Goal: Task Accomplishment & Management: Use online tool/utility

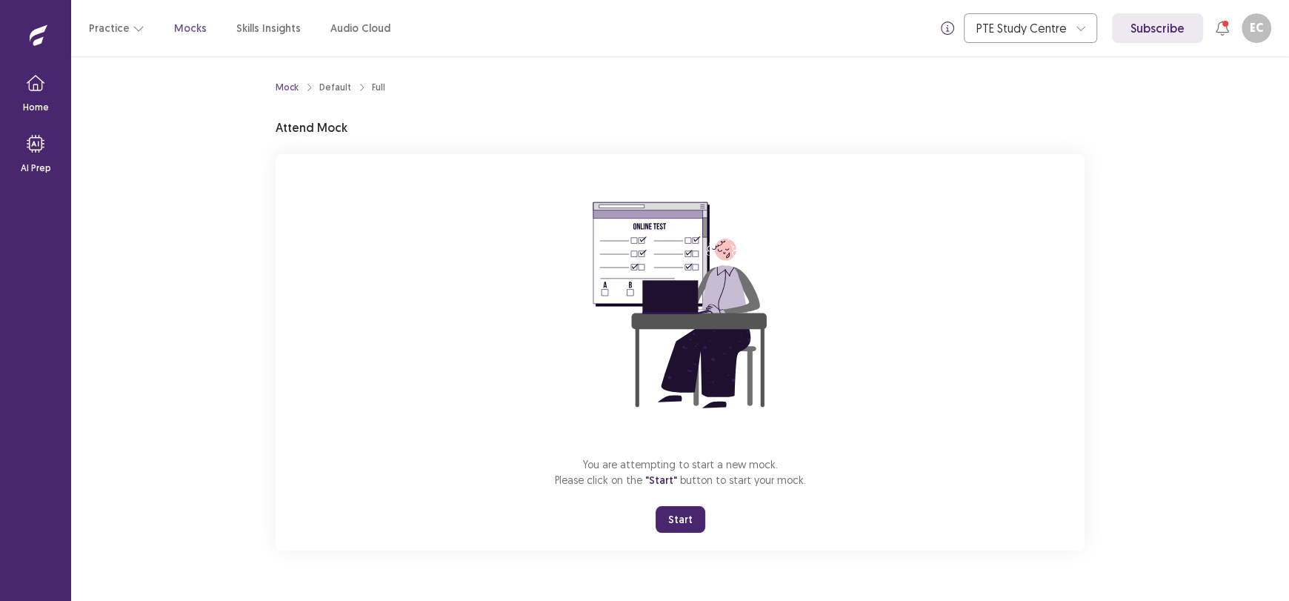
click at [671, 514] on button "Start" at bounding box center [681, 519] width 50 height 27
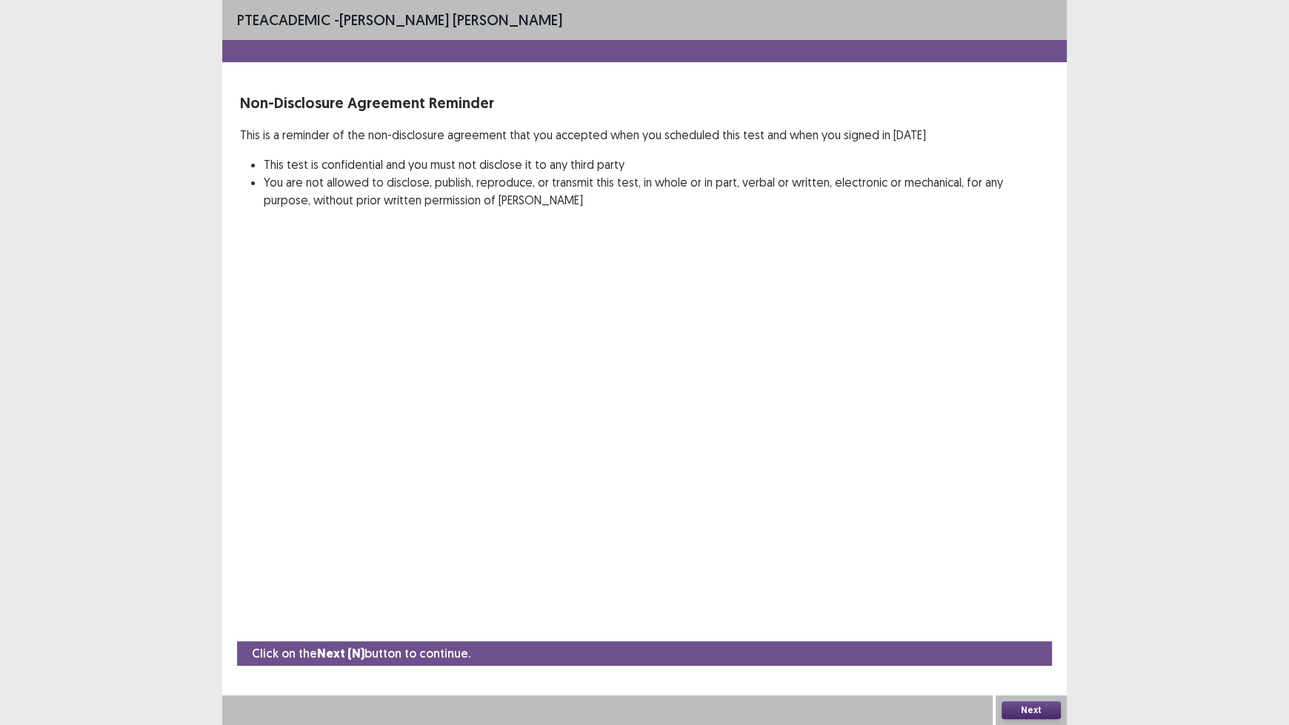
click at [1010, 600] on button "Next" at bounding box center [1030, 710] width 59 height 18
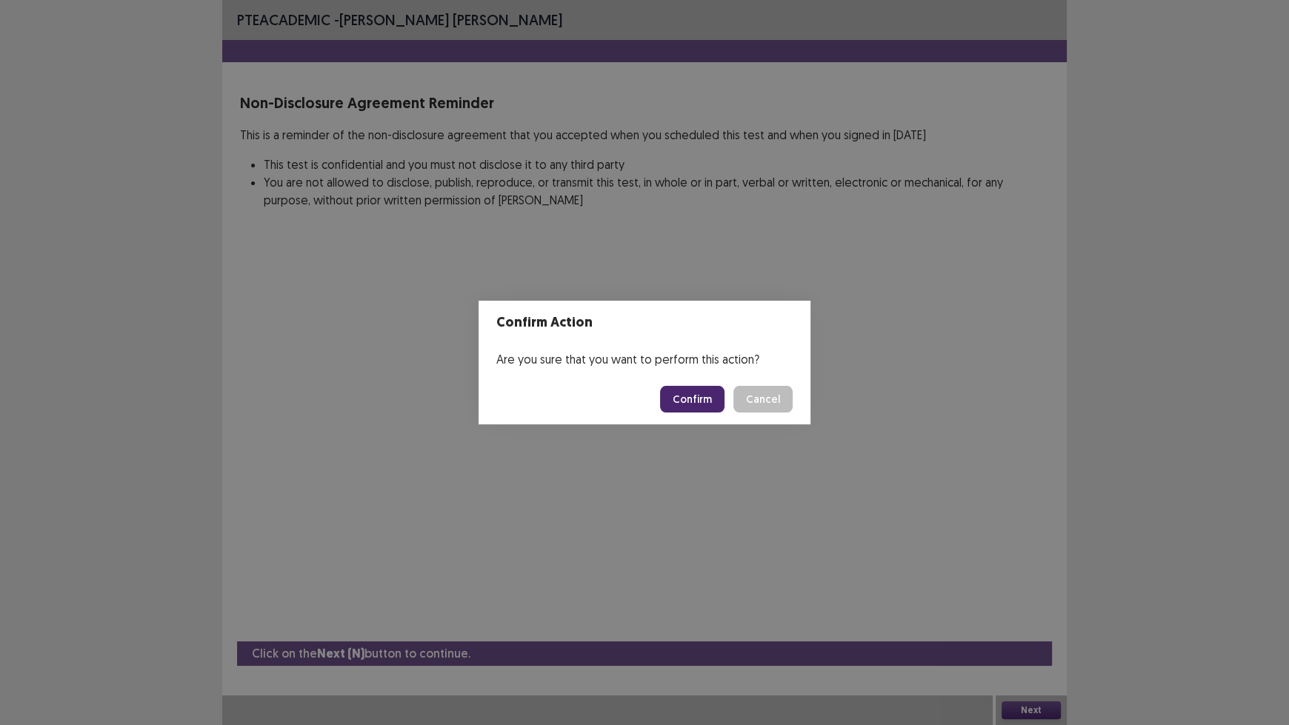
click at [696, 409] on button "Confirm" at bounding box center [692, 399] width 64 height 27
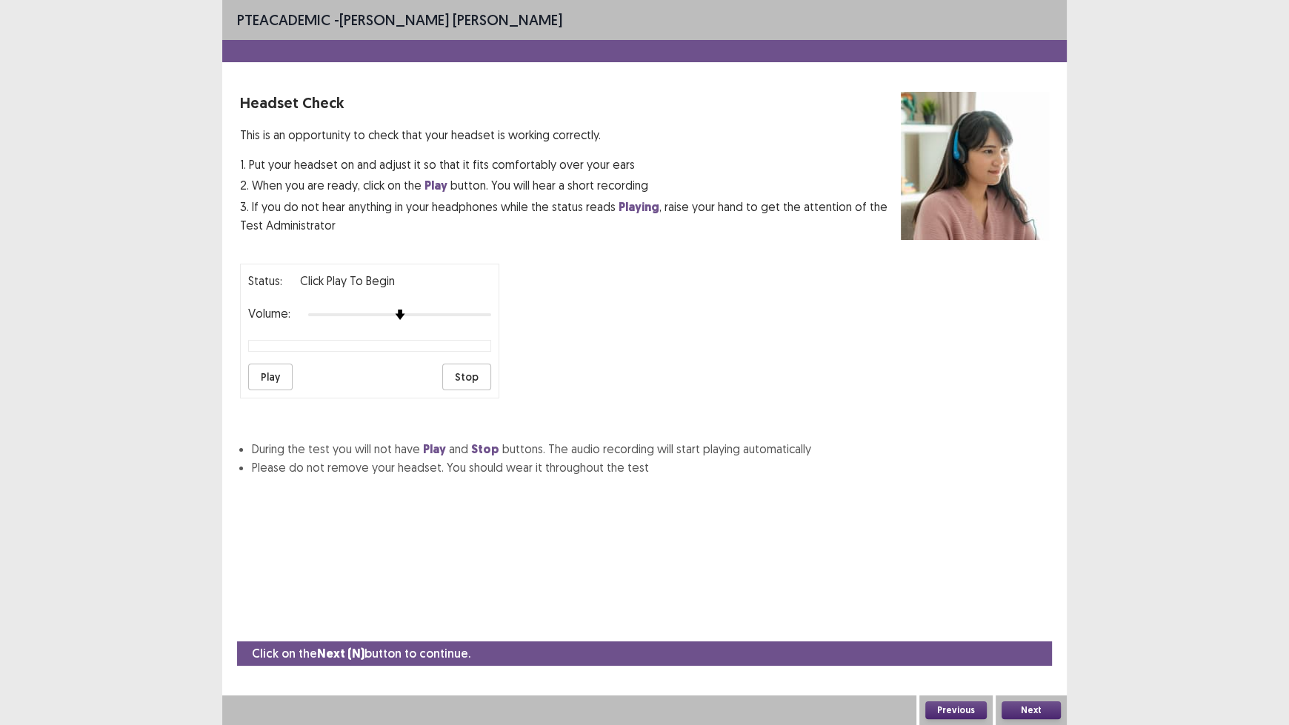
click at [1044, 600] on button "Next" at bounding box center [1030, 710] width 59 height 18
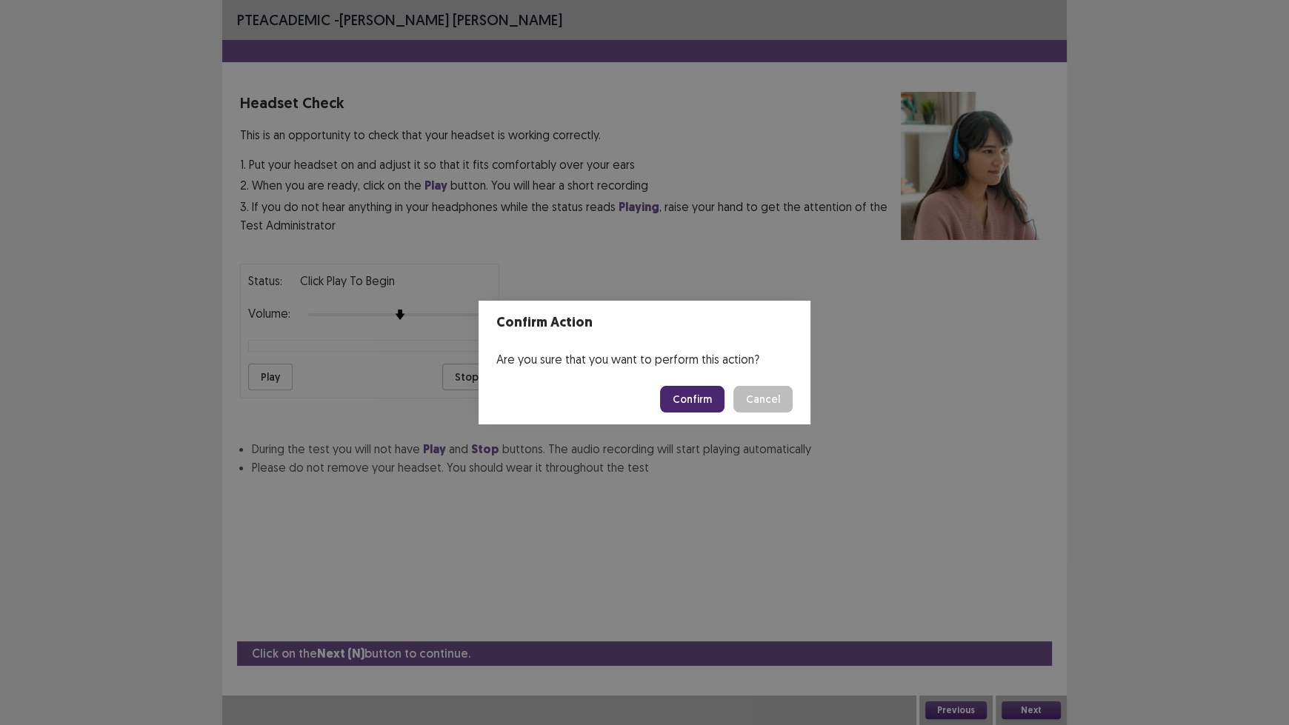
click at [690, 391] on button "Confirm" at bounding box center [692, 399] width 64 height 27
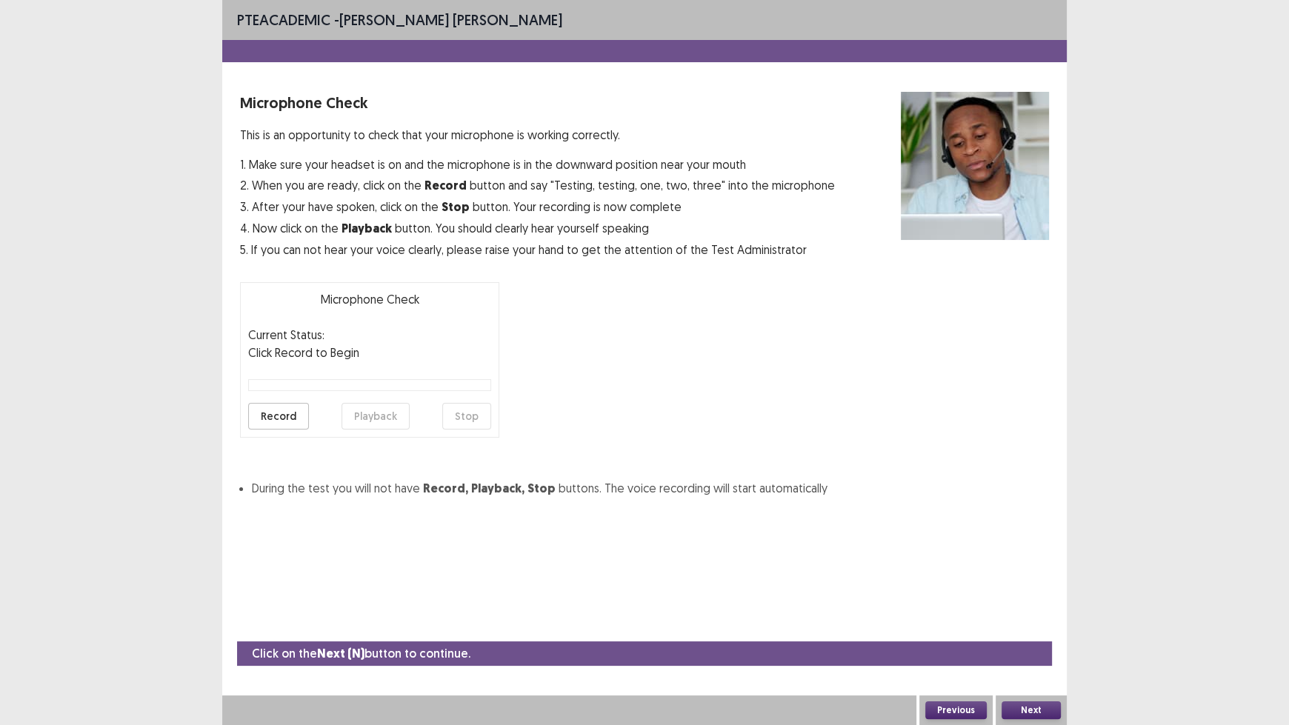
click at [1029, 600] on button "Next" at bounding box center [1030, 710] width 59 height 18
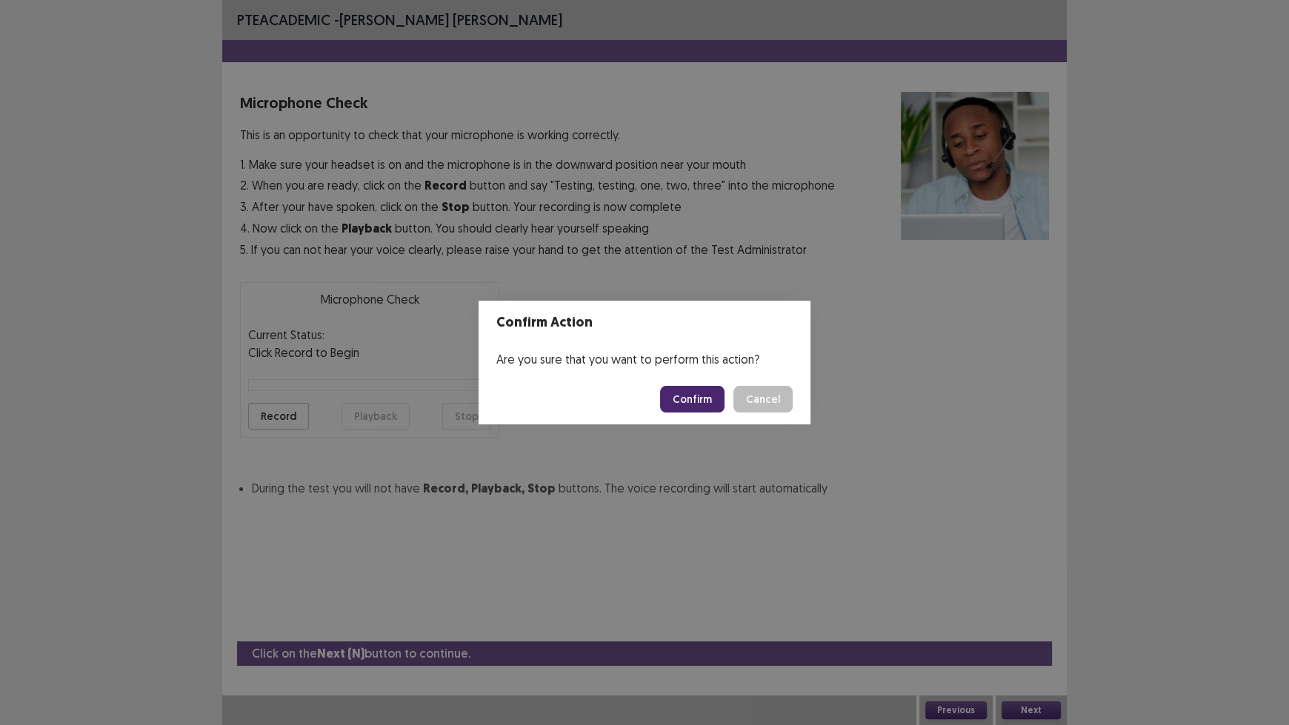
click at [687, 404] on button "Confirm" at bounding box center [692, 399] width 64 height 27
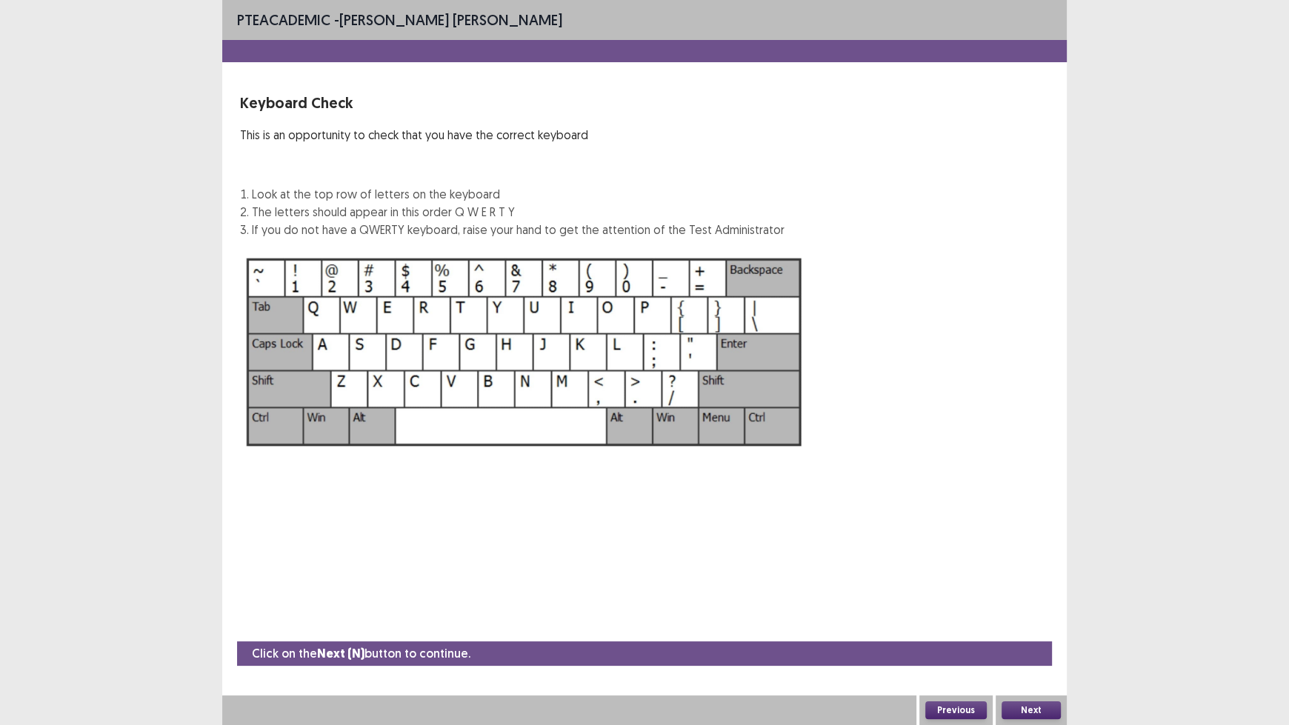
click at [1040, 600] on button "Next" at bounding box center [1030, 710] width 59 height 18
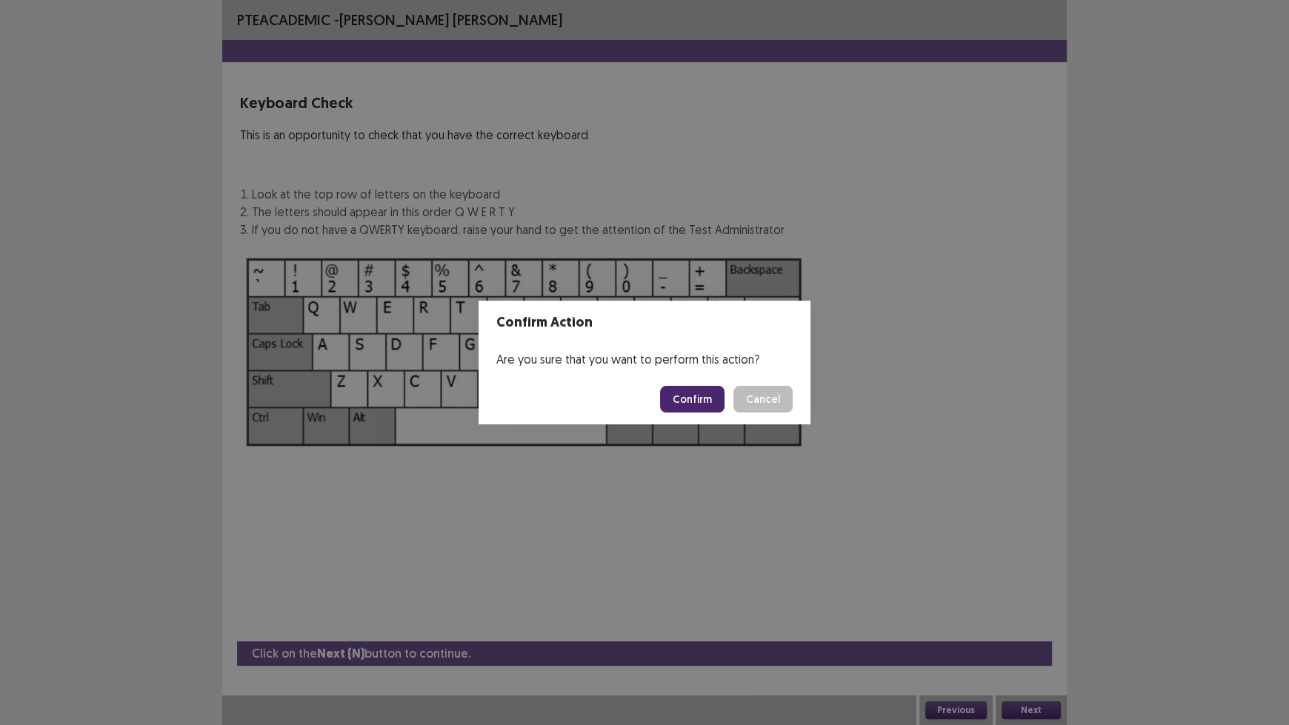
click at [697, 390] on button "Confirm" at bounding box center [692, 399] width 64 height 27
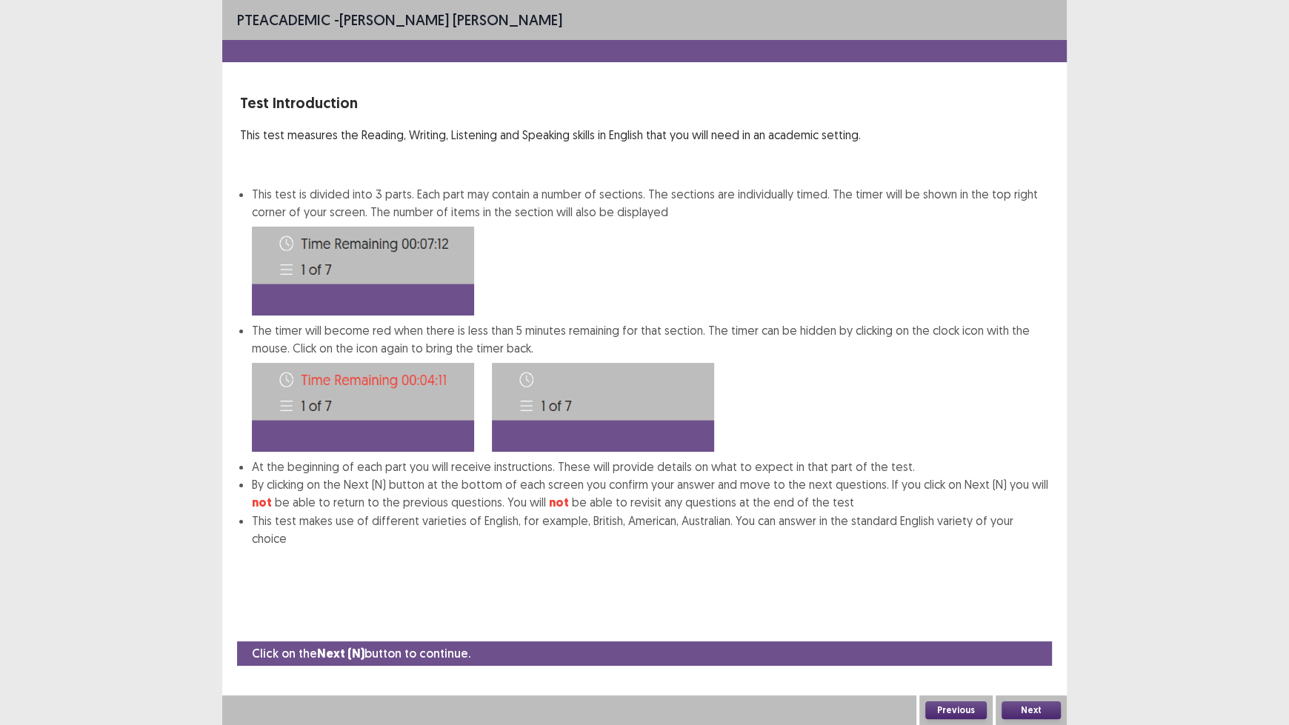
click at [1030, 600] on button "Next" at bounding box center [1030, 710] width 59 height 18
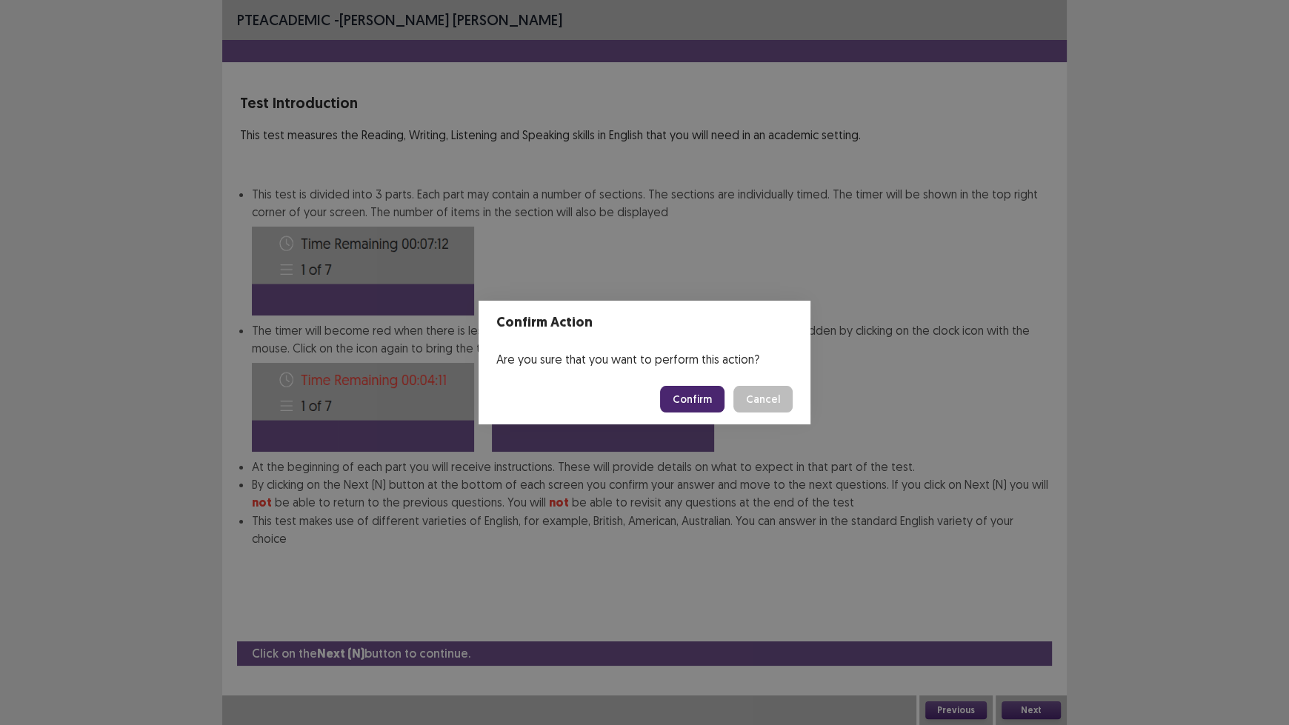
click at [707, 401] on button "Confirm" at bounding box center [692, 399] width 64 height 27
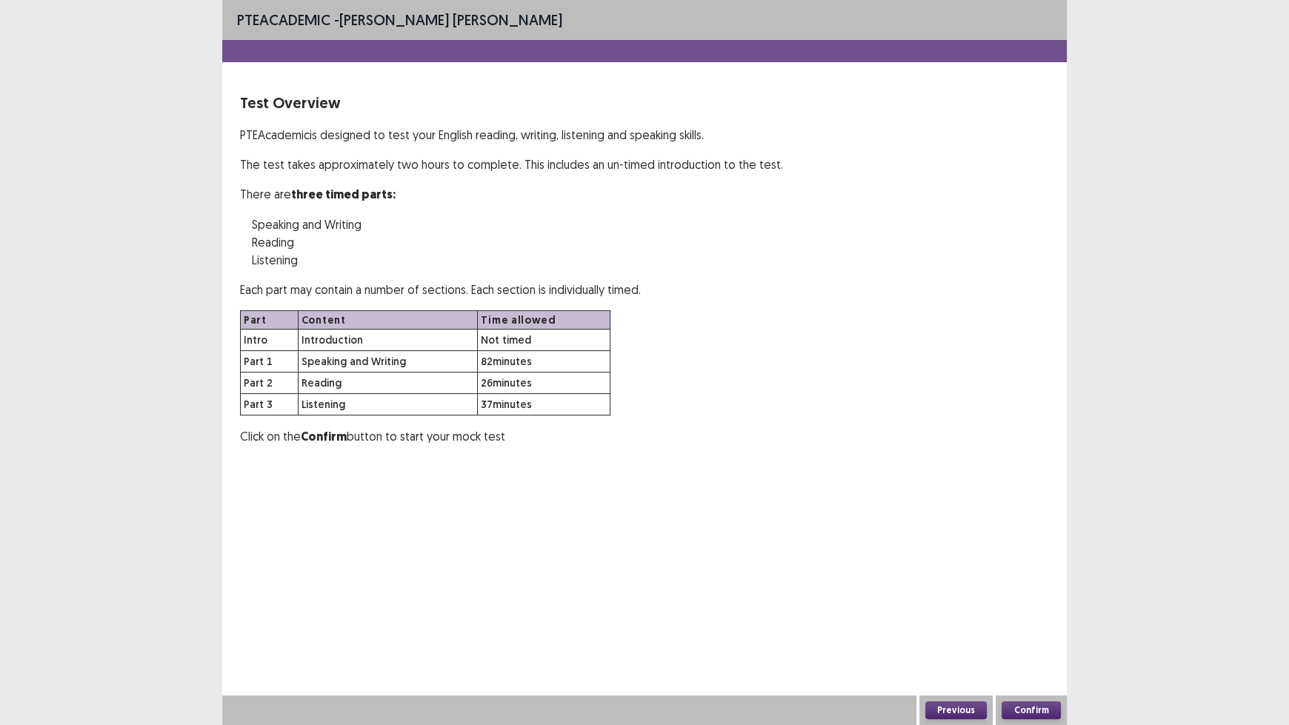
click at [1038, 600] on button "Confirm" at bounding box center [1030, 710] width 59 height 18
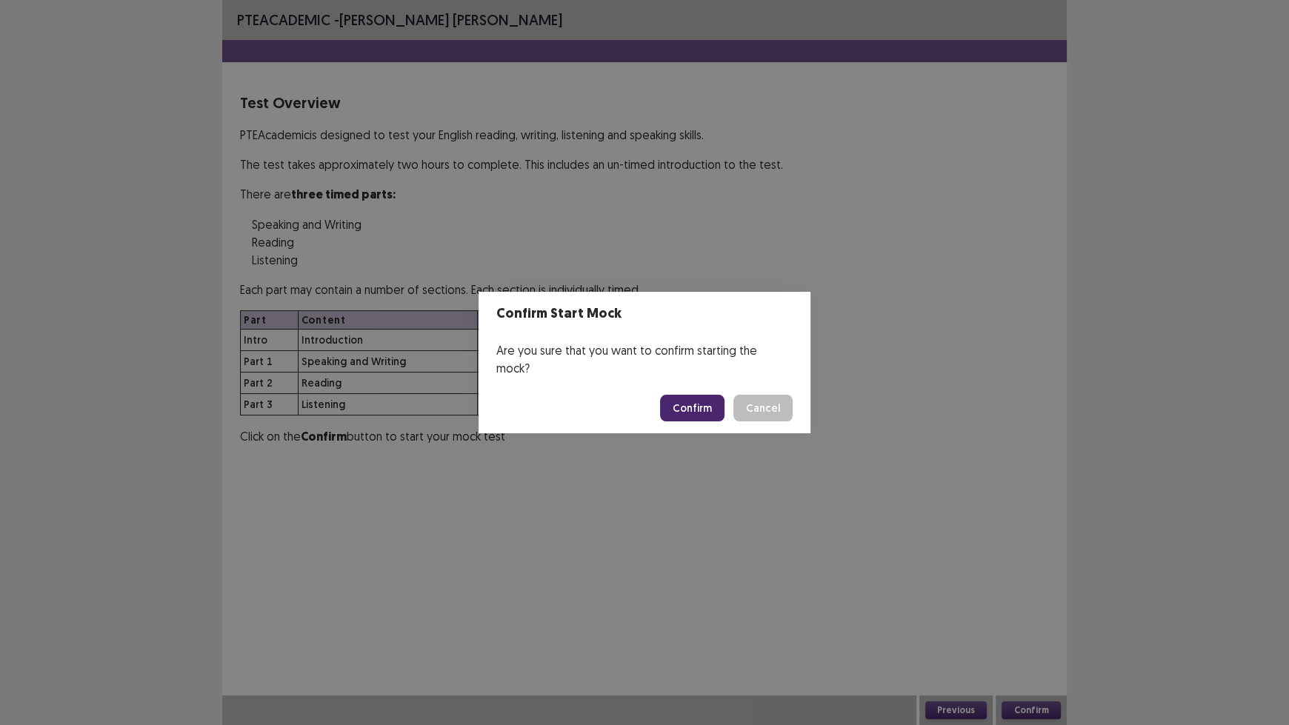
click at [690, 401] on button "Confirm" at bounding box center [692, 408] width 64 height 27
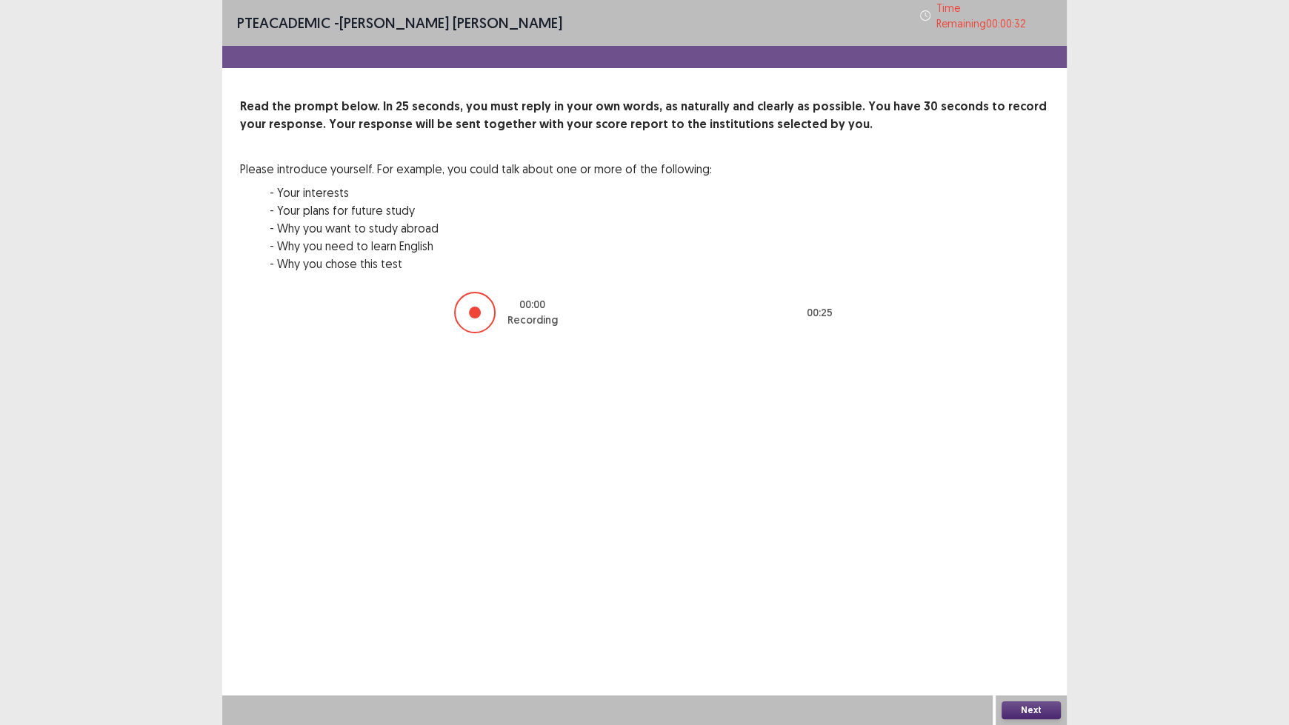
click at [1017, 600] on button "Next" at bounding box center [1030, 710] width 59 height 18
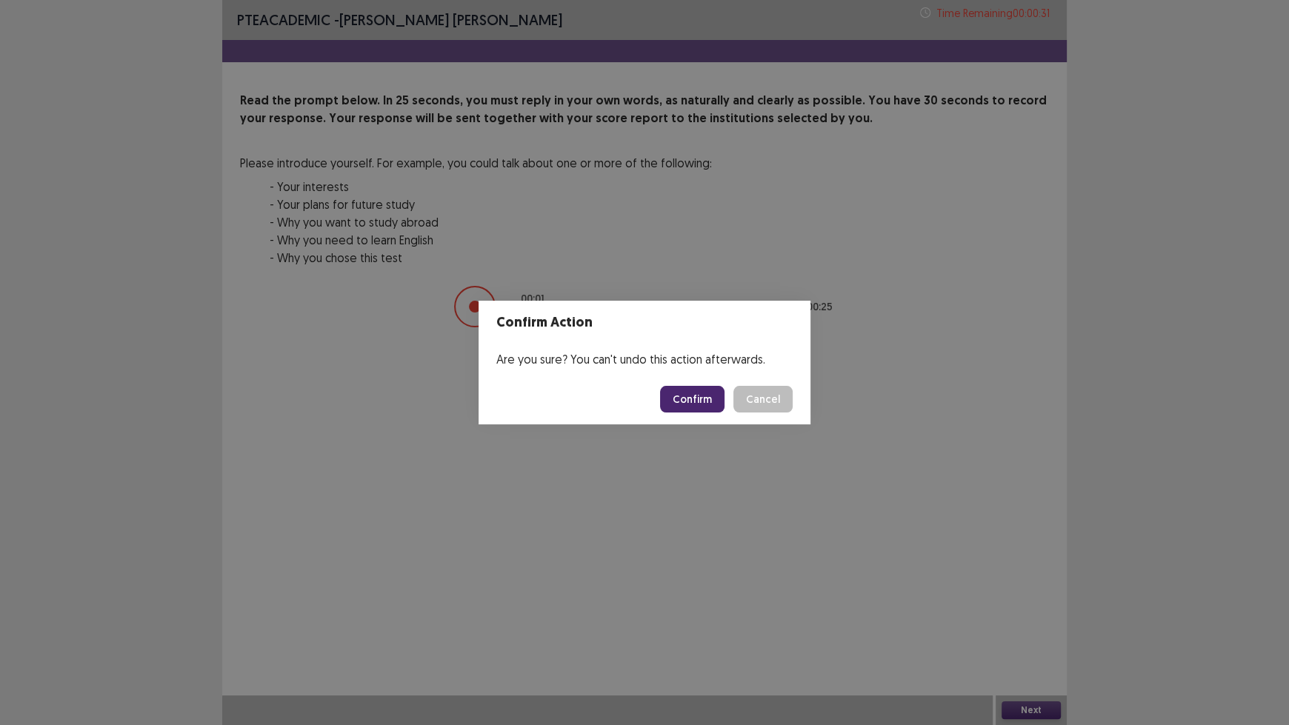
click at [679, 398] on button "Confirm" at bounding box center [692, 399] width 64 height 27
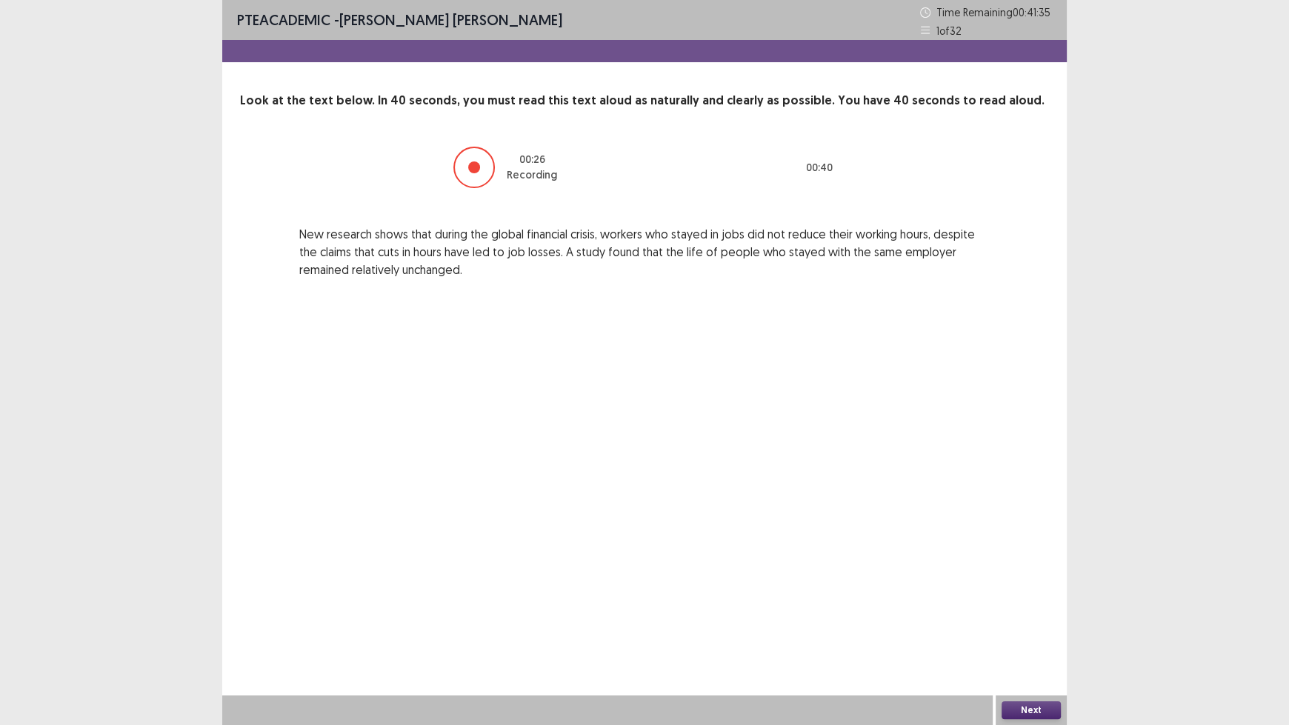
click at [1012, 600] on button "Next" at bounding box center [1030, 710] width 59 height 18
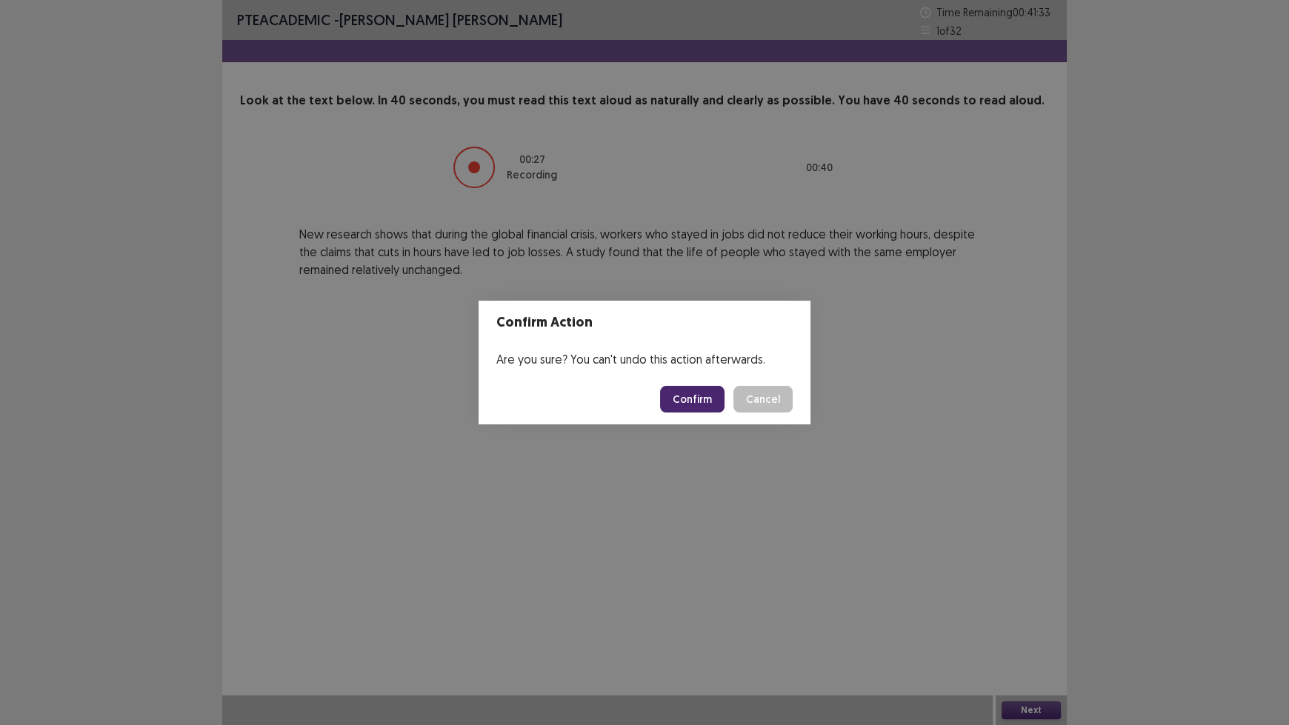
click at [698, 394] on button "Confirm" at bounding box center [692, 399] width 64 height 27
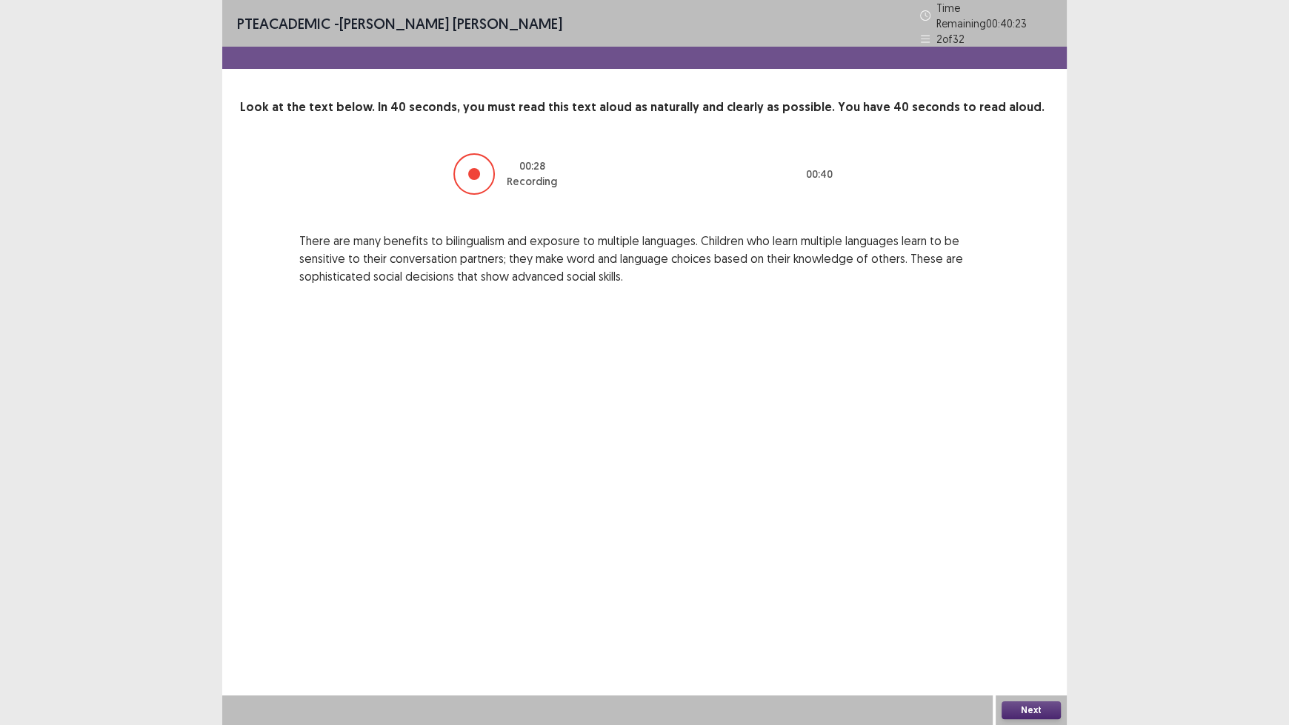
click at [1027, 600] on button "Next" at bounding box center [1030, 710] width 59 height 18
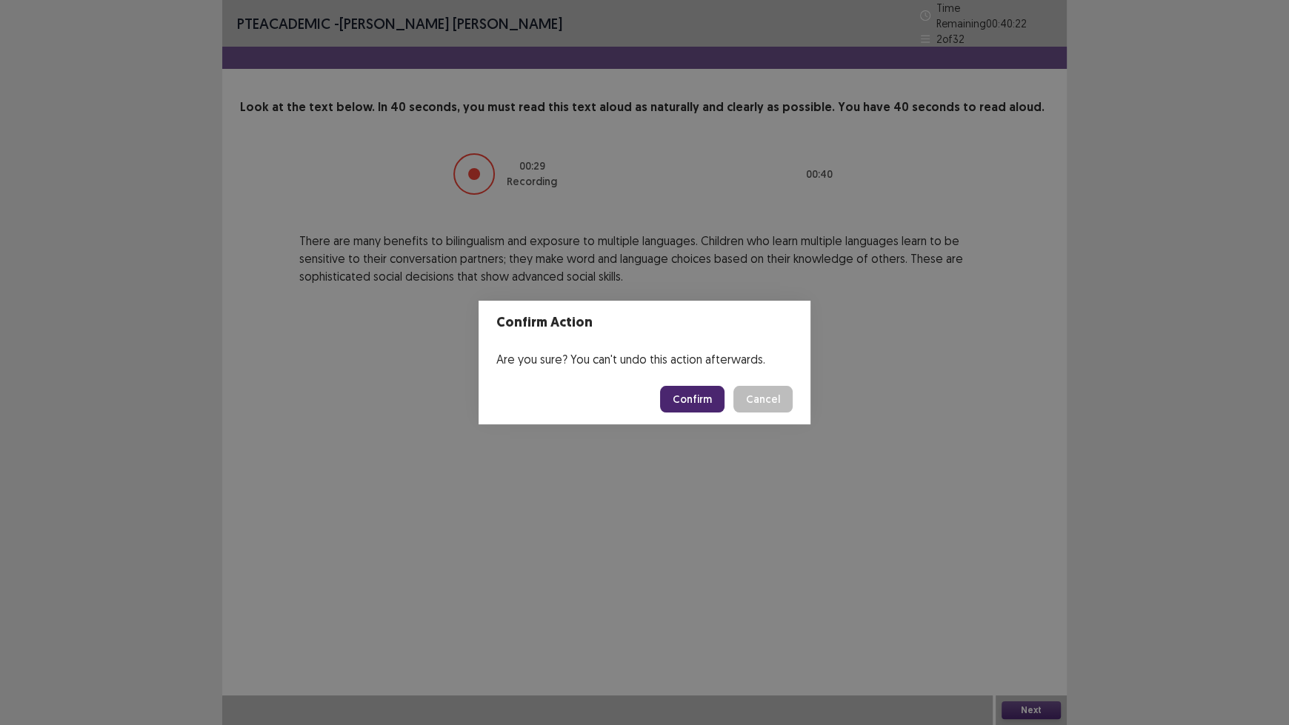
click at [691, 403] on button "Confirm" at bounding box center [692, 399] width 64 height 27
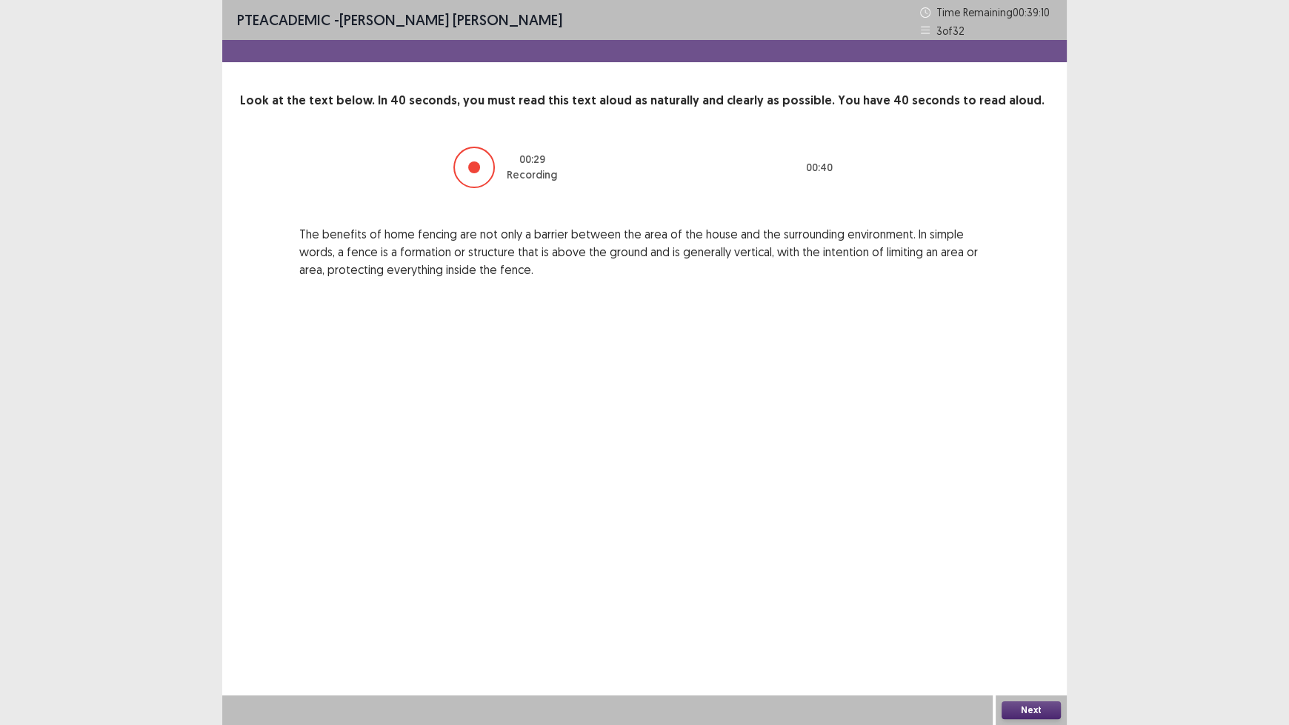
drag, startPoint x: 1055, startPoint y: 701, endPoint x: 1060, endPoint y: 690, distance: 12.0
click at [1056, 600] on div "Next" at bounding box center [1030, 711] width 71 height 30
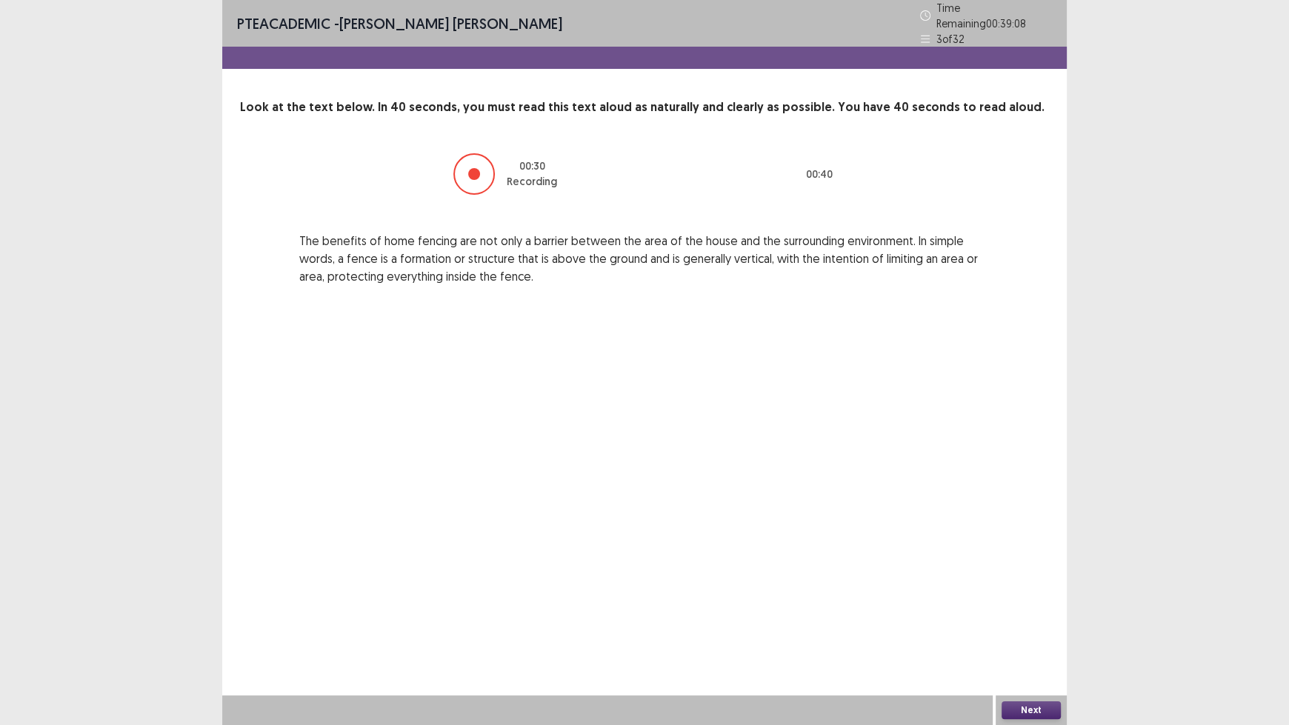
click at [1022, 600] on button "Next" at bounding box center [1030, 710] width 59 height 18
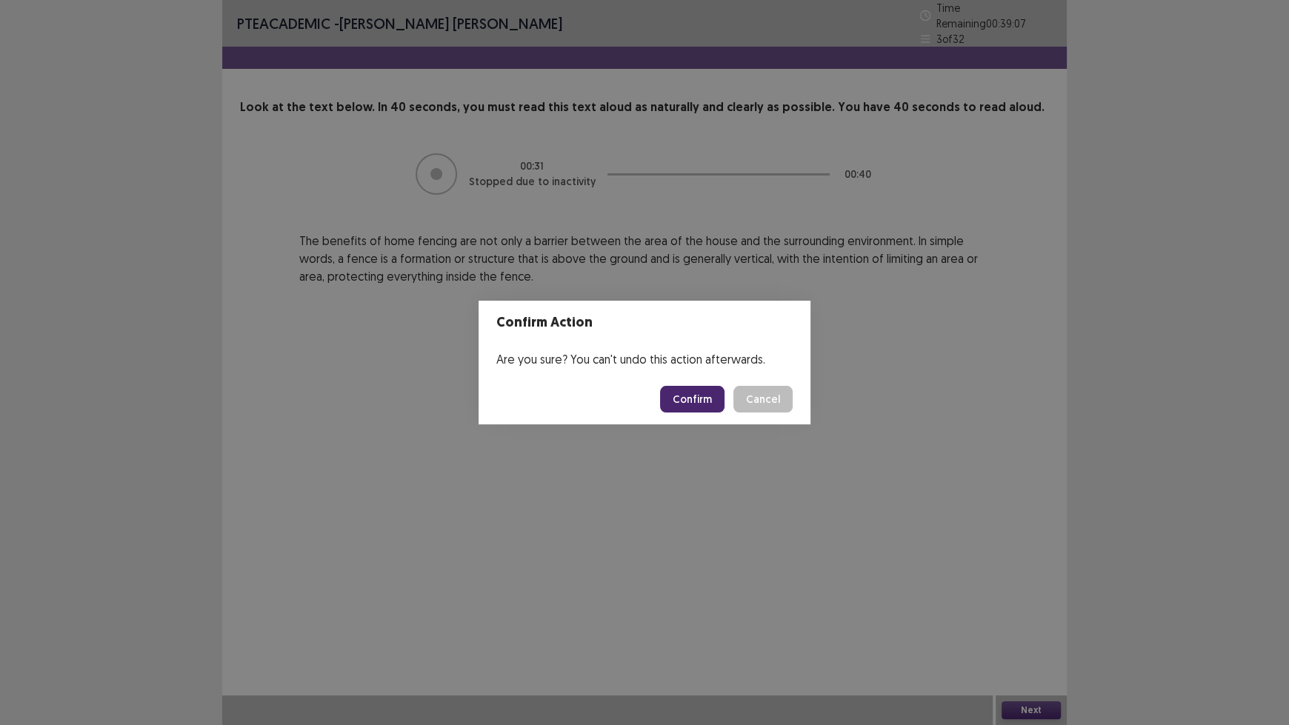
click at [680, 390] on button "Confirm" at bounding box center [692, 399] width 64 height 27
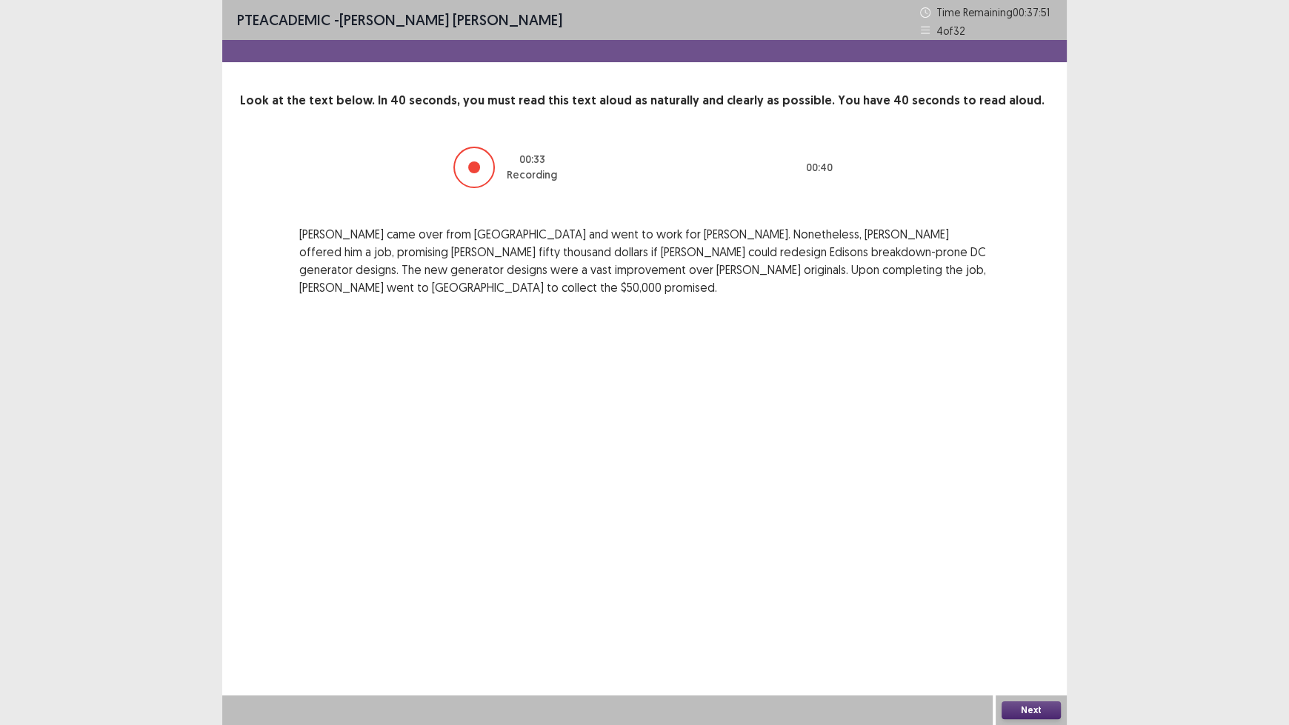
click at [1013, 600] on div "Next" at bounding box center [1030, 711] width 71 height 30
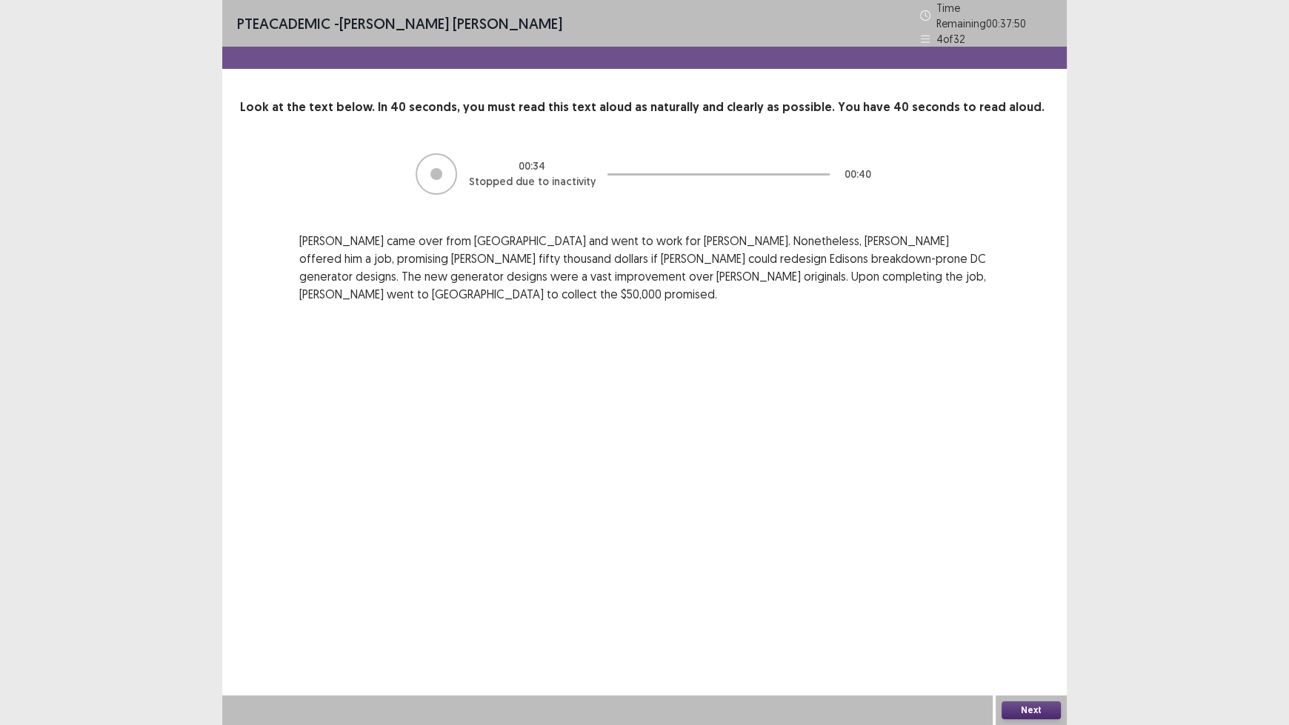
click at [1037, 600] on div "PTE academic - [PERSON_NAME] [PERSON_NAME] Time Remaining 00 : 37 : 50 4 of 32 …" at bounding box center [644, 362] width 844 height 725
click at [1043, 600] on button "Next" at bounding box center [1030, 710] width 59 height 18
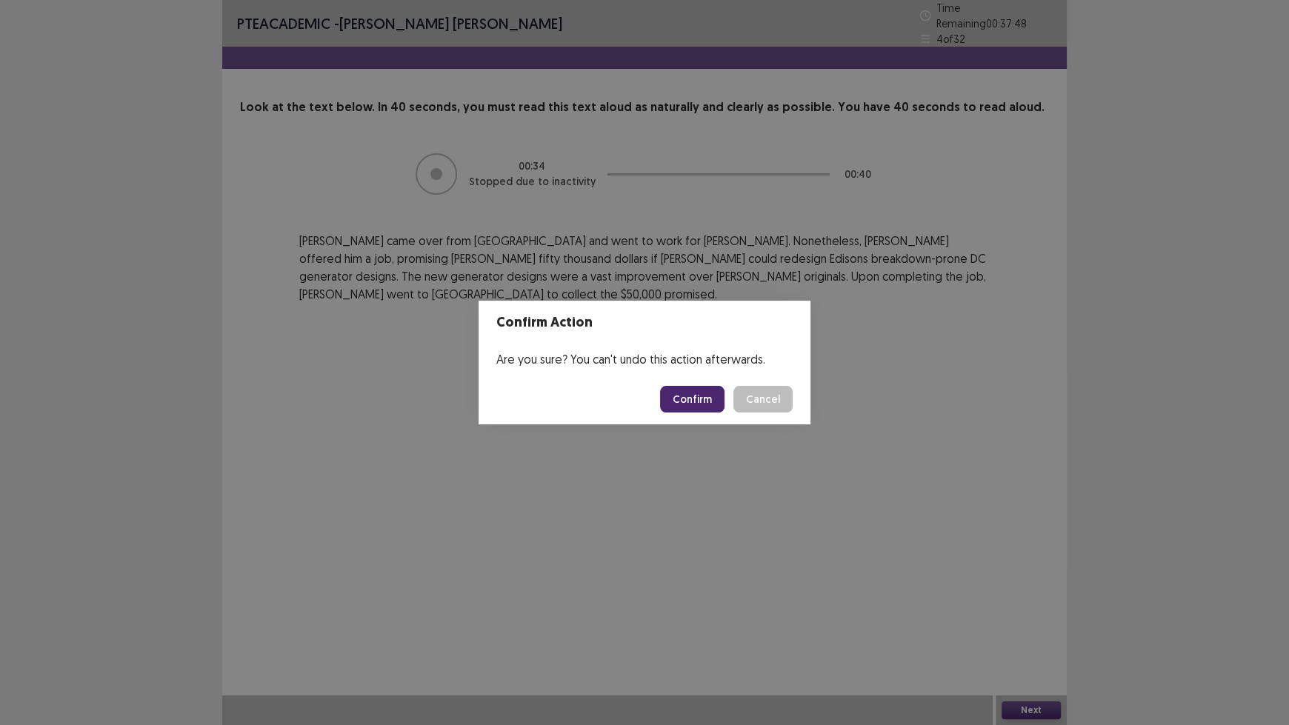
click at [693, 384] on footer "Confirm Cancel" at bounding box center [644, 399] width 332 height 50
click at [693, 390] on button "Confirm" at bounding box center [692, 399] width 64 height 27
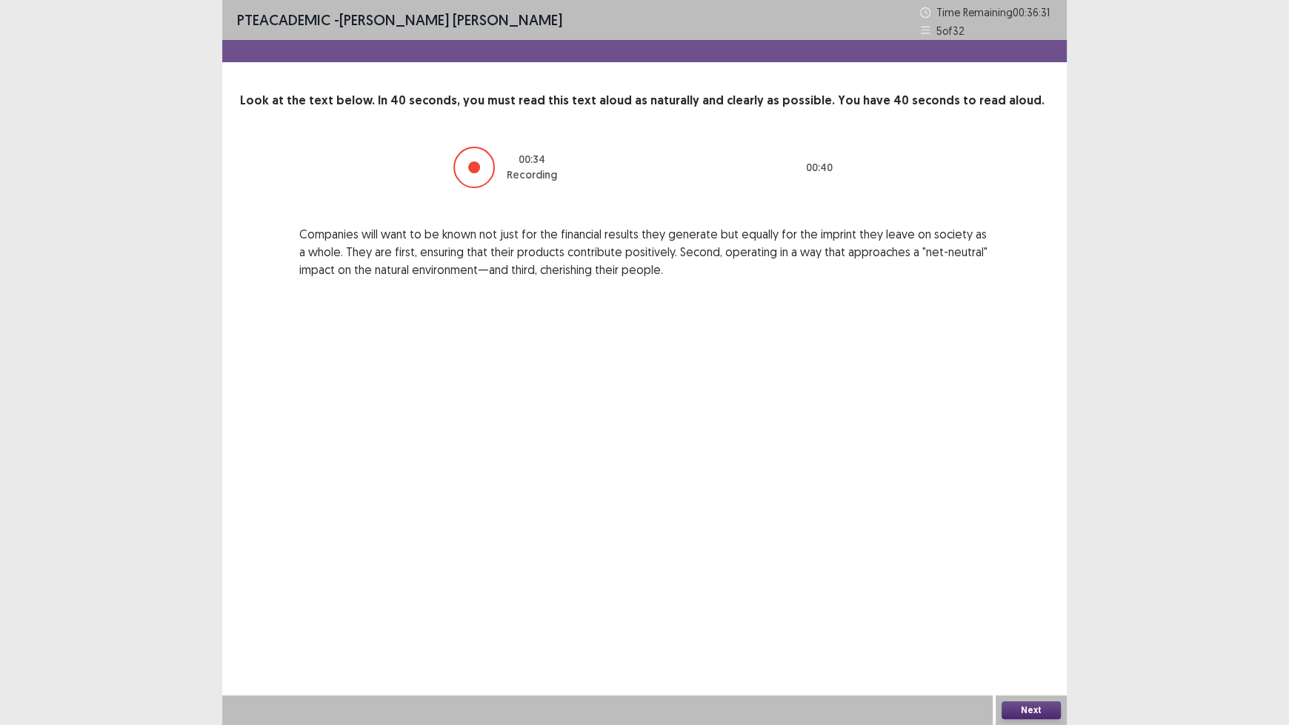
click at [1023, 600] on button "Next" at bounding box center [1030, 710] width 59 height 18
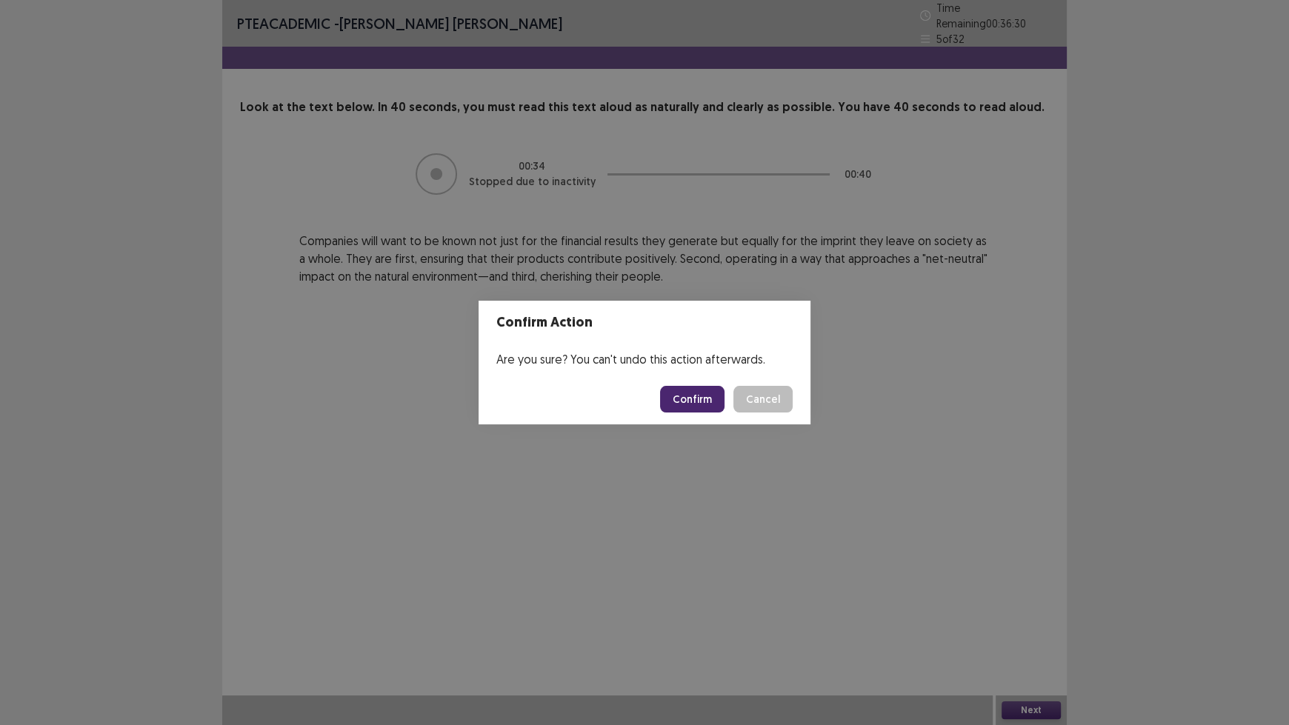
click at [696, 400] on button "Confirm" at bounding box center [692, 399] width 64 height 27
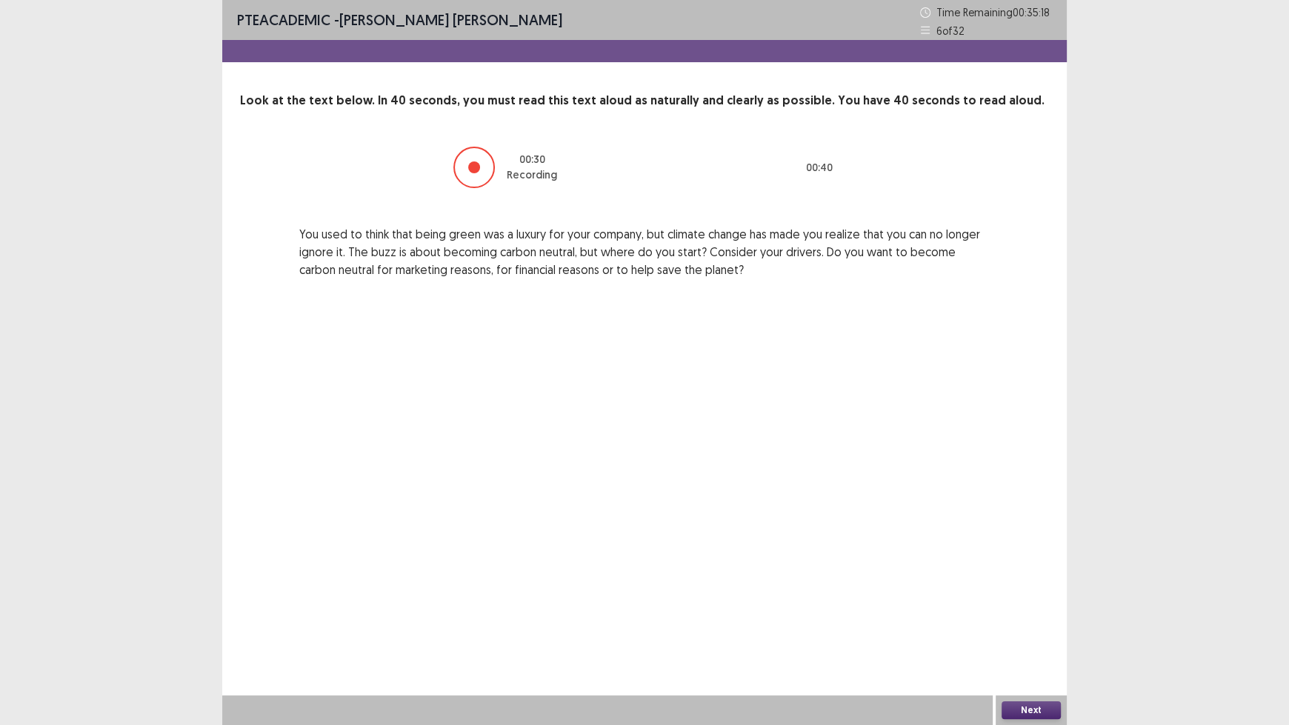
click at [1033, 600] on button "Next" at bounding box center [1030, 710] width 59 height 18
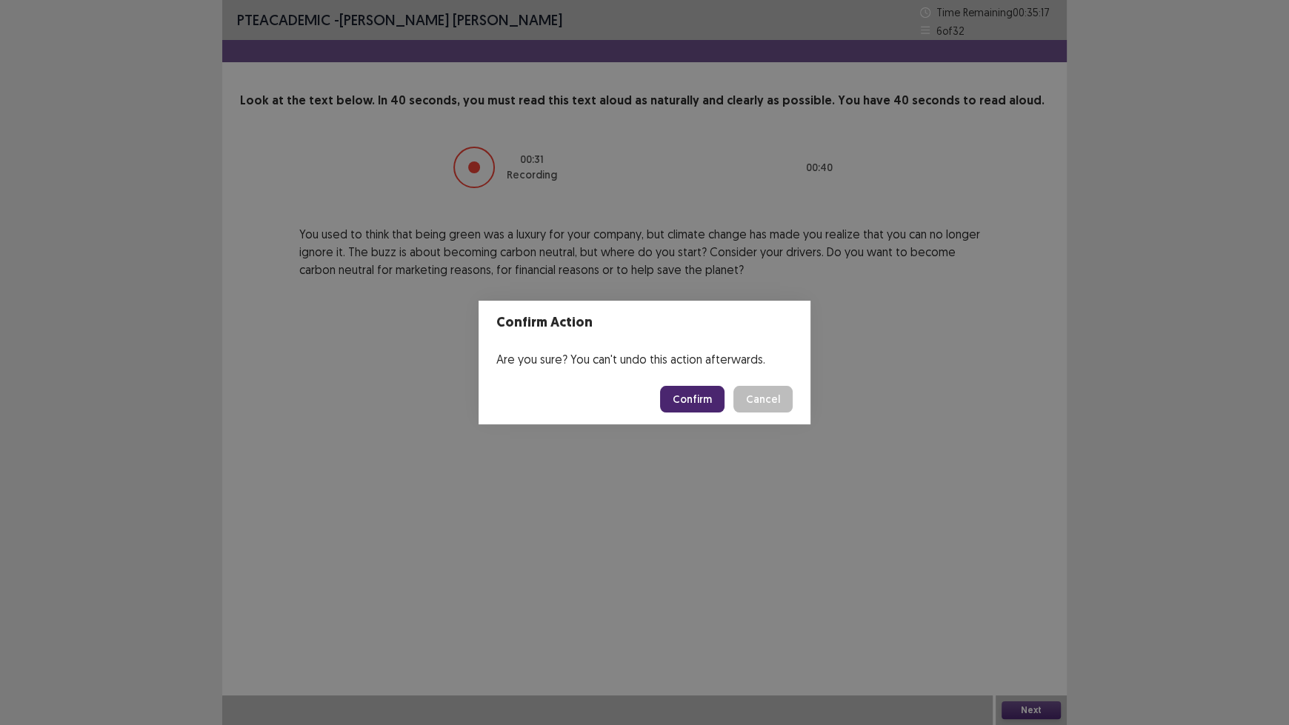
click at [706, 408] on button "Confirm" at bounding box center [692, 399] width 64 height 27
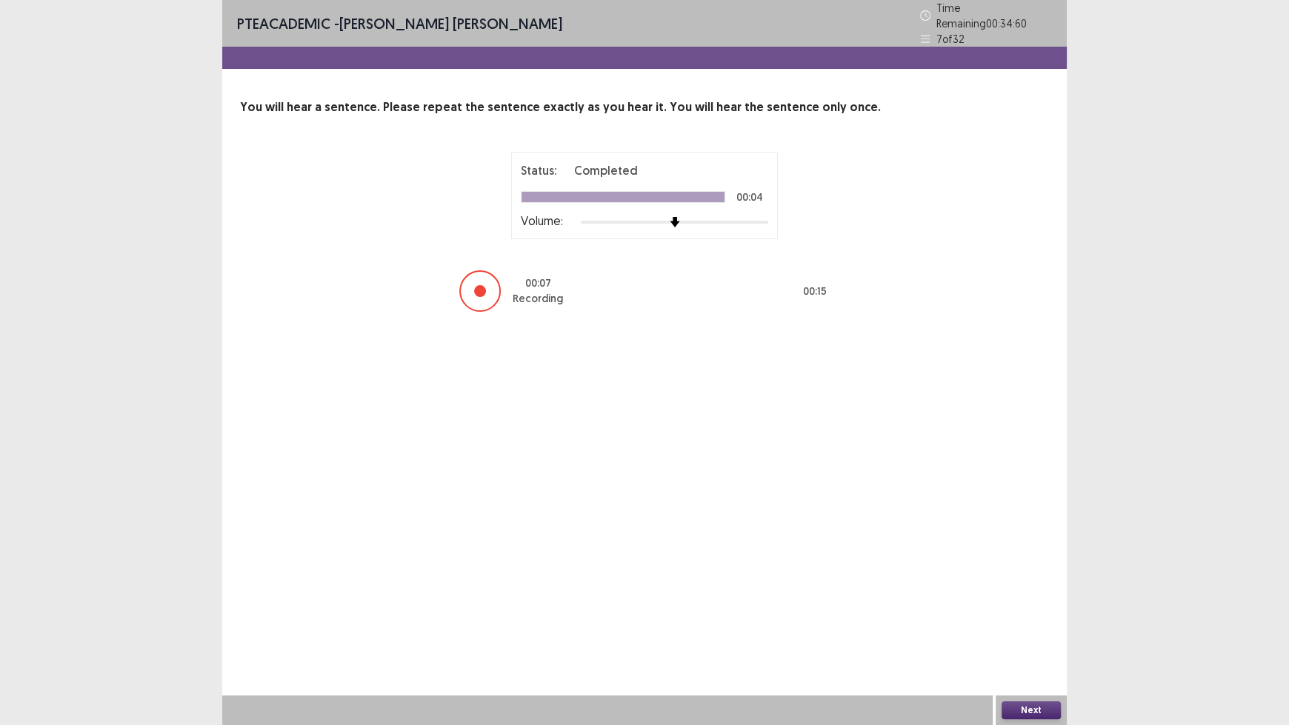
click at [1027, 600] on button "Next" at bounding box center [1030, 710] width 59 height 18
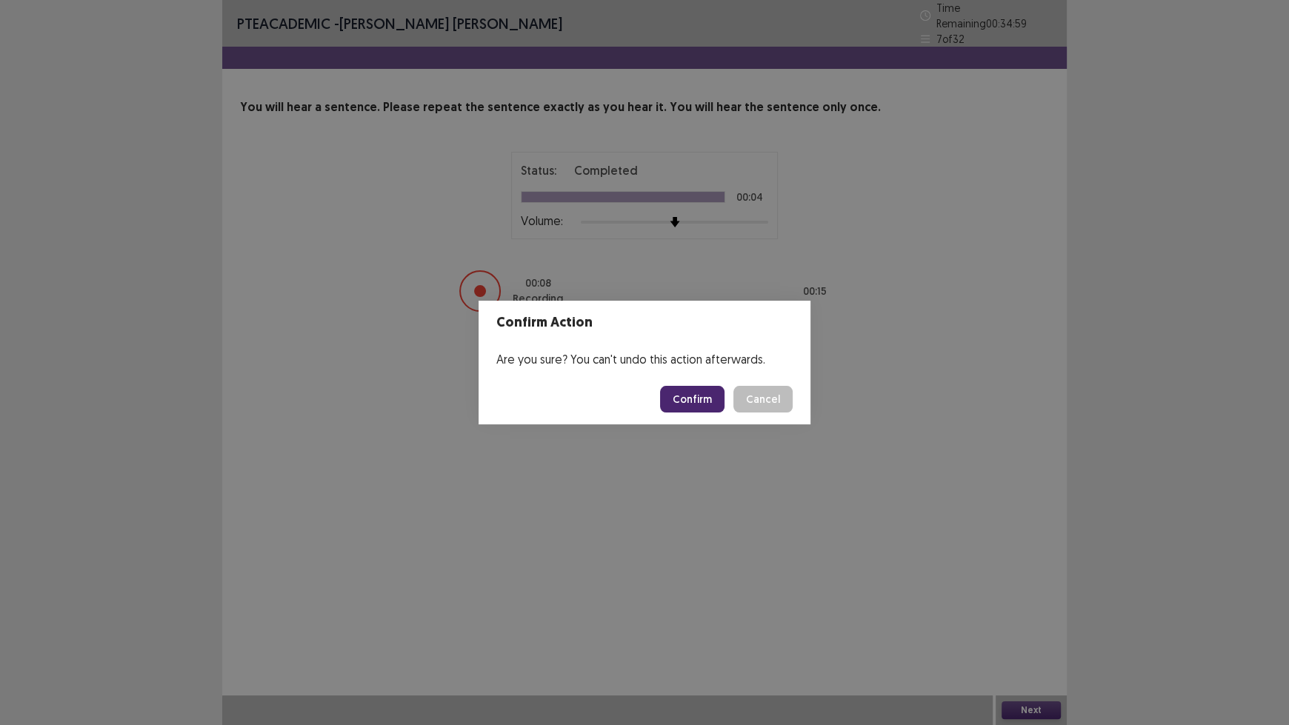
click at [711, 403] on button "Confirm" at bounding box center [692, 399] width 64 height 27
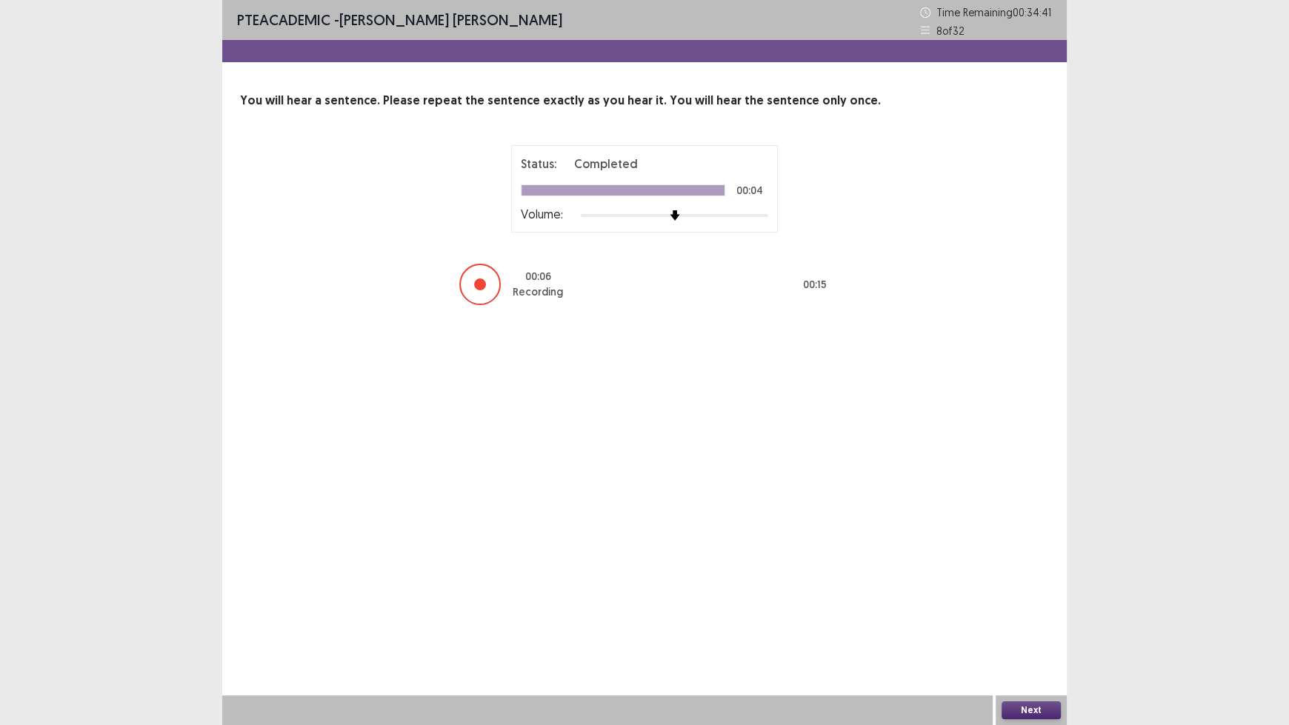
click at [1028, 600] on button "Next" at bounding box center [1030, 710] width 59 height 18
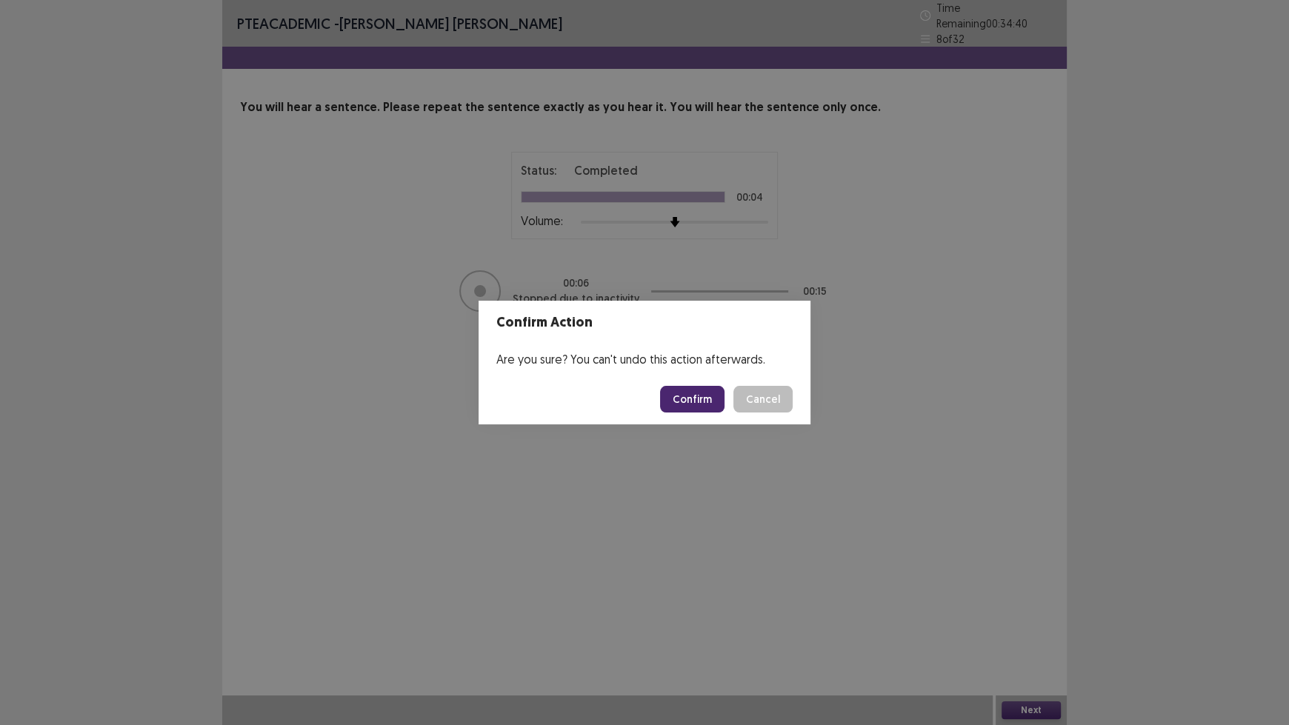
click at [711, 400] on button "Confirm" at bounding box center [692, 399] width 64 height 27
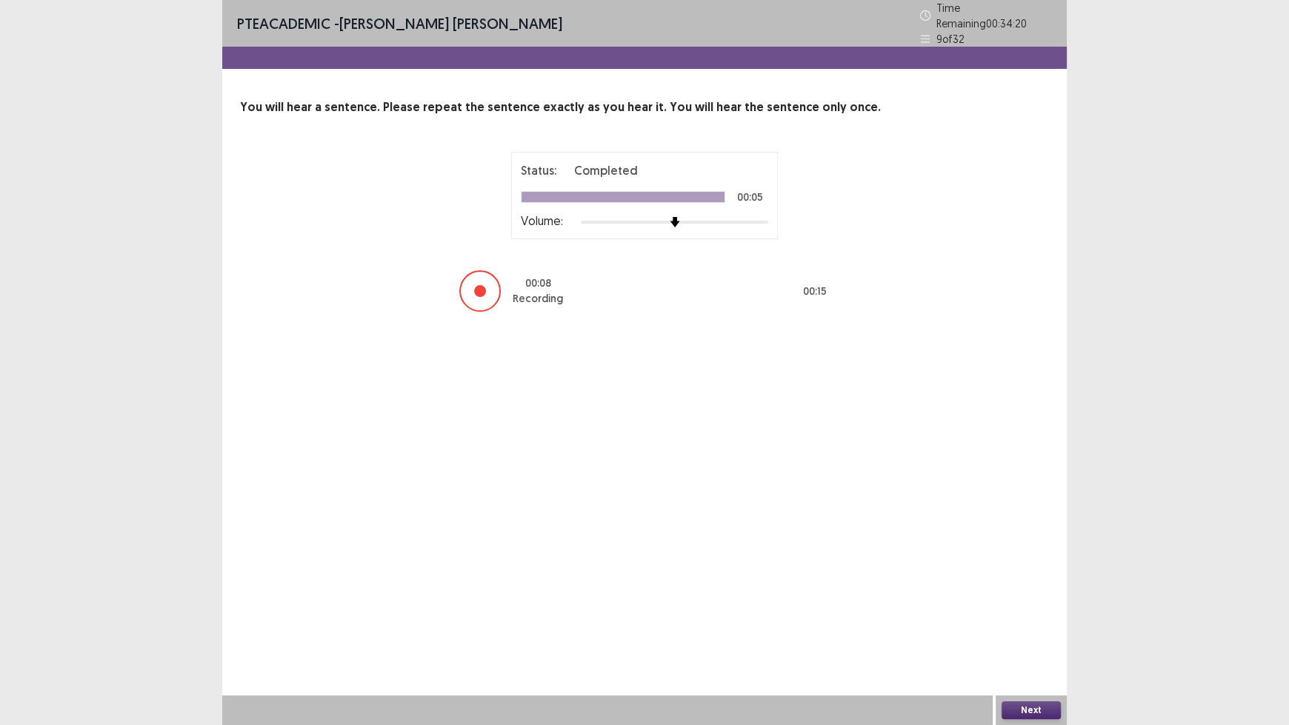
click at [1045, 600] on button "Next" at bounding box center [1030, 710] width 59 height 18
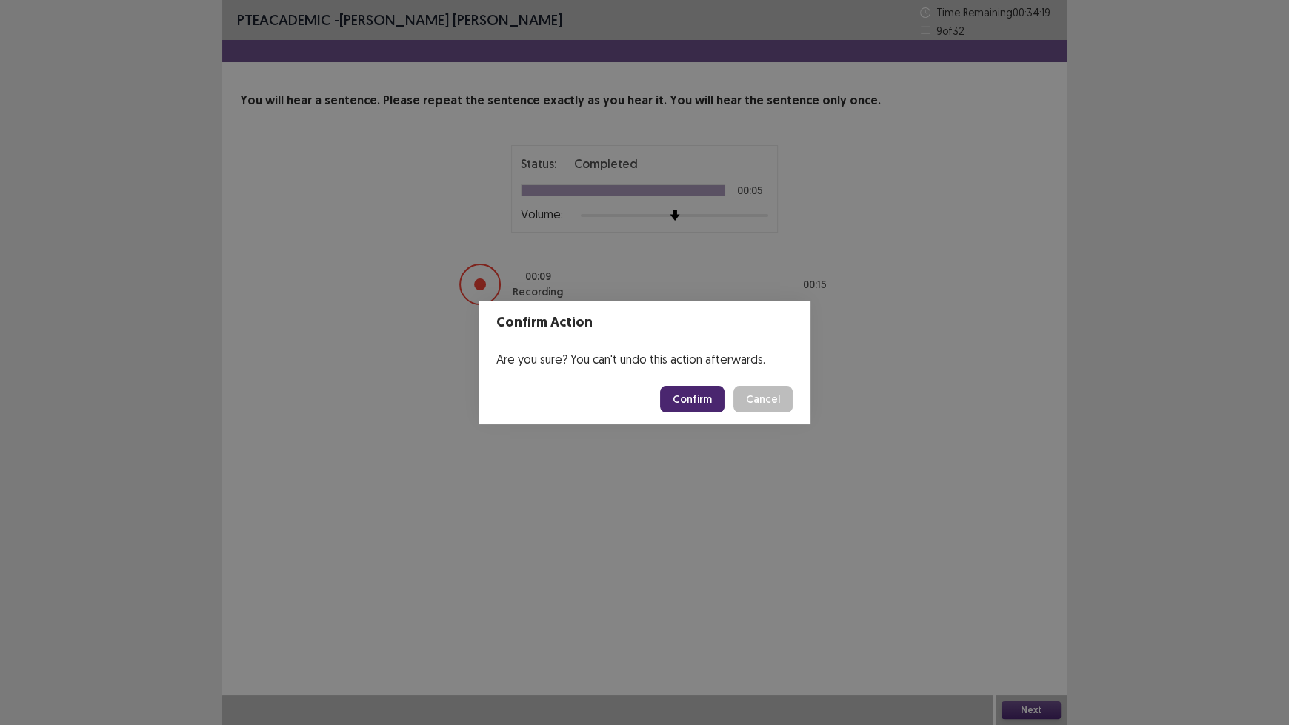
click at [693, 398] on button "Confirm" at bounding box center [692, 399] width 64 height 27
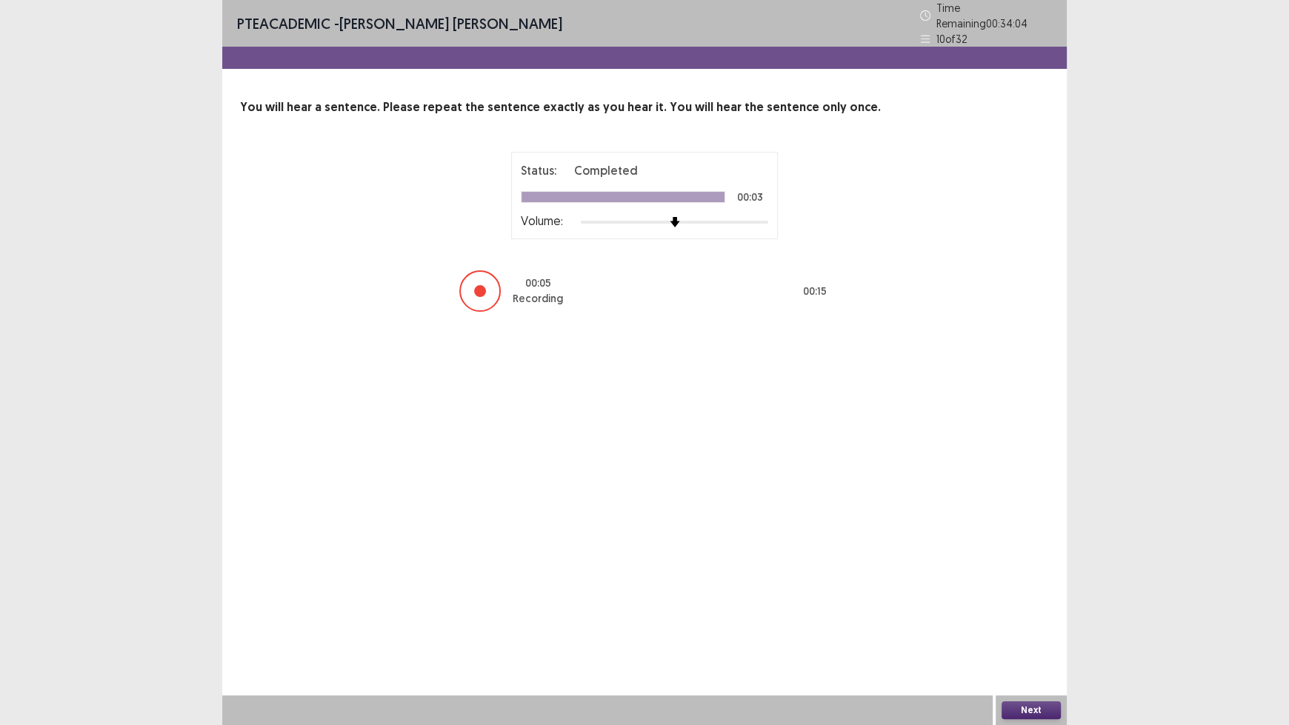
click at [1010, 600] on button "Next" at bounding box center [1030, 710] width 59 height 18
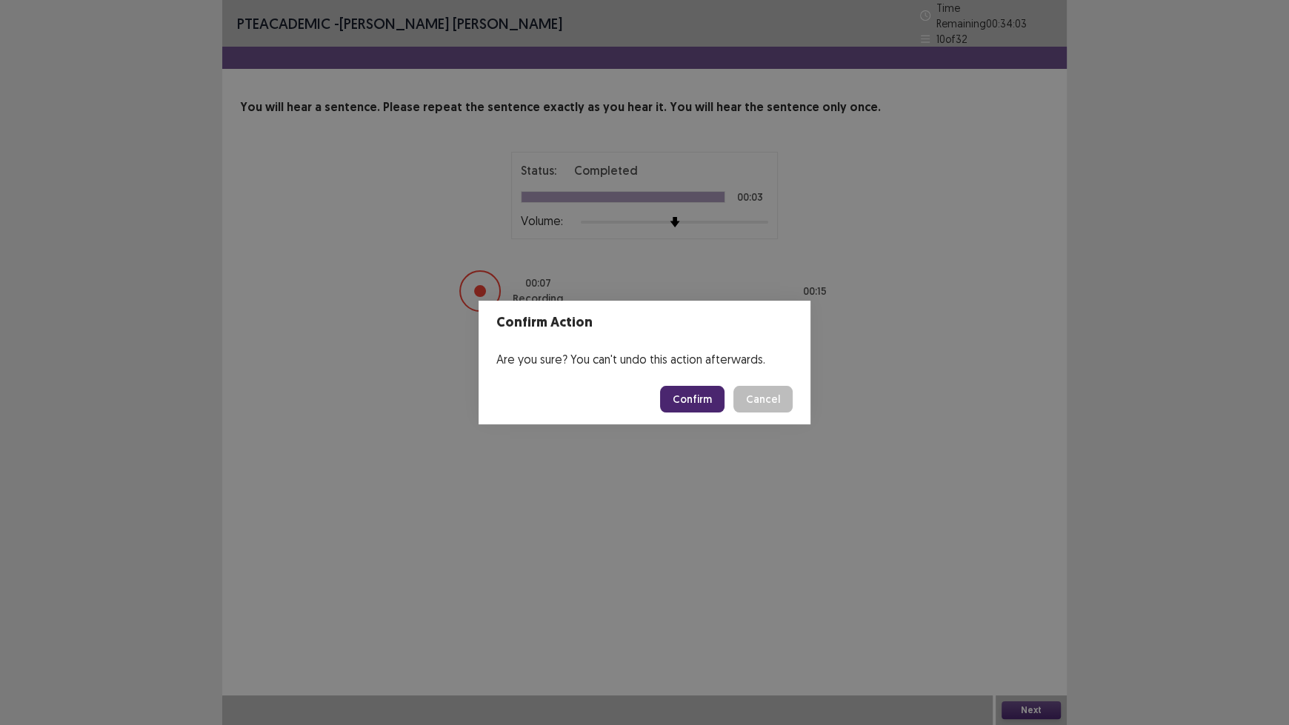
click at [702, 390] on button "Confirm" at bounding box center [692, 399] width 64 height 27
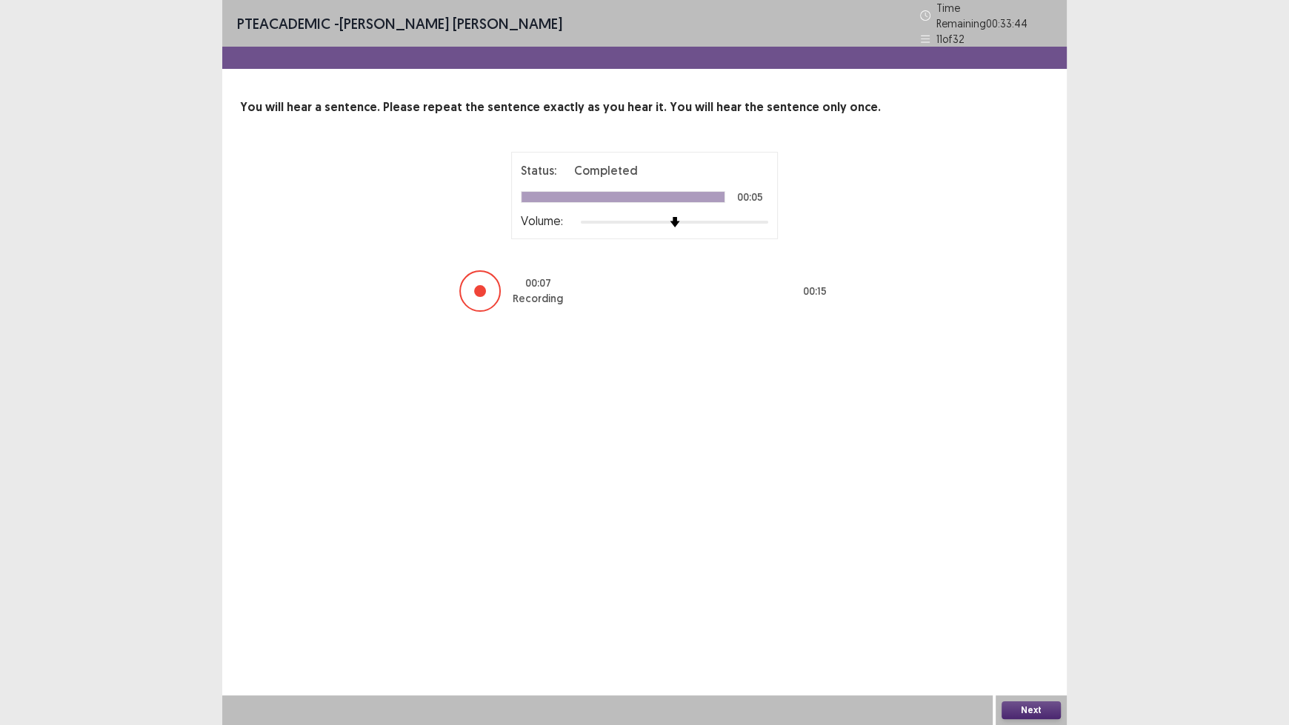
click at [1024, 600] on button "Next" at bounding box center [1030, 710] width 59 height 18
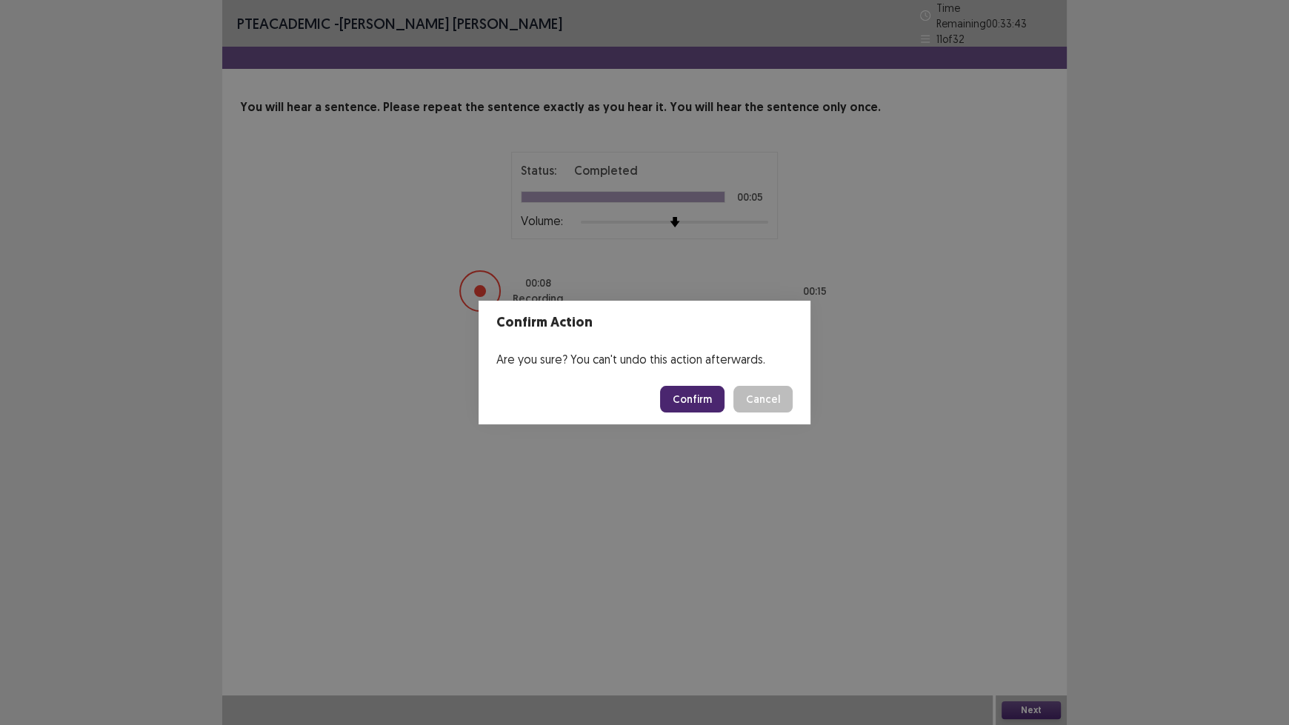
click at [716, 406] on button "Confirm" at bounding box center [692, 399] width 64 height 27
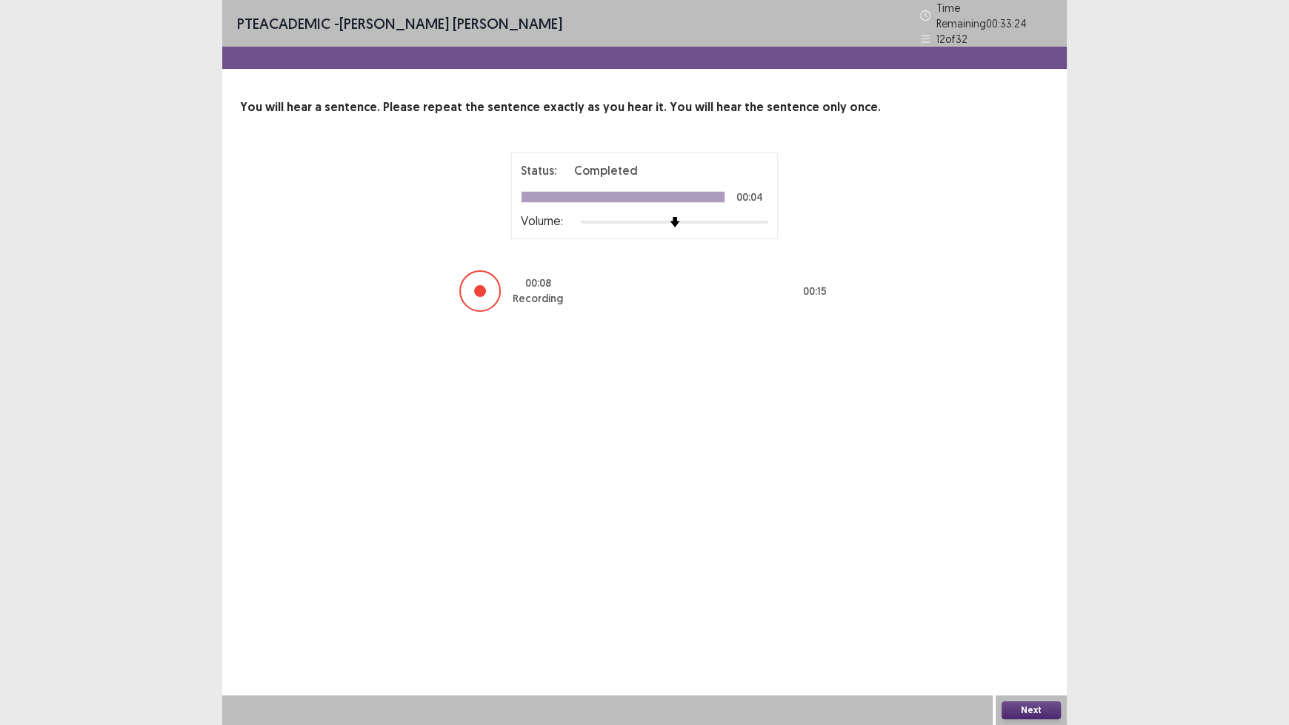
click at [1019, 600] on button "Next" at bounding box center [1030, 710] width 59 height 18
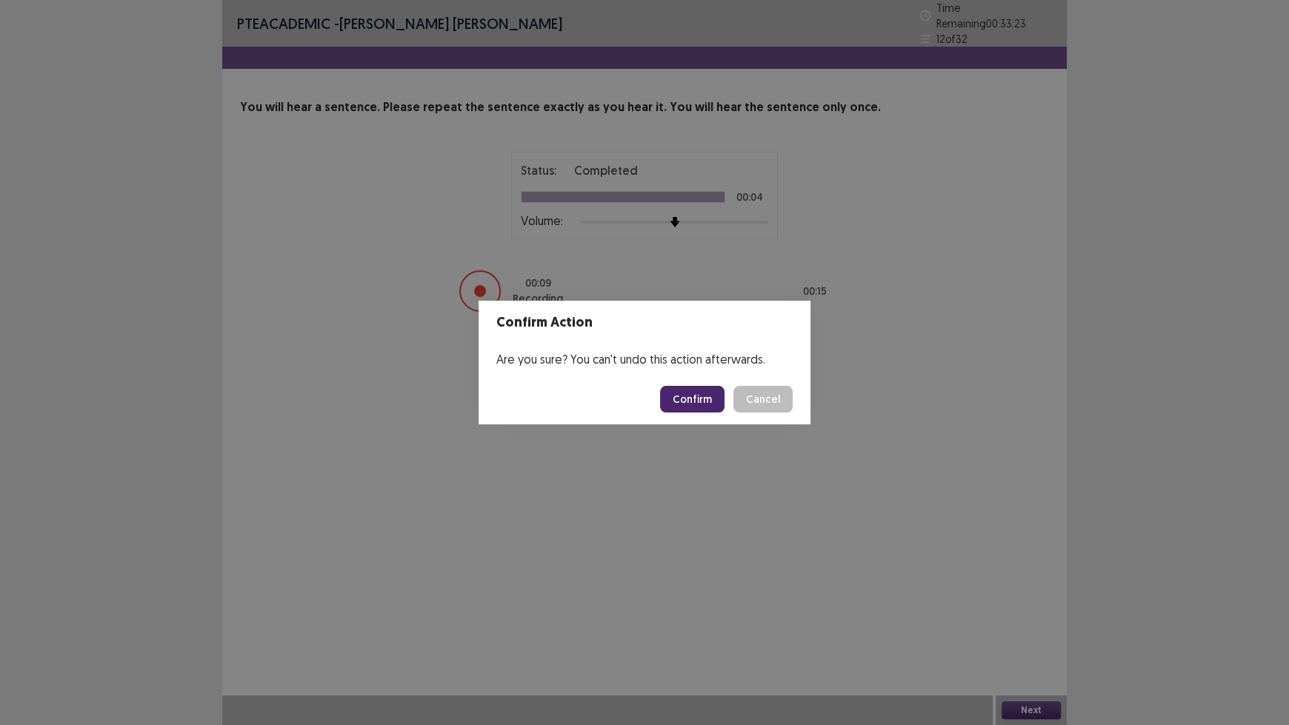
click at [698, 405] on button "Confirm" at bounding box center [692, 399] width 64 height 27
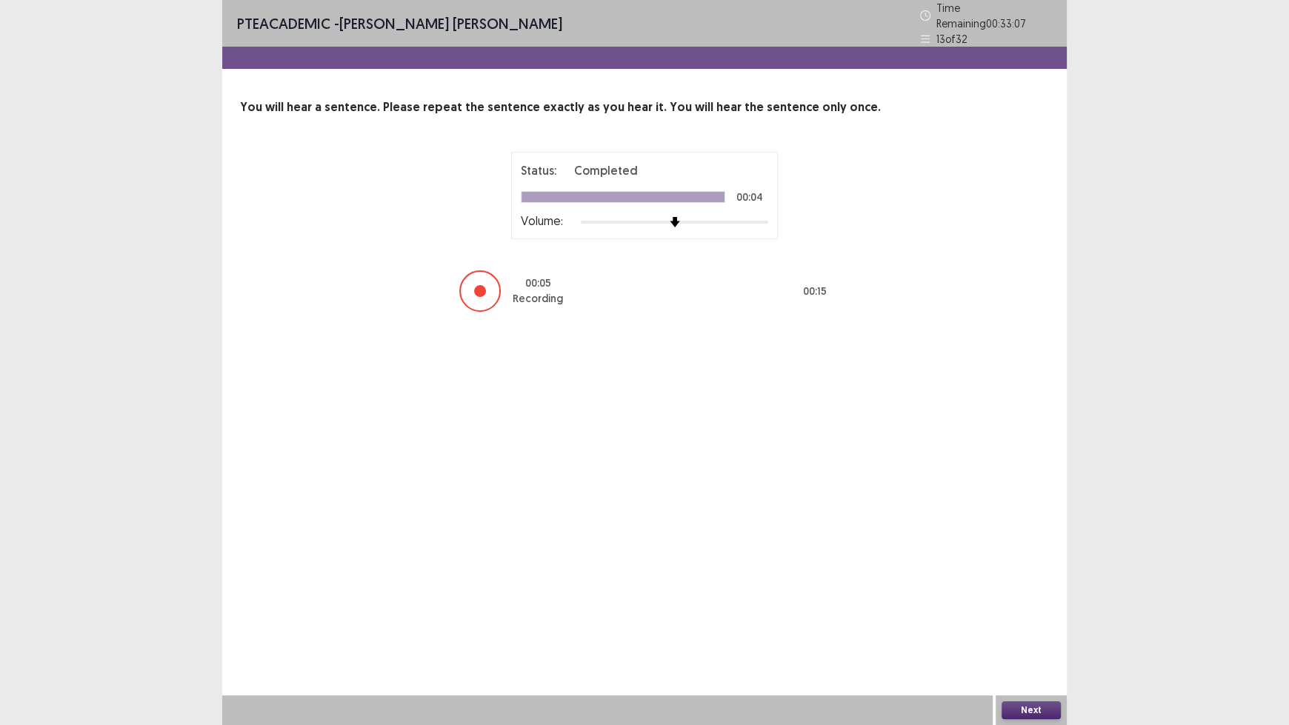
click at [1047, 600] on button "Next" at bounding box center [1030, 710] width 59 height 18
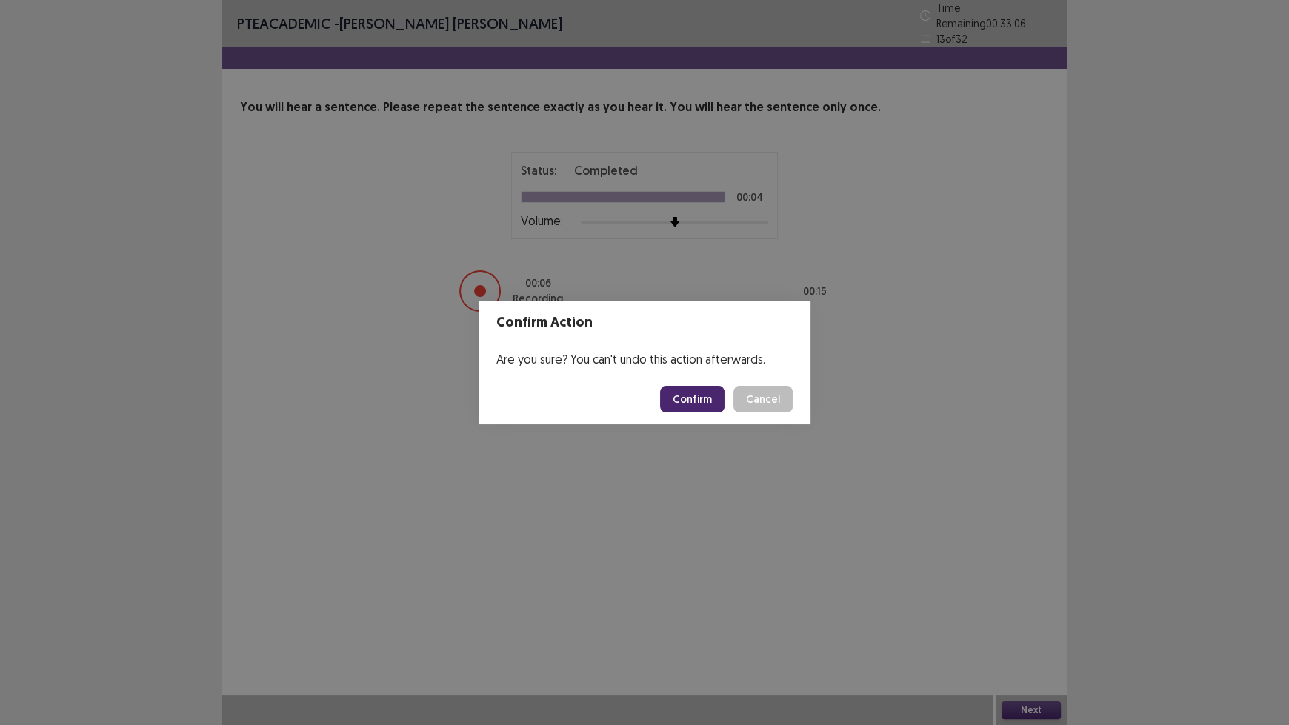
click at [697, 403] on button "Confirm" at bounding box center [692, 399] width 64 height 27
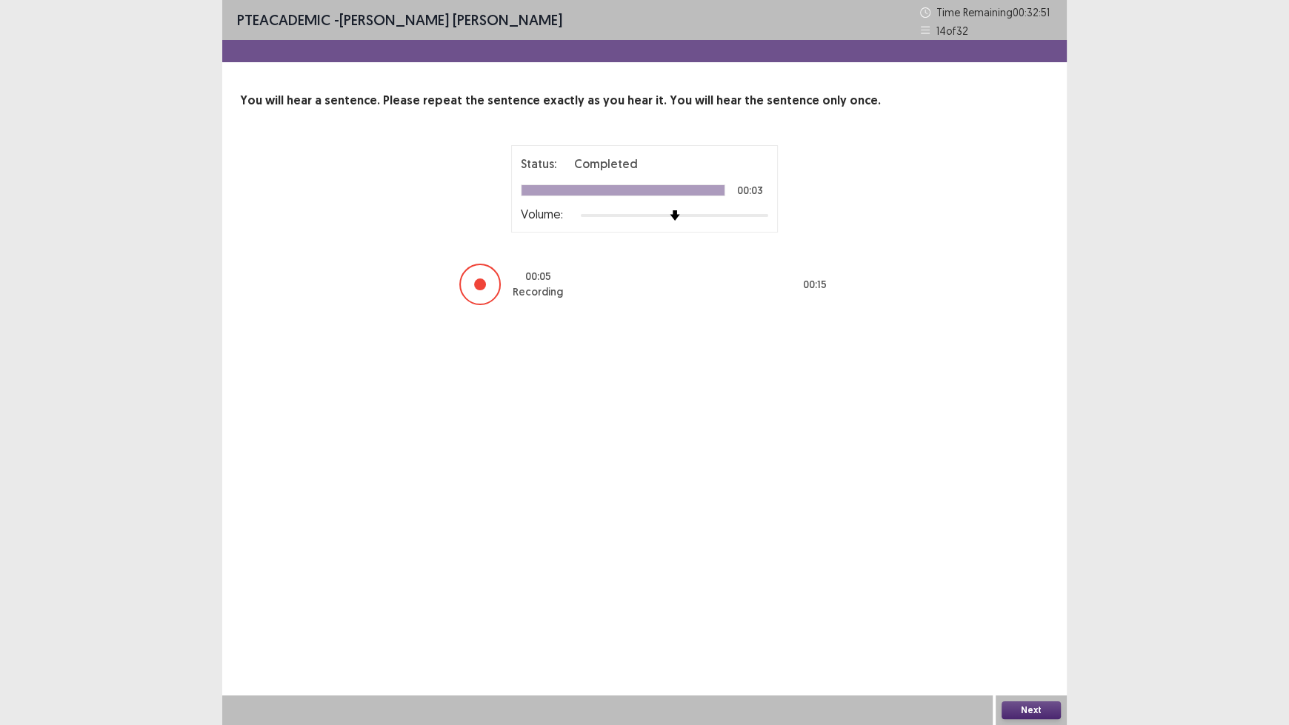
click at [1018, 600] on button "Next" at bounding box center [1030, 710] width 59 height 18
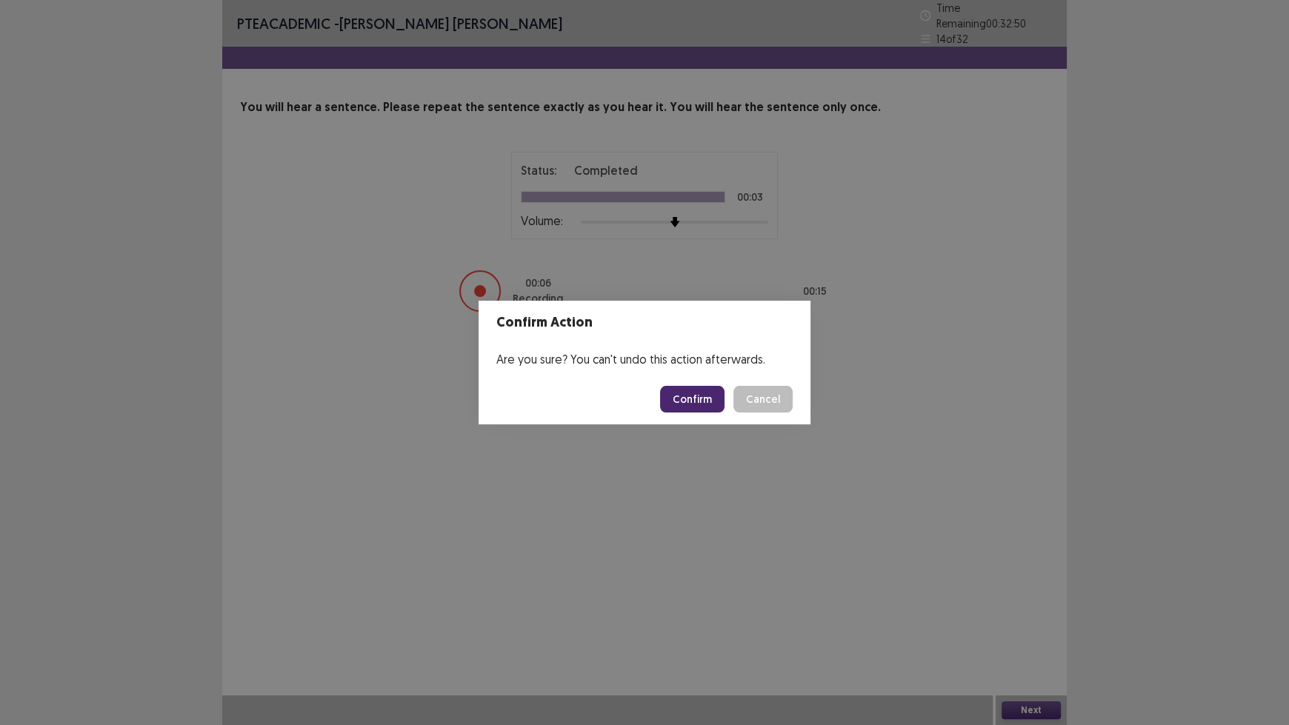
click at [704, 390] on button "Confirm" at bounding box center [692, 399] width 64 height 27
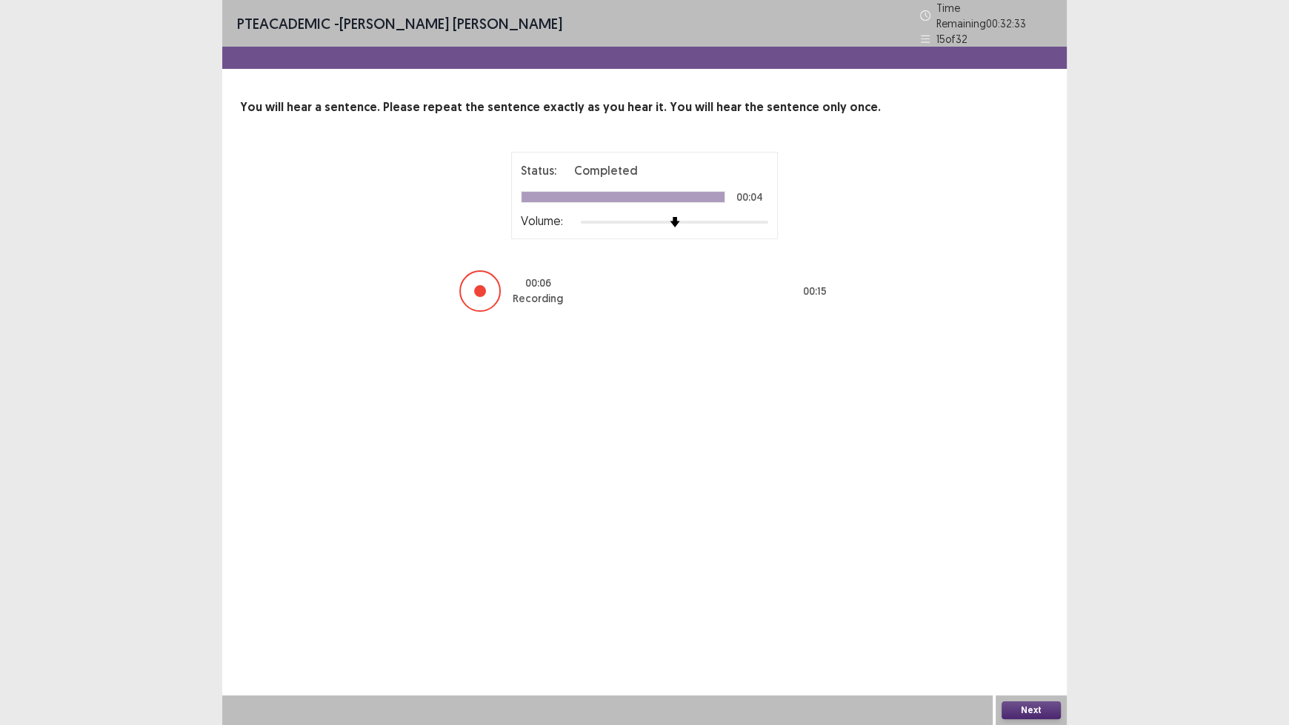
click at [1031, 600] on button "Next" at bounding box center [1030, 710] width 59 height 18
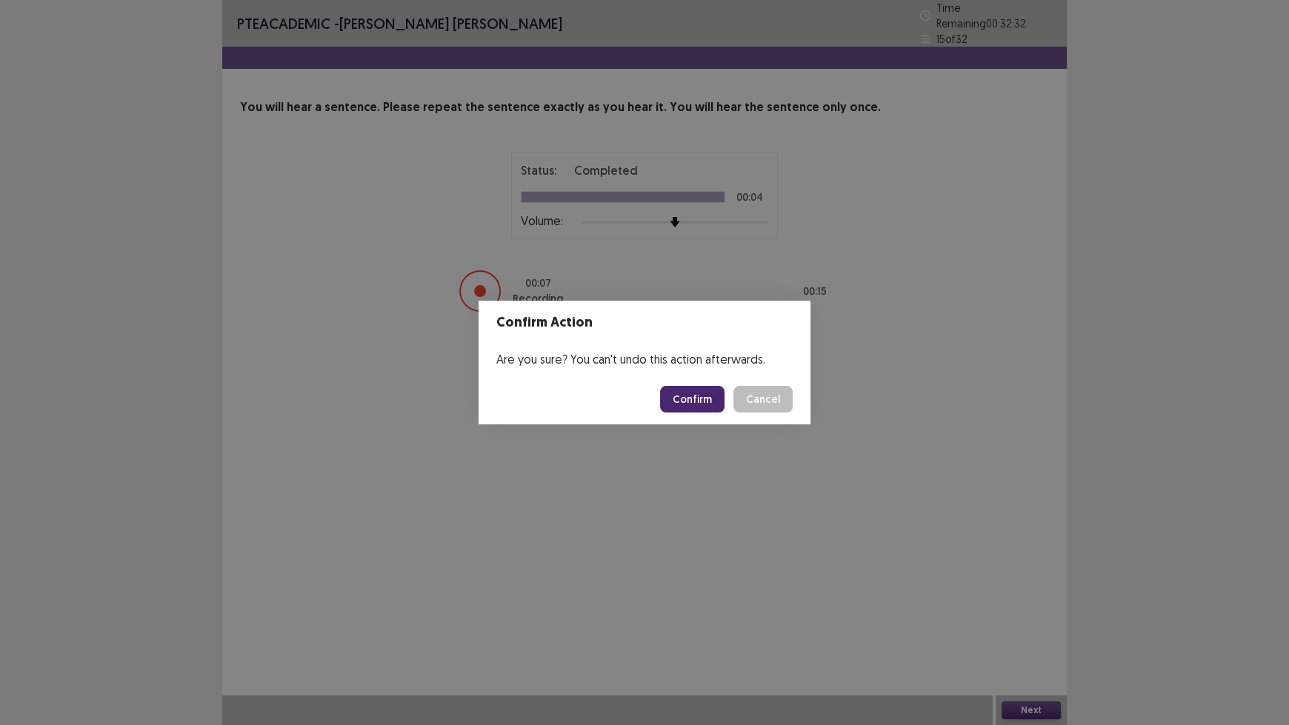
click at [690, 402] on button "Confirm" at bounding box center [692, 399] width 64 height 27
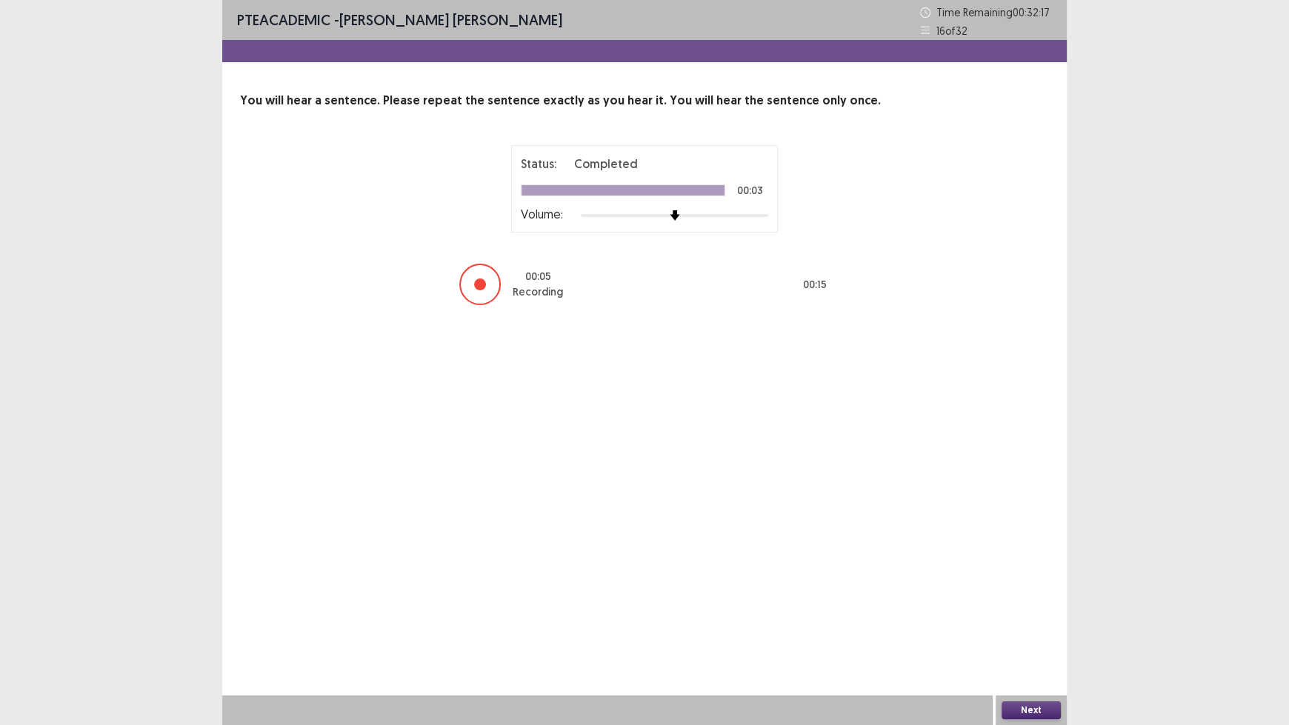
click at [1037, 600] on button "Next" at bounding box center [1030, 710] width 59 height 18
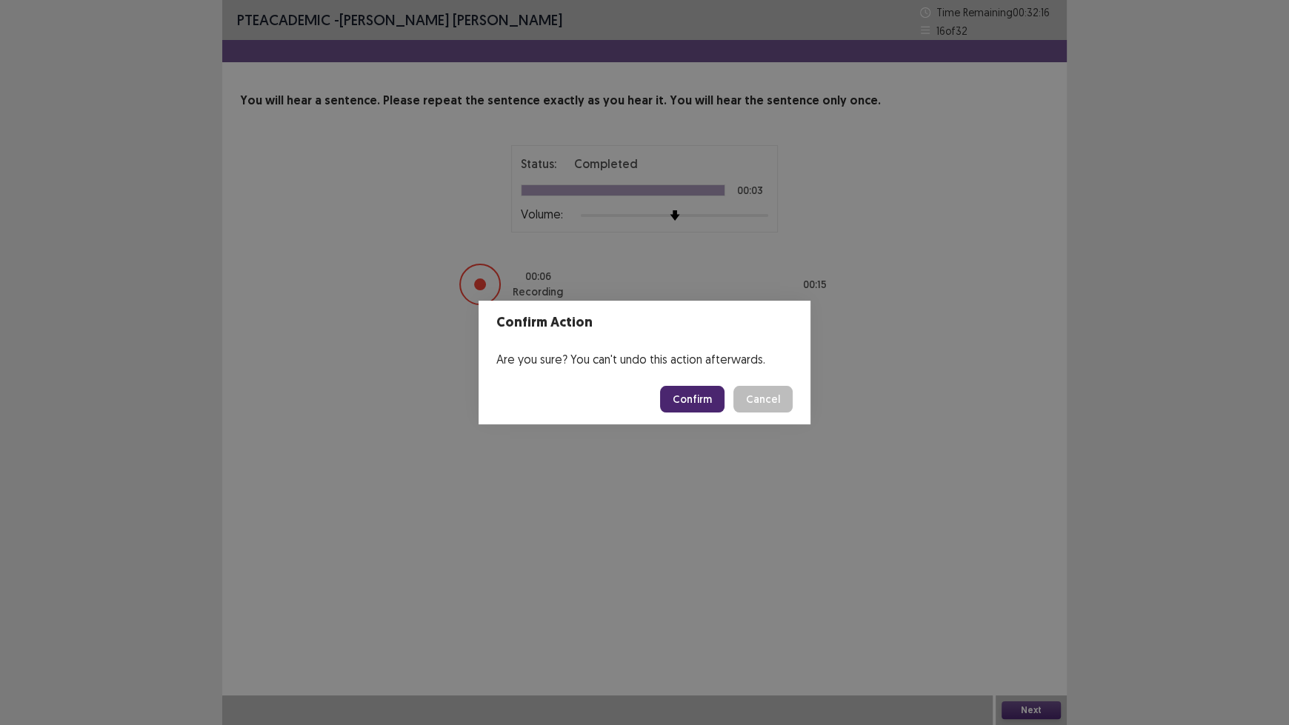
click at [702, 396] on button "Confirm" at bounding box center [692, 399] width 64 height 27
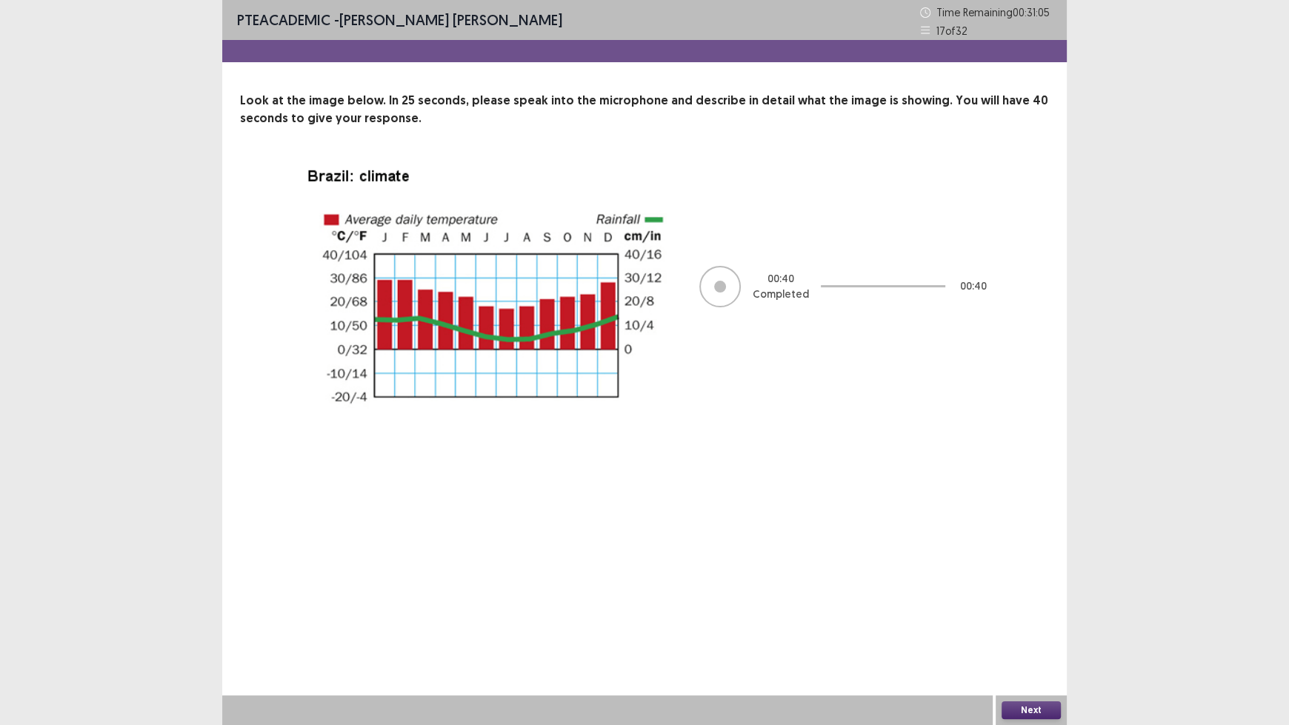
click at [1029, 600] on button "Next" at bounding box center [1030, 710] width 59 height 18
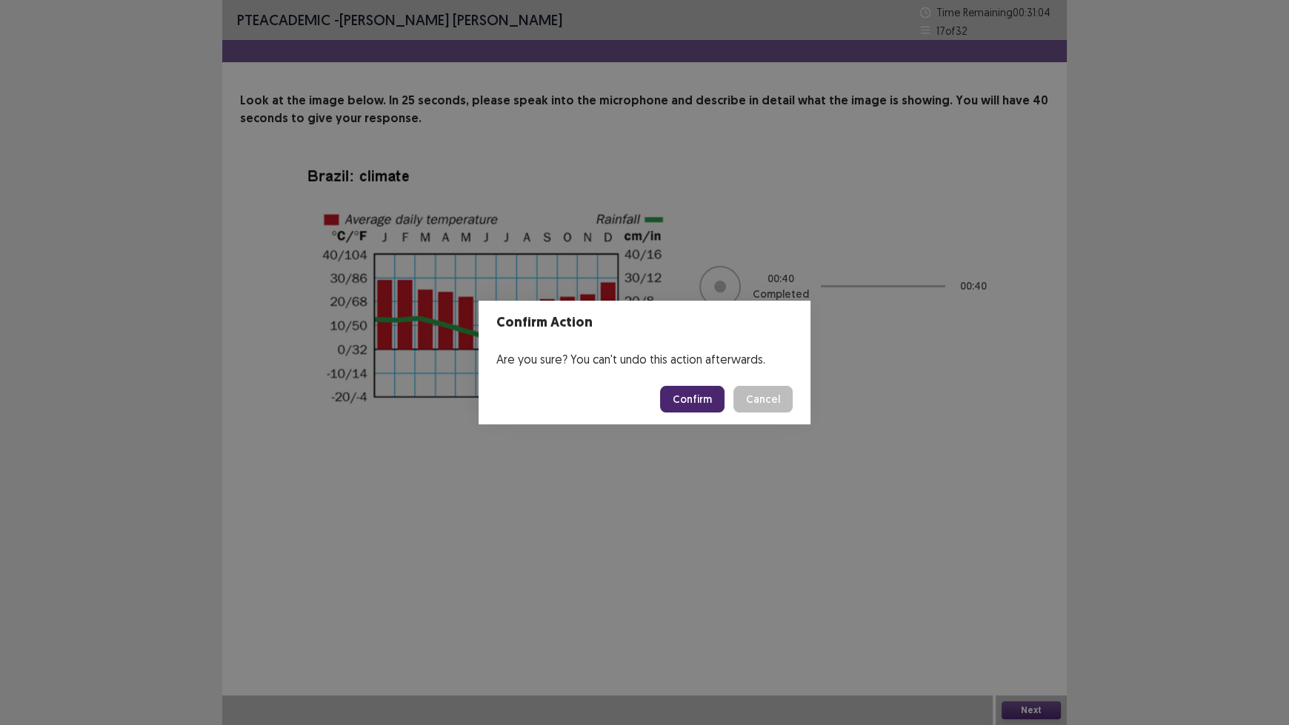
click at [693, 398] on button "Confirm" at bounding box center [692, 399] width 64 height 27
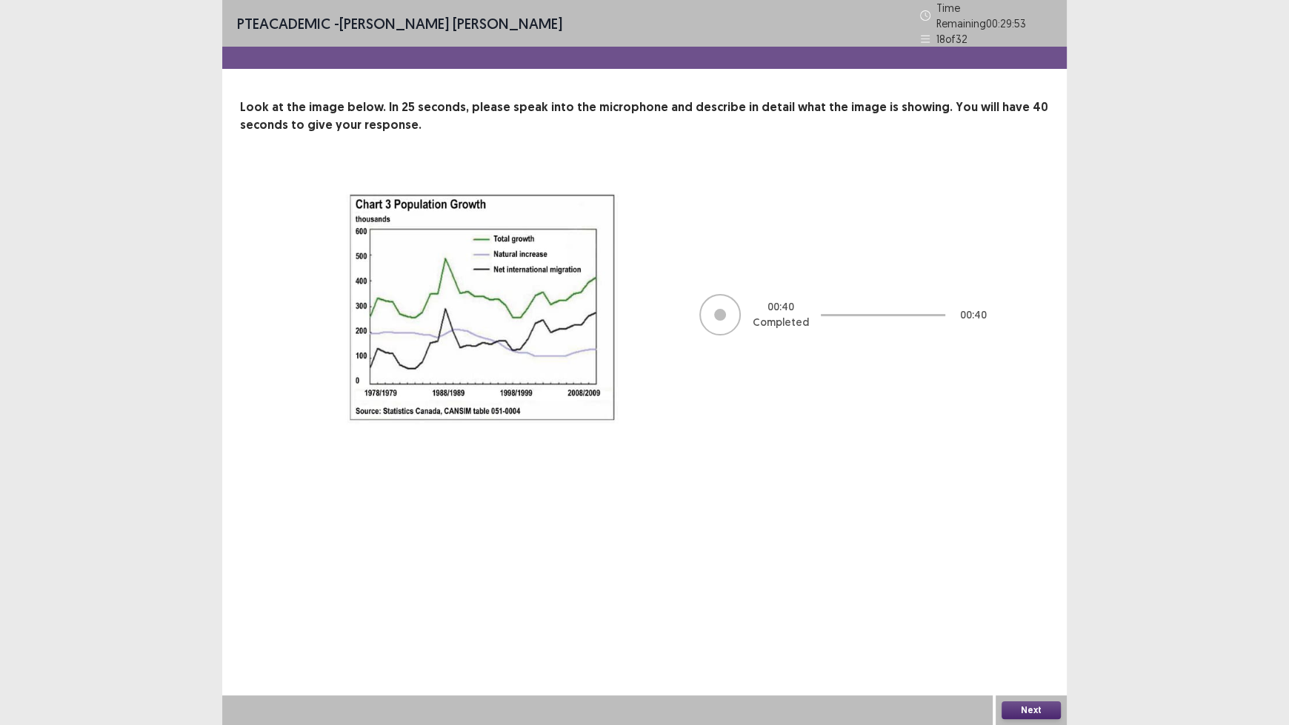
click at [1023, 600] on button "Next" at bounding box center [1030, 710] width 59 height 18
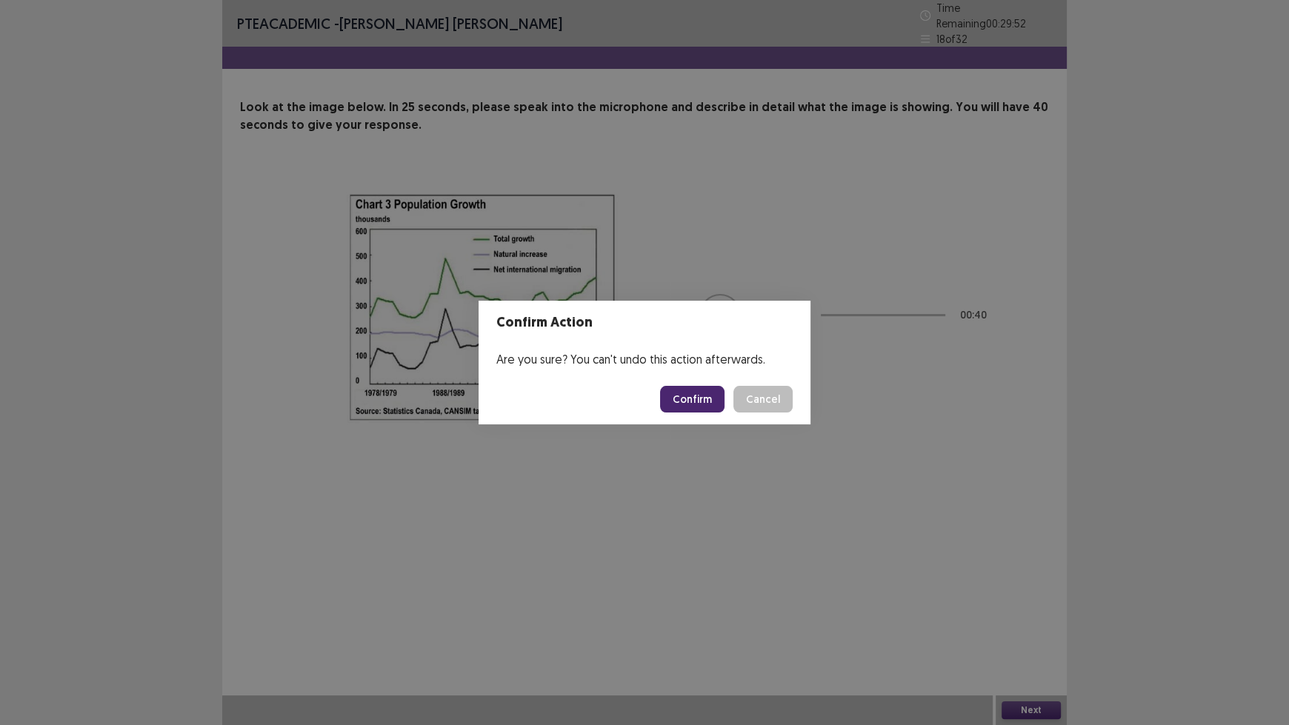
click at [705, 397] on button "Confirm" at bounding box center [692, 399] width 64 height 27
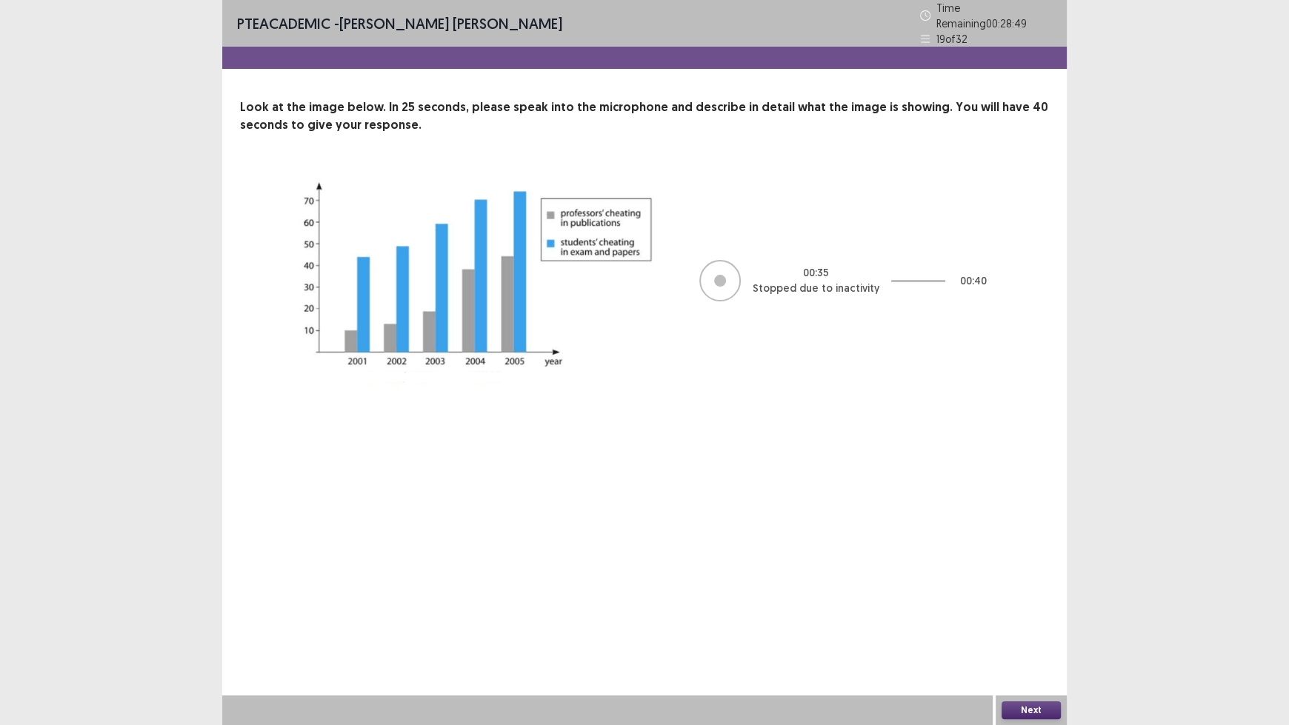
click at [1029, 600] on button "Next" at bounding box center [1030, 710] width 59 height 18
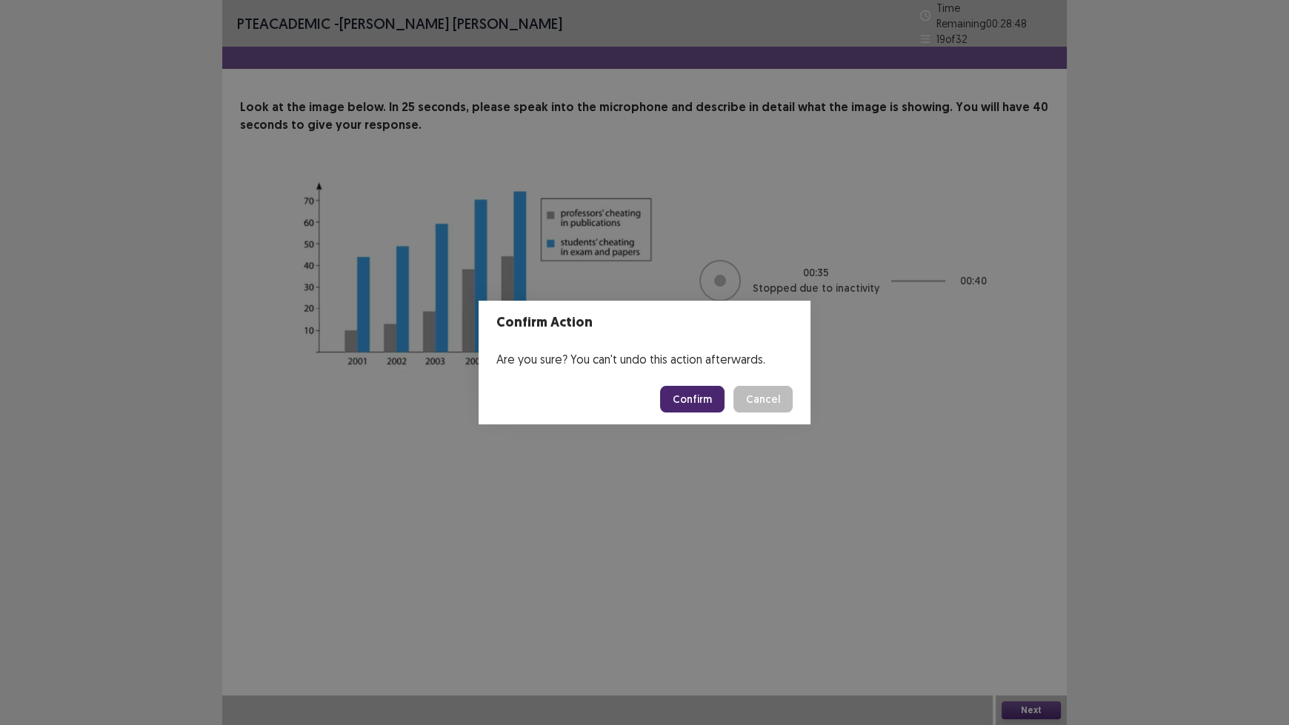
click at [710, 404] on button "Confirm" at bounding box center [692, 399] width 64 height 27
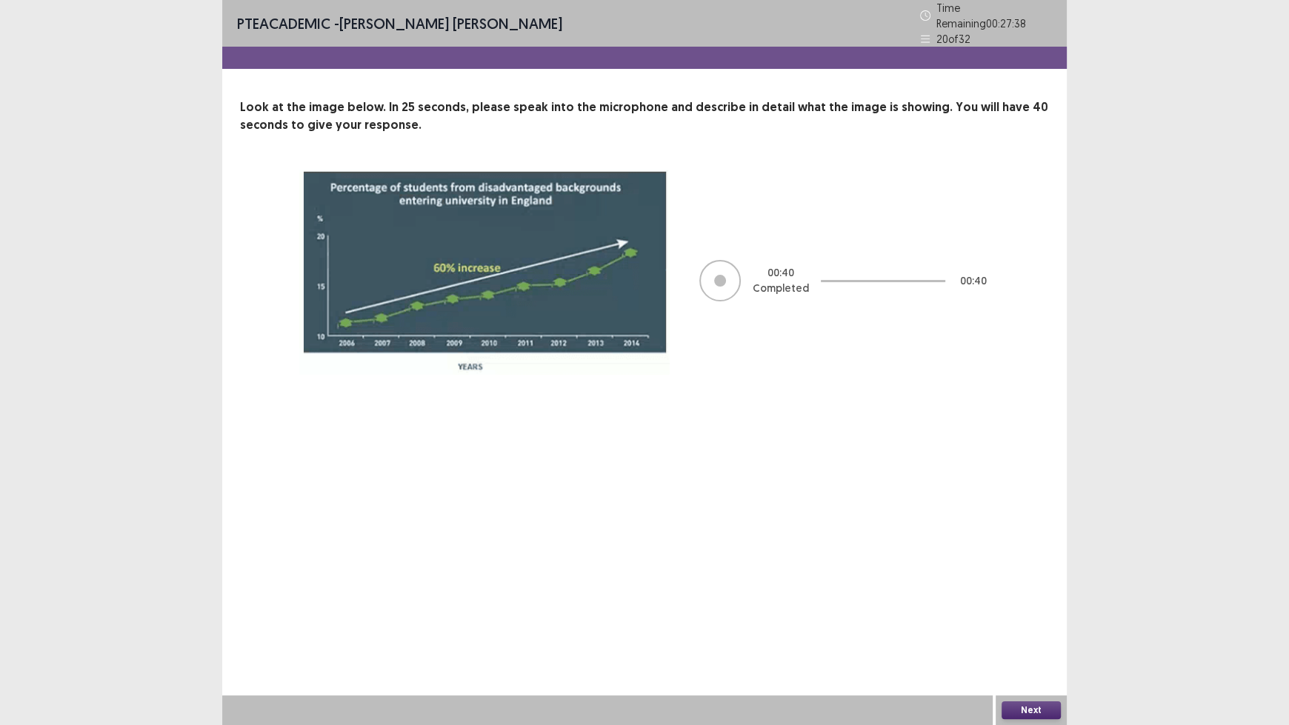
click at [1027, 600] on button "Next" at bounding box center [1030, 710] width 59 height 18
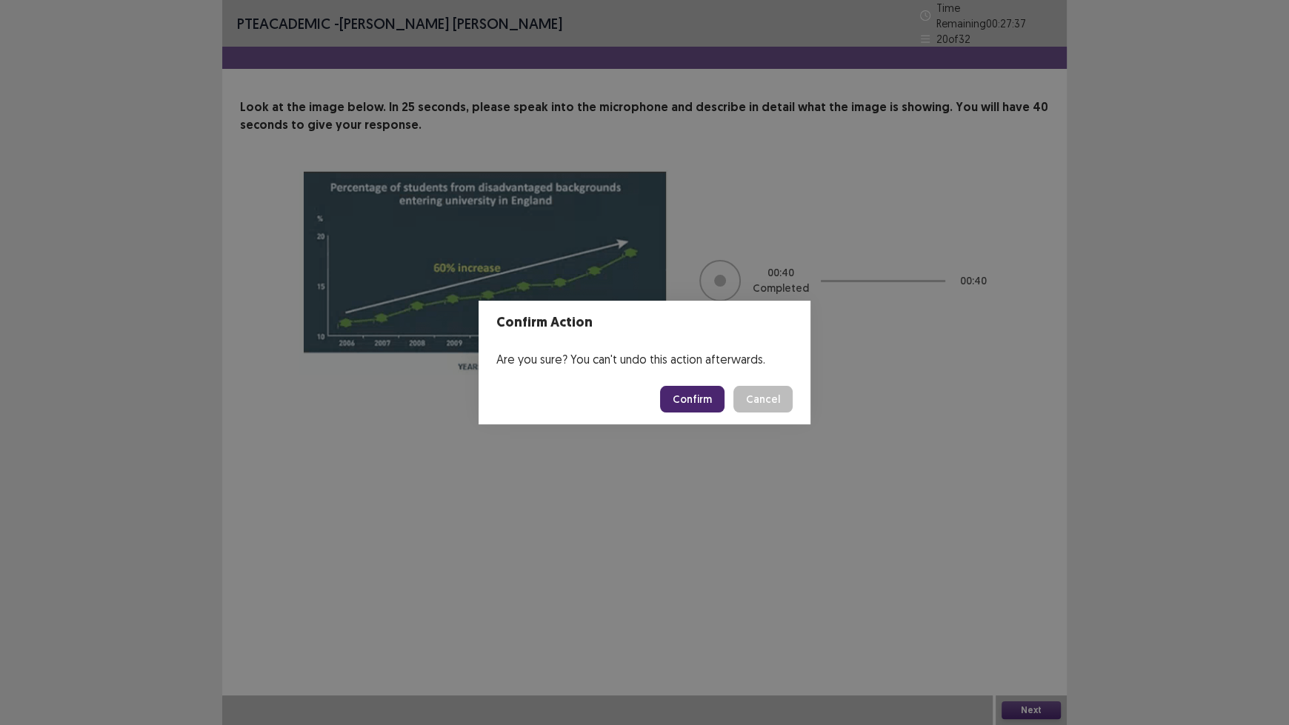
click at [690, 396] on button "Confirm" at bounding box center [692, 399] width 64 height 27
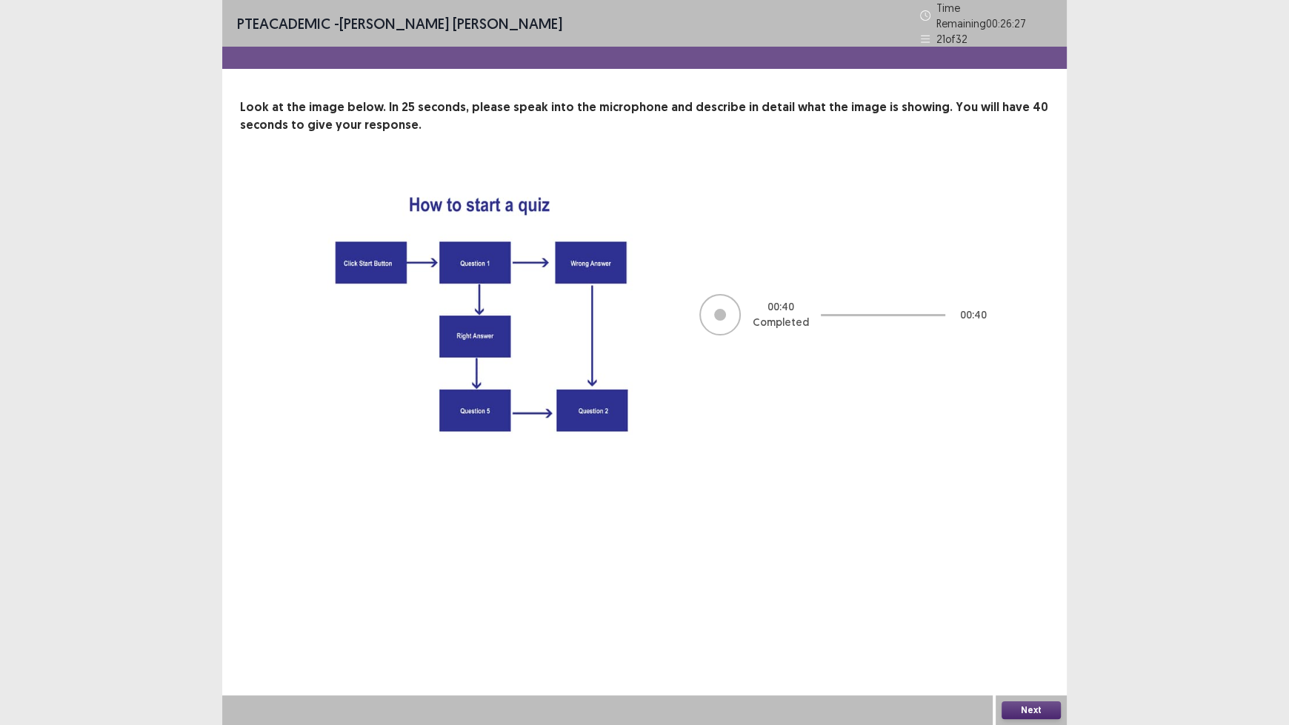
click at [1041, 600] on button "Next" at bounding box center [1030, 710] width 59 height 18
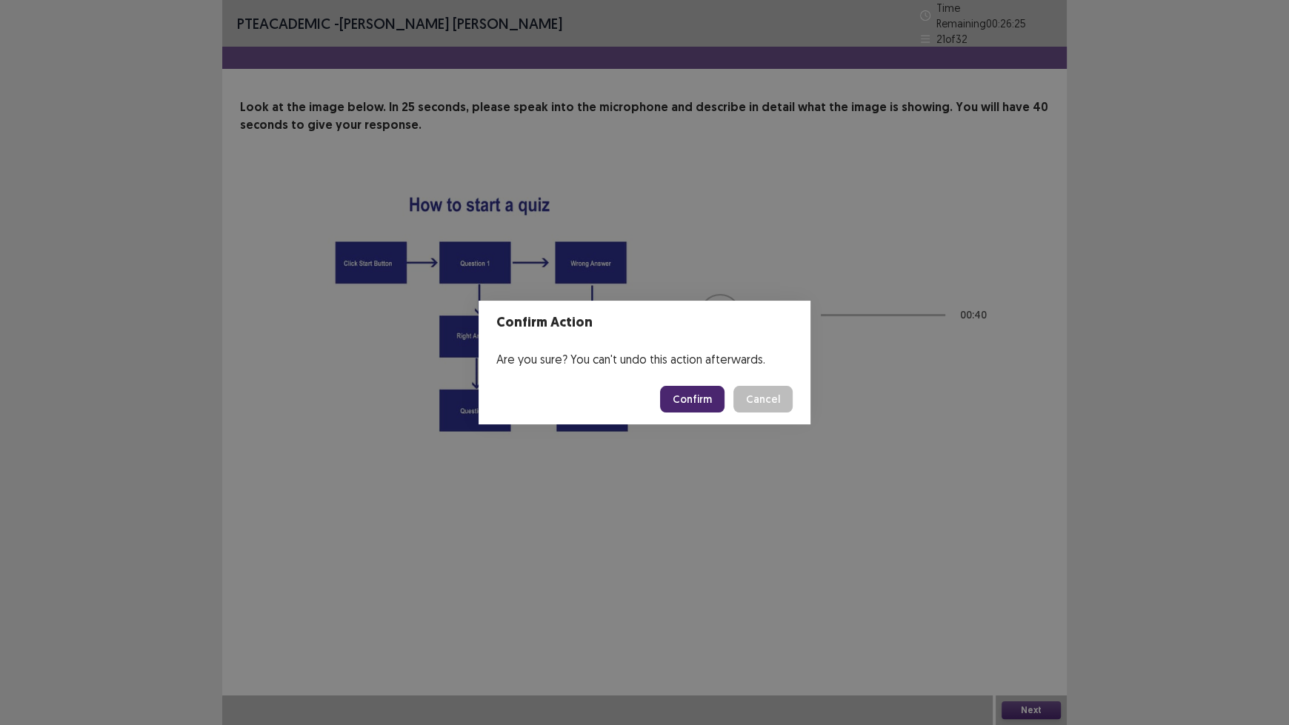
click at [693, 399] on button "Confirm" at bounding box center [692, 399] width 64 height 27
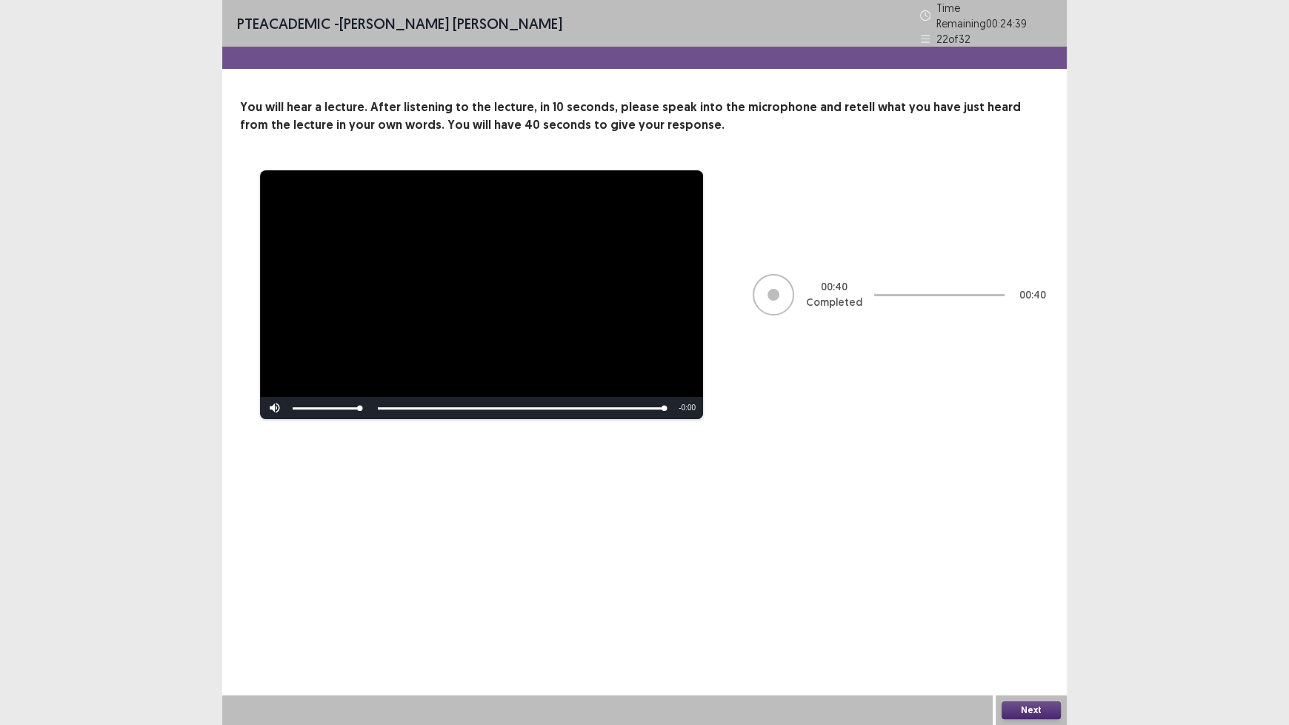
click at [1029, 600] on button "Next" at bounding box center [1030, 710] width 59 height 18
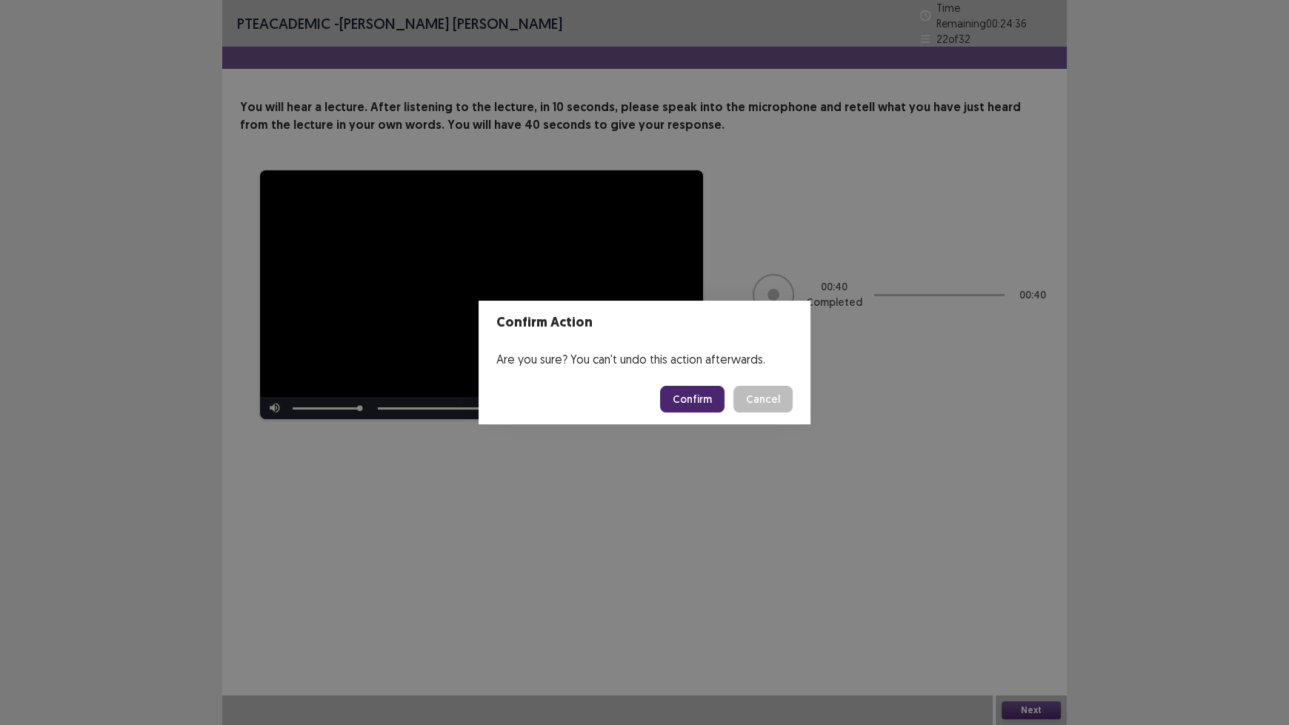
click at [681, 398] on button "Confirm" at bounding box center [692, 399] width 64 height 27
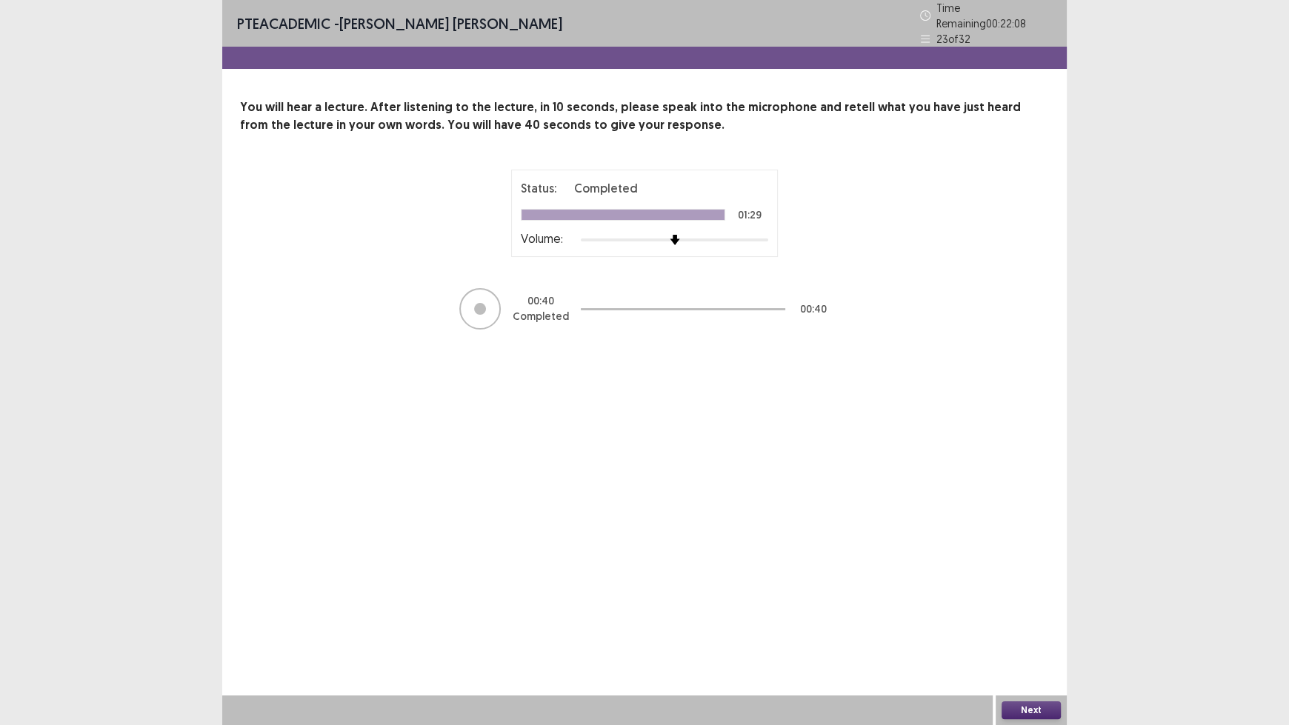
click at [1053, 600] on button "Next" at bounding box center [1030, 710] width 59 height 18
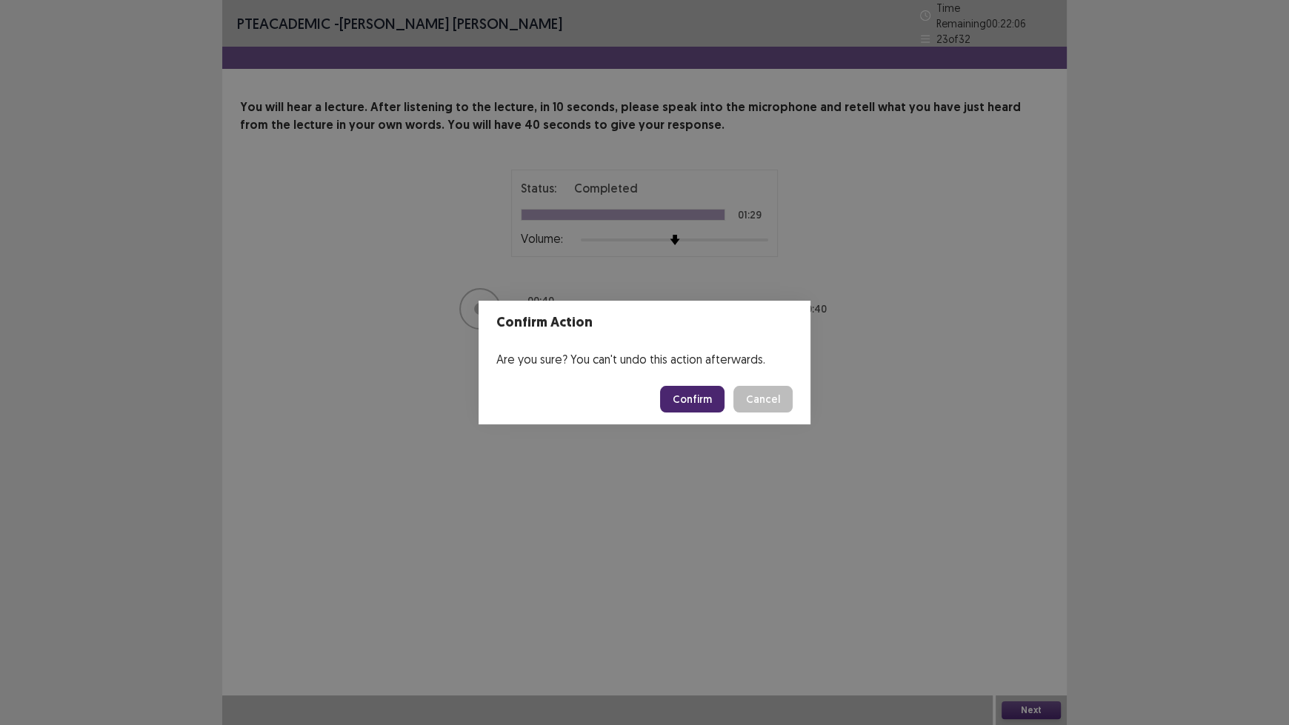
click at [687, 399] on button "Confirm" at bounding box center [692, 399] width 64 height 27
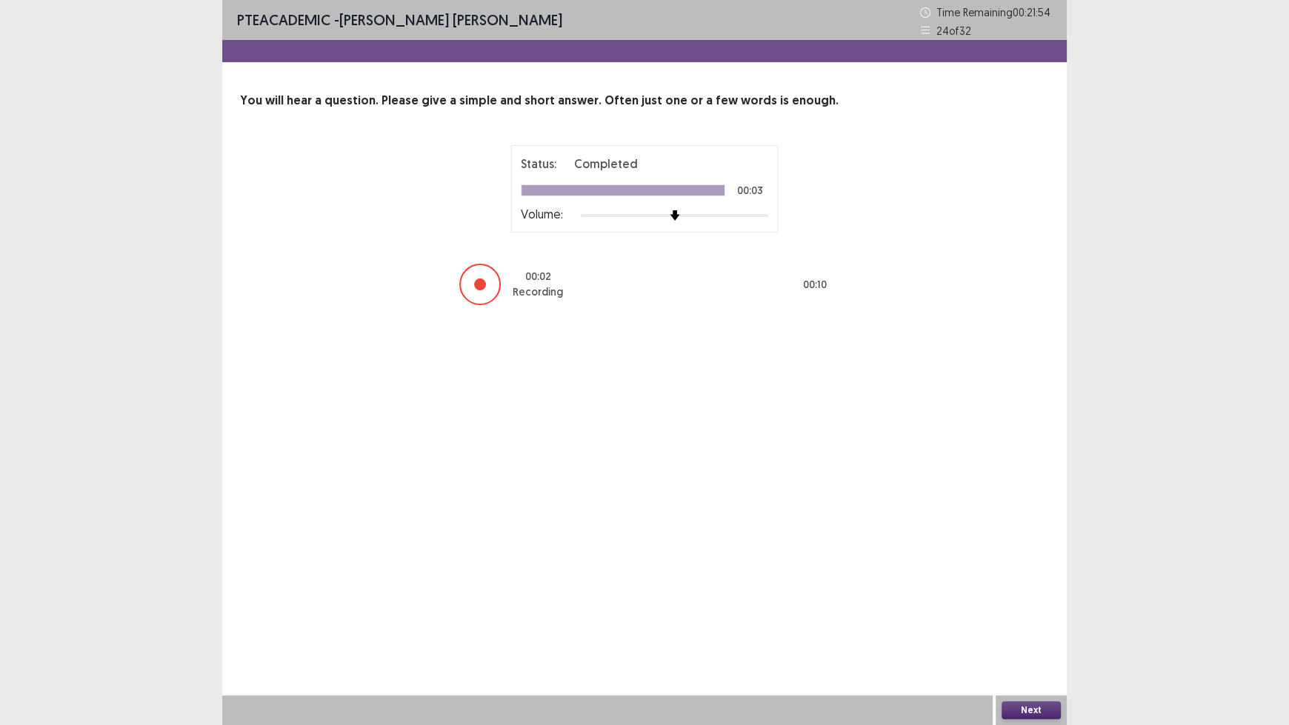
click at [1020, 600] on button "Next" at bounding box center [1030, 710] width 59 height 18
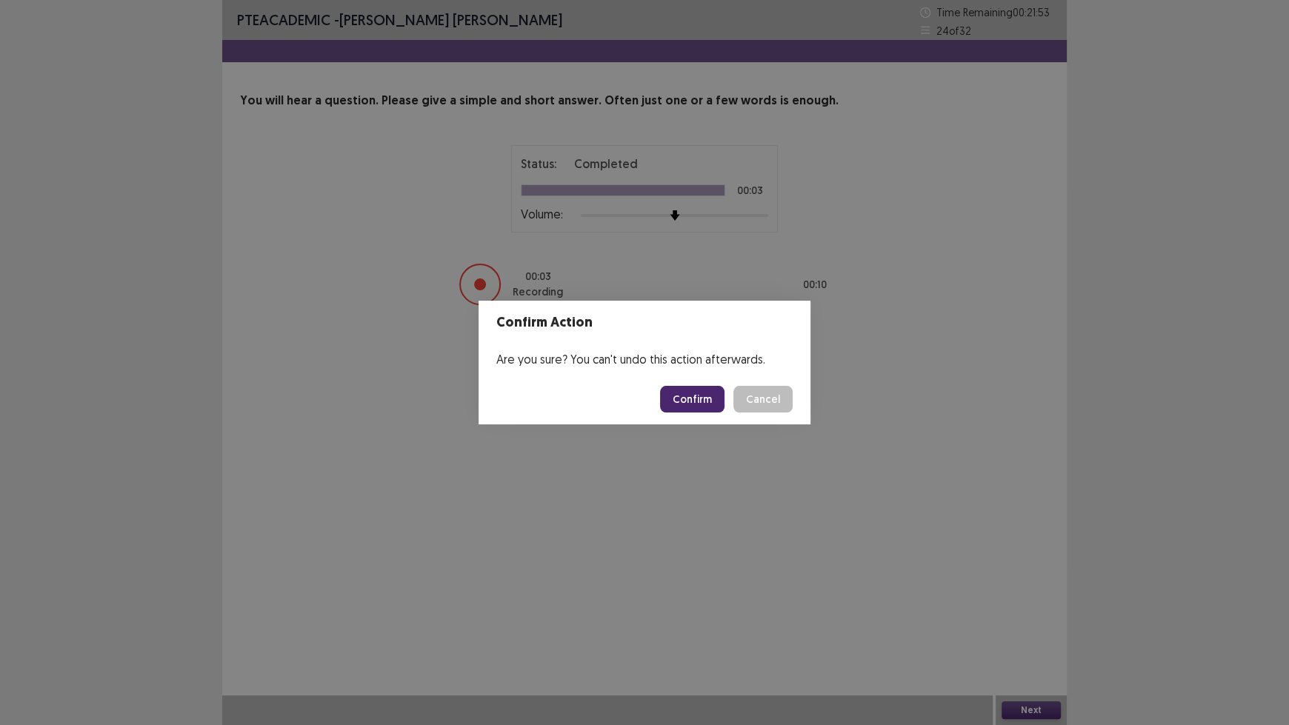
click at [710, 399] on button "Confirm" at bounding box center [692, 399] width 64 height 27
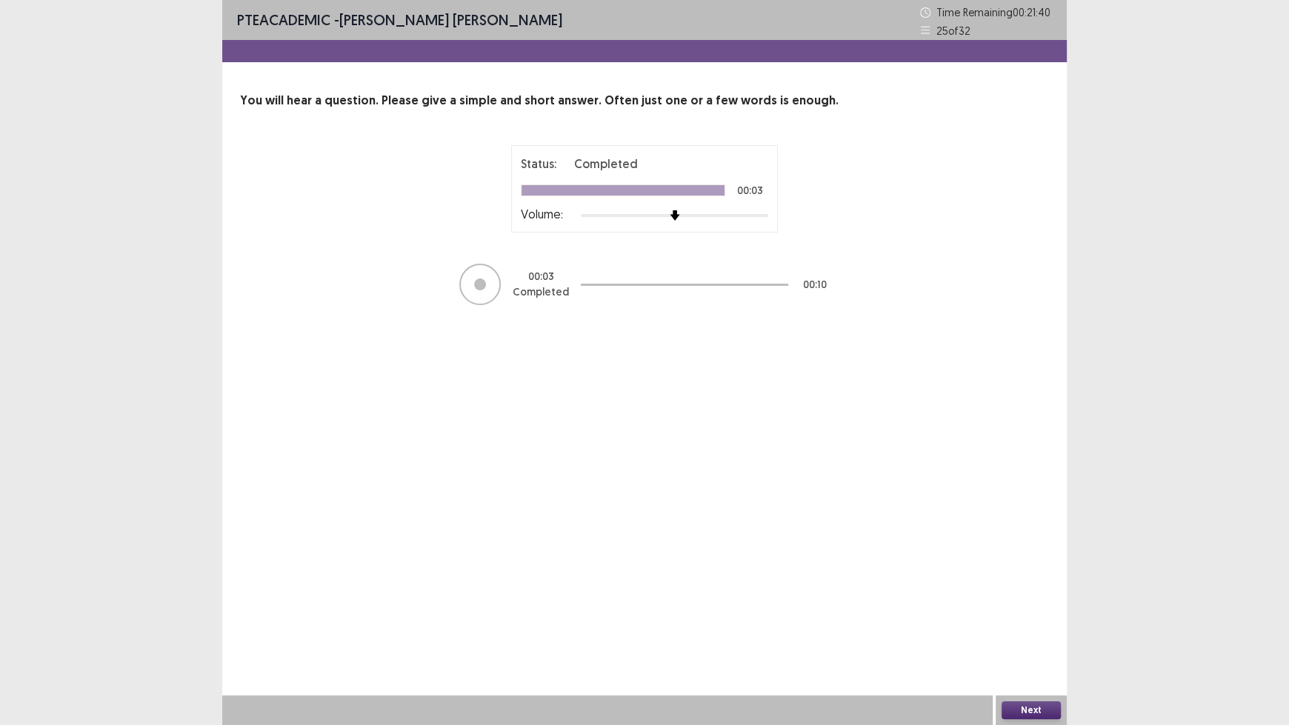
click at [1025, 600] on button "Next" at bounding box center [1030, 710] width 59 height 18
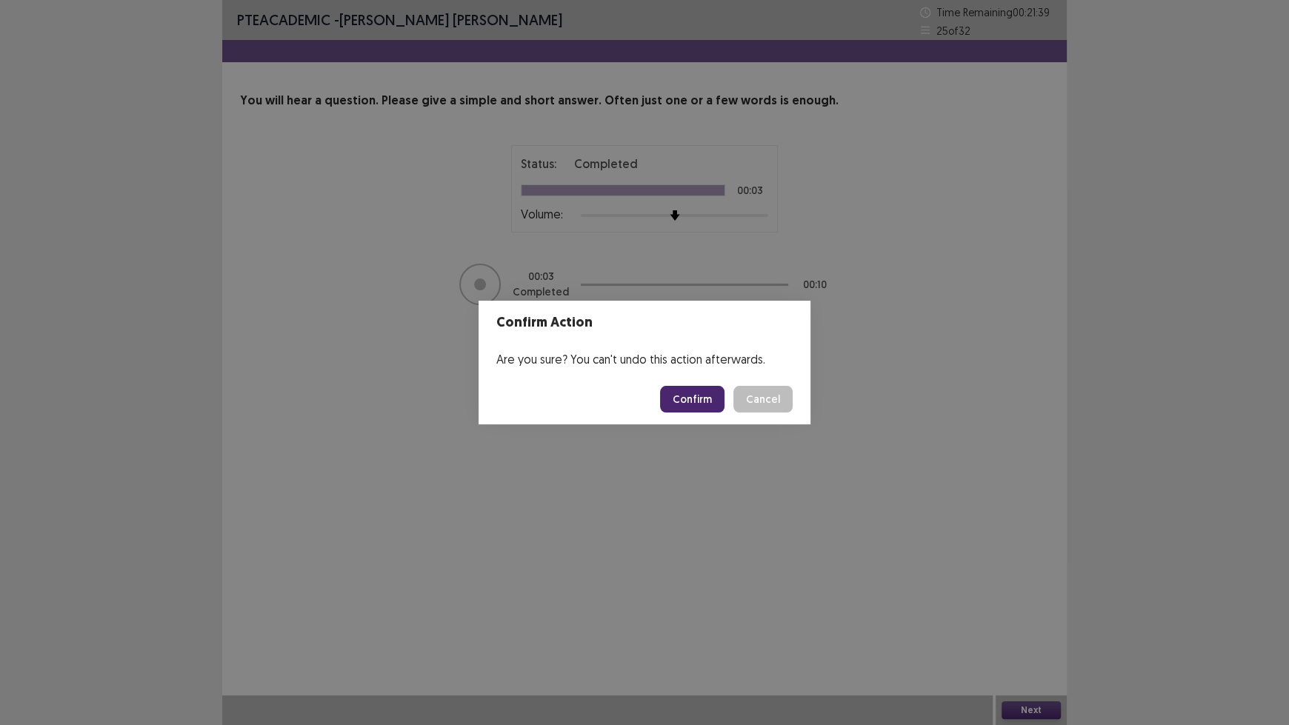
click at [713, 404] on button "Confirm" at bounding box center [692, 399] width 64 height 27
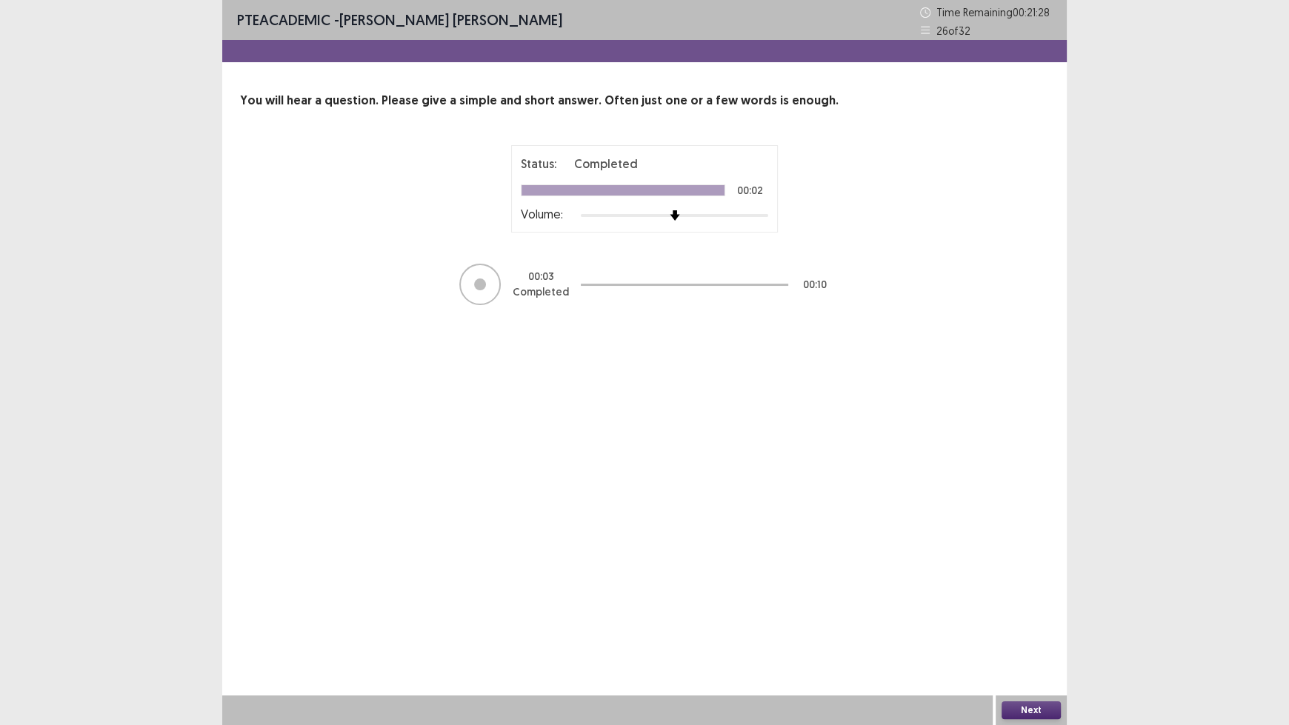
click at [1018, 600] on button "Next" at bounding box center [1030, 710] width 59 height 18
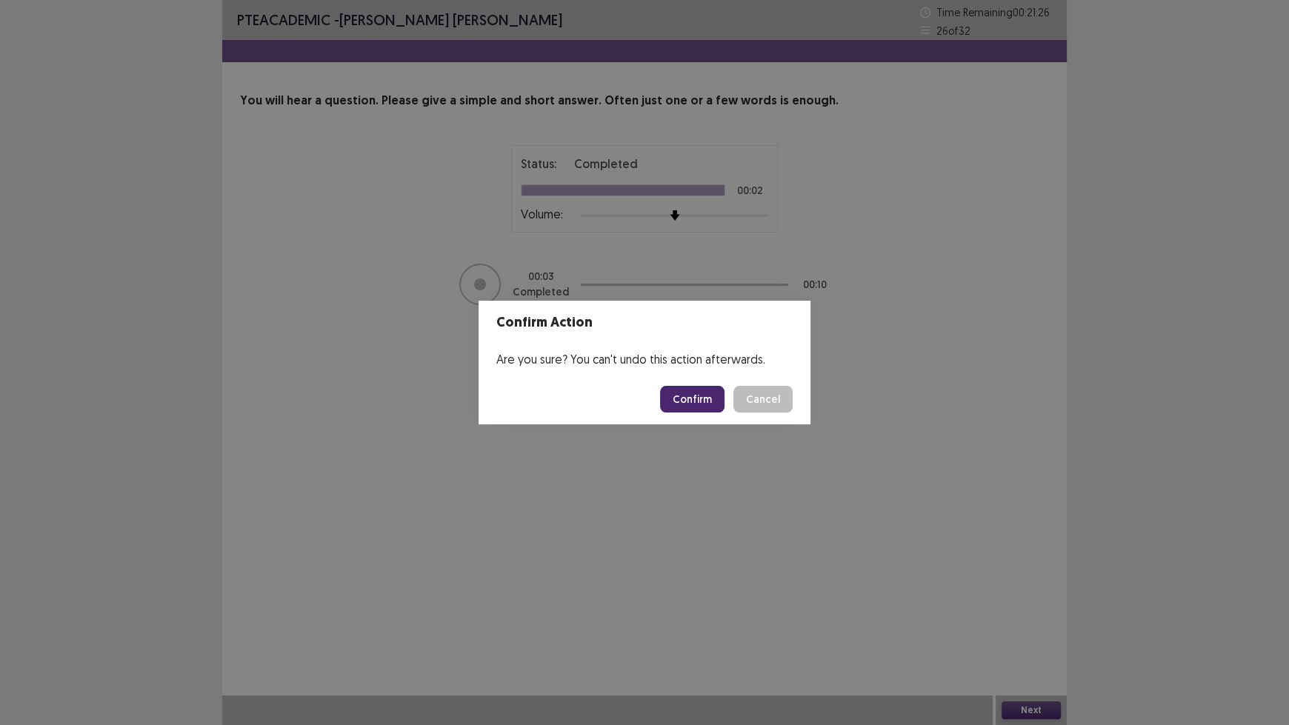
click at [702, 403] on button "Confirm" at bounding box center [692, 399] width 64 height 27
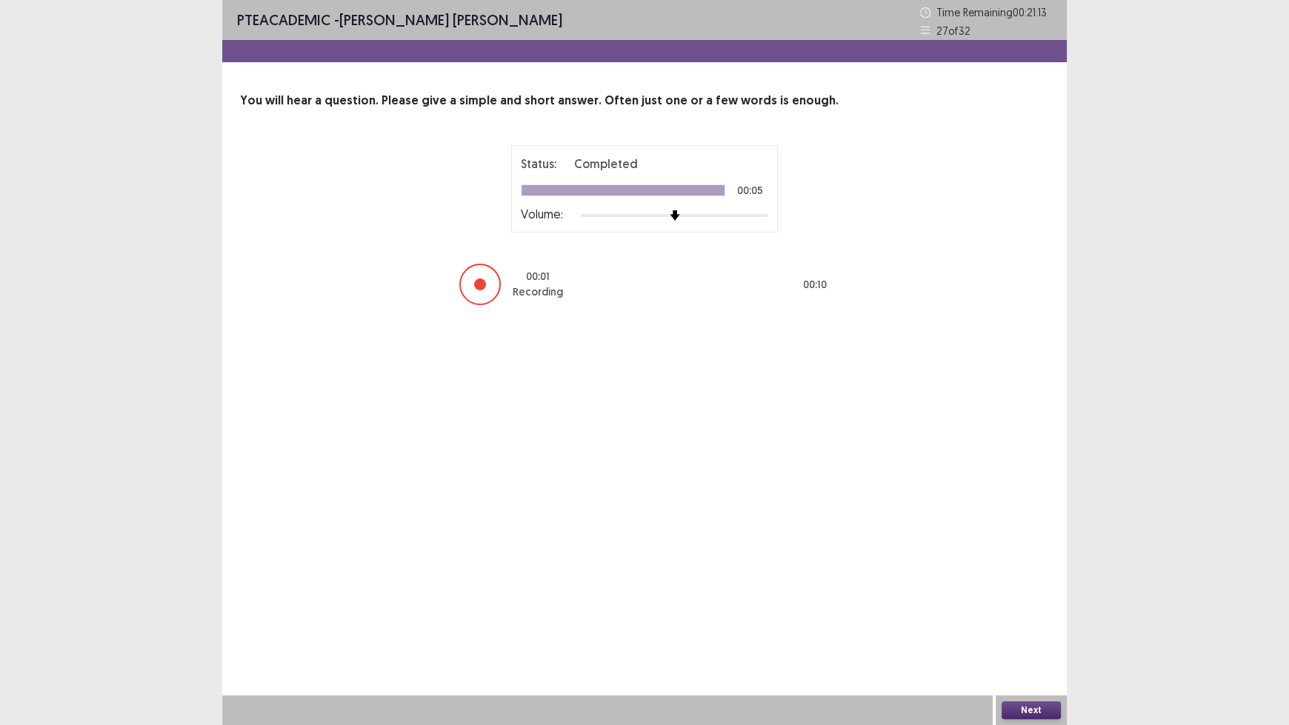
click at [1034, 600] on button "Next" at bounding box center [1030, 710] width 59 height 18
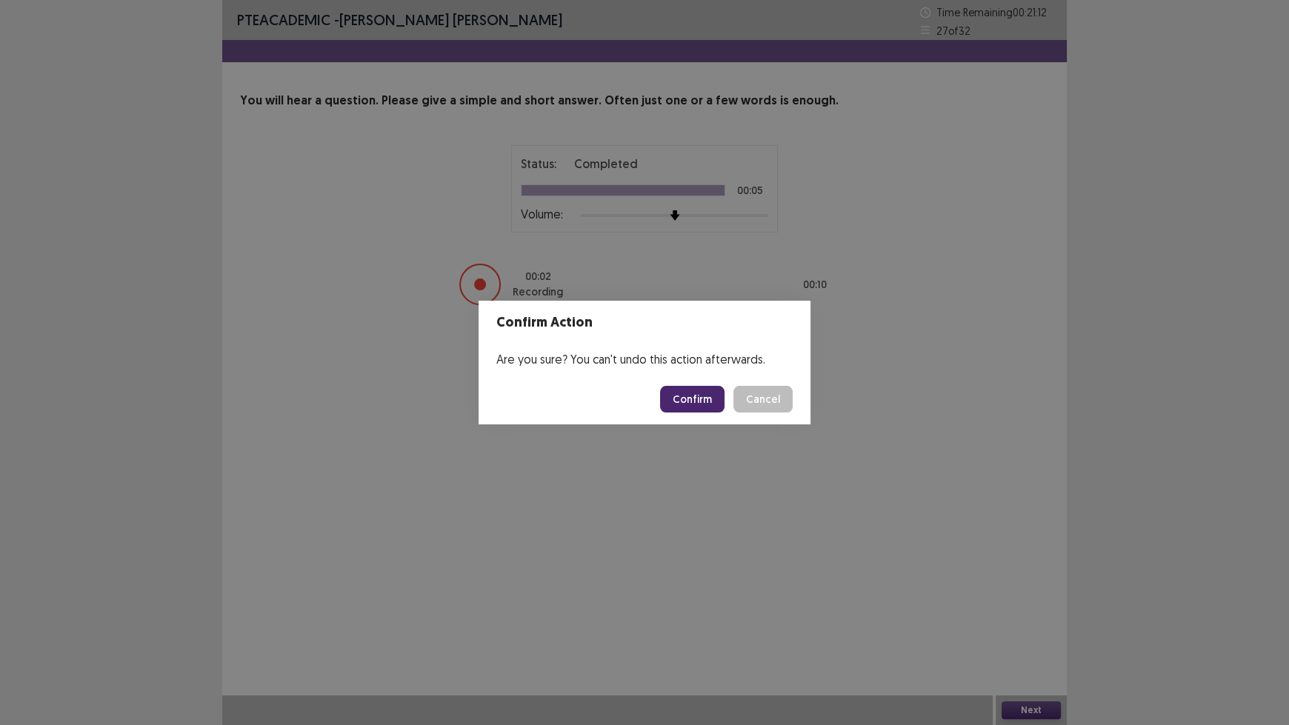
click at [687, 397] on button "Confirm" at bounding box center [692, 399] width 64 height 27
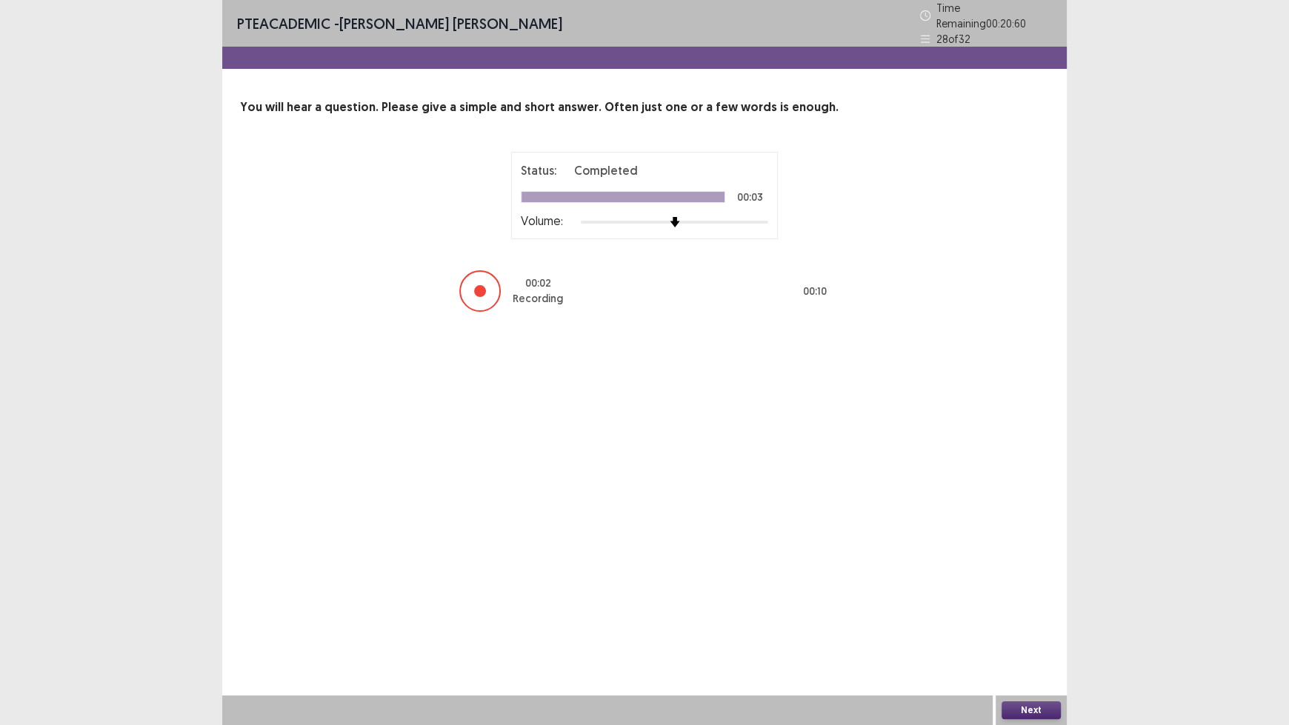
click at [1020, 600] on button "Next" at bounding box center [1030, 710] width 59 height 18
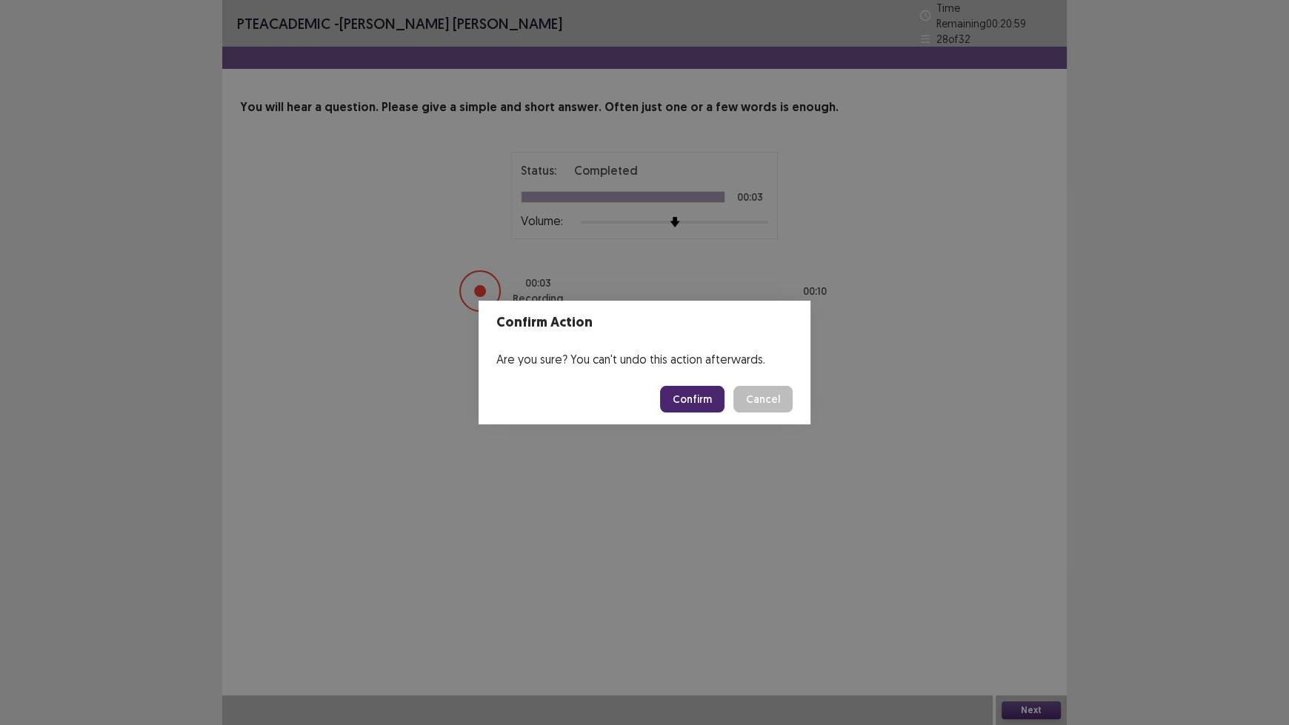
click at [690, 396] on button "Confirm" at bounding box center [692, 399] width 64 height 27
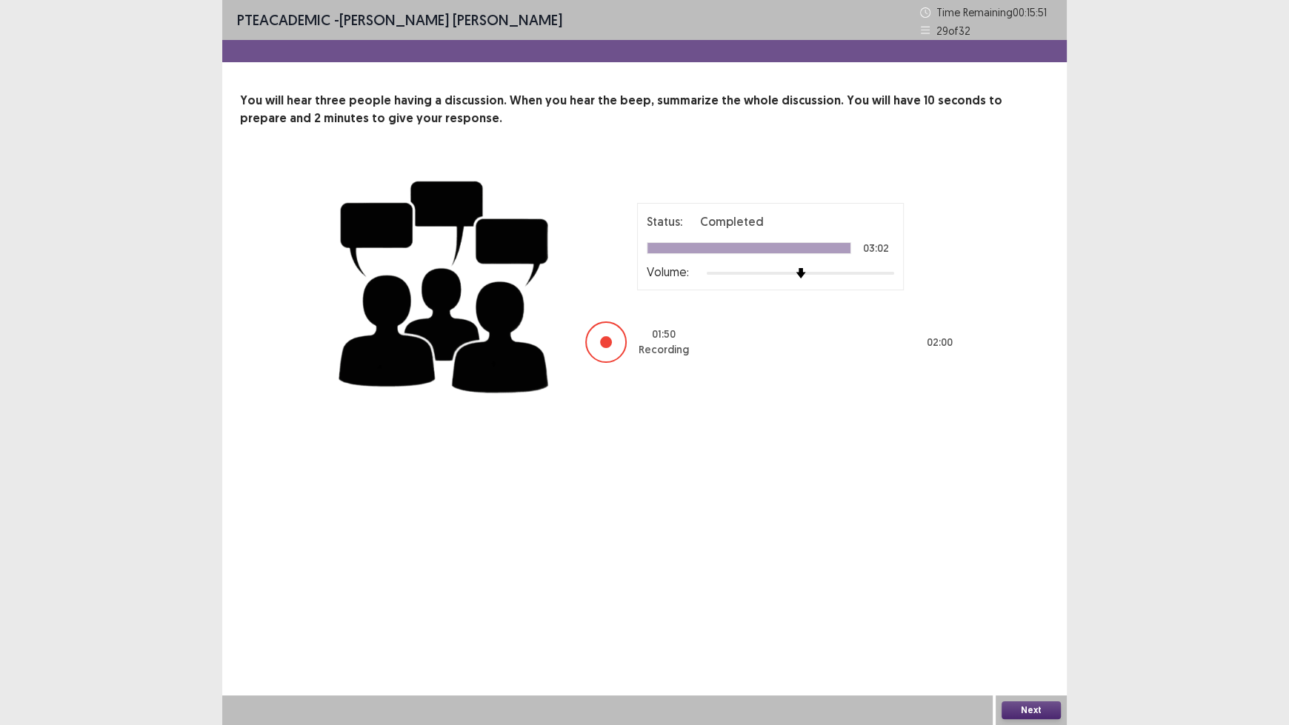
click at [1027, 600] on button "Next" at bounding box center [1030, 710] width 59 height 18
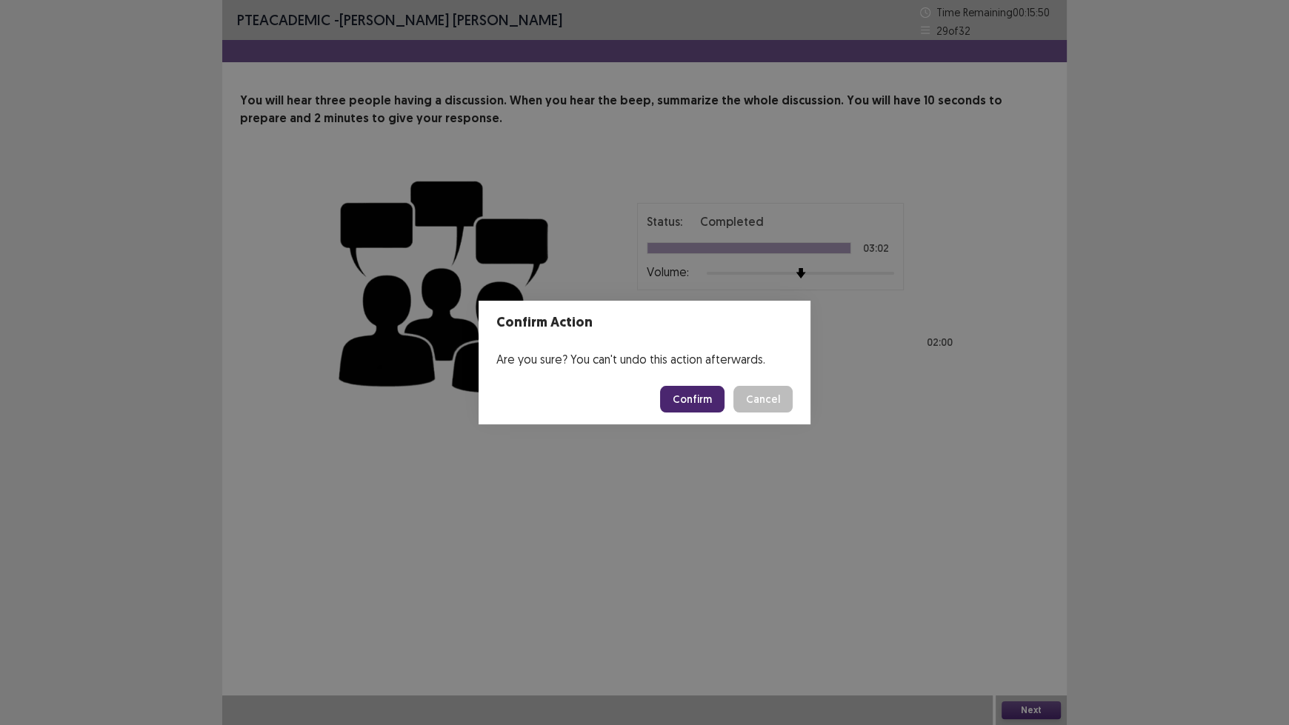
click at [711, 402] on button "Confirm" at bounding box center [692, 399] width 64 height 27
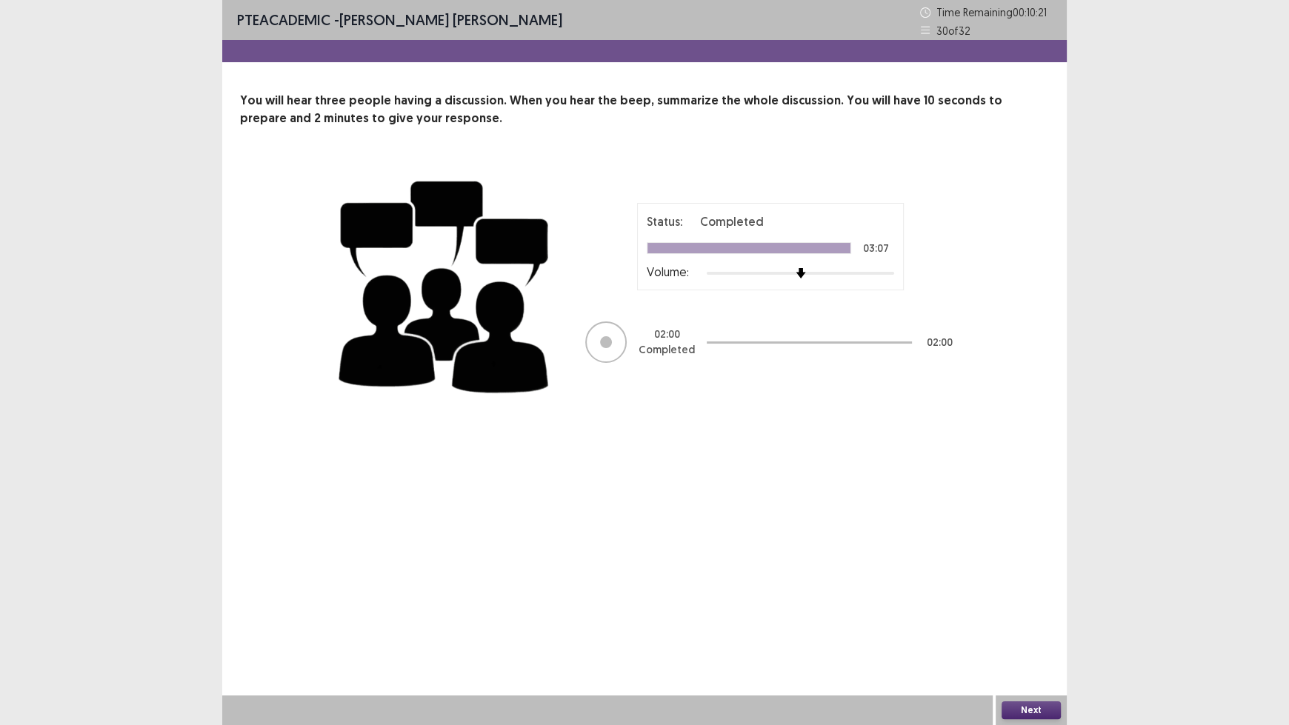
click at [1016, 600] on button "Next" at bounding box center [1030, 710] width 59 height 18
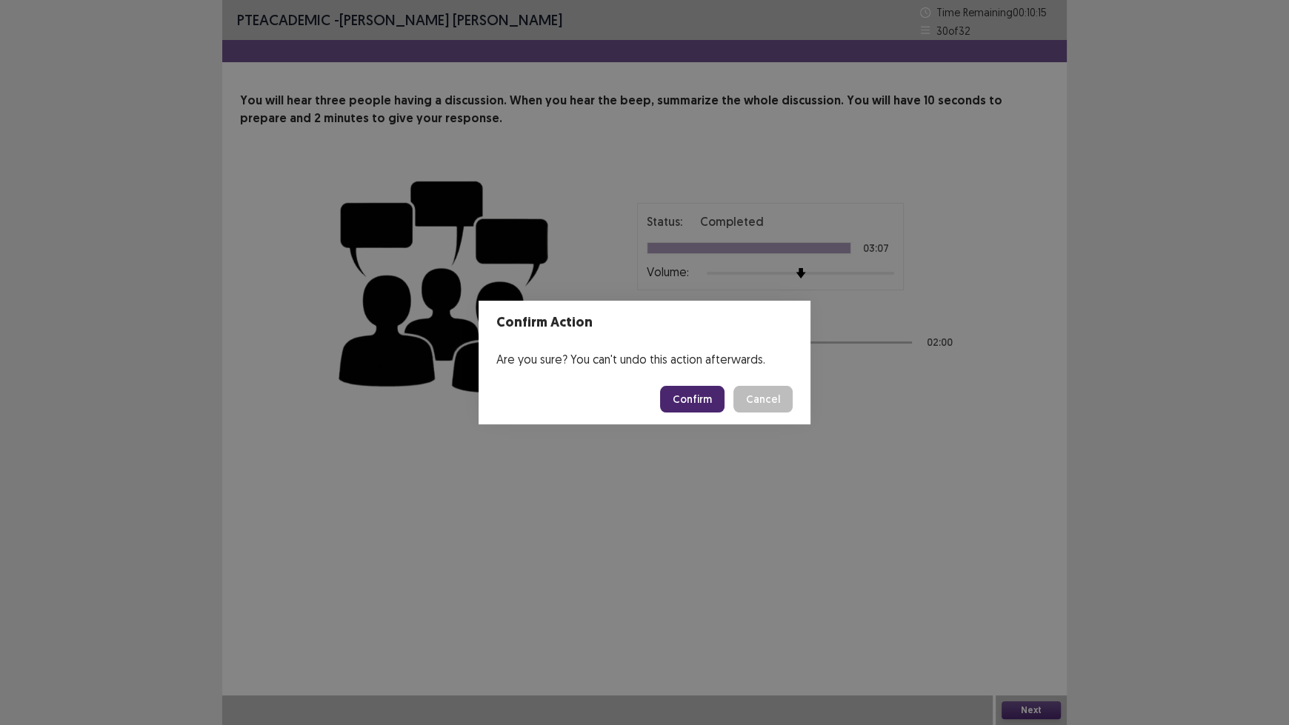
click at [713, 405] on button "Confirm" at bounding box center [692, 399] width 64 height 27
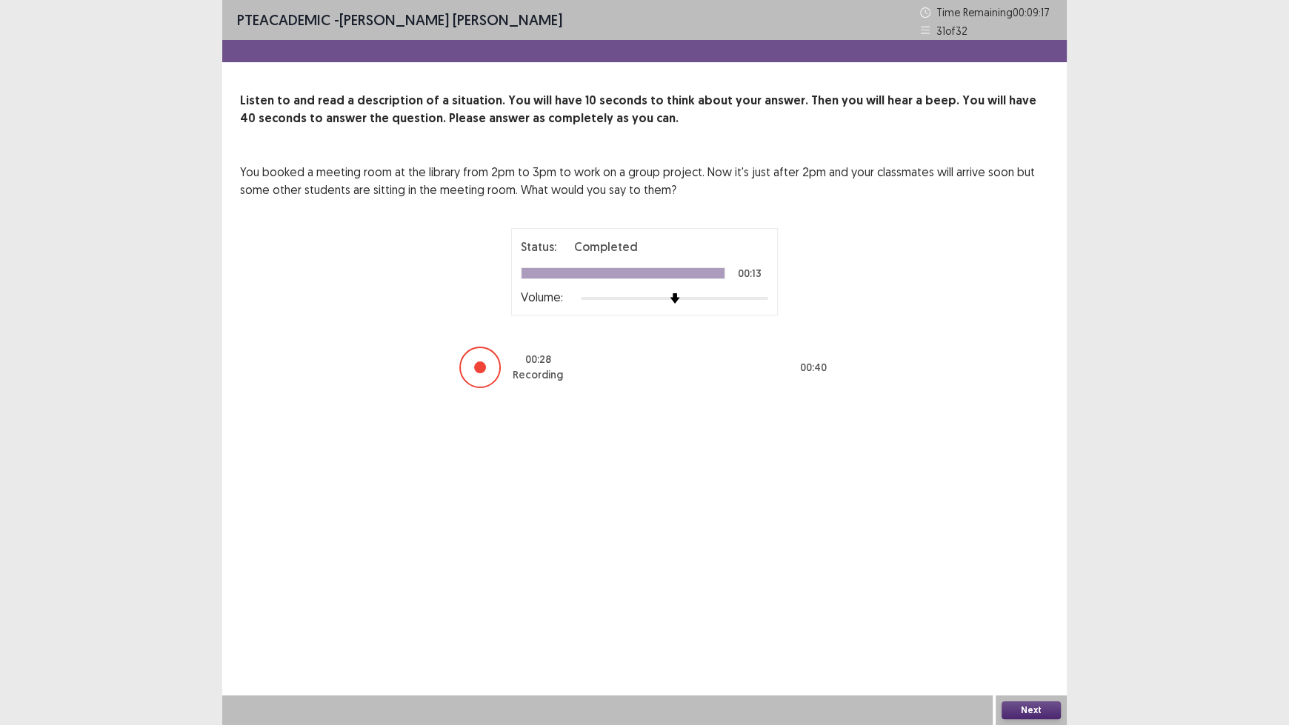
click at [1034, 600] on button "Next" at bounding box center [1030, 710] width 59 height 18
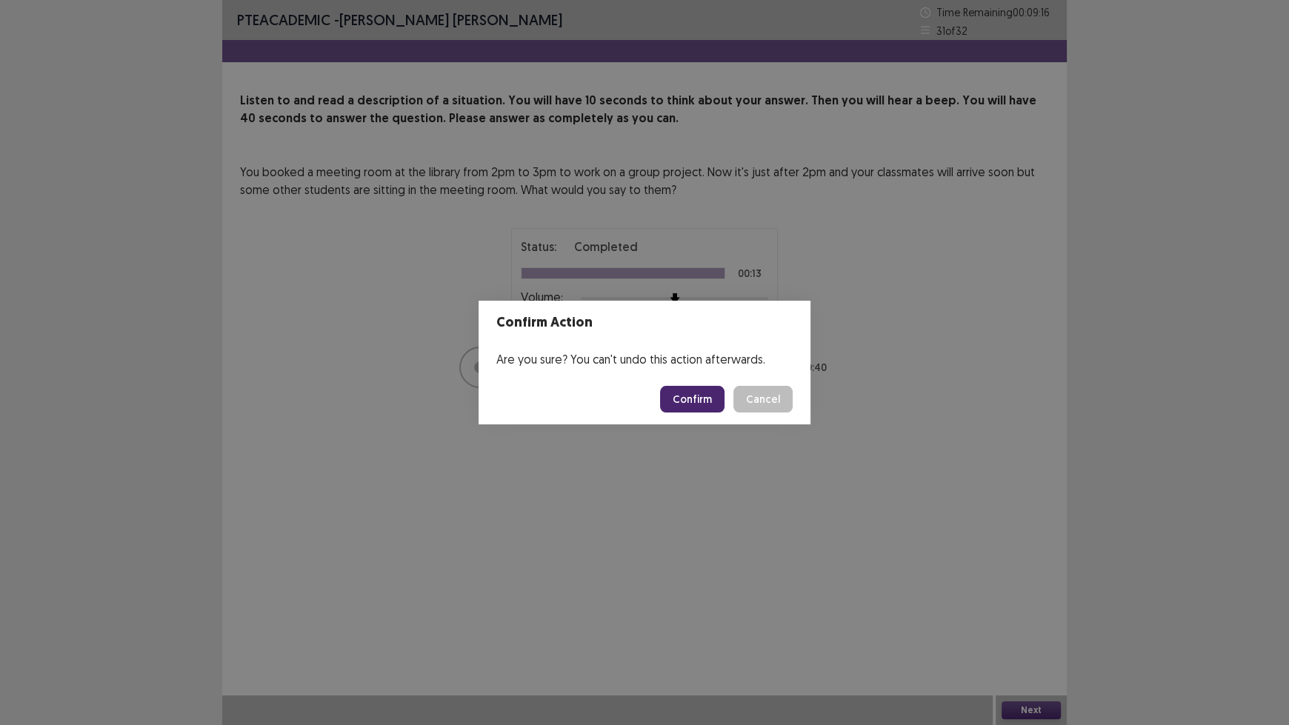
click at [696, 393] on button "Confirm" at bounding box center [692, 399] width 64 height 27
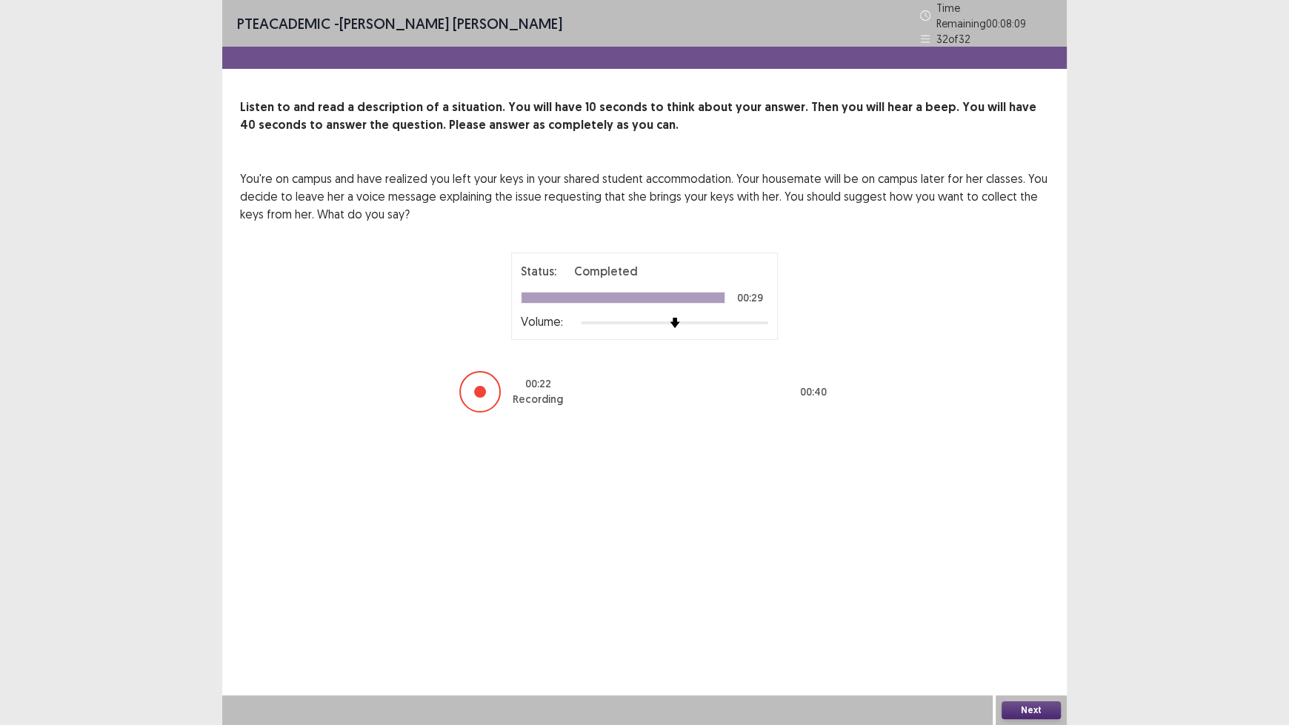
click at [1038, 600] on button "Next" at bounding box center [1030, 710] width 59 height 18
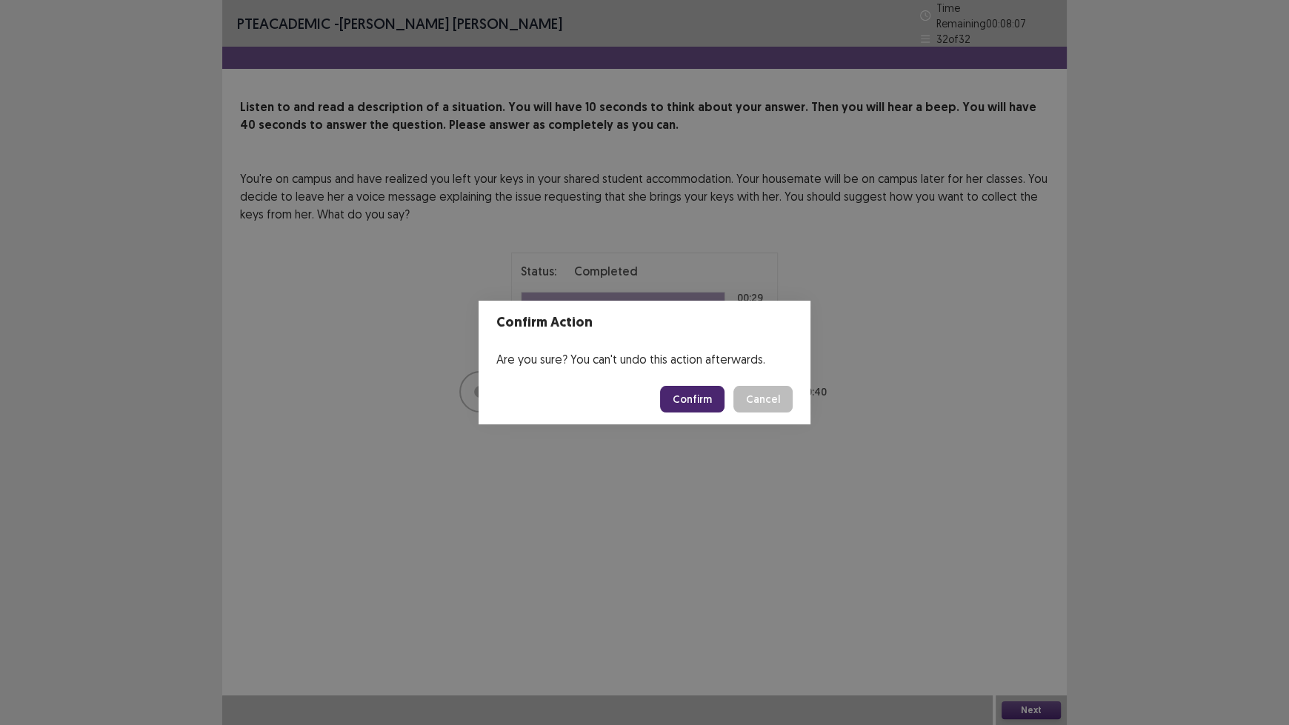
click at [690, 401] on button "Confirm" at bounding box center [692, 399] width 64 height 27
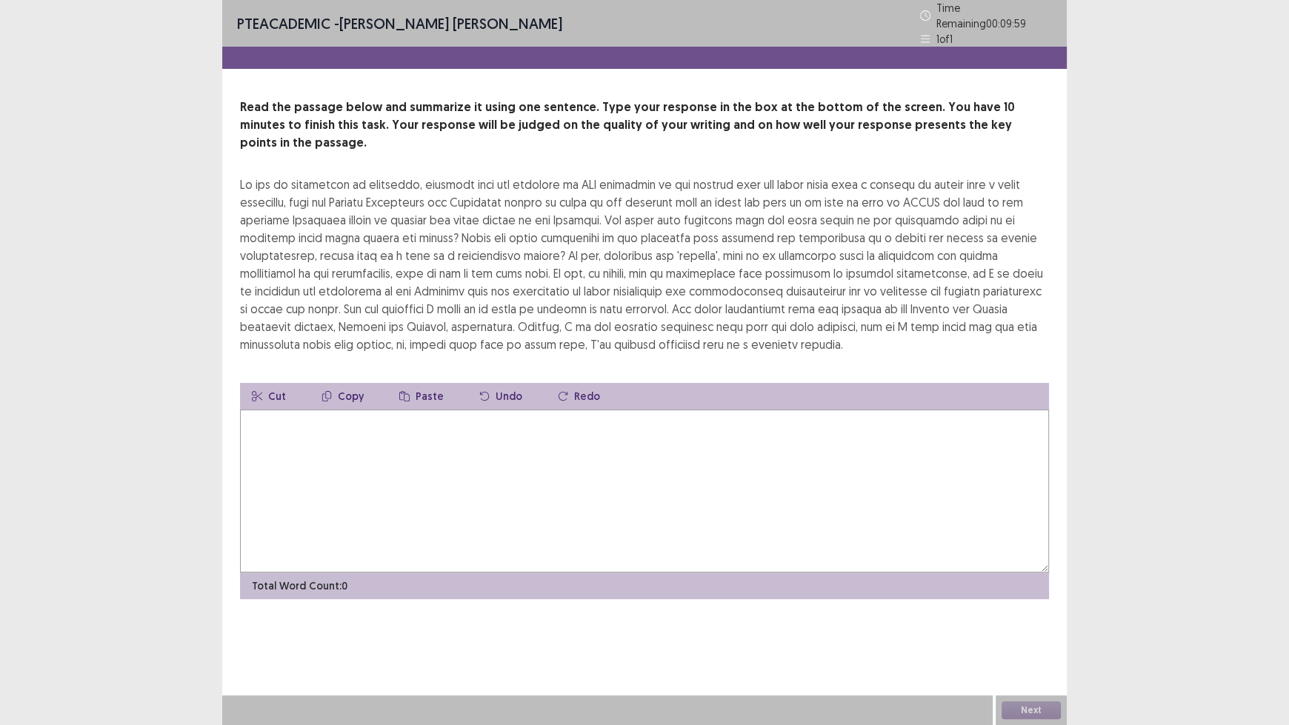
click at [693, 410] on textarea at bounding box center [644, 491] width 809 height 163
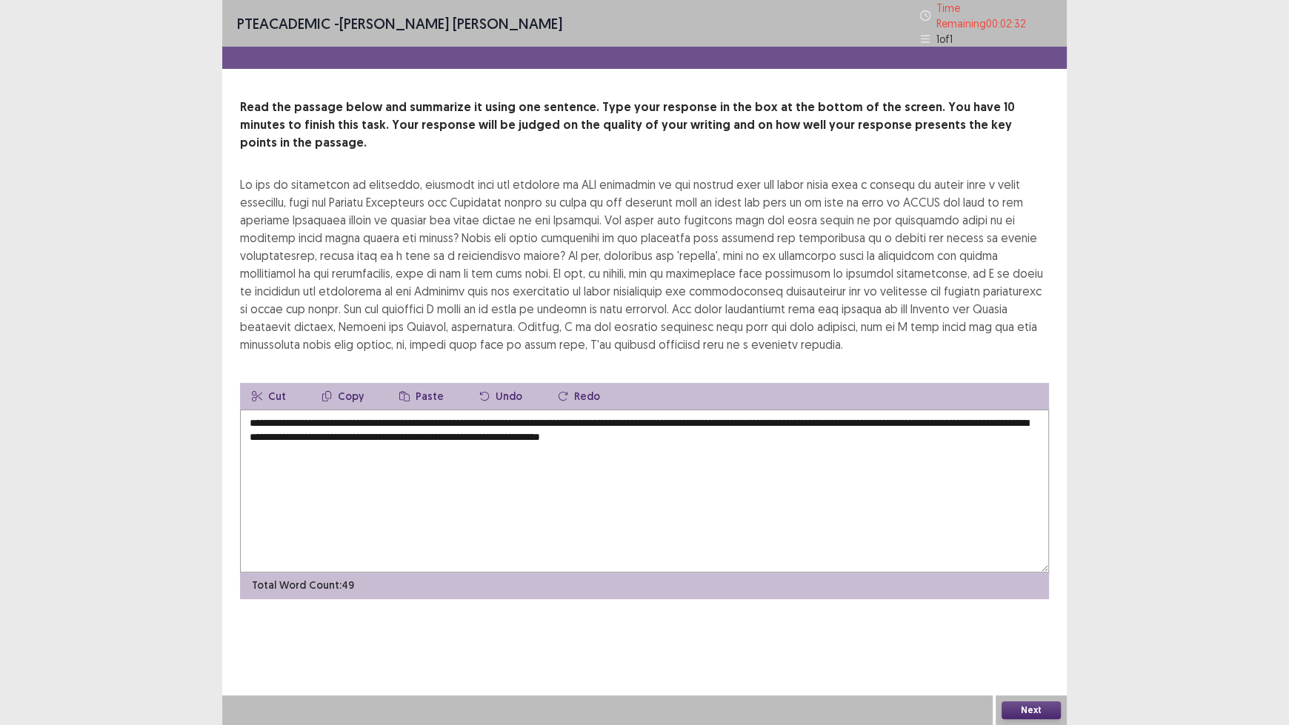
type textarea "**********"
click at [1024, 600] on button "Next" at bounding box center [1030, 710] width 59 height 18
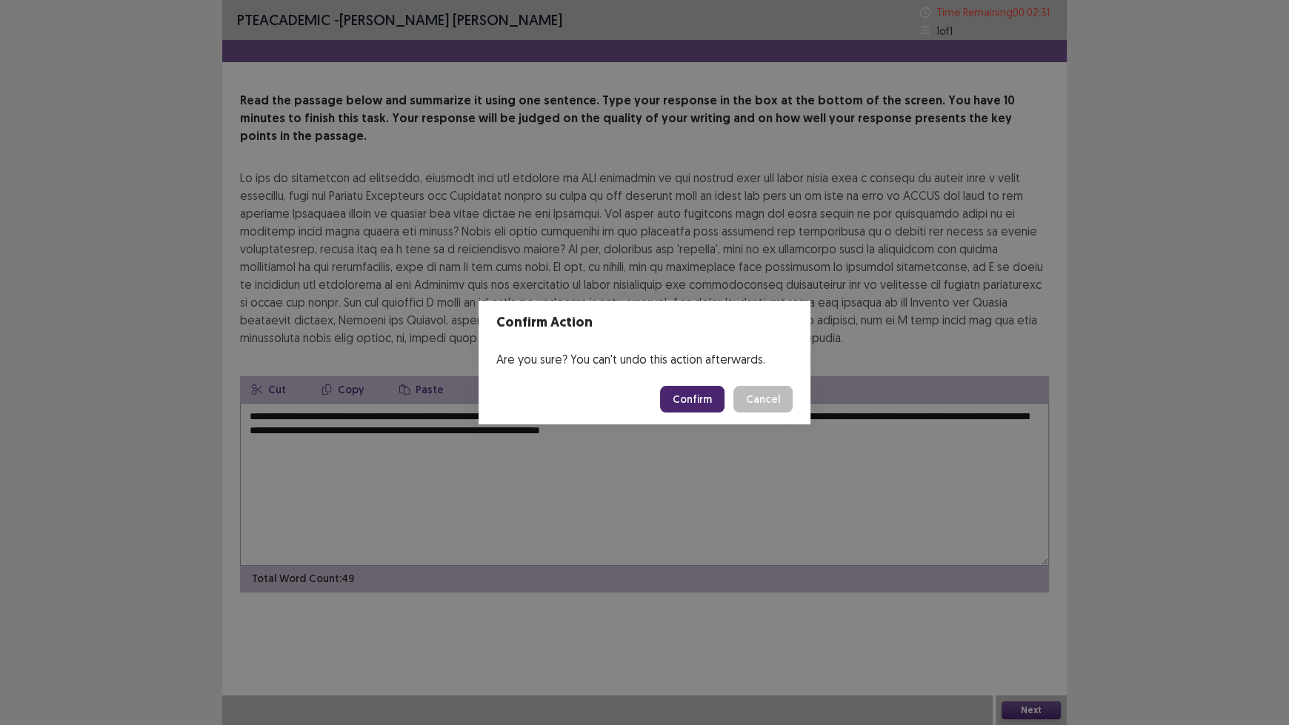
click at [705, 407] on button "Confirm" at bounding box center [692, 399] width 64 height 27
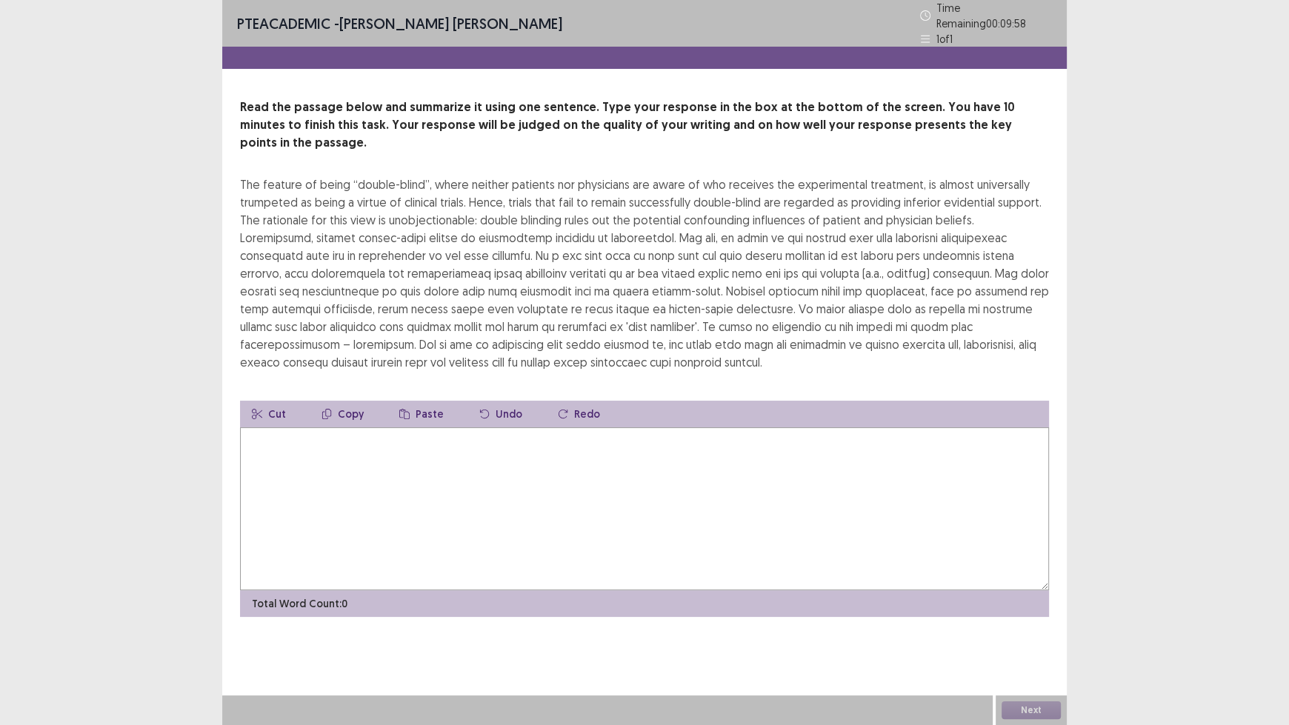
click at [735, 438] on textarea at bounding box center [644, 508] width 809 height 163
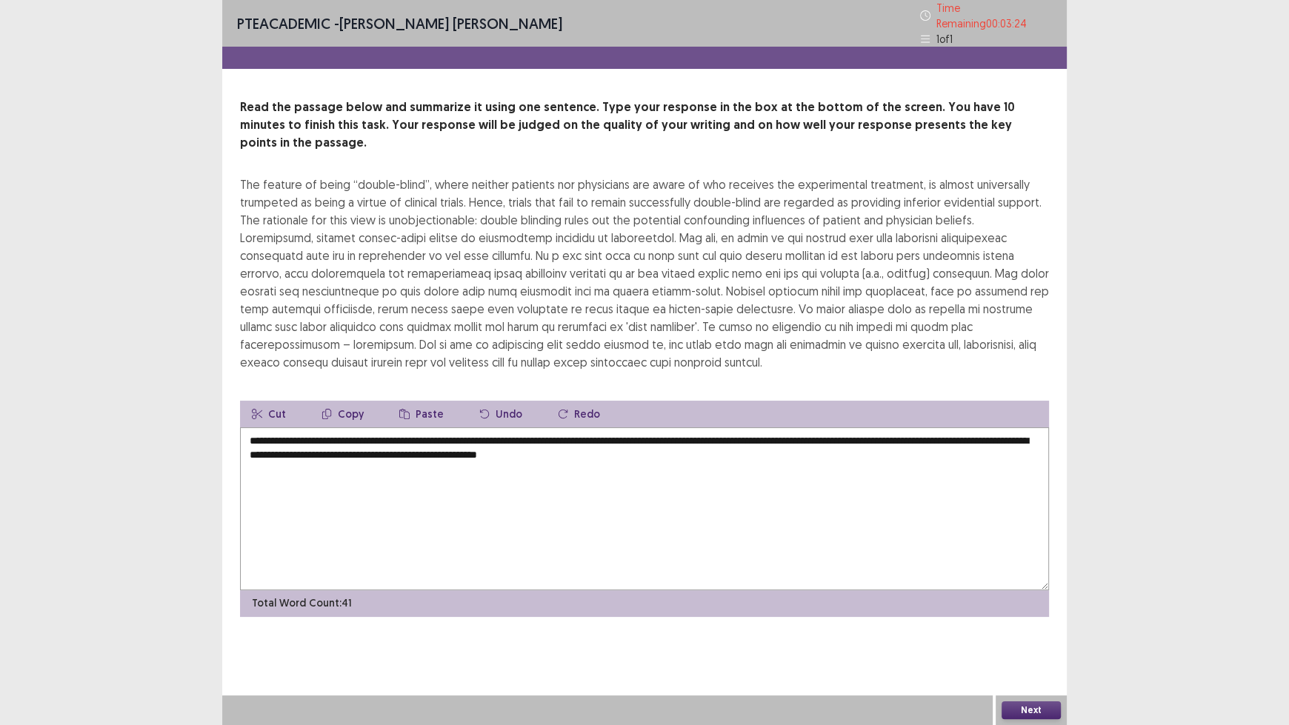
type textarea "**********"
click at [1027, 600] on button "Next" at bounding box center [1030, 710] width 59 height 18
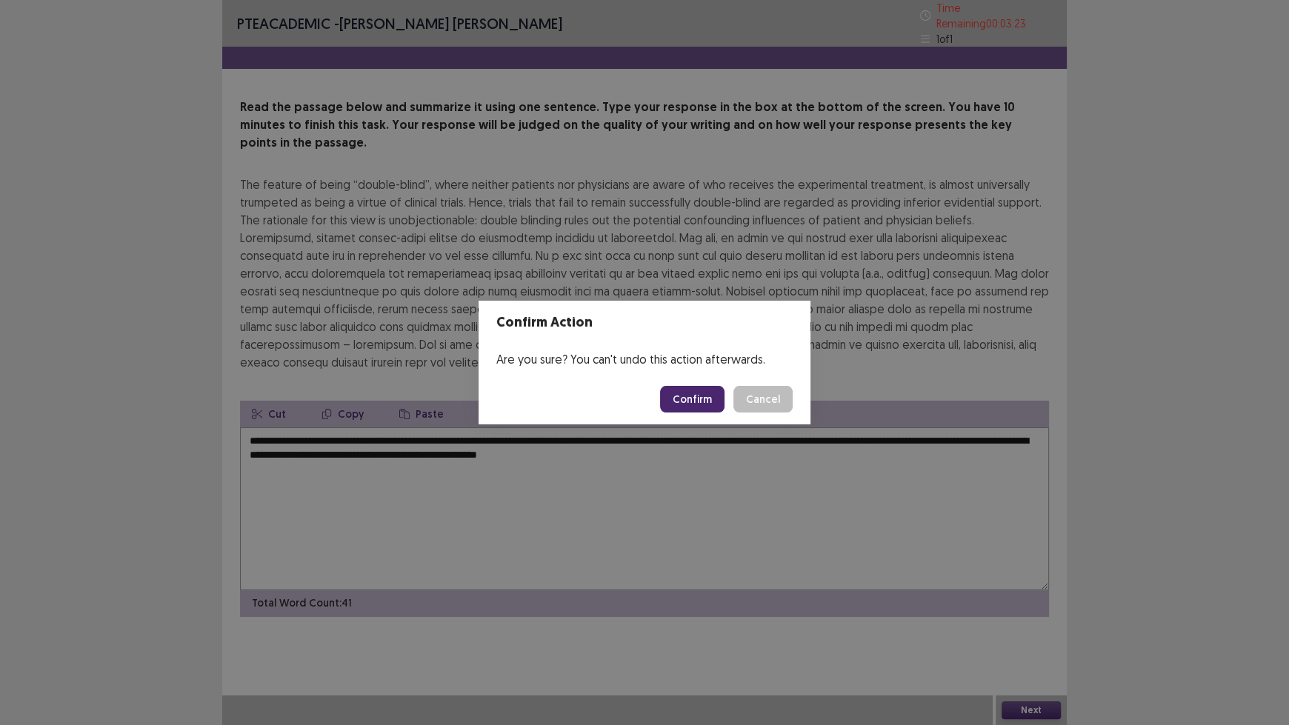
click at [692, 401] on button "Confirm" at bounding box center [692, 399] width 64 height 27
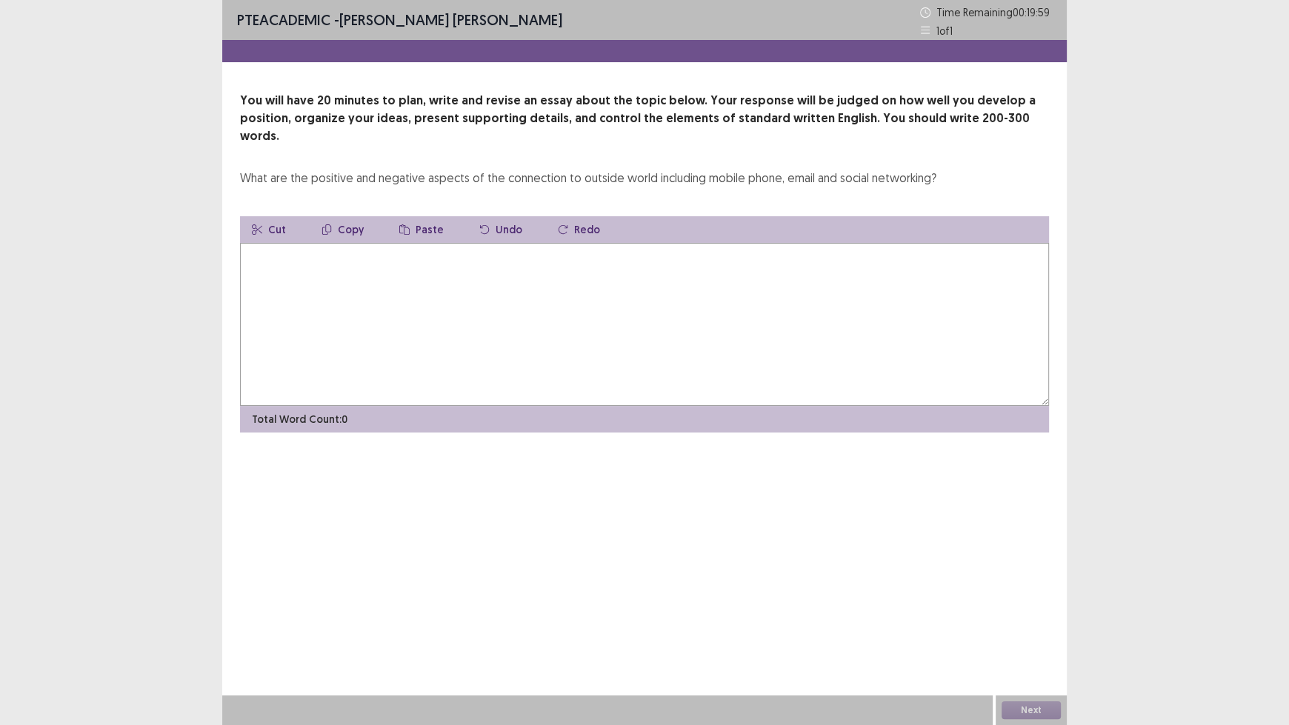
click at [675, 269] on textarea at bounding box center [644, 324] width 809 height 163
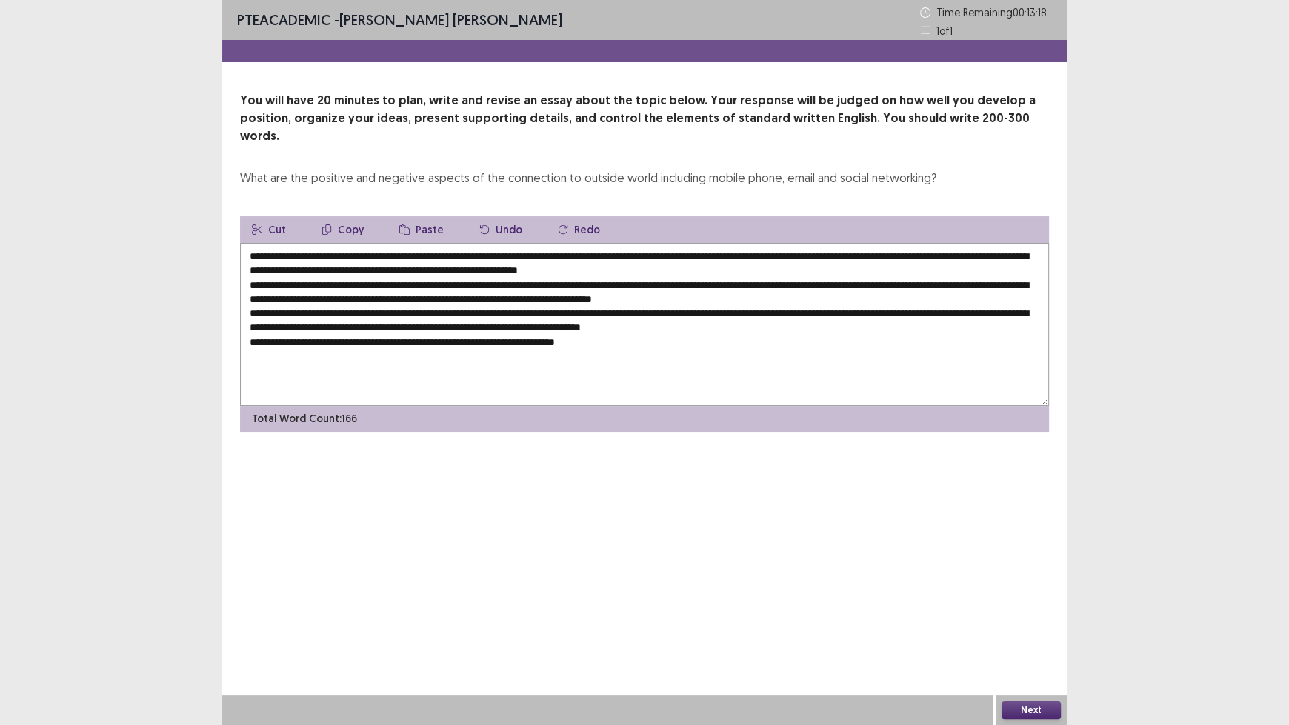
click at [790, 310] on textarea "**********" at bounding box center [644, 324] width 809 height 163
click at [729, 324] on textarea "**********" at bounding box center [644, 324] width 809 height 163
click at [814, 297] on textarea "**********" at bounding box center [644, 324] width 809 height 163
click at [735, 329] on textarea "**********" at bounding box center [644, 324] width 809 height 163
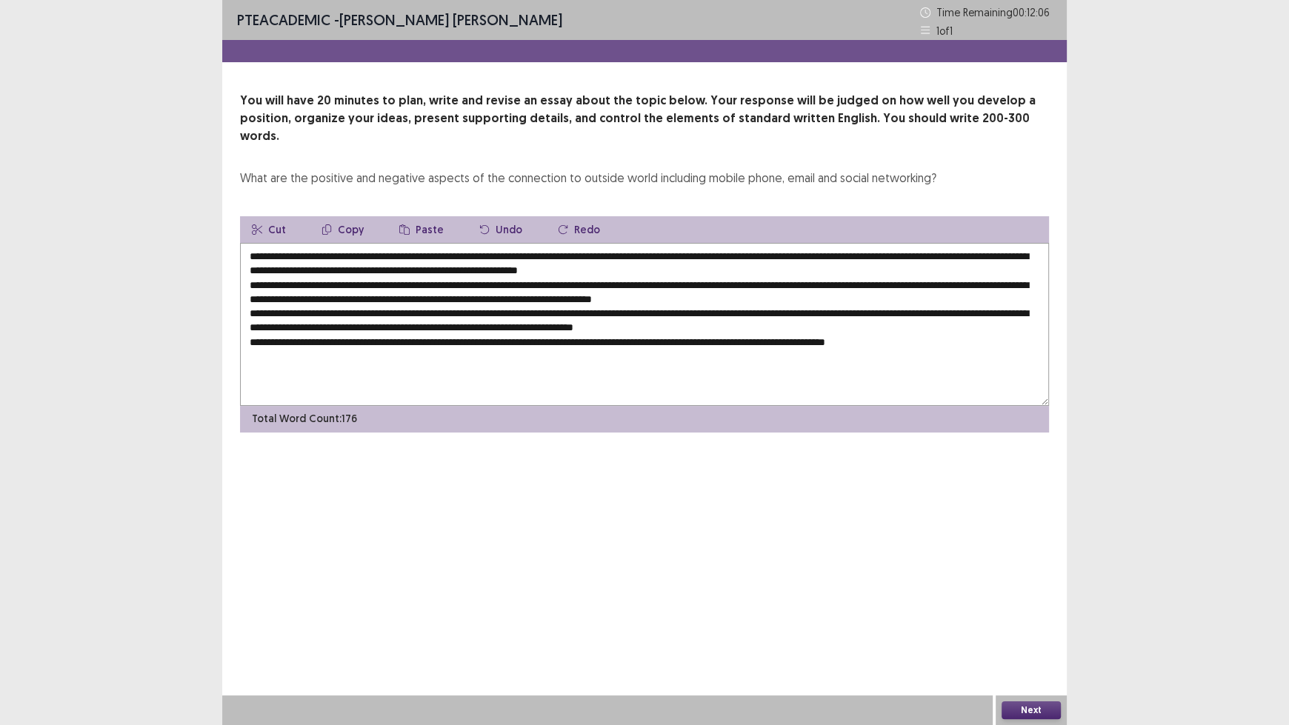
drag, startPoint x: 644, startPoint y: 163, endPoint x: 597, endPoint y: 170, distance: 47.1
click at [597, 170] on div "You will have 20 minutes to plan, write and revise an essay about the topic bel…" at bounding box center [644, 262] width 844 height 341
click at [339, 243] on textarea at bounding box center [644, 324] width 809 height 163
drag, startPoint x: 462, startPoint y: 238, endPoint x: 336, endPoint y: 237, distance: 126.7
click at [336, 243] on textarea at bounding box center [644, 324] width 809 height 163
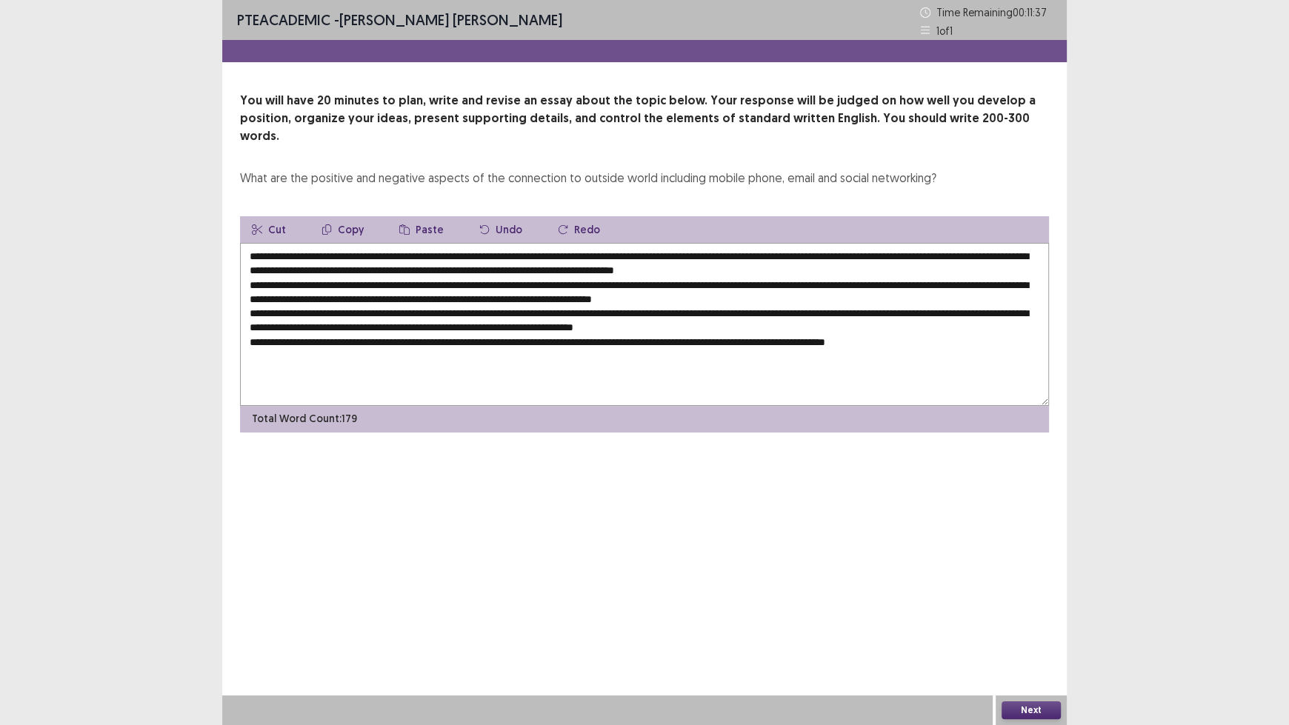
click at [467, 264] on textarea at bounding box center [644, 324] width 809 height 163
paste textarea "**********"
click at [826, 282] on textarea at bounding box center [644, 324] width 809 height 163
paste textarea "**********"
click at [438, 309] on textarea at bounding box center [644, 324] width 809 height 163
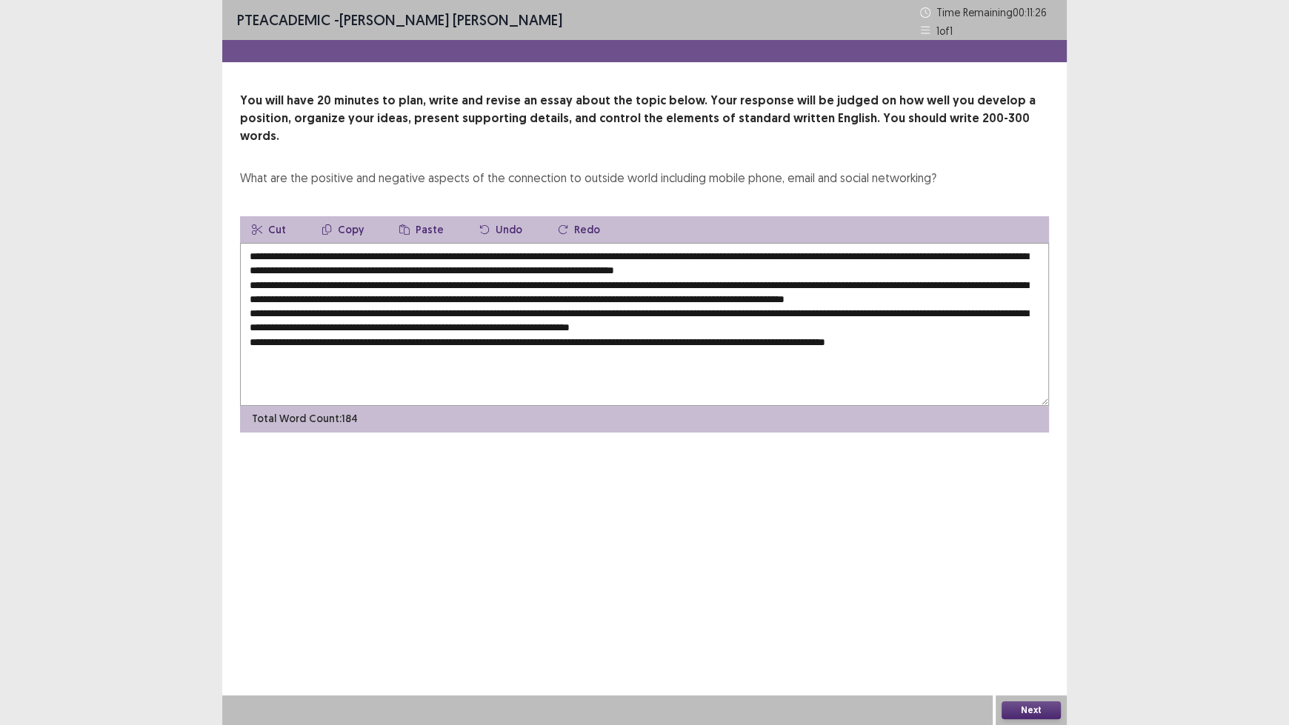
paste textarea "**********"
click at [862, 323] on textarea at bounding box center [644, 324] width 809 height 163
paste textarea "**********"
click at [600, 348] on textarea at bounding box center [644, 324] width 809 height 163
paste textarea "**********"
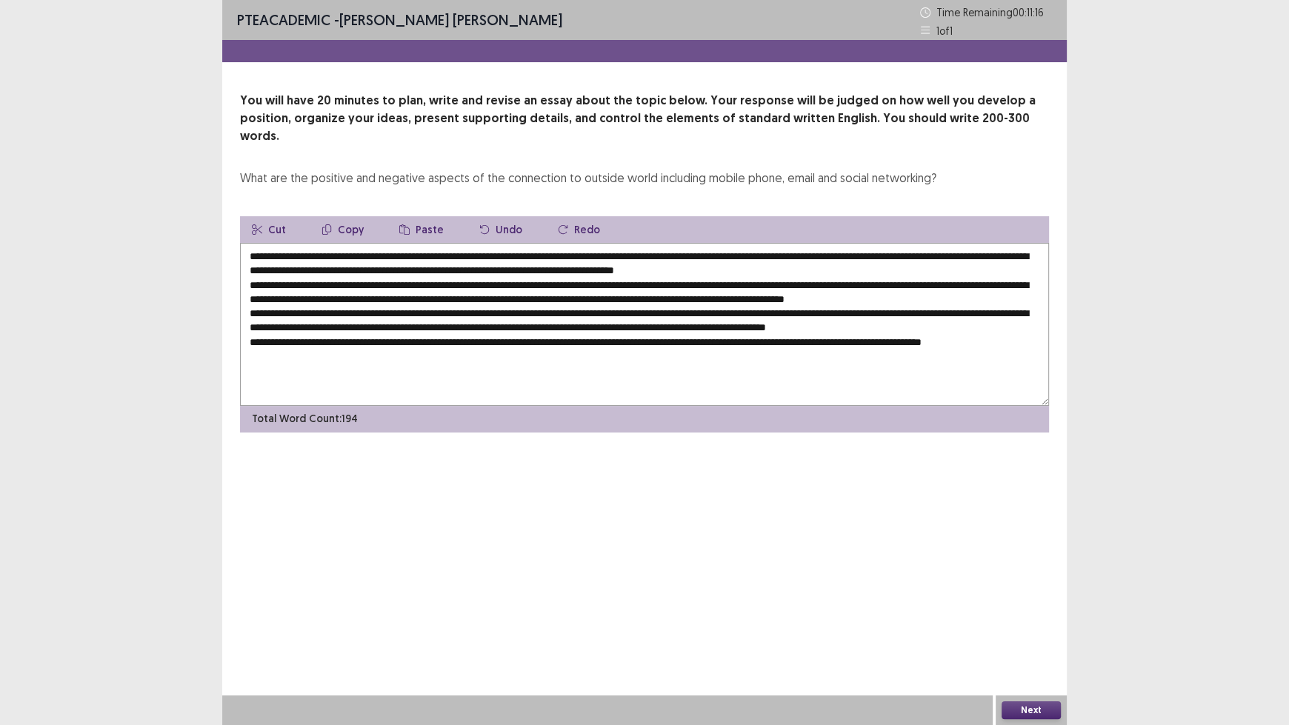
click at [643, 253] on textarea at bounding box center [644, 324] width 809 height 163
click at [727, 250] on textarea at bounding box center [644, 324] width 809 height 163
click at [945, 267] on textarea at bounding box center [644, 324] width 809 height 163
click at [656, 253] on textarea at bounding box center [644, 324] width 809 height 163
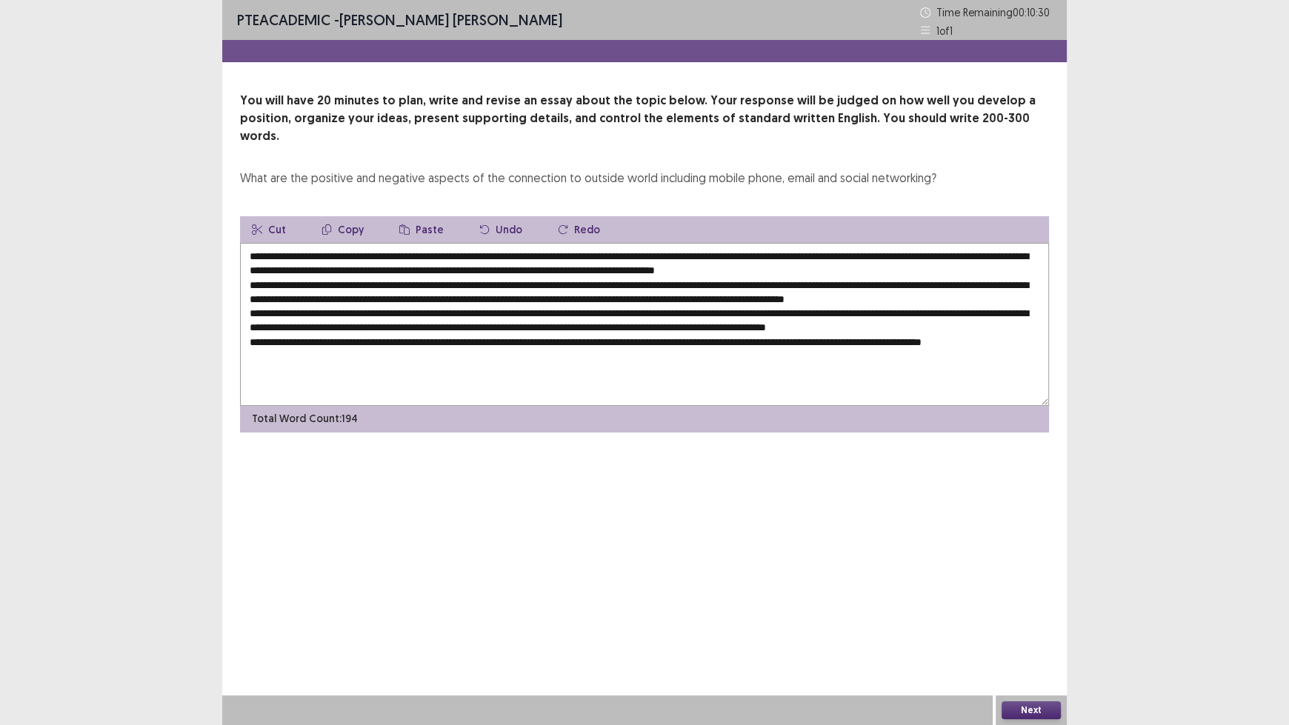
click at [719, 251] on textarea at bounding box center [644, 324] width 809 height 163
click at [723, 257] on textarea at bounding box center [644, 324] width 809 height 163
click at [723, 259] on textarea at bounding box center [644, 324] width 809 height 163
drag, startPoint x: 737, startPoint y: 254, endPoint x: 721, endPoint y: 259, distance: 17.1
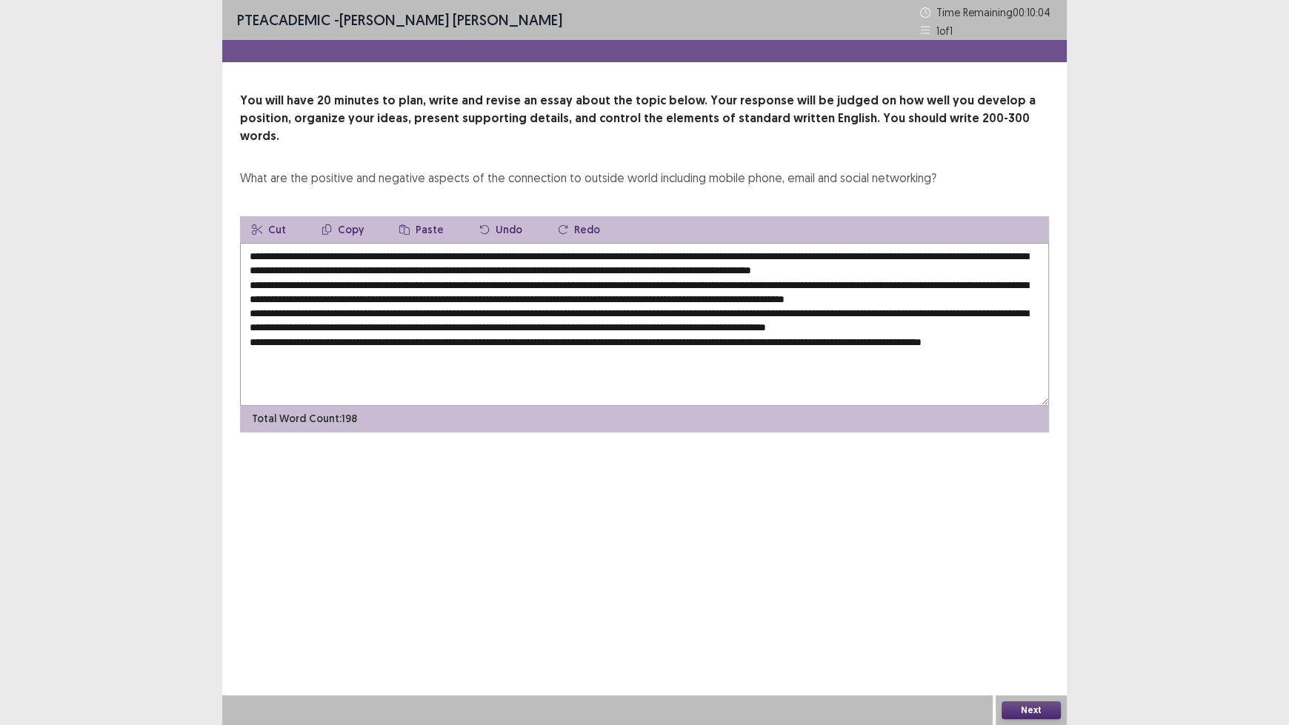
click at [721, 259] on textarea at bounding box center [644, 324] width 809 height 163
drag, startPoint x: 739, startPoint y: 253, endPoint x: 710, endPoint y: 261, distance: 29.8
click at [710, 261] on textarea at bounding box center [644, 324] width 809 height 163
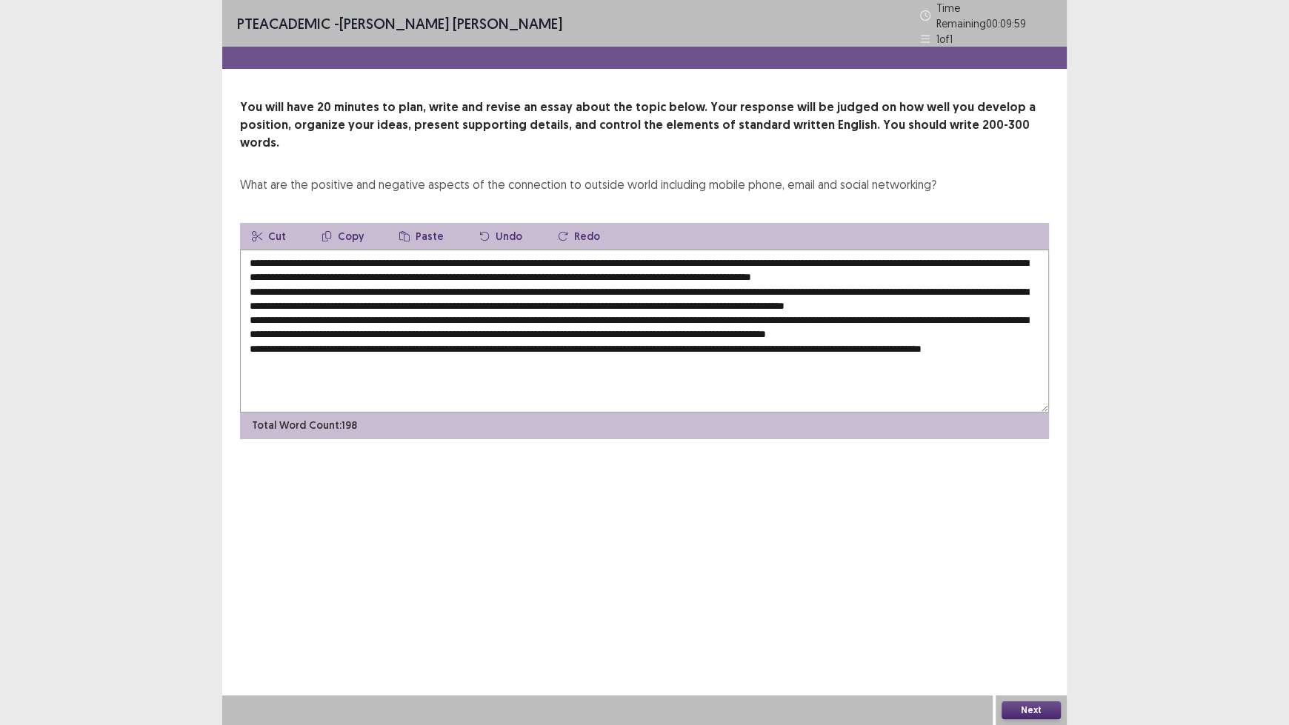
click at [941, 280] on textarea at bounding box center [644, 331] width 809 height 163
click at [945, 281] on textarea at bounding box center [644, 331] width 809 height 163
paste textarea "**********"
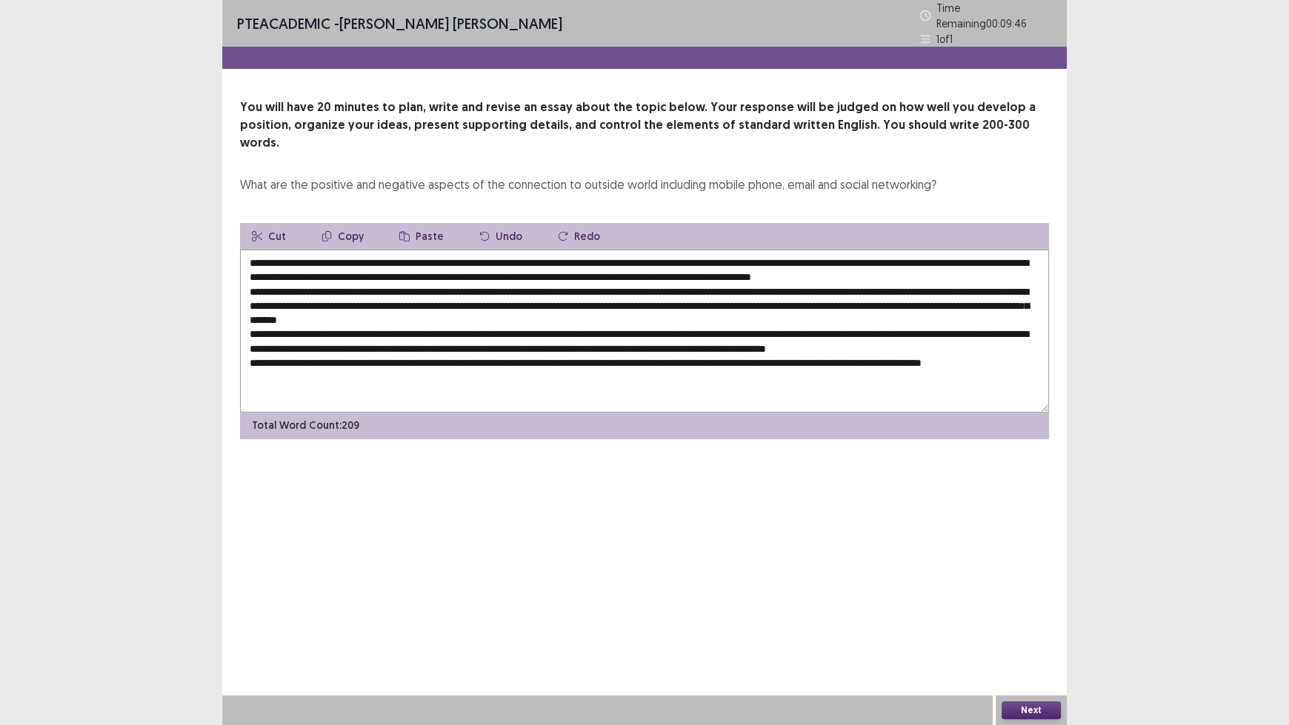
click at [489, 223] on button "Undo" at bounding box center [500, 236] width 67 height 27
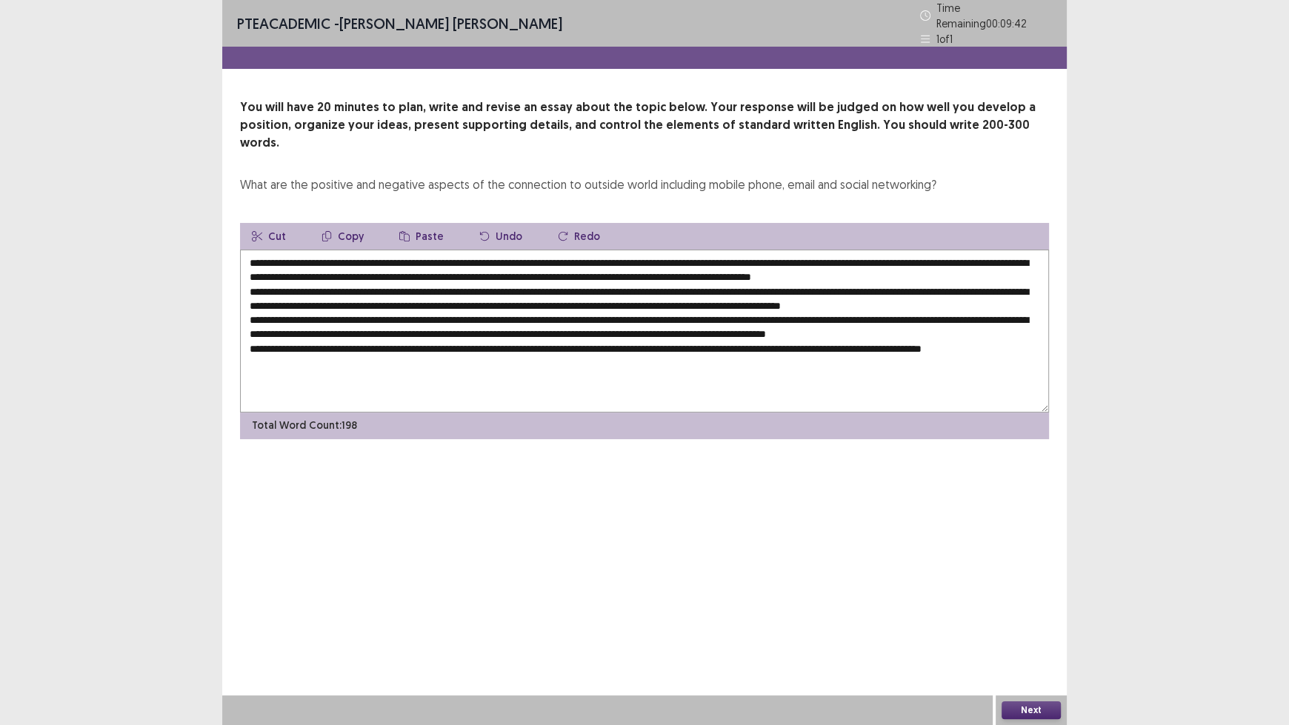
click at [938, 280] on textarea at bounding box center [644, 331] width 809 height 163
click at [504, 223] on button "Undo" at bounding box center [500, 236] width 67 height 27
click at [503, 223] on button "Undo" at bounding box center [500, 236] width 67 height 27
click at [558, 231] on icon "button" at bounding box center [563, 236] width 10 height 10
click at [945, 282] on textarea at bounding box center [644, 331] width 809 height 163
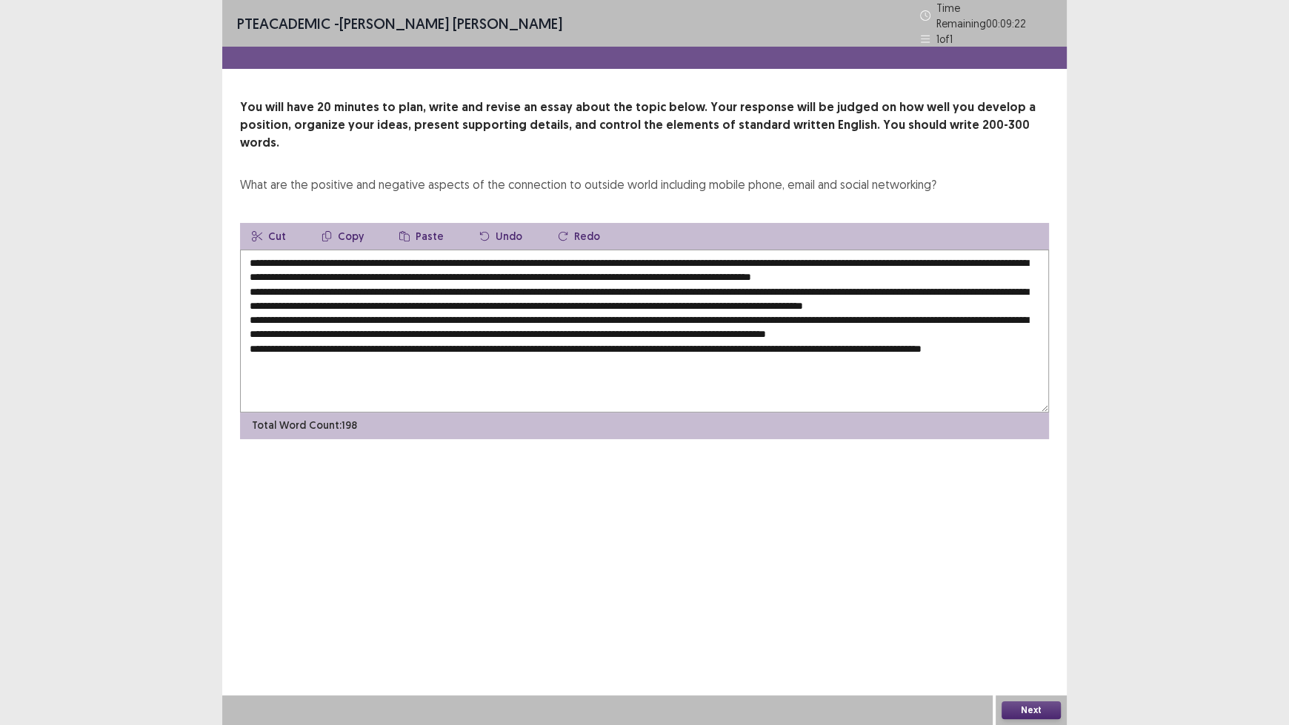
click at [396, 295] on textarea at bounding box center [644, 331] width 809 height 163
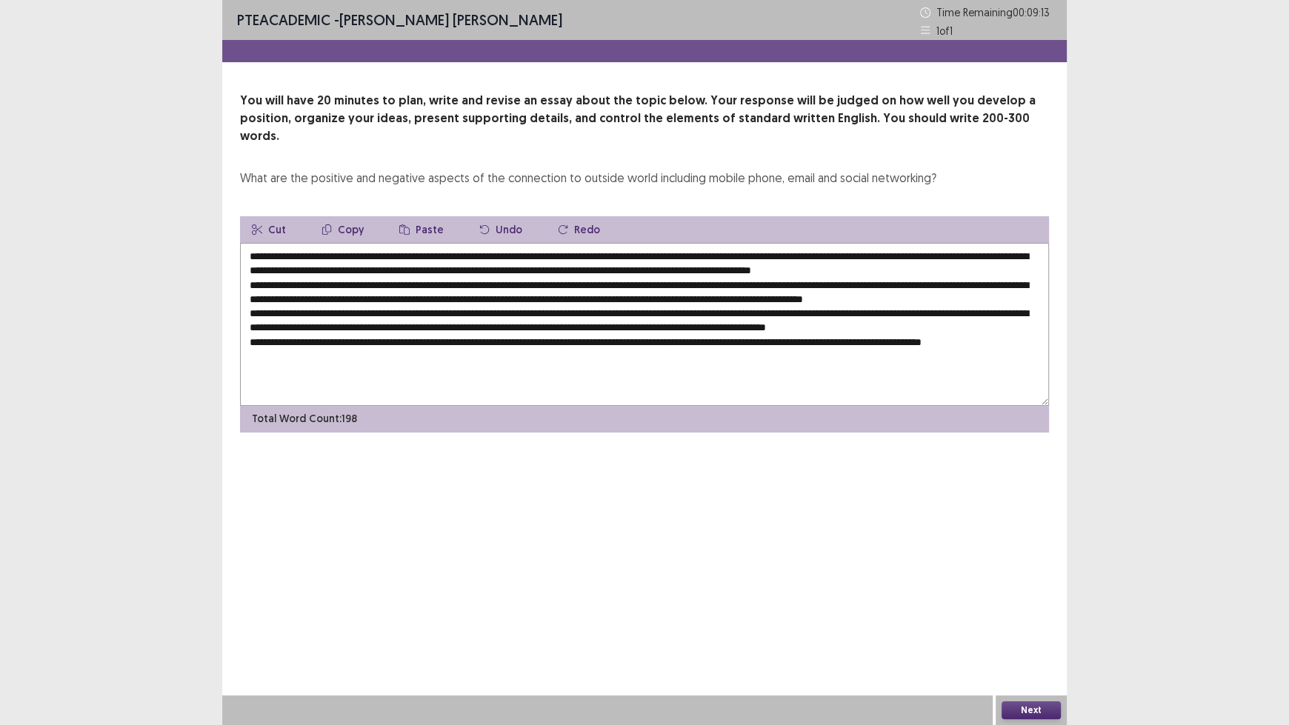
click at [972, 280] on textarea at bounding box center [644, 324] width 809 height 163
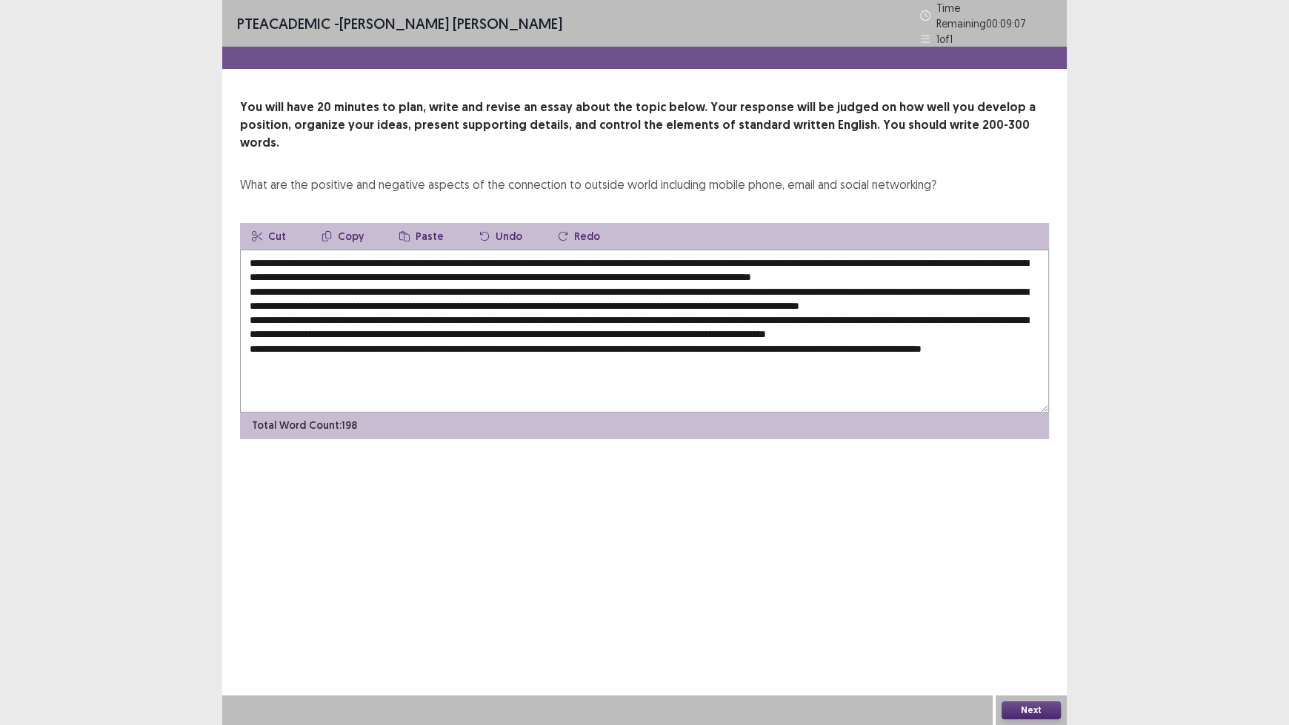
click at [396, 296] on textarea at bounding box center [644, 331] width 809 height 163
click at [661, 293] on textarea at bounding box center [644, 331] width 809 height 163
drag, startPoint x: 710, startPoint y: 250, endPoint x: 877, endPoint y: 247, distance: 167.4
click at [877, 250] on textarea at bounding box center [644, 331] width 809 height 163
click at [272, 339] on textarea at bounding box center [644, 331] width 809 height 163
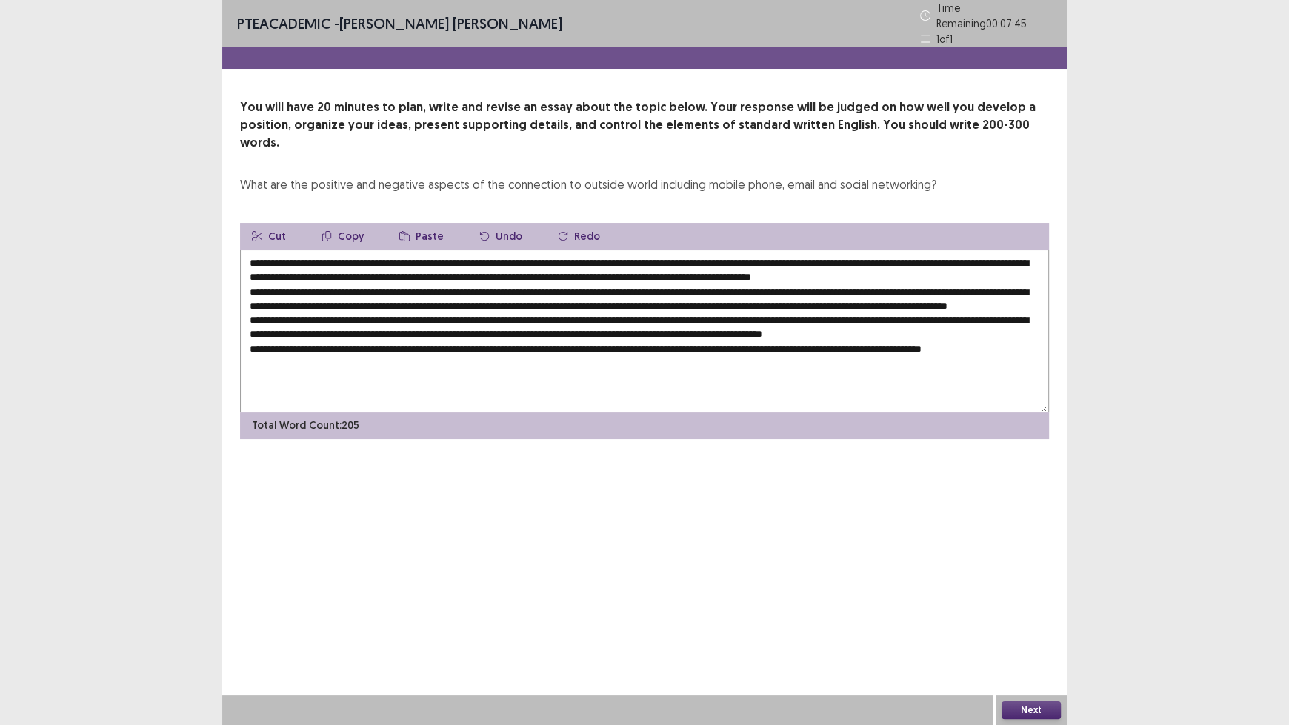
paste textarea "**********"
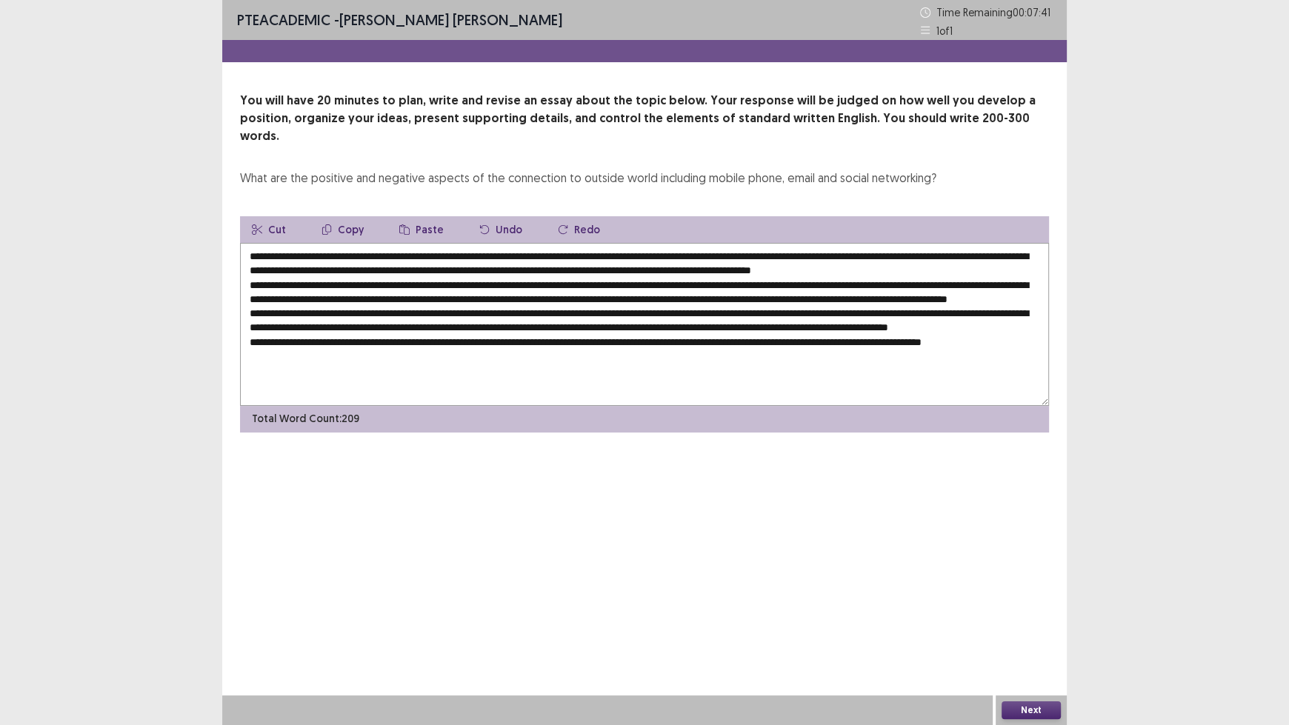
click at [881, 338] on textarea at bounding box center [644, 324] width 809 height 163
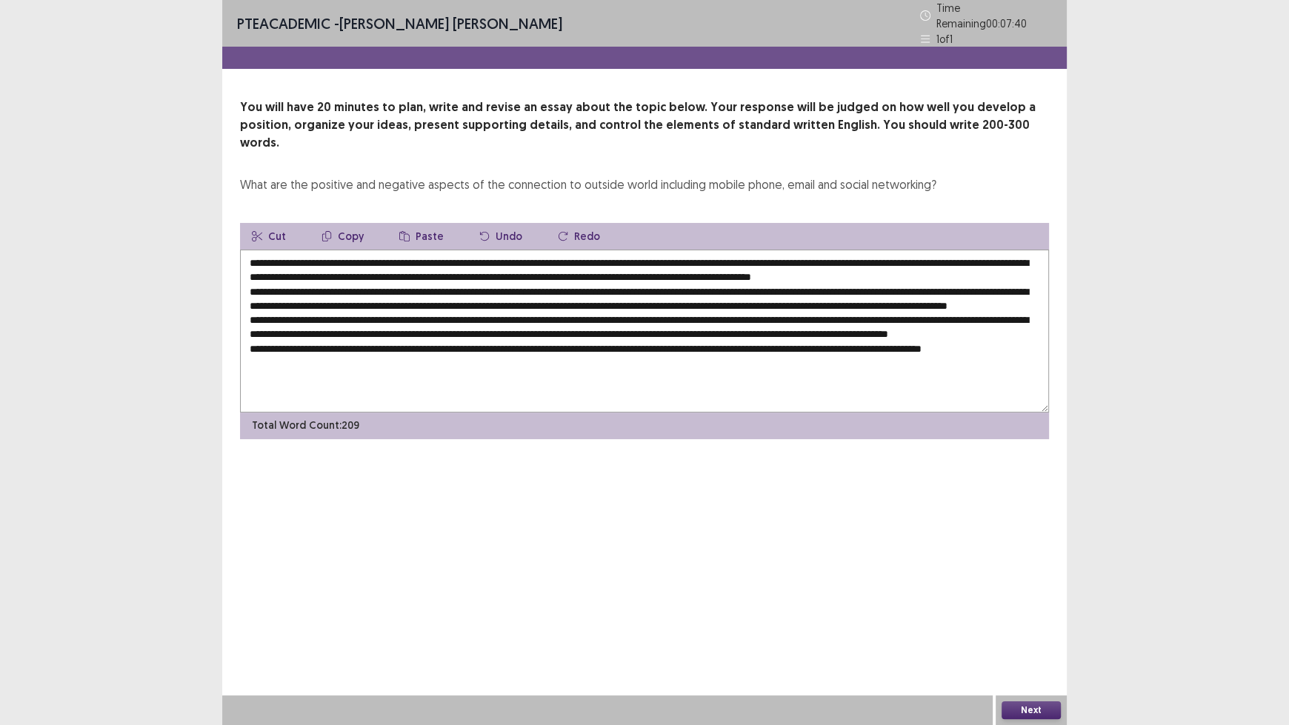
click at [882, 336] on textarea at bounding box center [644, 331] width 809 height 163
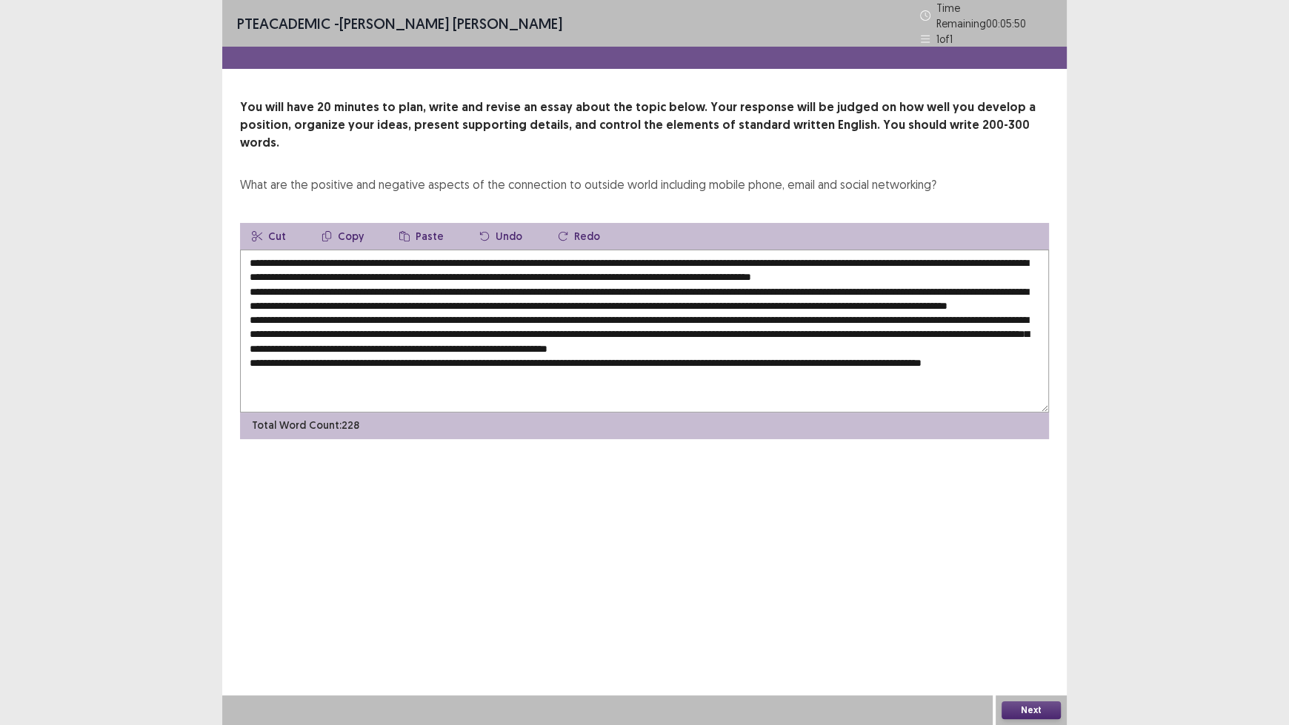
type textarea "**********"
click at [1026, 600] on button "Next" at bounding box center [1030, 710] width 59 height 18
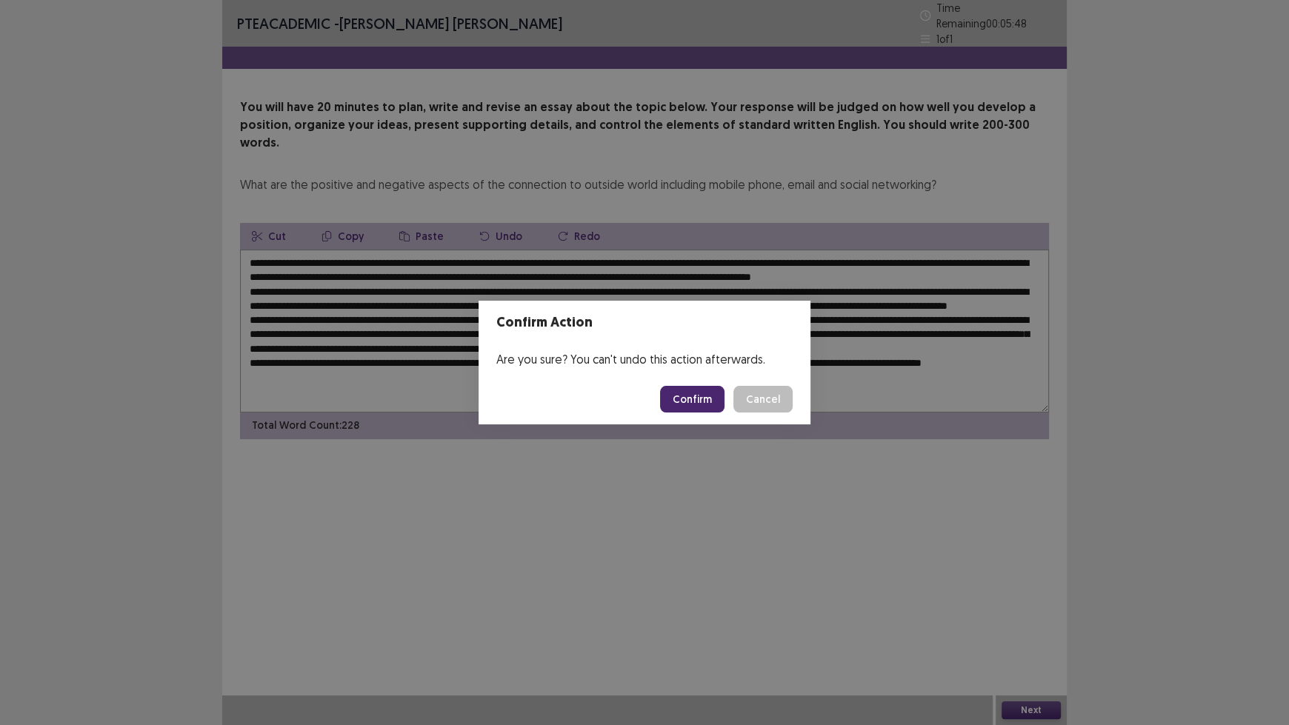
click at [706, 396] on button "Confirm" at bounding box center [692, 399] width 64 height 27
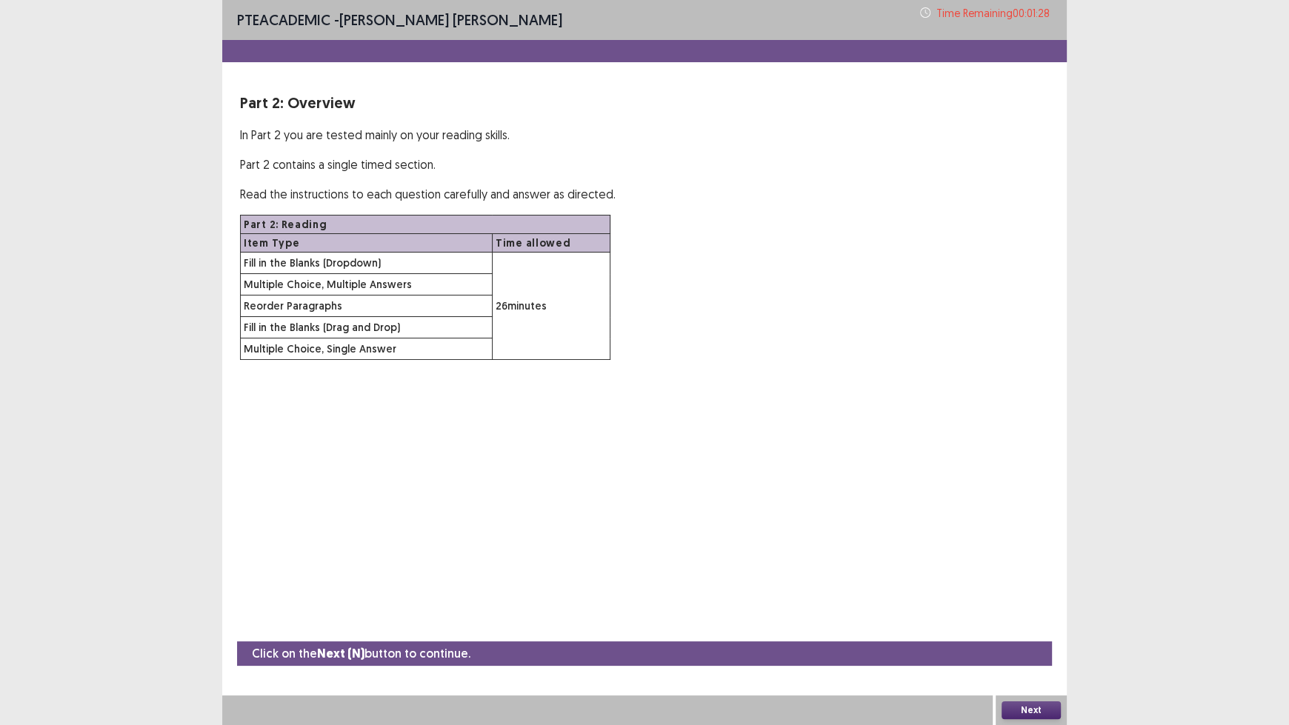
click at [1017, 600] on button "Next" at bounding box center [1030, 710] width 59 height 18
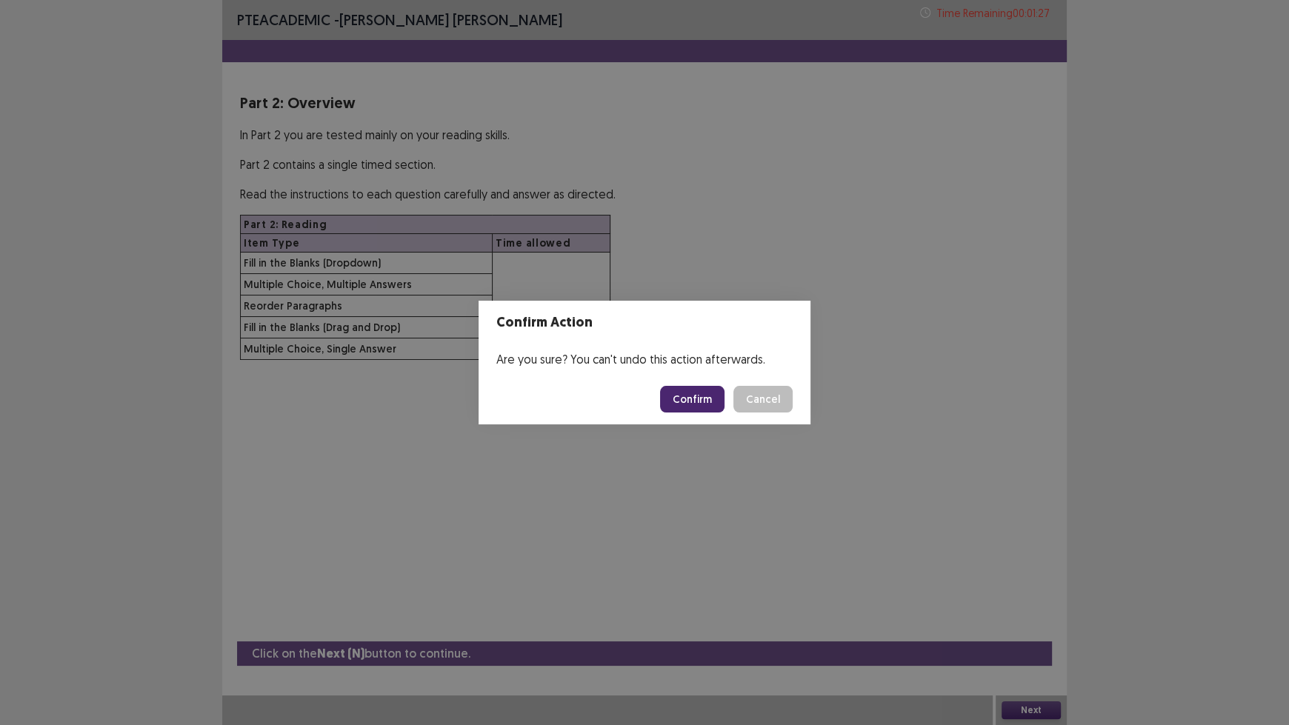
click at [678, 398] on button "Confirm" at bounding box center [692, 399] width 64 height 27
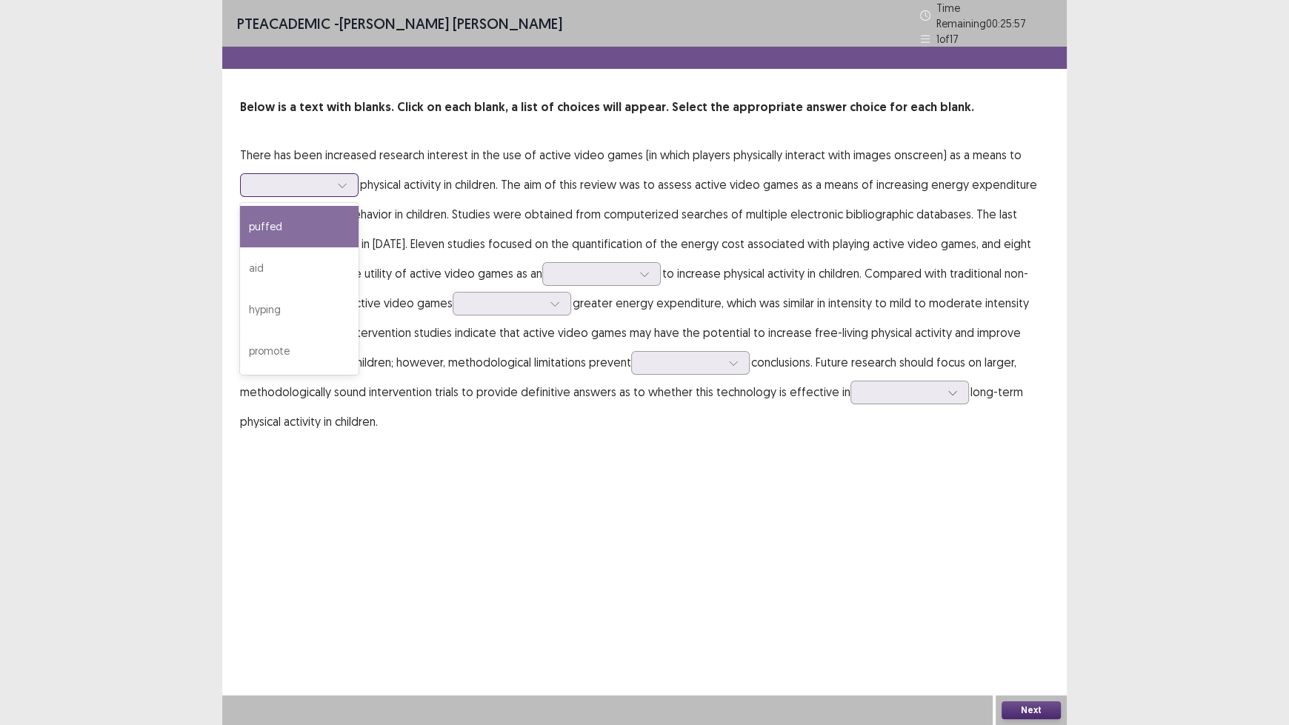
click at [341, 180] on icon at bounding box center [342, 185] width 10 height 10
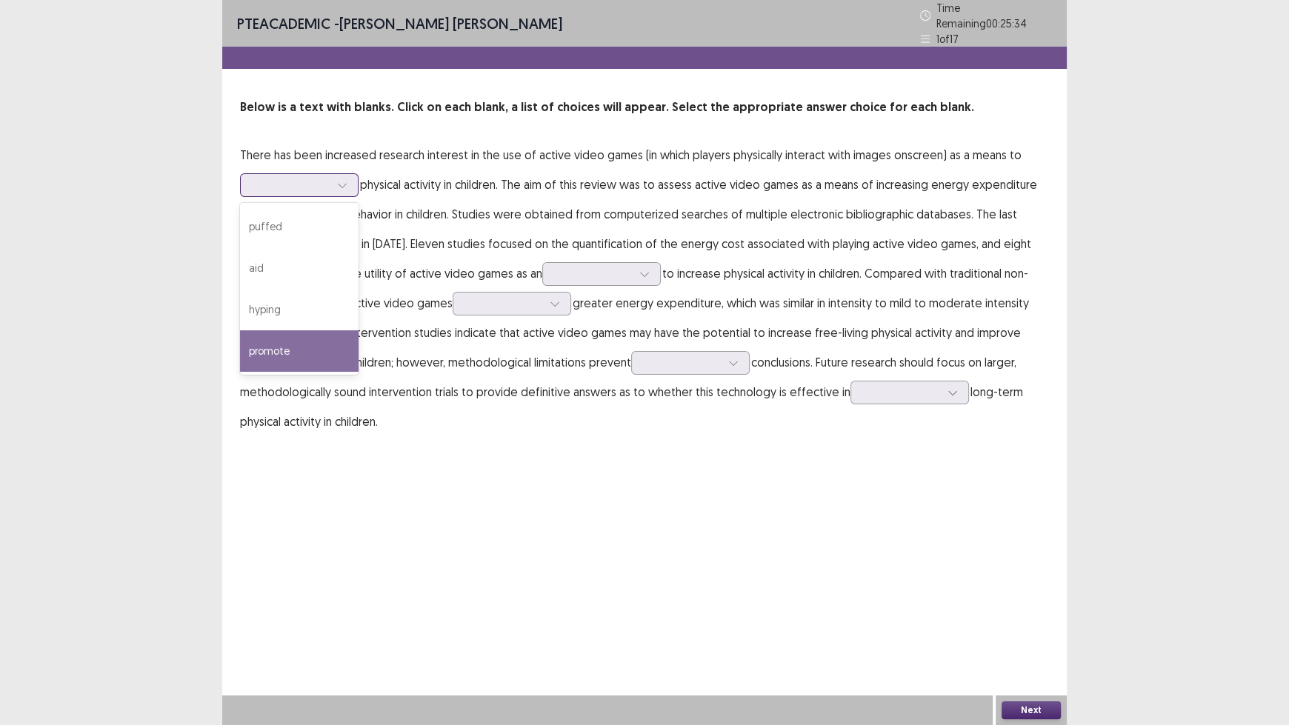
click at [322, 334] on div "promote" at bounding box center [299, 350] width 119 height 41
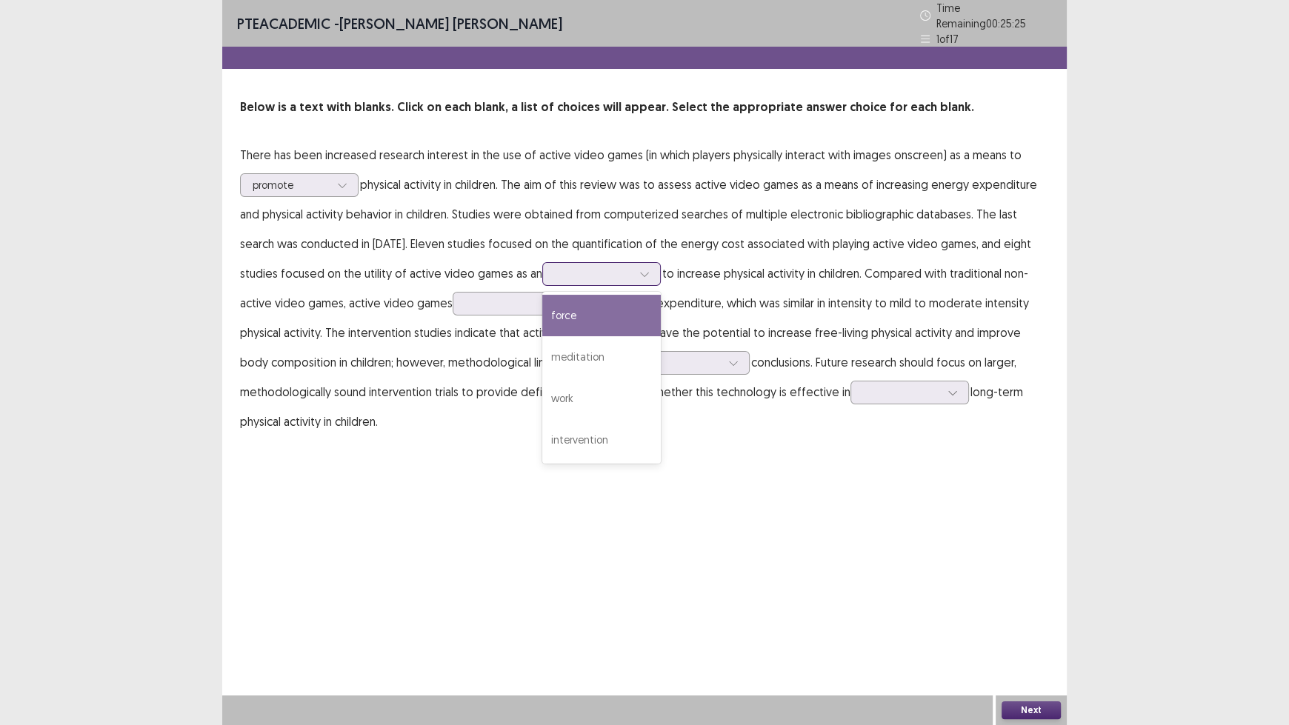
click at [639, 269] on icon at bounding box center [644, 274] width 10 height 10
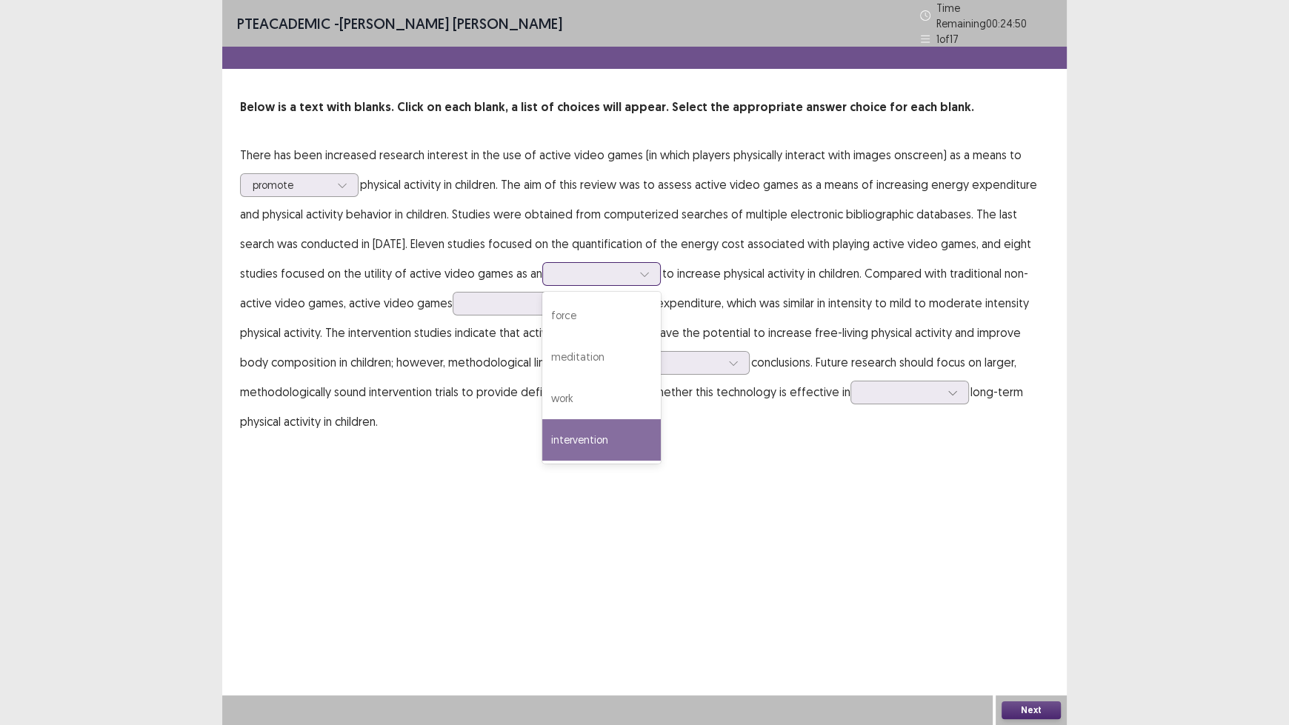
click at [625, 428] on div "intervention" at bounding box center [601, 439] width 119 height 41
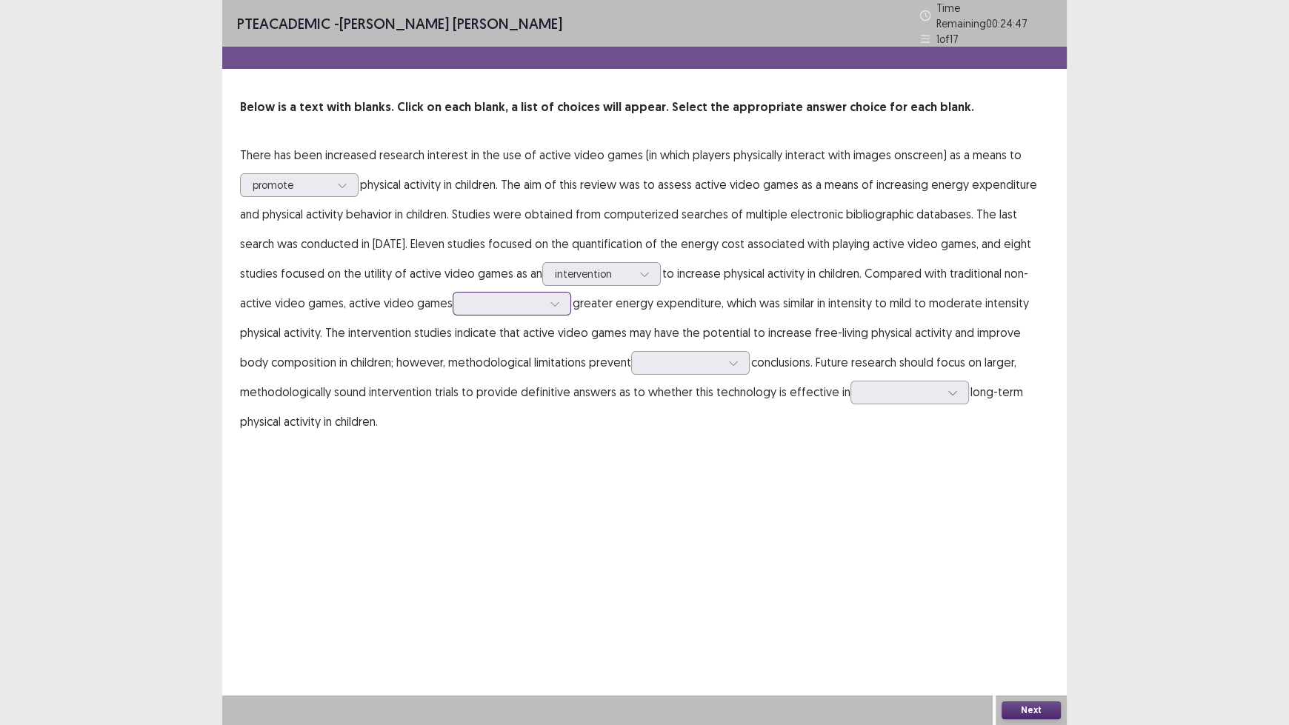
click at [513, 302] on div at bounding box center [503, 303] width 77 height 14
click at [512, 390] on div "cause" at bounding box center [512, 386] width 119 height 41
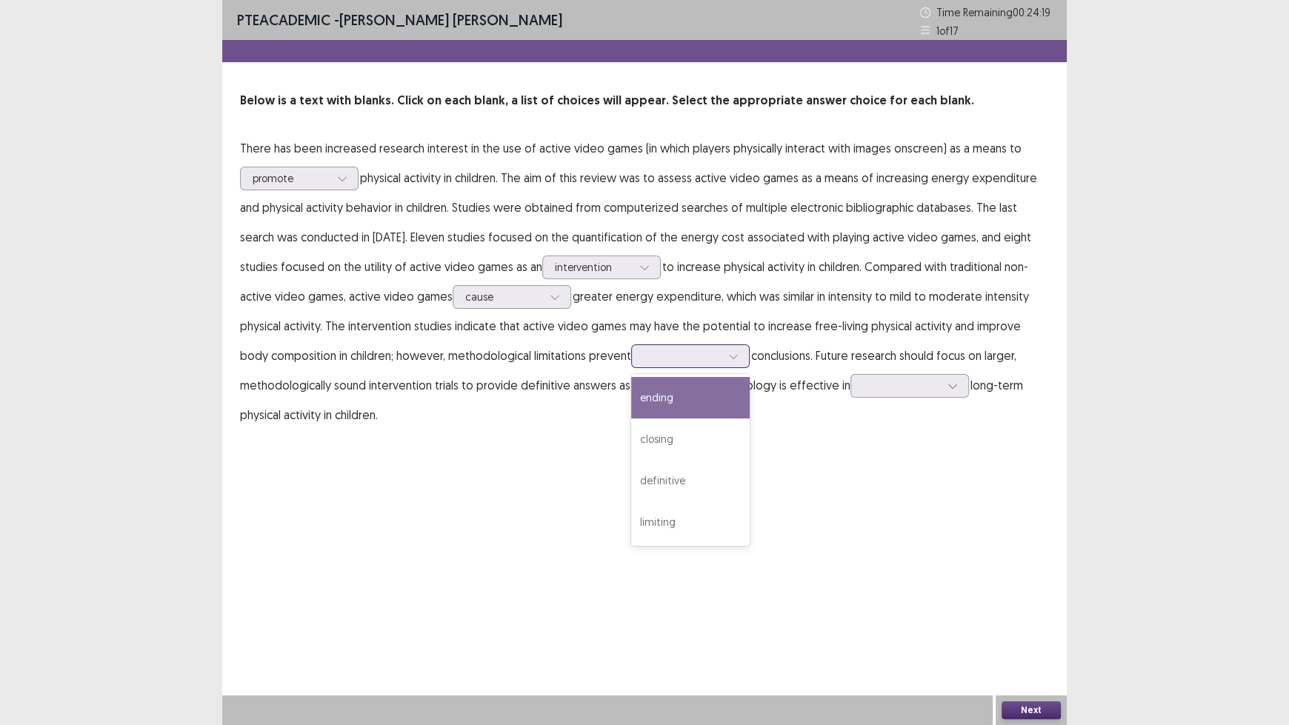
click at [685, 360] on div at bounding box center [682, 356] width 77 height 14
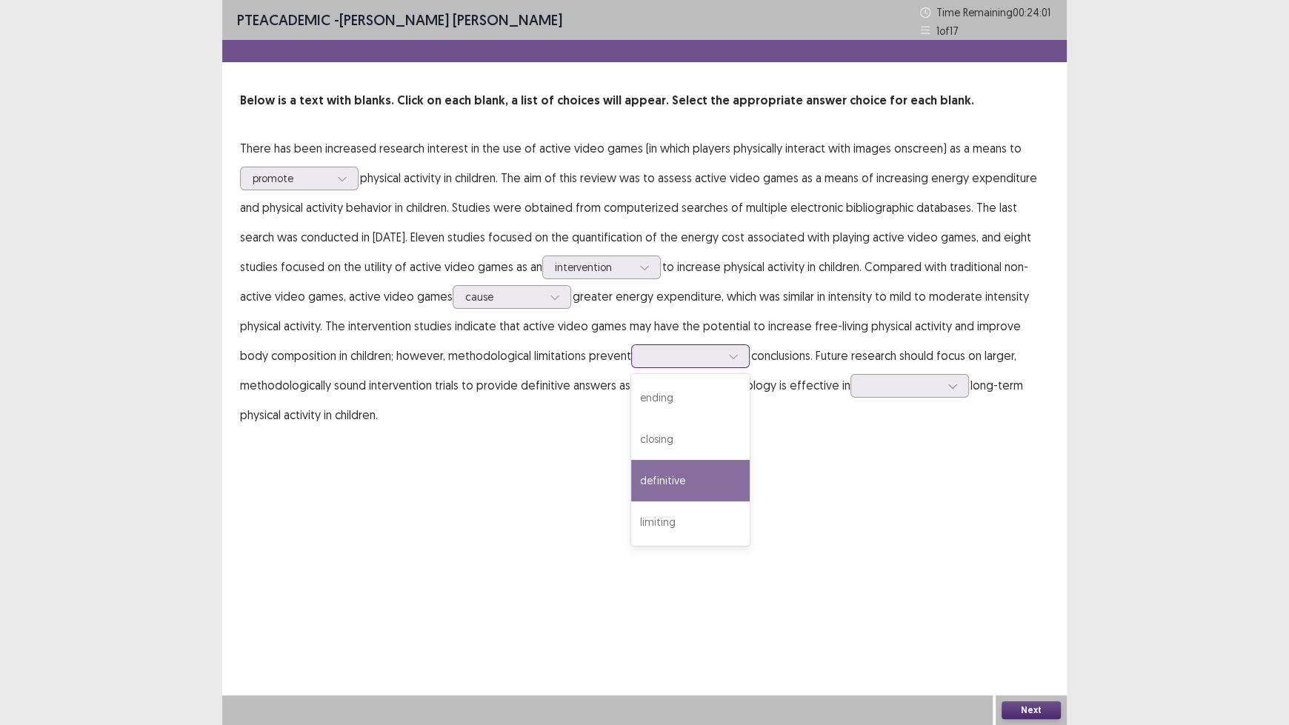
click at [684, 479] on div "definitive" at bounding box center [690, 480] width 119 height 41
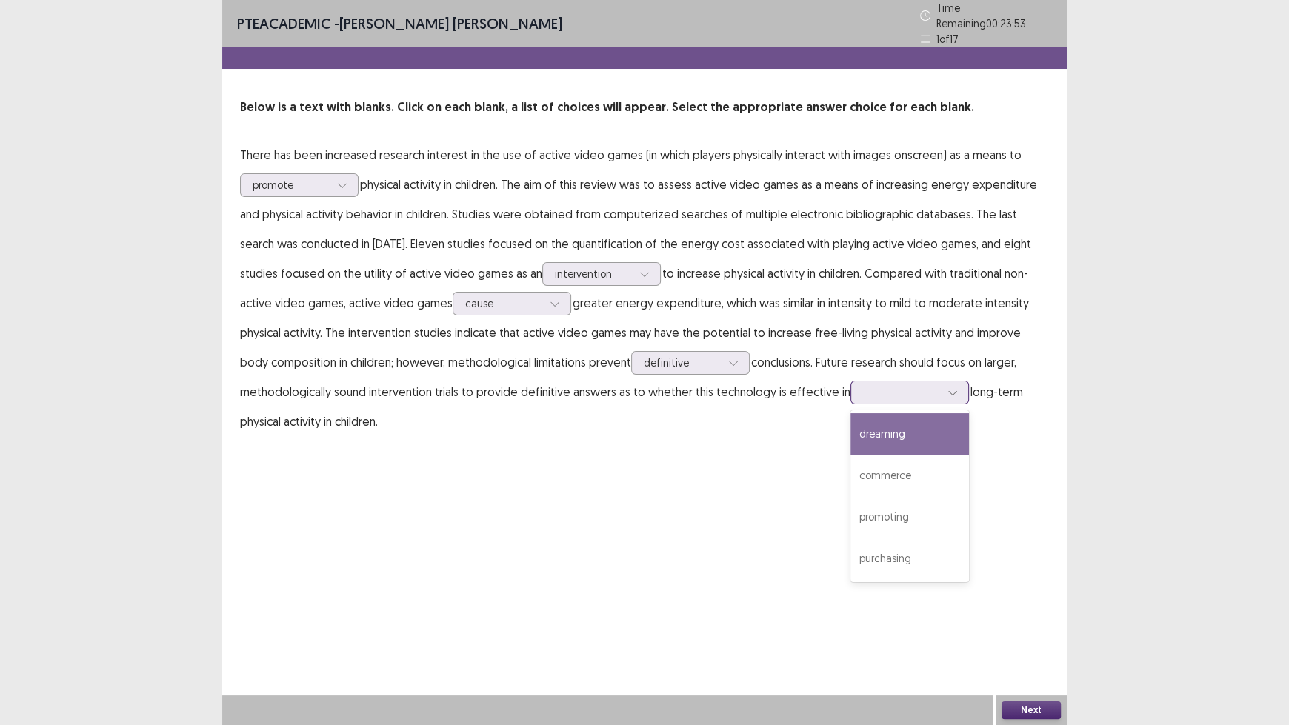
click at [910, 391] on div at bounding box center [901, 392] width 77 height 14
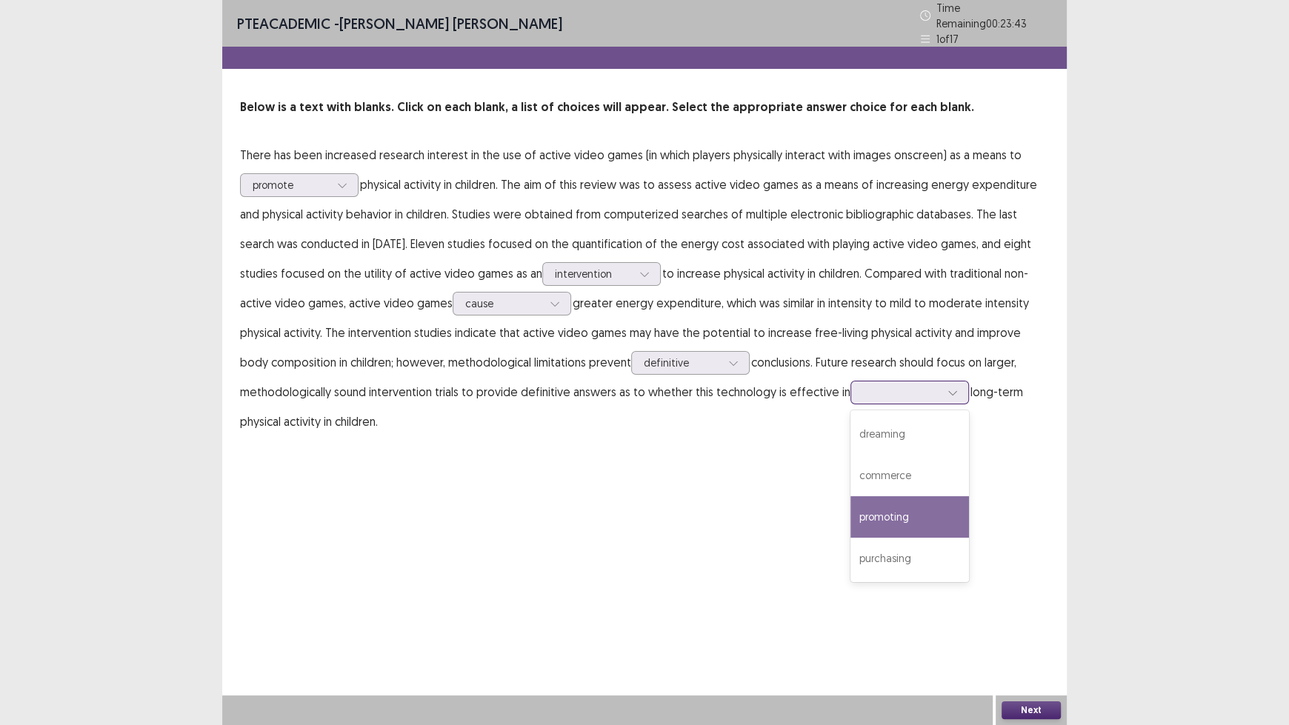
drag, startPoint x: 910, startPoint y: 502, endPoint x: 935, endPoint y: 513, distance: 27.5
click at [910, 503] on div "promoting" at bounding box center [909, 516] width 119 height 41
click at [1024, 600] on button "Next" at bounding box center [1030, 710] width 59 height 18
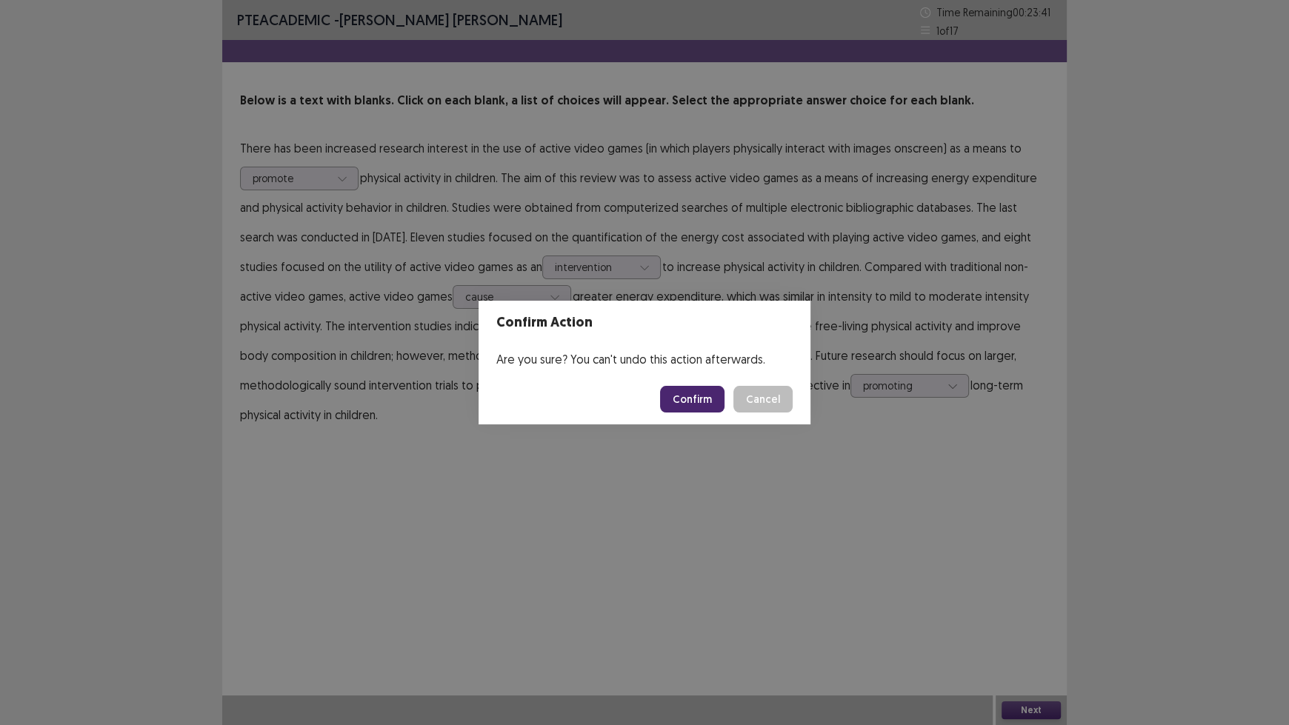
click at [706, 398] on button "Confirm" at bounding box center [692, 399] width 64 height 27
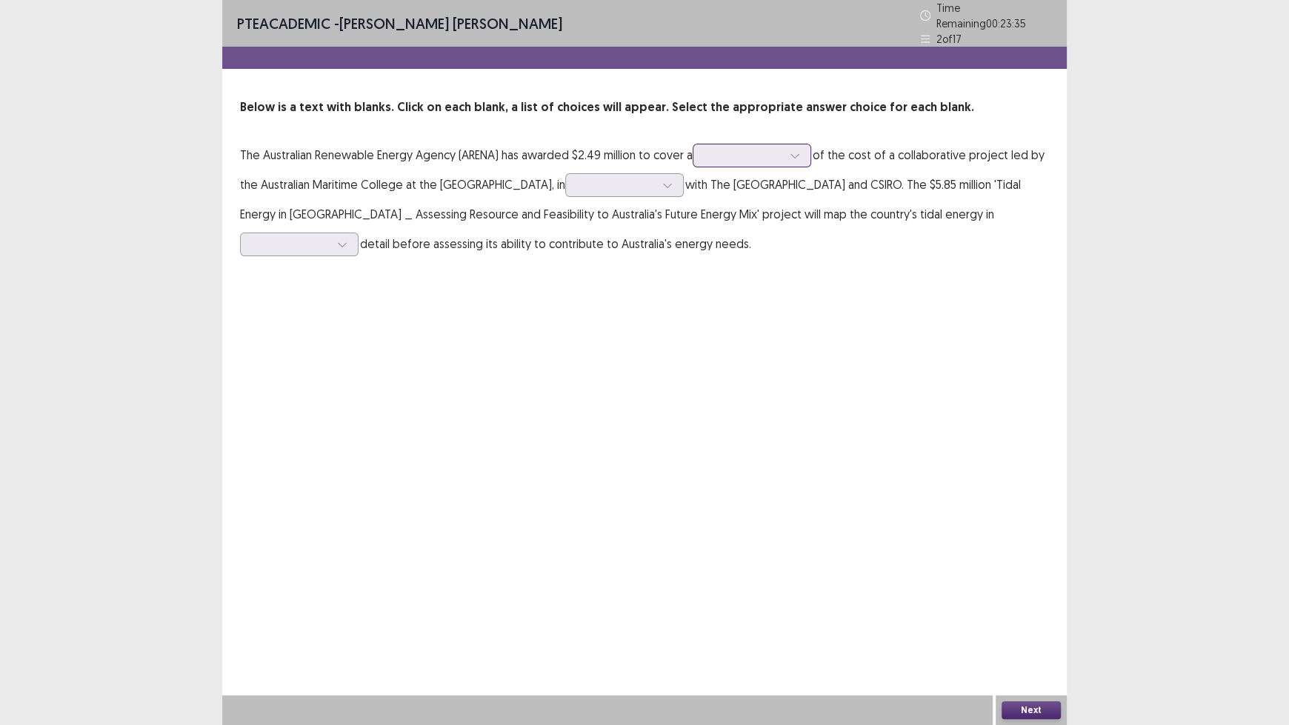
click at [754, 149] on div at bounding box center [743, 155] width 77 height 14
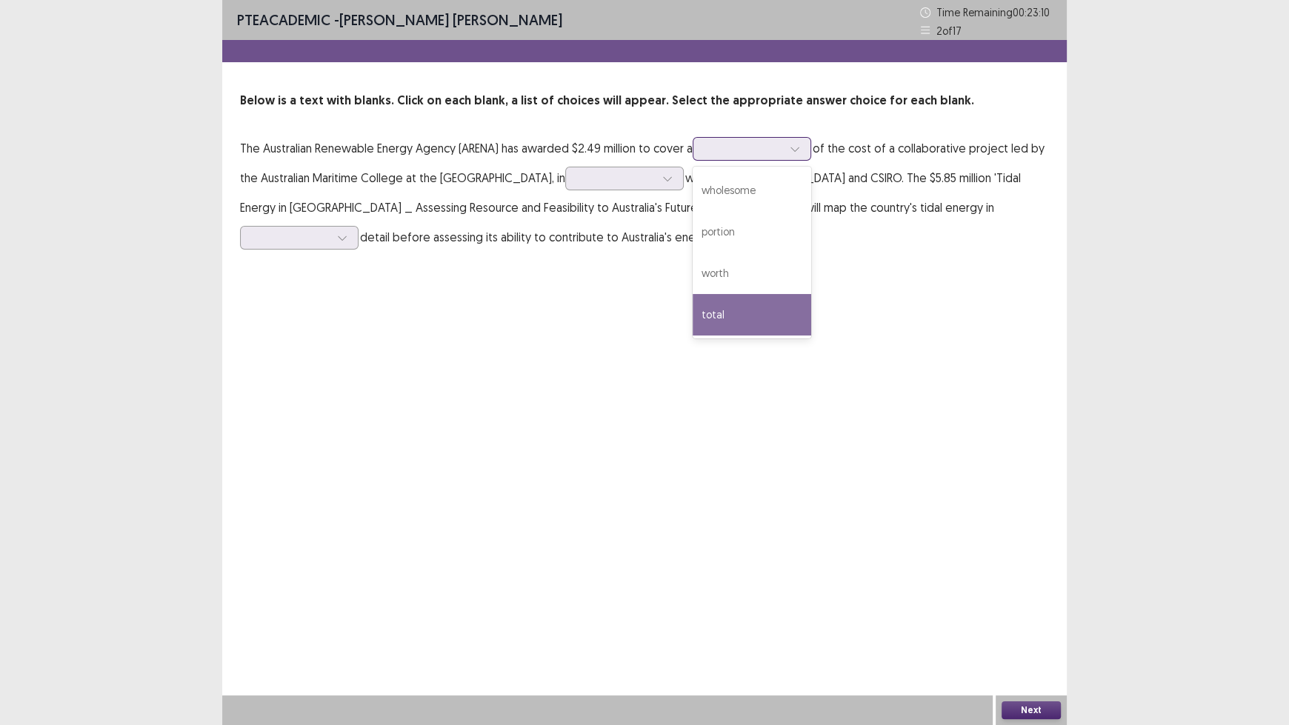
click at [768, 317] on div "total" at bounding box center [752, 314] width 119 height 41
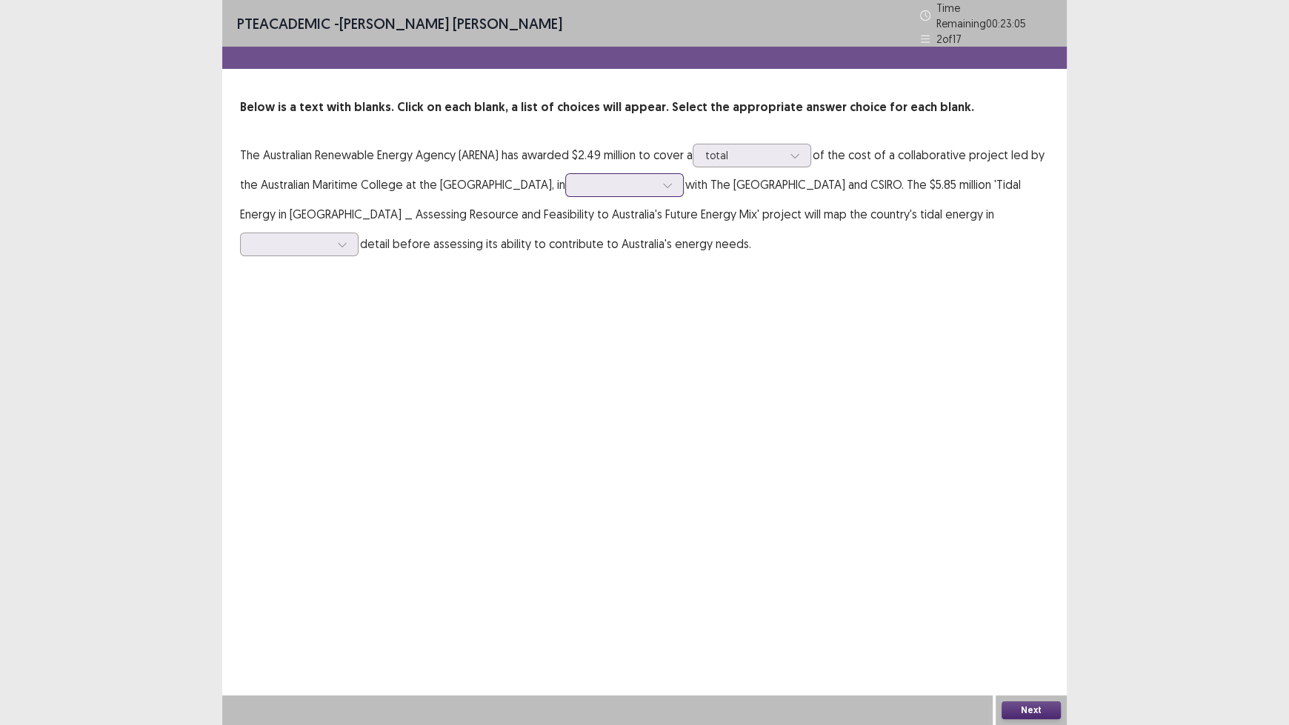
click at [618, 183] on div at bounding box center [616, 185] width 77 height 14
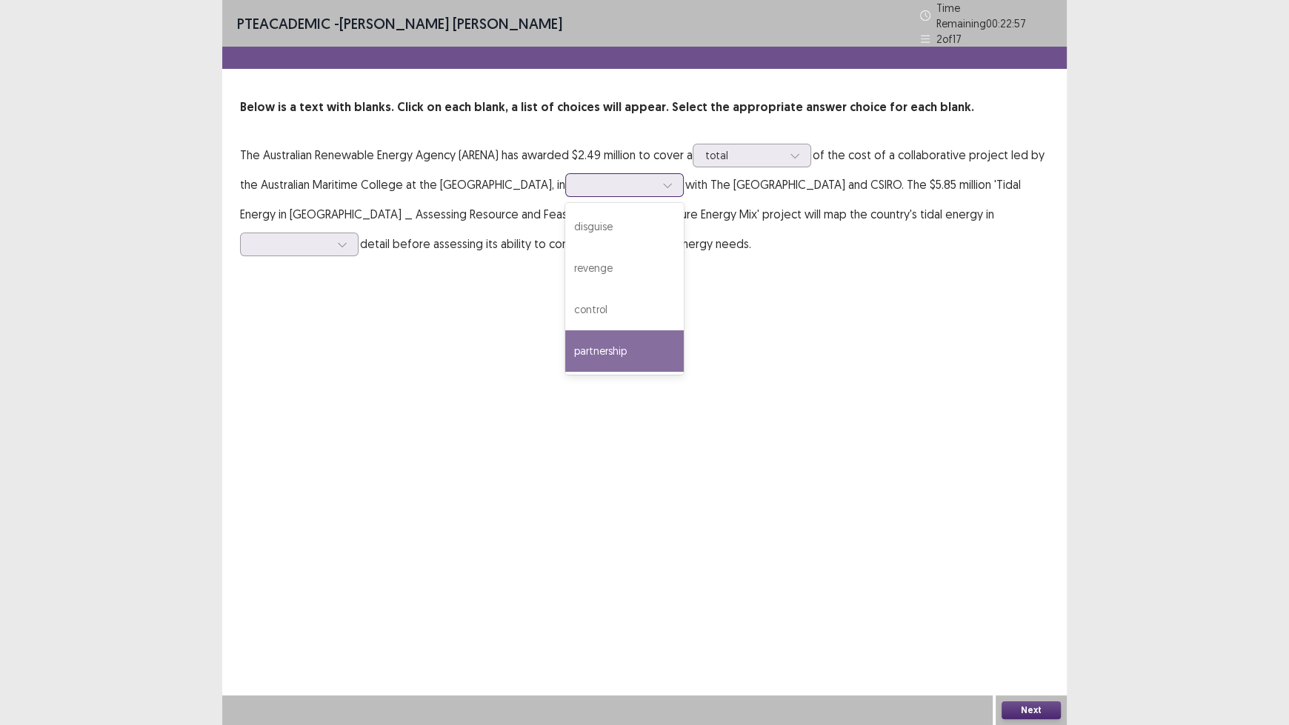
click at [653, 353] on div "partnership" at bounding box center [624, 350] width 119 height 41
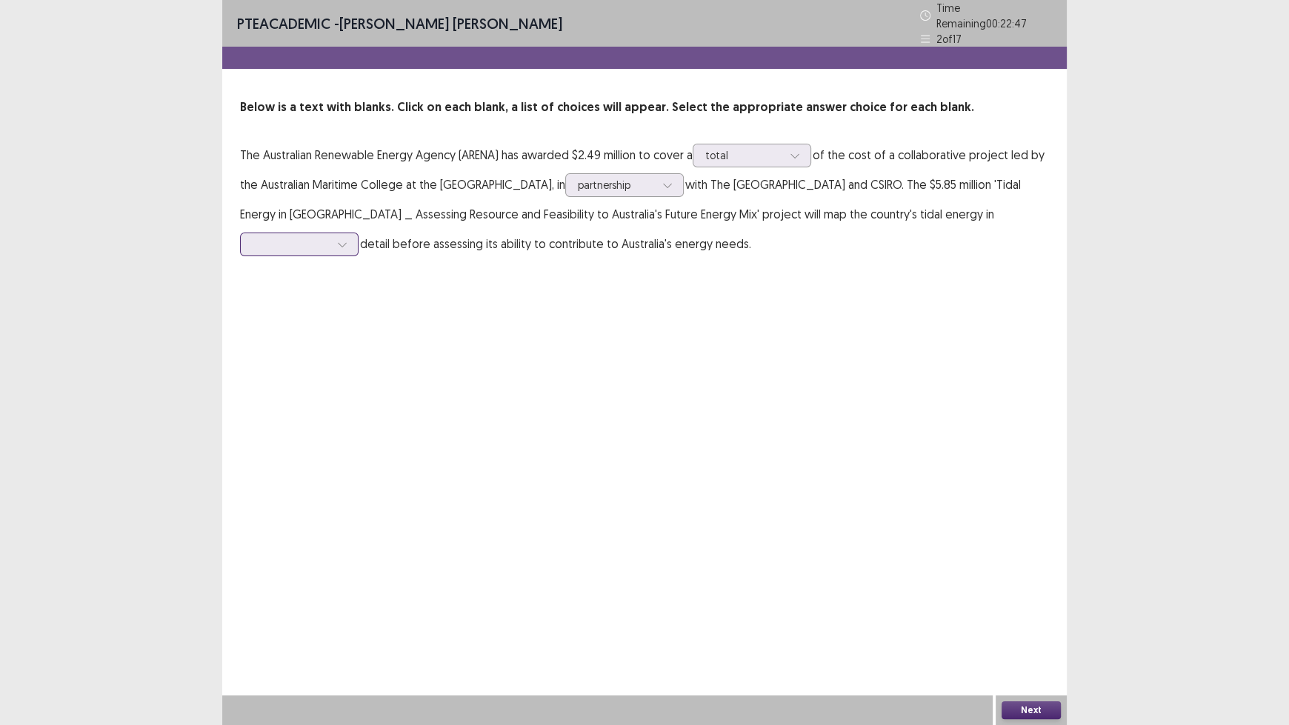
click at [316, 239] on div at bounding box center [291, 244] width 77 height 14
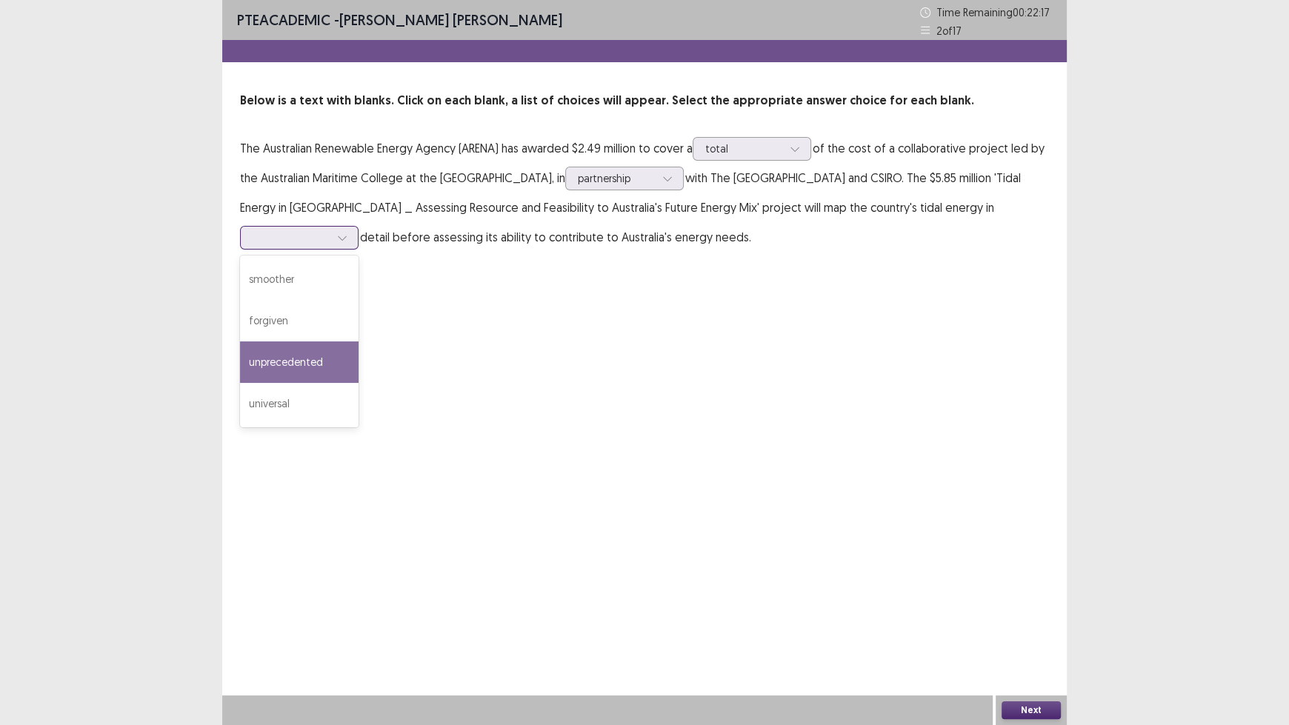
click at [346, 356] on div "unprecedented" at bounding box center [299, 361] width 119 height 41
click at [1031, 600] on button "Next" at bounding box center [1030, 710] width 59 height 18
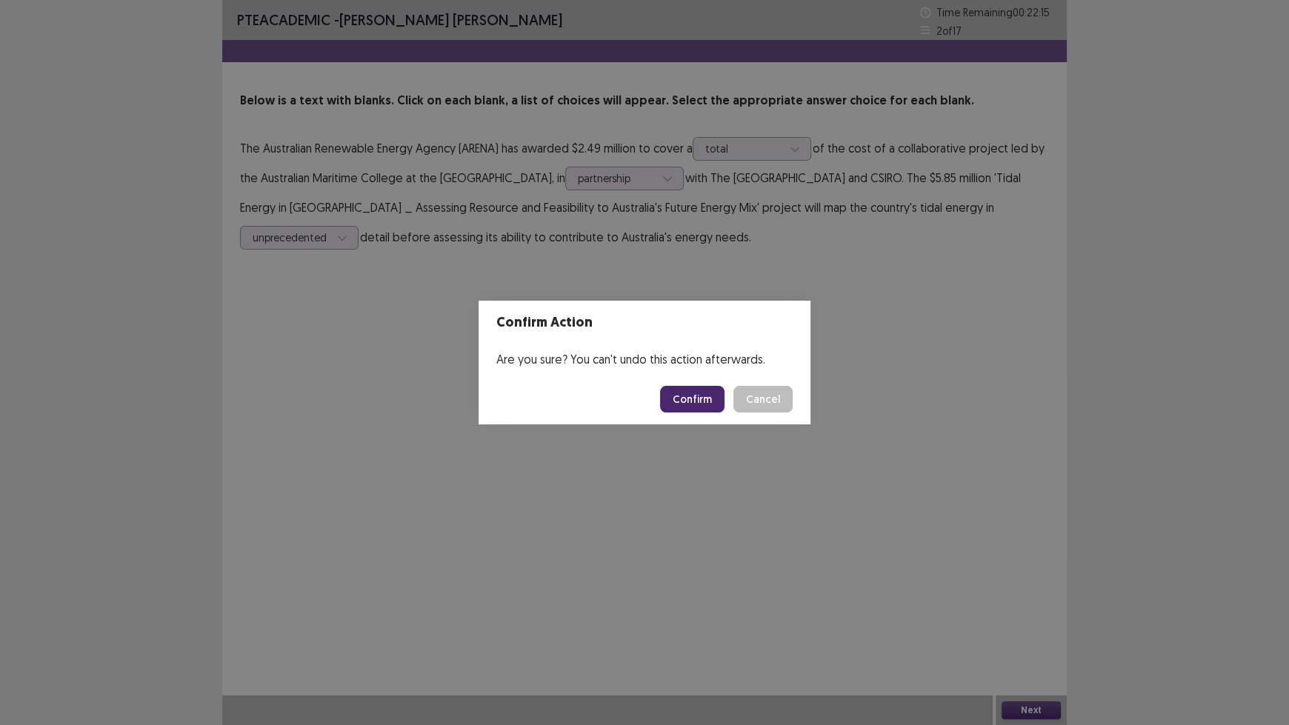
click at [684, 396] on button "Confirm" at bounding box center [692, 399] width 64 height 27
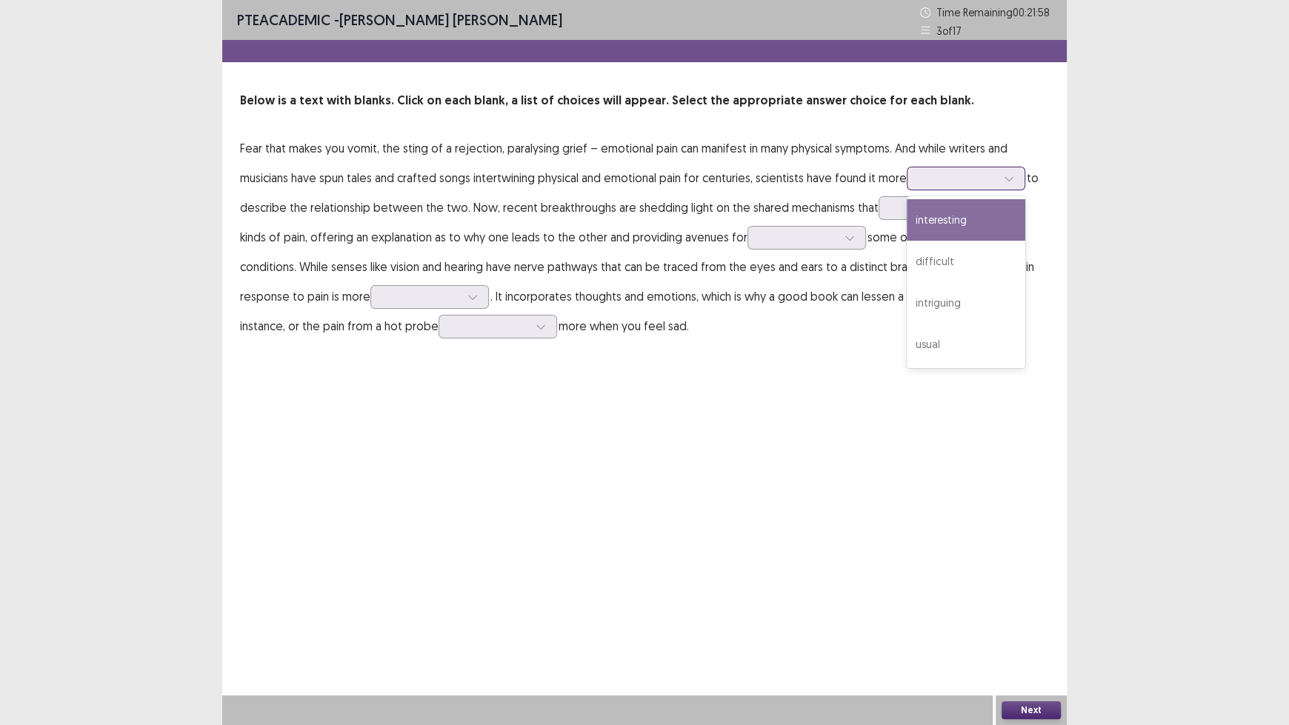
click at [970, 179] on div at bounding box center [957, 178] width 77 height 14
click at [970, 214] on div "interesting" at bounding box center [966, 219] width 119 height 41
click at [970, 214] on div at bounding box center [981, 208] width 22 height 22
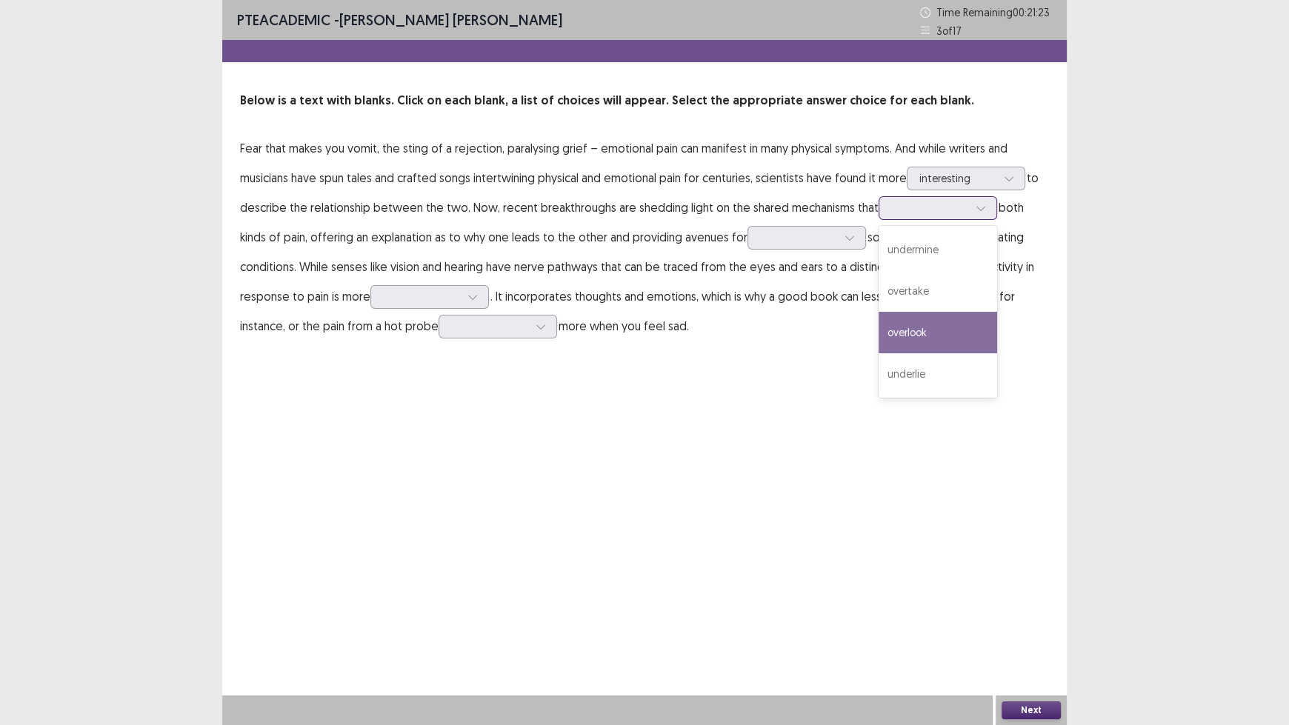
click at [935, 338] on div "overlook" at bounding box center [937, 332] width 119 height 41
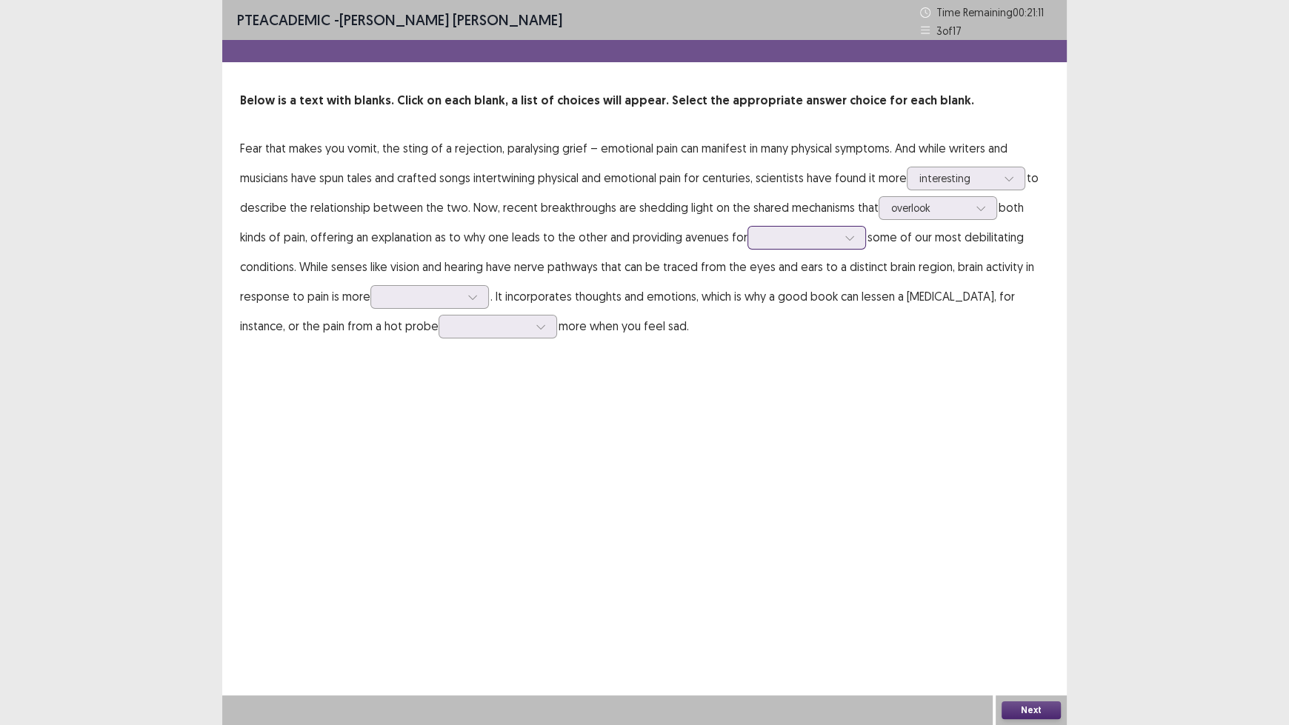
click at [821, 236] on div at bounding box center [798, 237] width 77 height 14
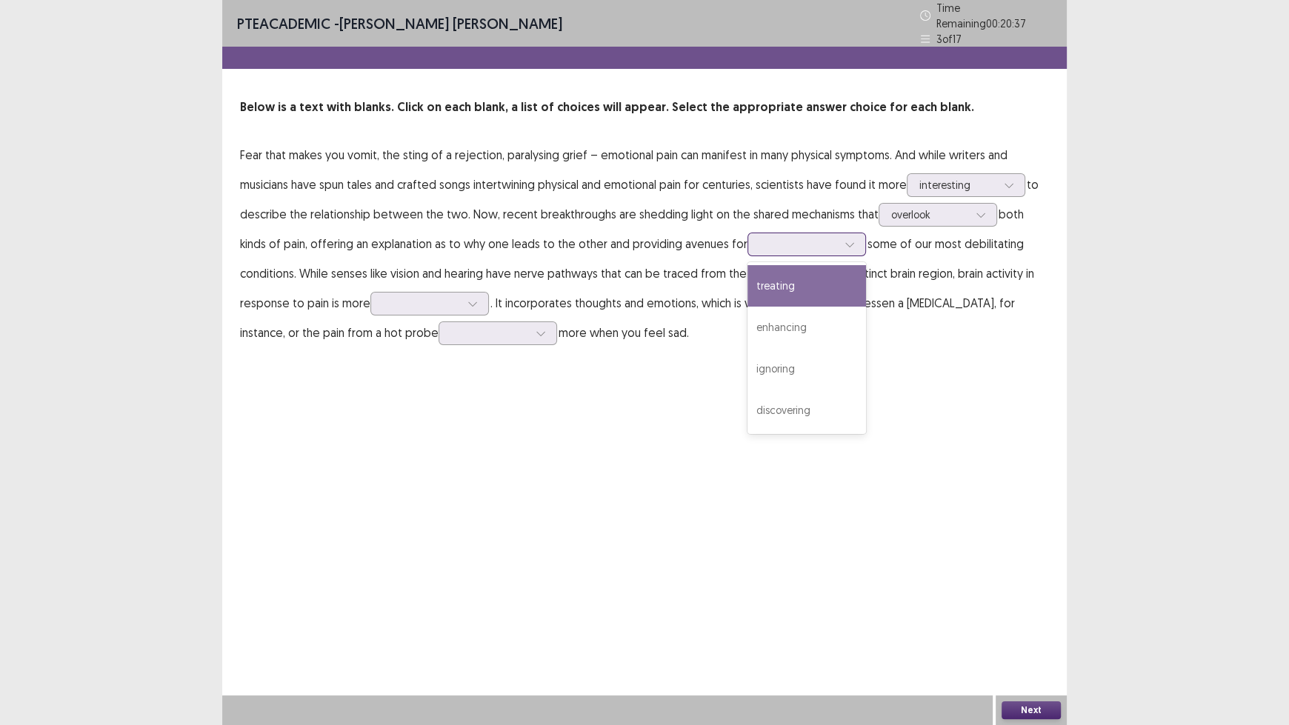
click at [813, 285] on div "treating" at bounding box center [806, 285] width 119 height 41
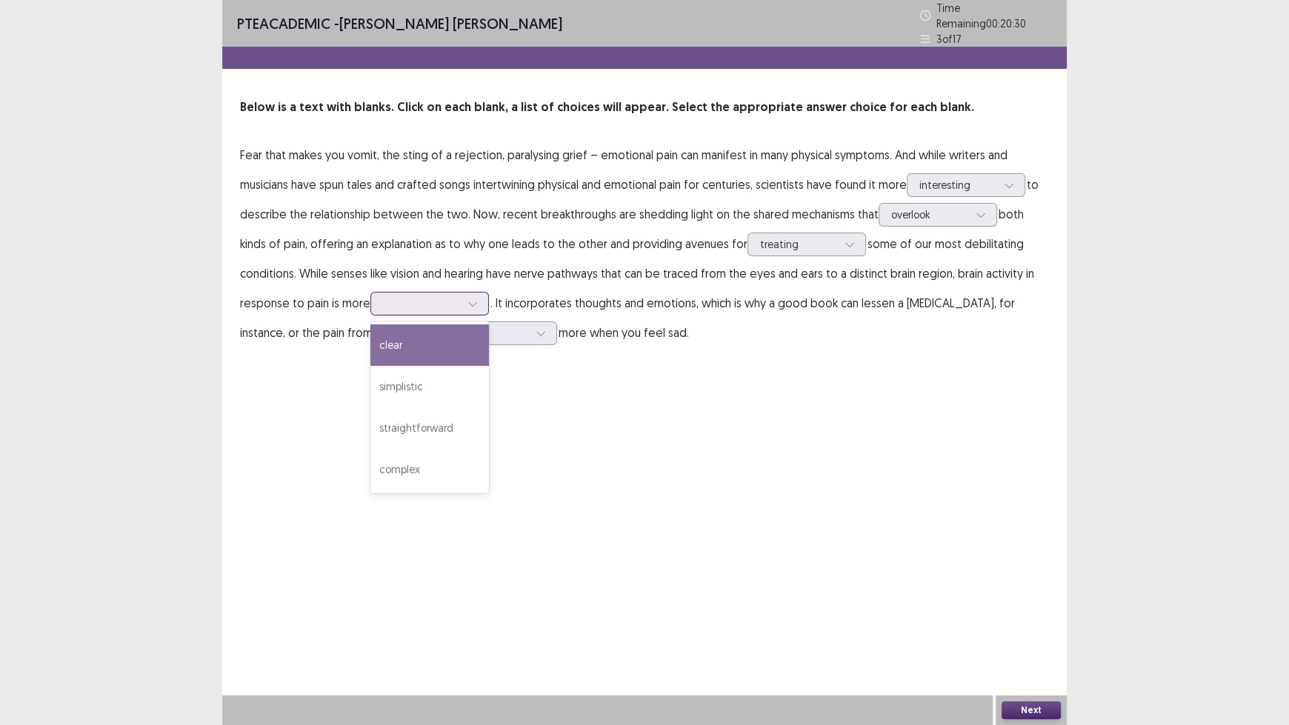
click at [458, 296] on div at bounding box center [421, 303] width 77 height 14
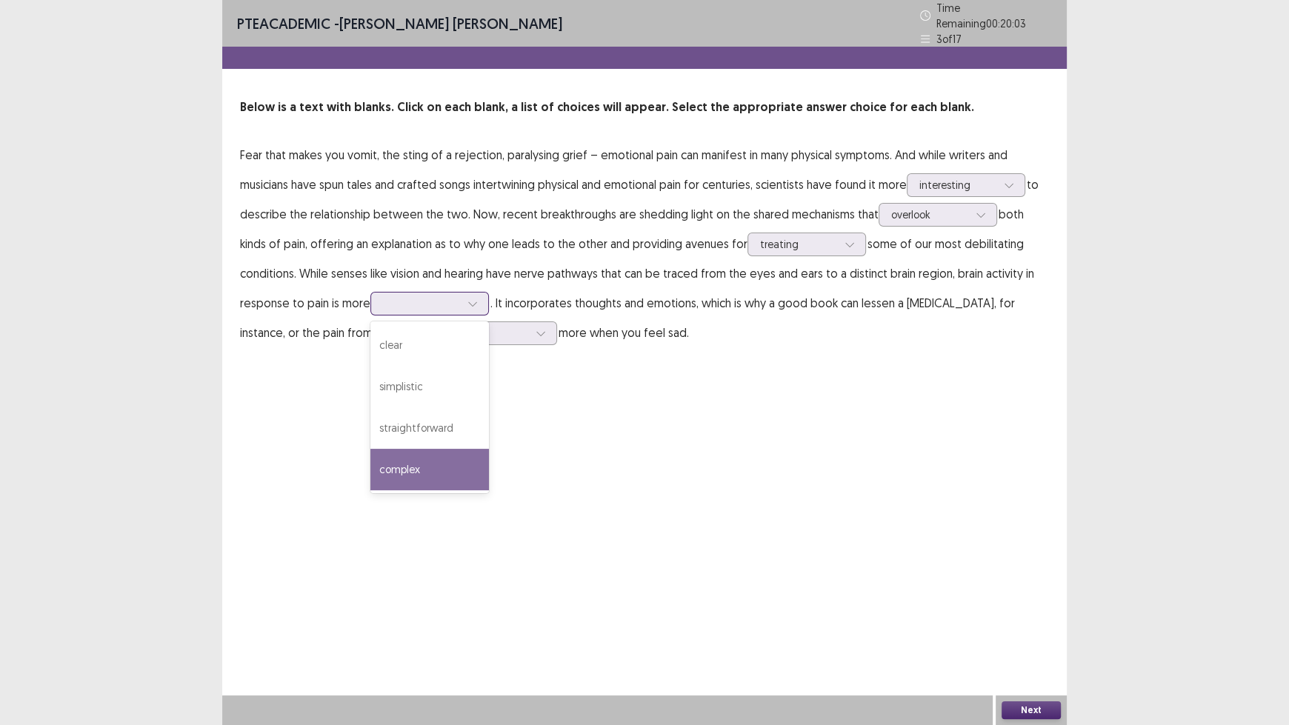
click at [440, 457] on div "complex" at bounding box center [429, 469] width 119 height 41
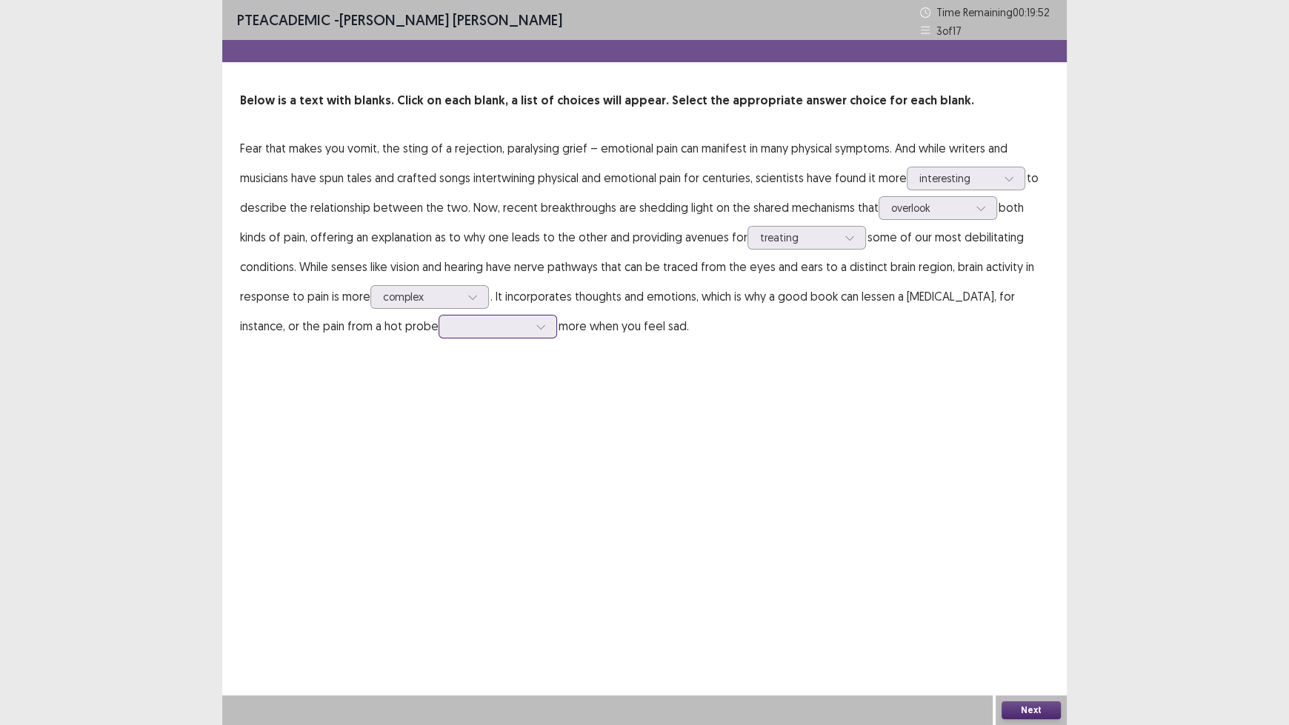
click at [464, 333] on div at bounding box center [489, 326] width 77 height 14
click at [466, 364] on div "hurts" at bounding box center [497, 367] width 119 height 41
click at [1043, 600] on button "Next" at bounding box center [1030, 710] width 59 height 18
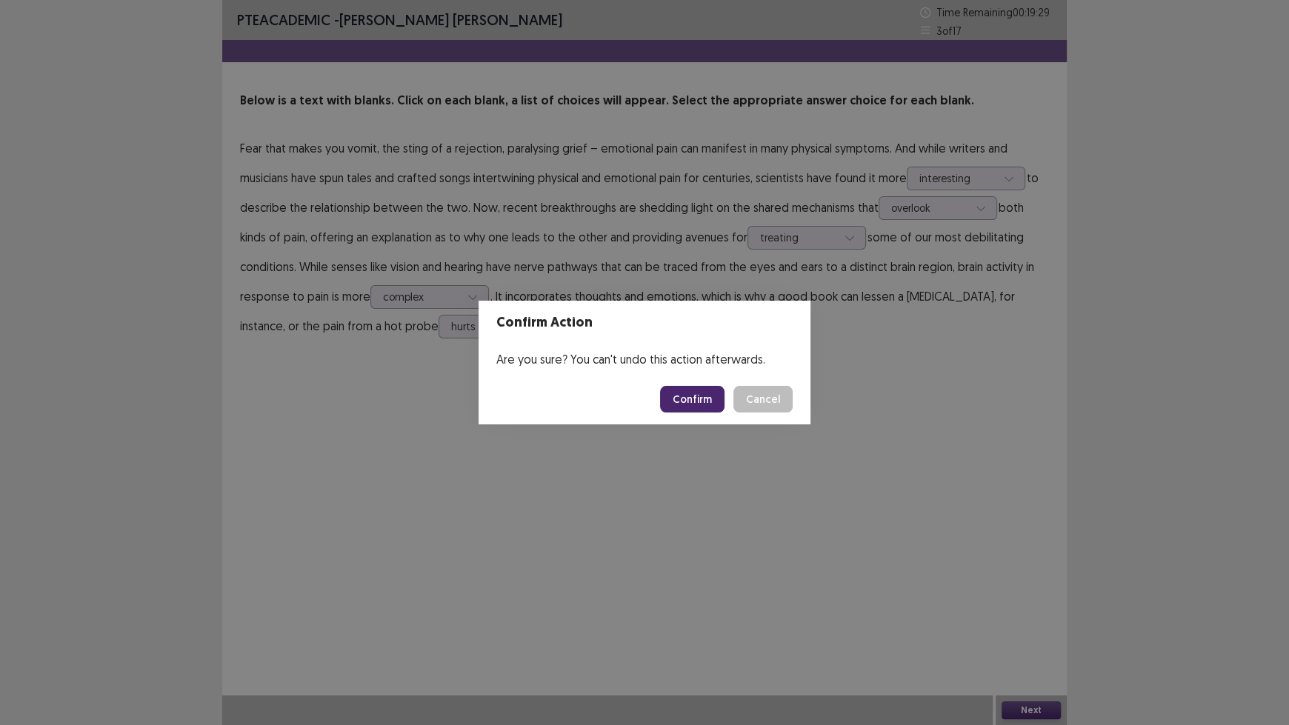
click at [683, 405] on button "Confirm" at bounding box center [692, 399] width 64 height 27
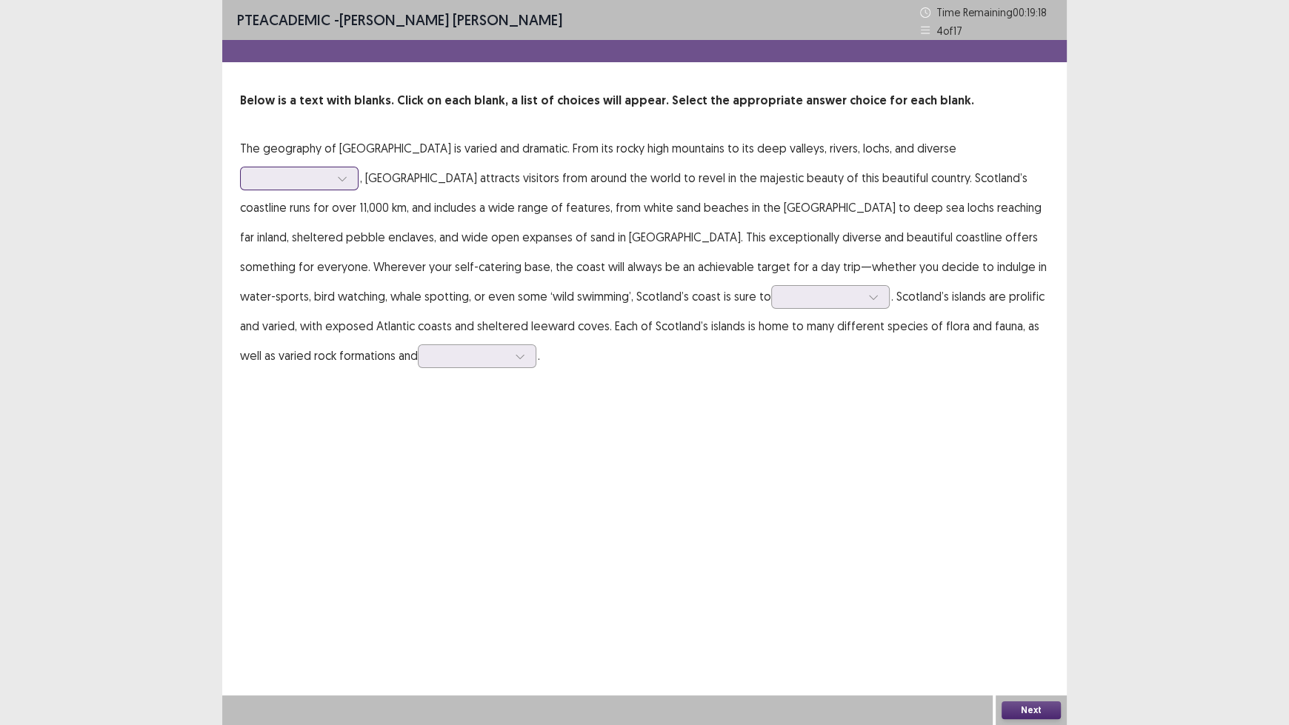
click at [330, 171] on div at bounding box center [291, 178] width 77 height 14
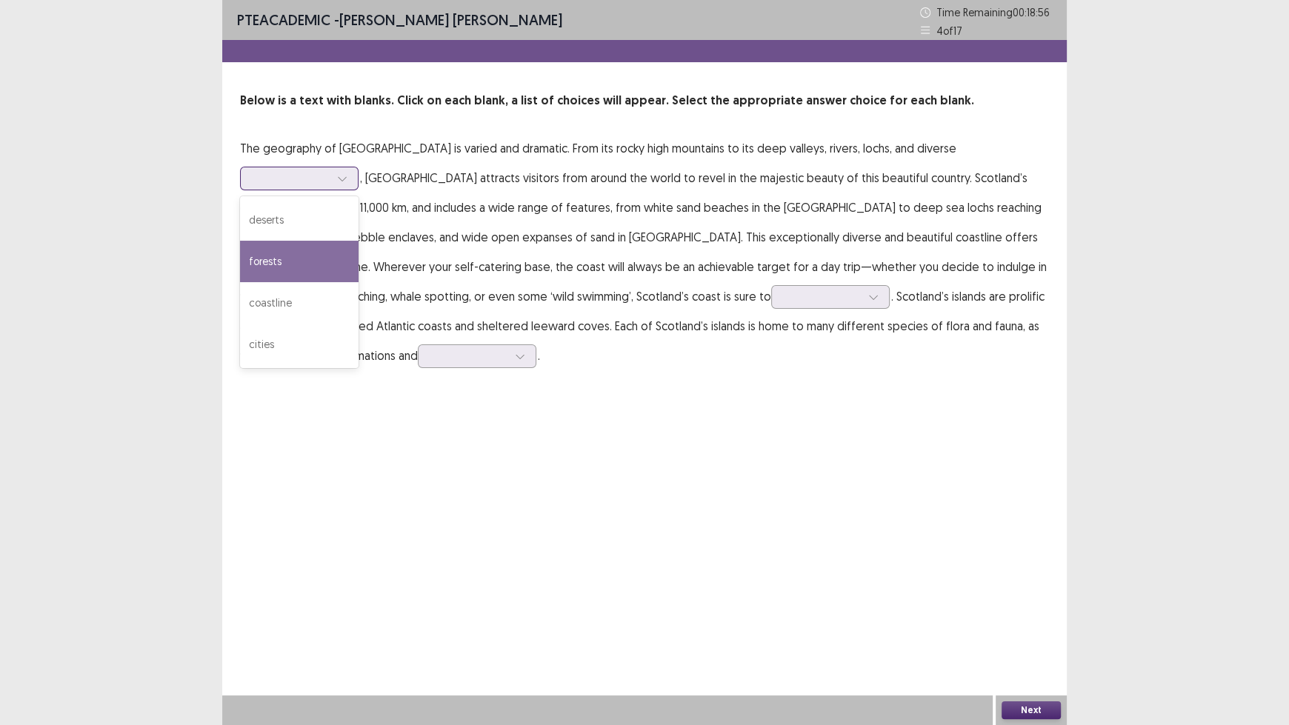
click at [358, 241] on div "forests" at bounding box center [299, 261] width 119 height 41
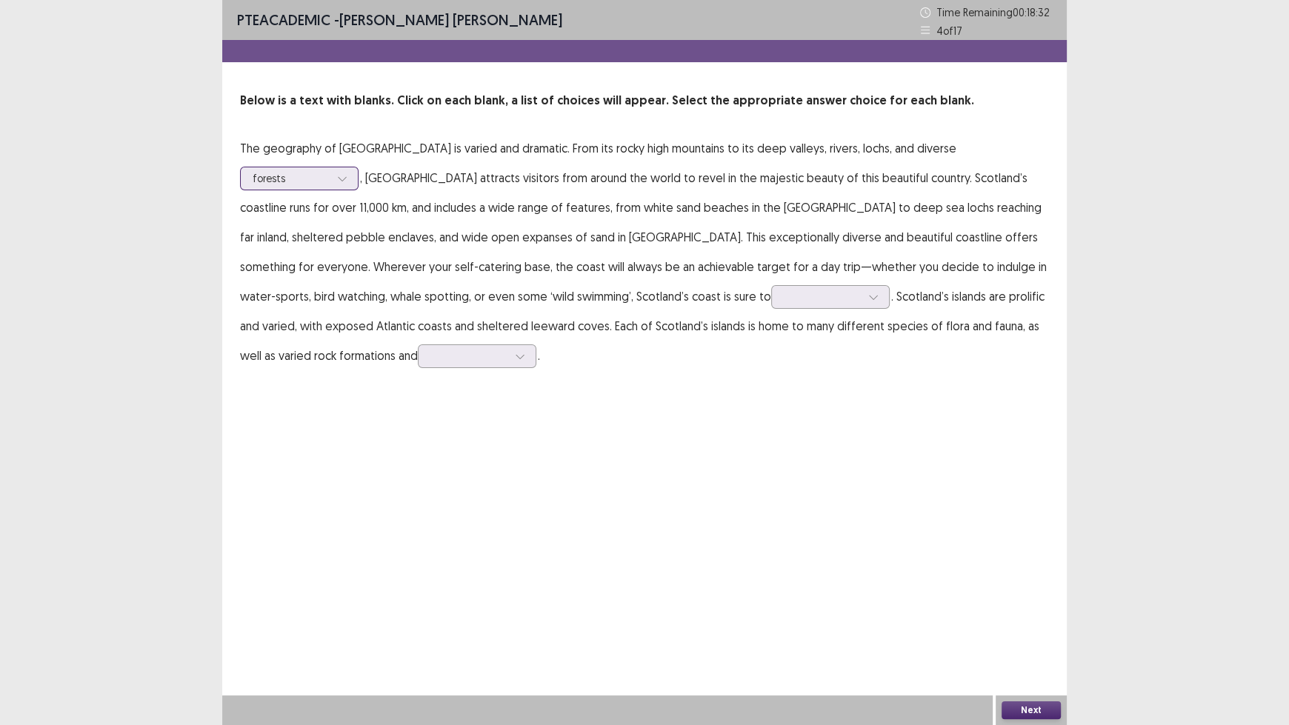
click at [353, 167] on div at bounding box center [342, 178] width 22 height 22
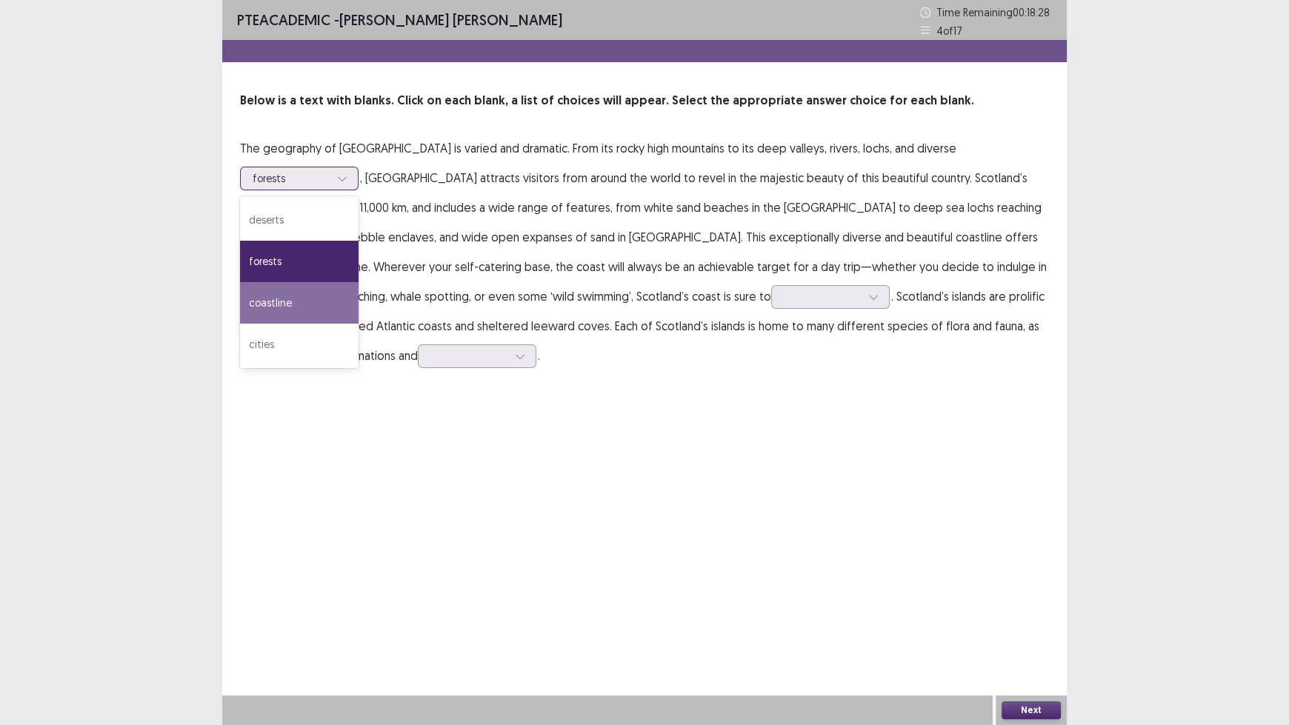
click at [358, 282] on div "coastline" at bounding box center [299, 302] width 119 height 41
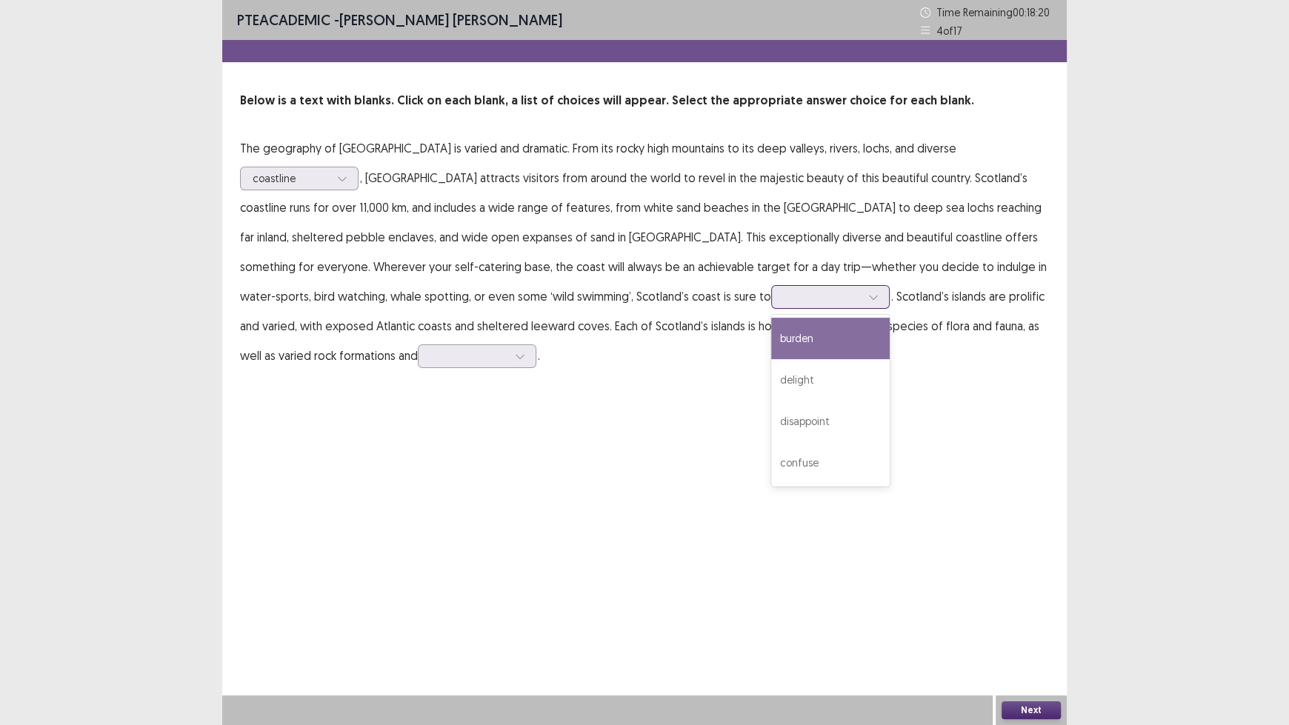
click at [782, 304] on div at bounding box center [822, 296] width 80 height 17
click at [771, 379] on div "delight" at bounding box center [830, 379] width 119 height 41
click at [509, 363] on div at bounding box center [520, 356] width 22 height 22
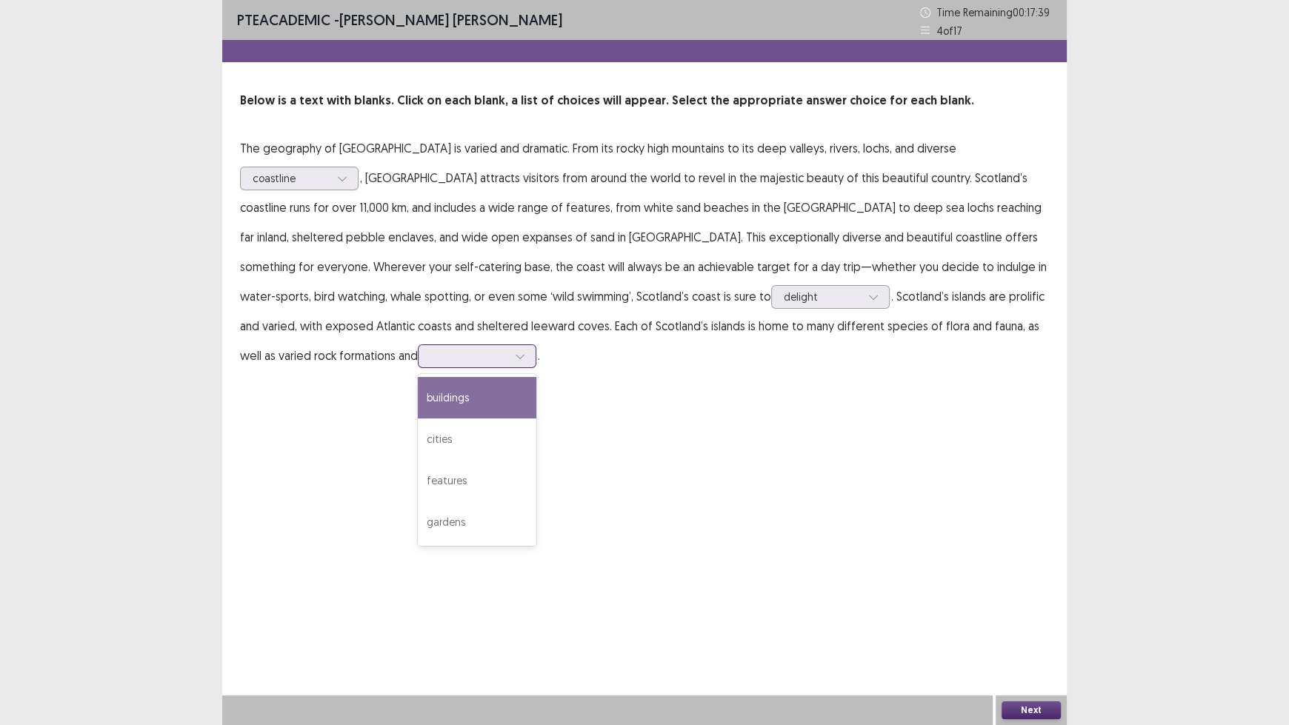
click at [418, 383] on div "buildings" at bounding box center [477, 397] width 119 height 41
click at [430, 350] on div at bounding box center [468, 356] width 77 height 14
click at [1034, 600] on button "Next" at bounding box center [1030, 710] width 59 height 18
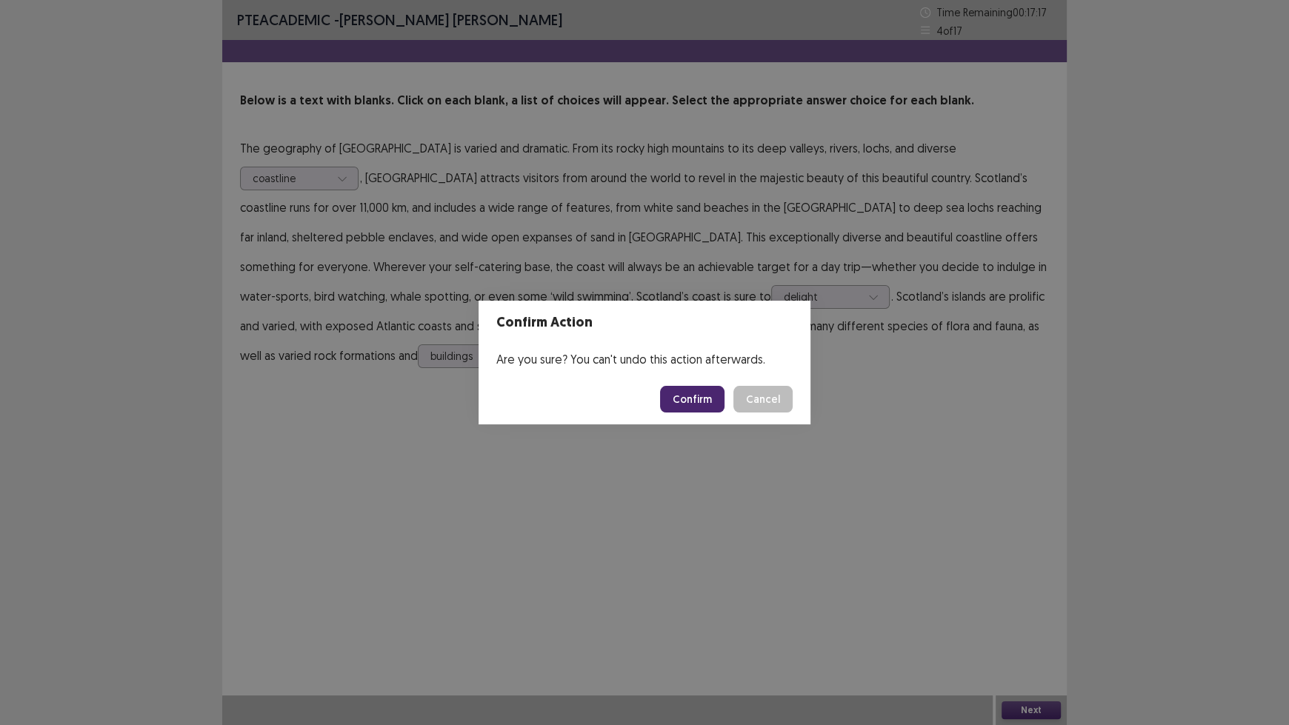
click at [713, 396] on button "Confirm" at bounding box center [692, 399] width 64 height 27
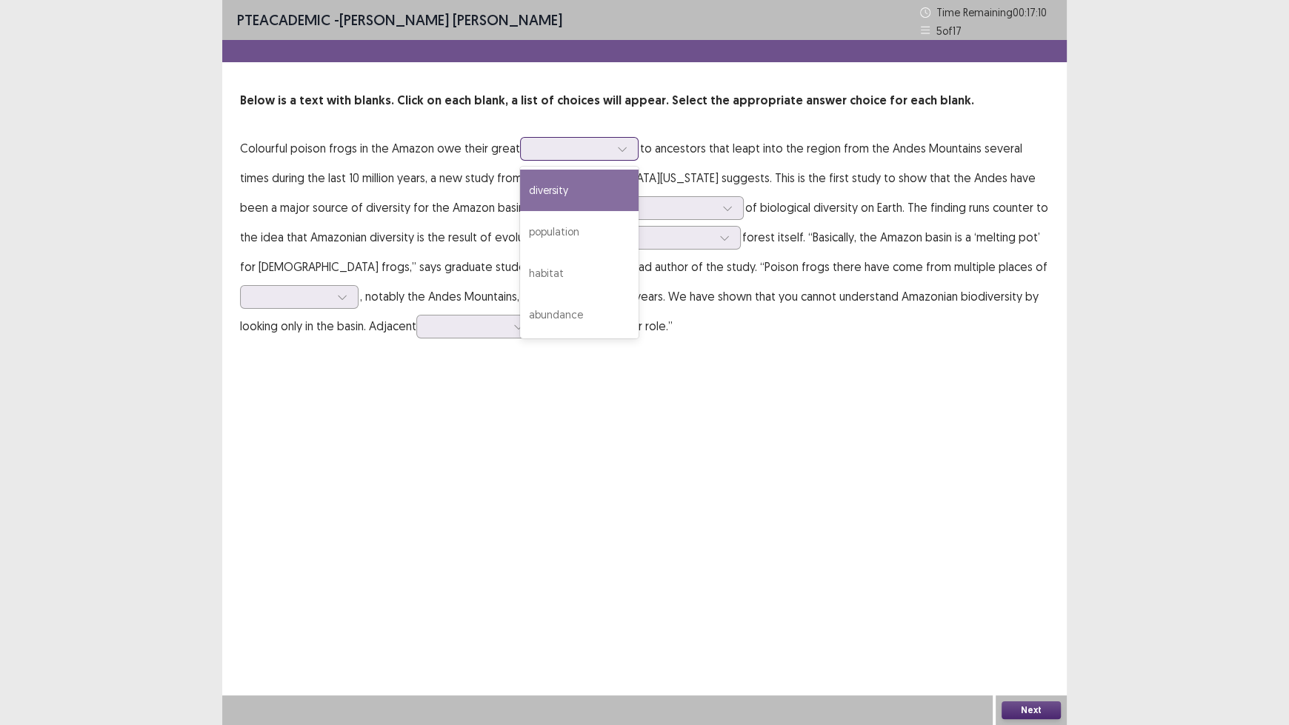
click at [597, 156] on div at bounding box center [571, 148] width 77 height 14
click at [604, 190] on div "diversity" at bounding box center [579, 190] width 119 height 41
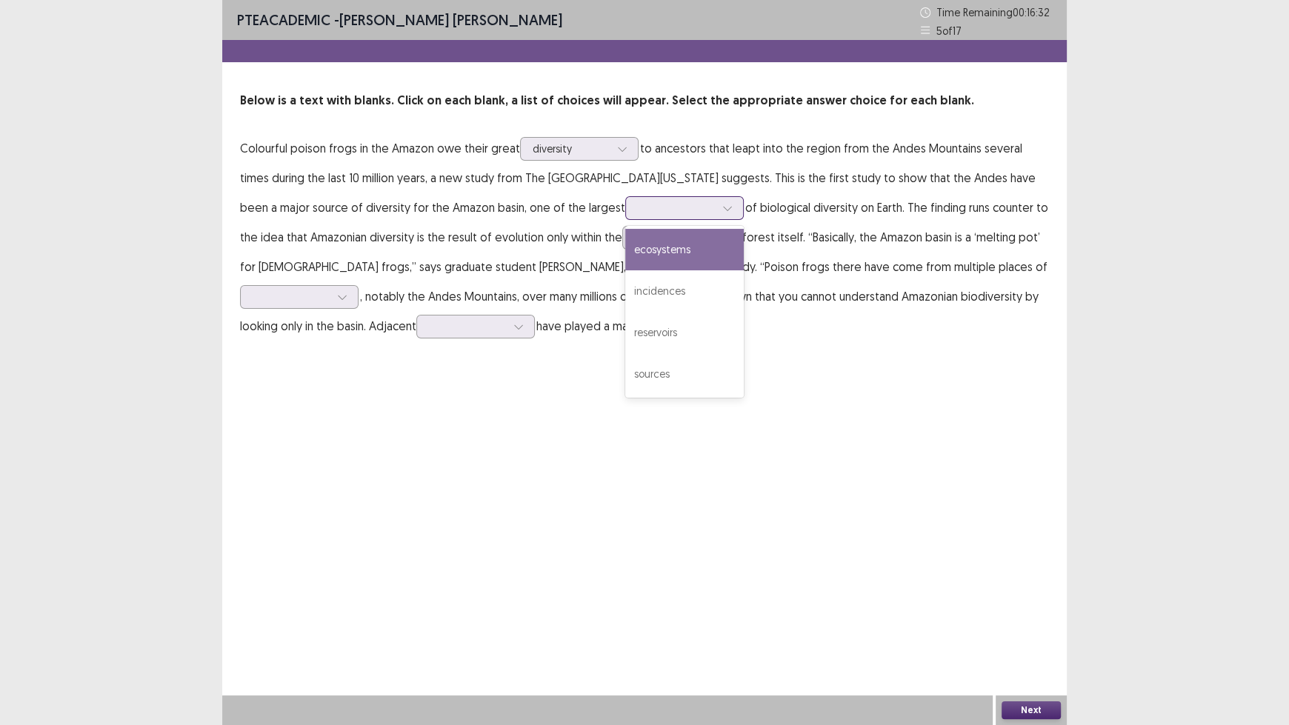
click at [638, 210] on div at bounding box center [676, 208] width 77 height 14
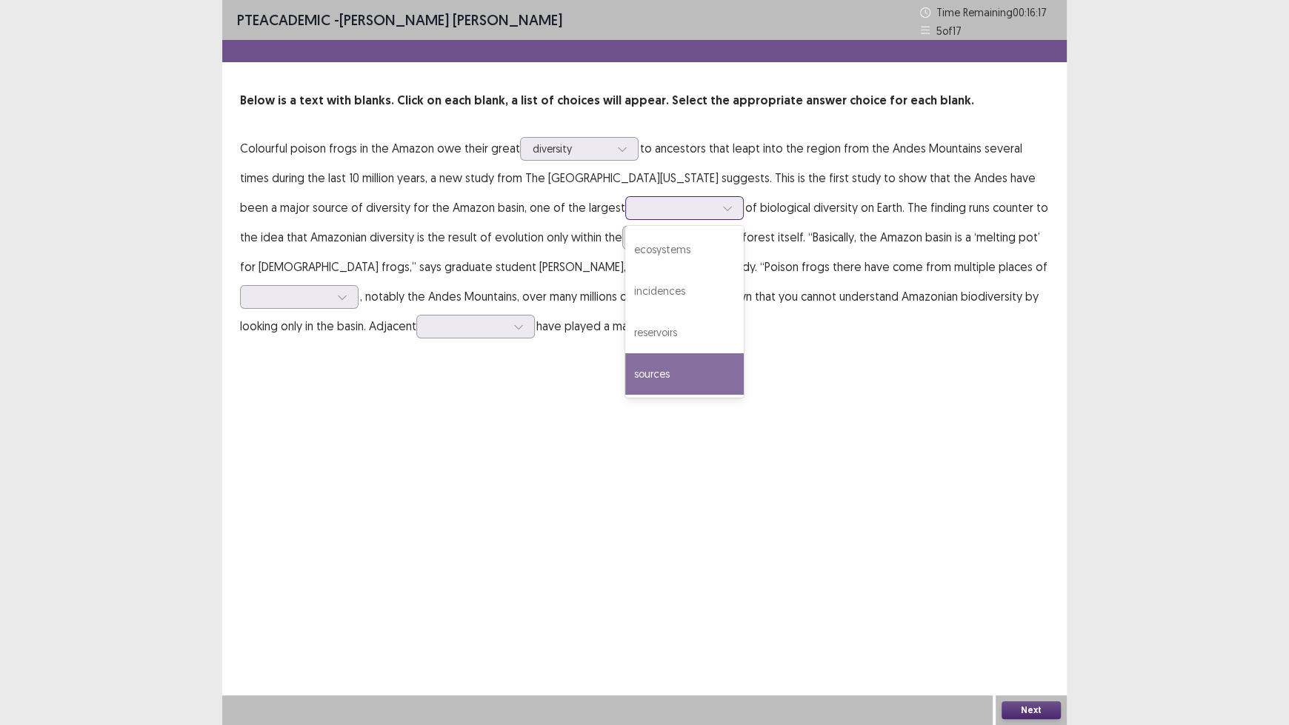
click at [638, 371] on div "sources" at bounding box center [684, 373] width 119 height 41
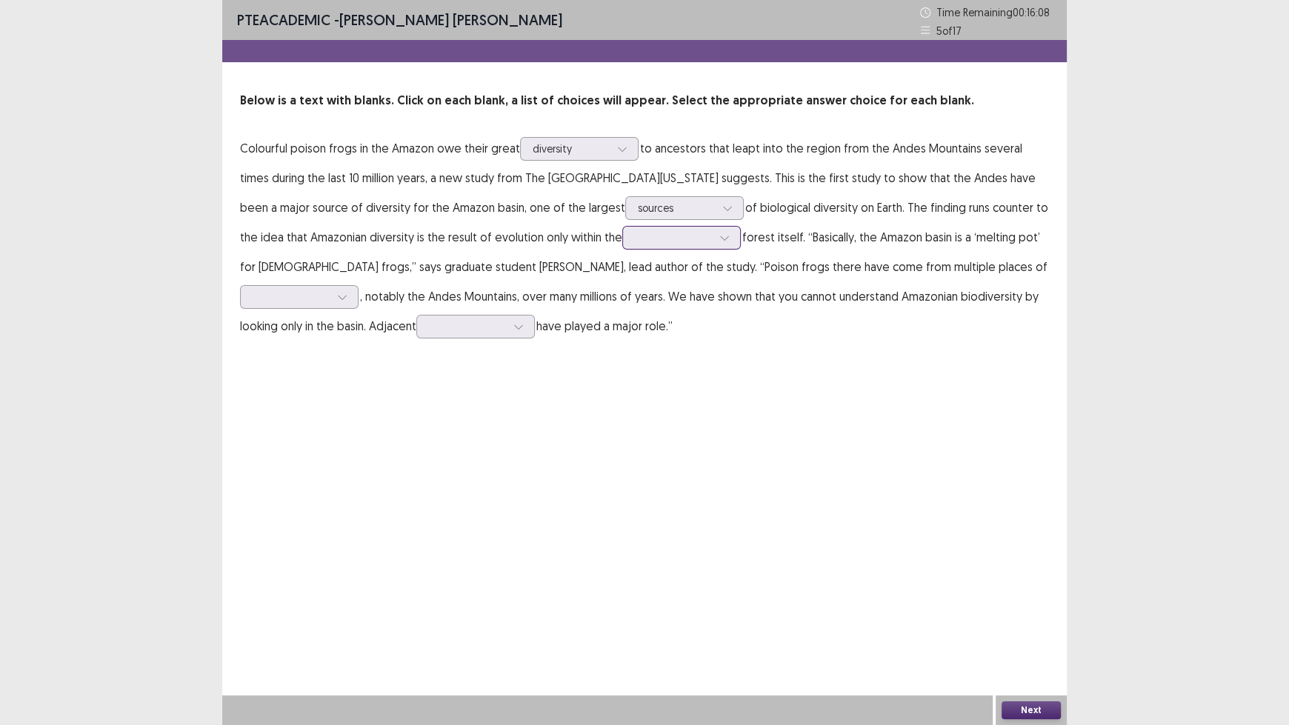
click at [635, 242] on div at bounding box center [673, 237] width 77 height 14
click at [649, 316] on div "tropical" at bounding box center [681, 320] width 119 height 41
click at [330, 290] on div at bounding box center [291, 297] width 77 height 14
click at [358, 359] on div "refuge" at bounding box center [299, 379] width 119 height 41
click at [507, 333] on div at bounding box center [518, 327] width 22 height 22
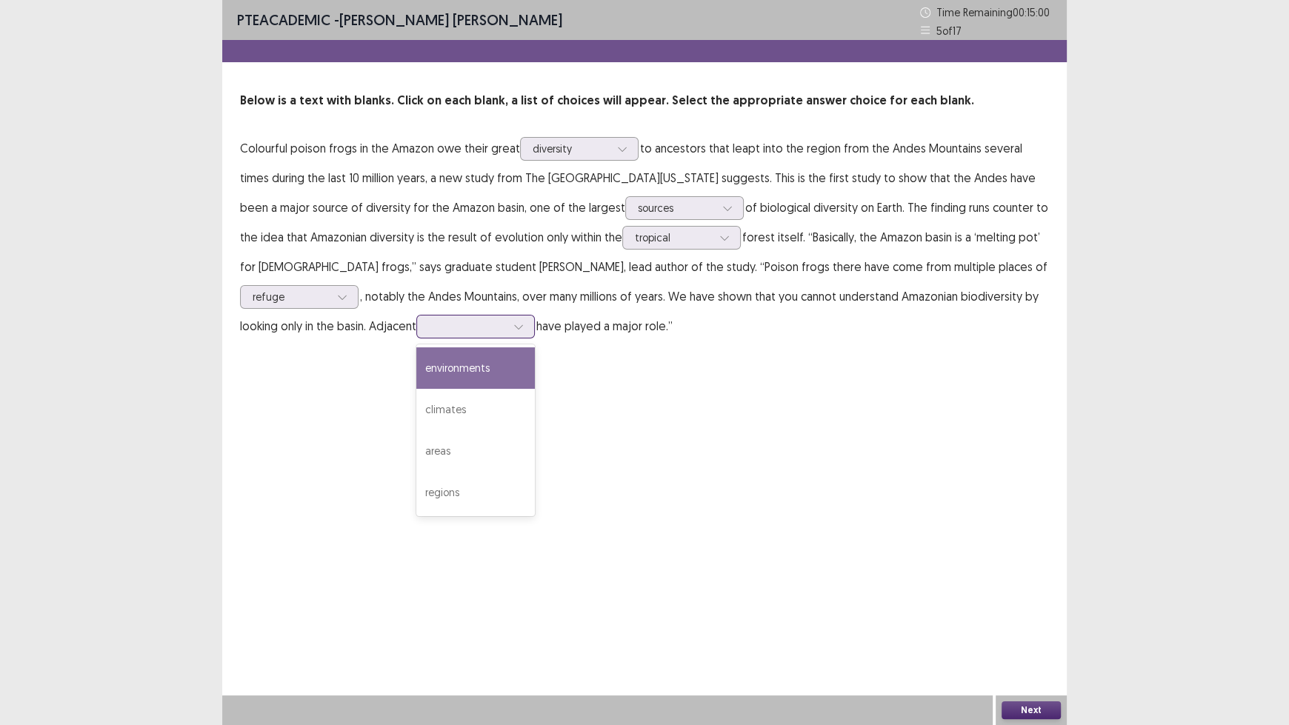
click at [416, 360] on div "environments" at bounding box center [475, 367] width 119 height 41
click at [1024, 600] on button "Next" at bounding box center [1030, 710] width 59 height 18
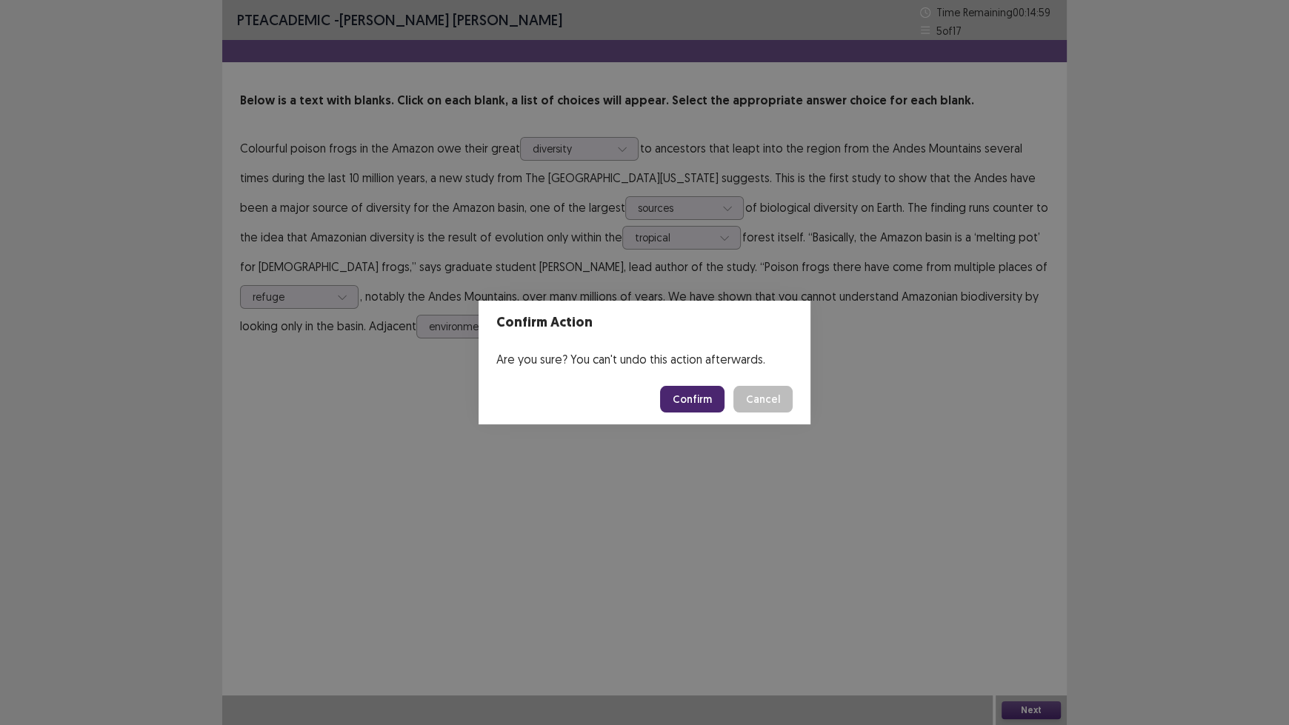
click at [696, 394] on button "Confirm" at bounding box center [692, 399] width 64 height 27
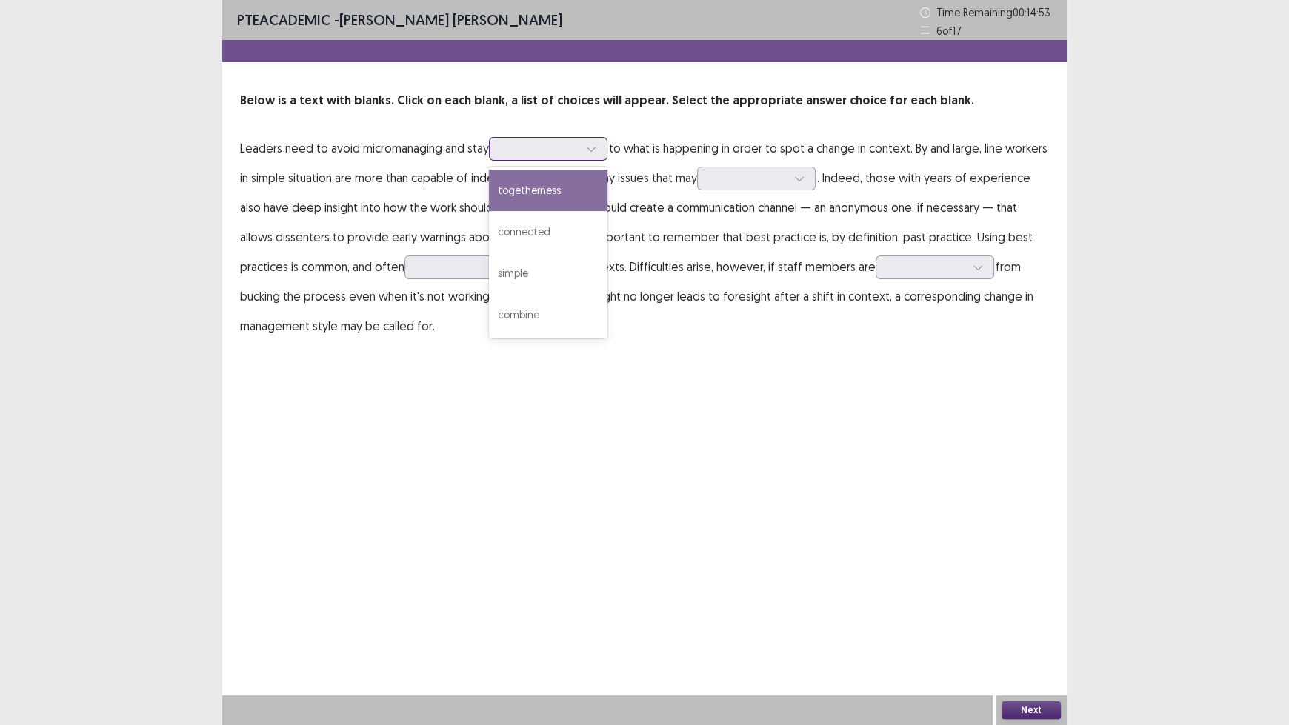
click at [582, 156] on div at bounding box center [591, 149] width 22 height 22
click at [581, 227] on div "connected" at bounding box center [548, 231] width 119 height 41
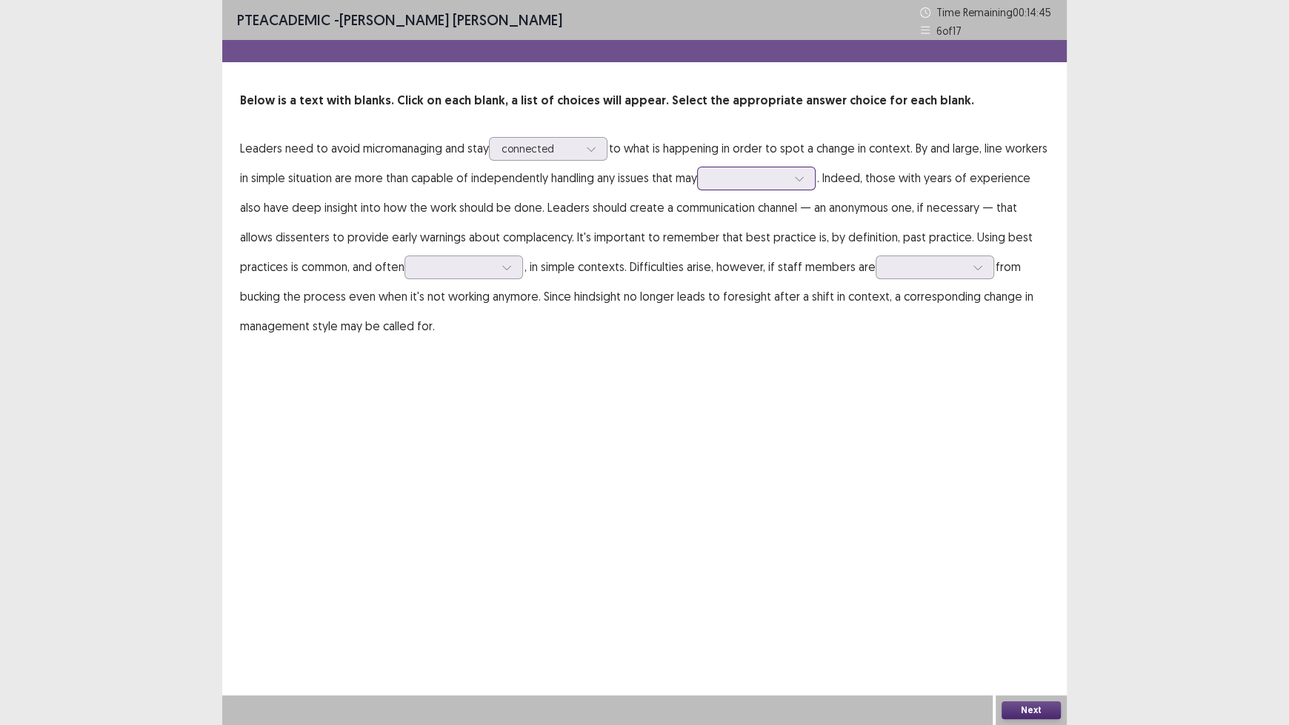
click at [787, 181] on div at bounding box center [748, 178] width 77 height 14
click at [798, 263] on div "arise" at bounding box center [756, 261] width 119 height 41
click at [512, 265] on icon at bounding box center [506, 267] width 10 height 10
click at [499, 430] on div "properly" at bounding box center [463, 433] width 119 height 41
click at [965, 274] on div at bounding box center [926, 267] width 77 height 14
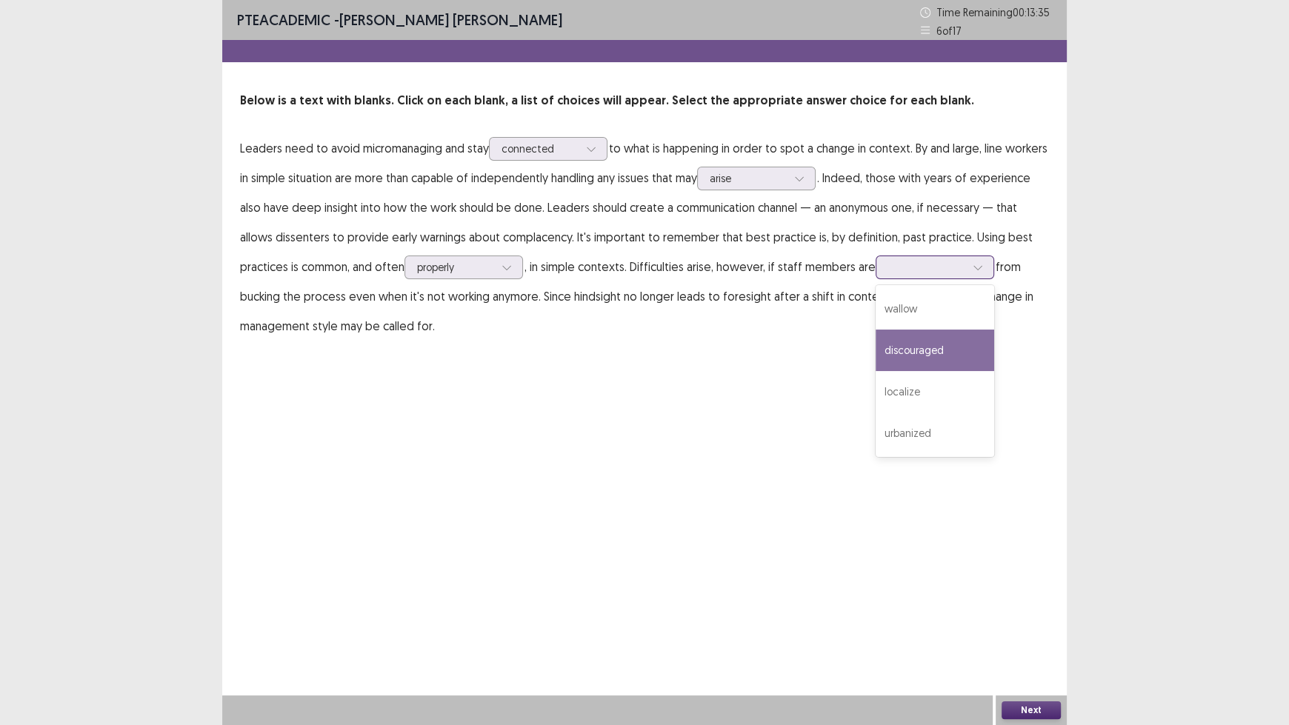
click at [990, 338] on div "discouraged" at bounding box center [934, 350] width 119 height 41
click at [1044, 600] on button "Next" at bounding box center [1030, 710] width 59 height 18
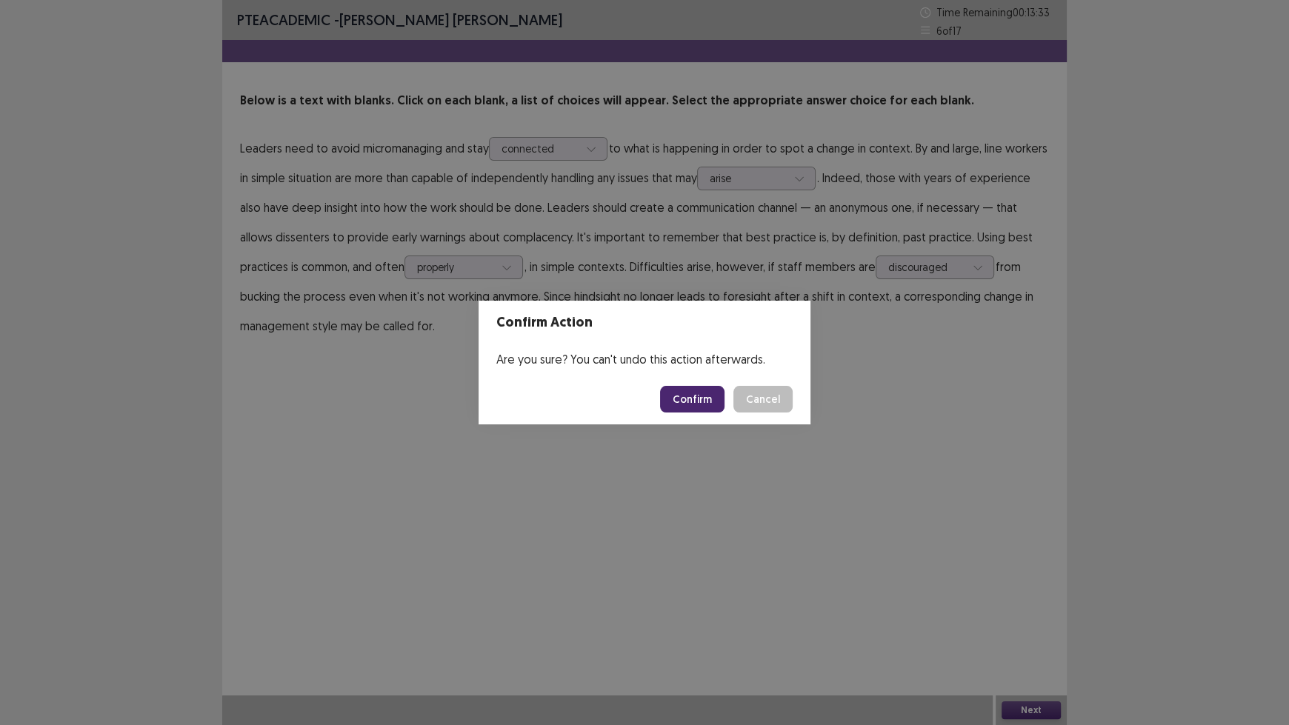
click at [696, 394] on button "Confirm" at bounding box center [692, 399] width 64 height 27
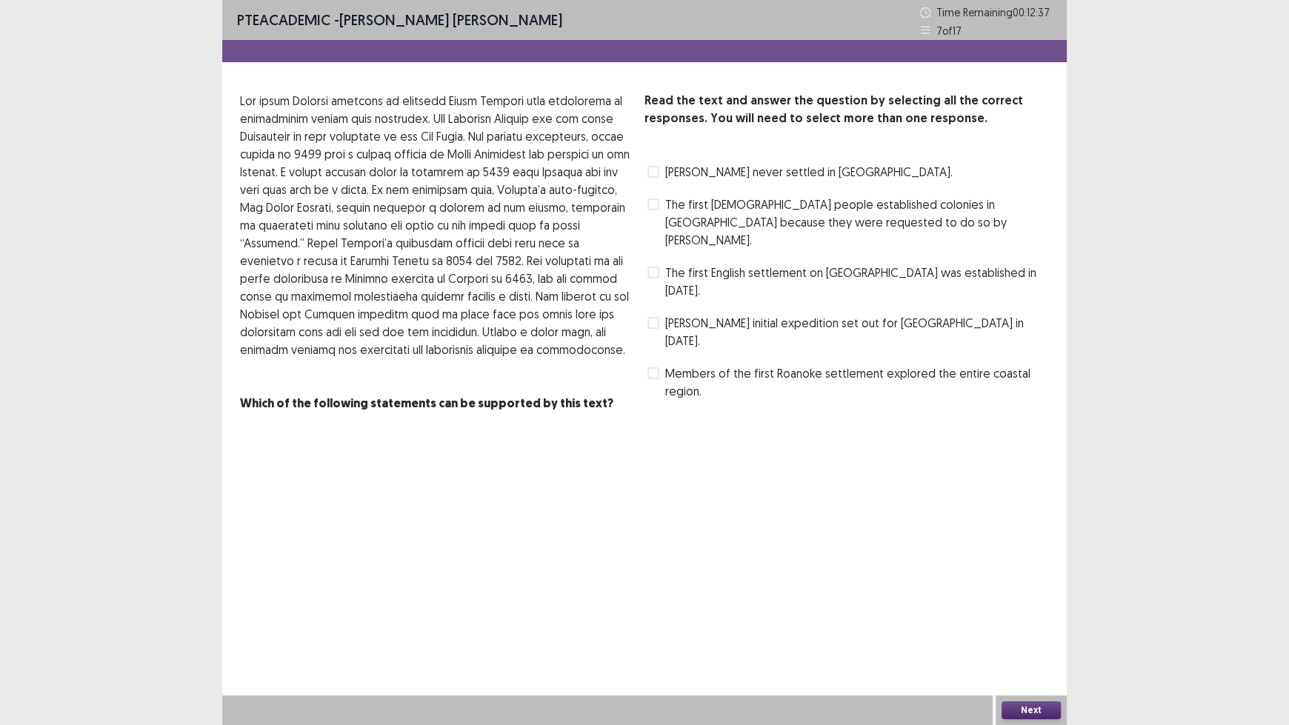
click at [884, 264] on span "The first English settlement on [GEOGRAPHIC_DATA] was established in [DATE]." at bounding box center [857, 282] width 384 height 36
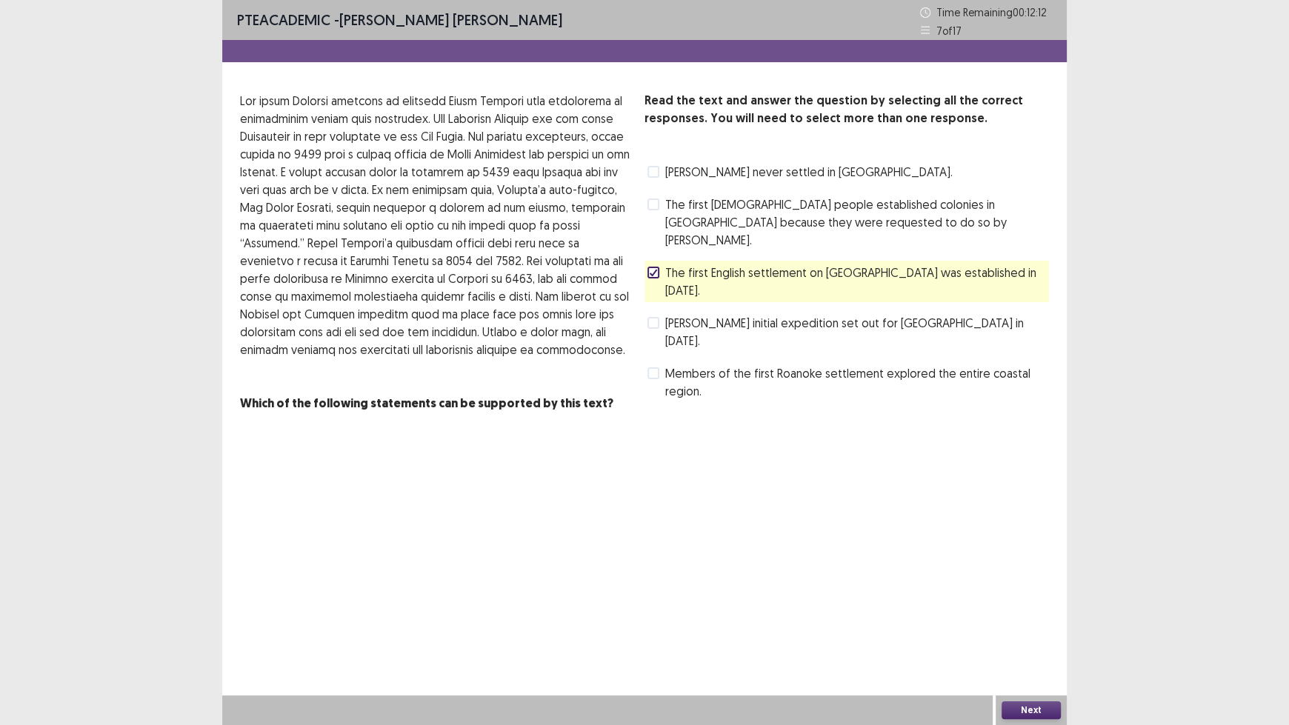
click at [864, 213] on span "The first [DEMOGRAPHIC_DATA] people established colonies in [GEOGRAPHIC_DATA] b…" at bounding box center [857, 222] width 384 height 53
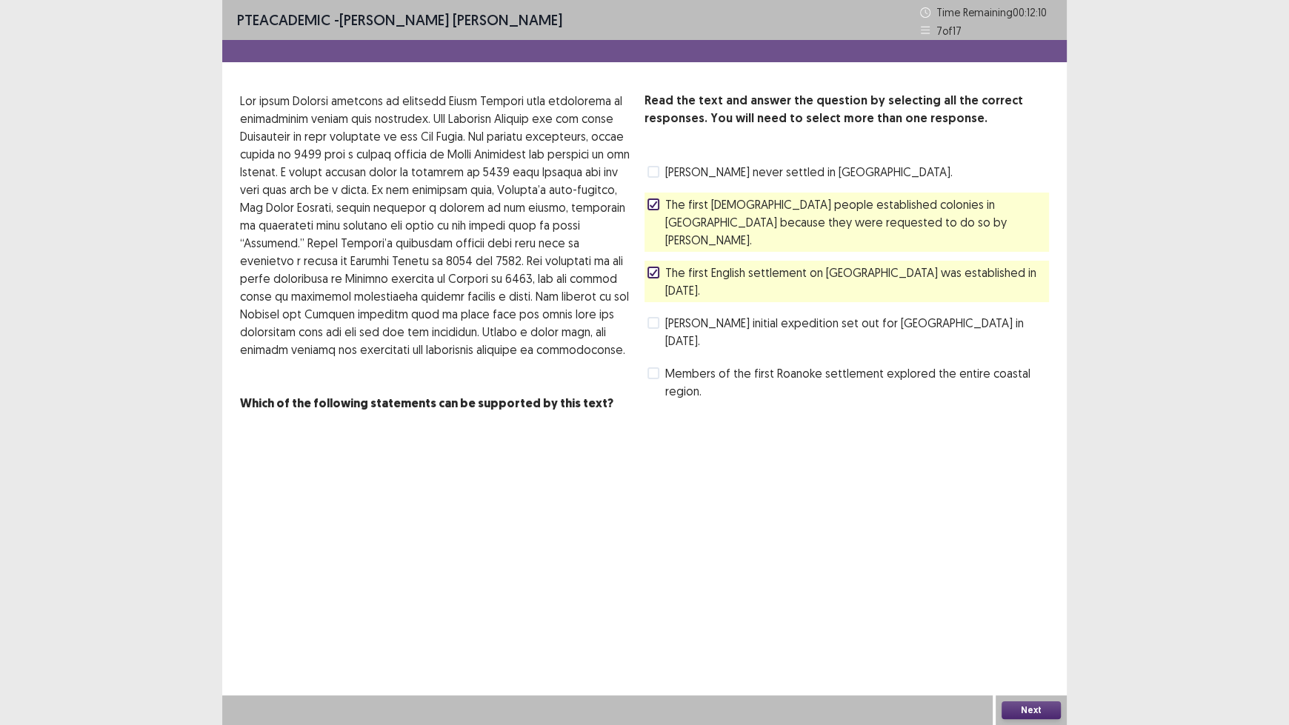
click at [792, 264] on span "The first English settlement on [GEOGRAPHIC_DATA] was established in [DATE]." at bounding box center [857, 282] width 384 height 36
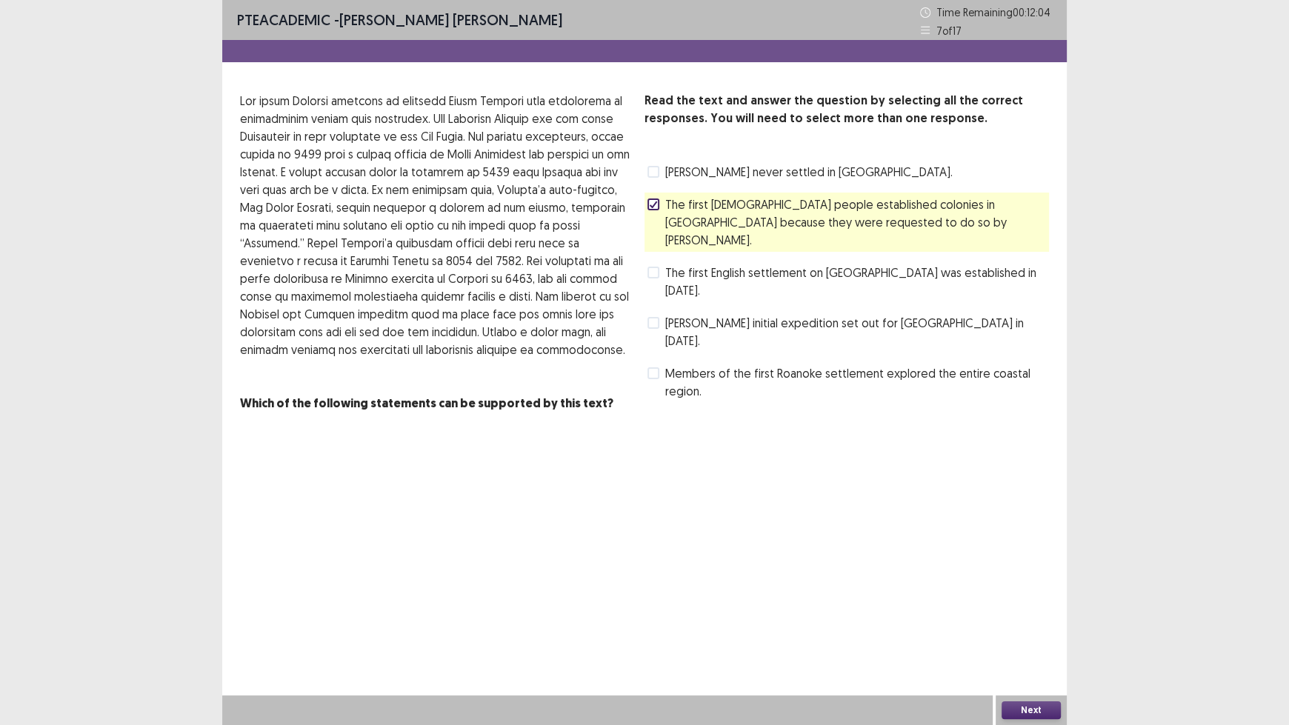
click at [1015, 600] on button "Next" at bounding box center [1030, 710] width 59 height 18
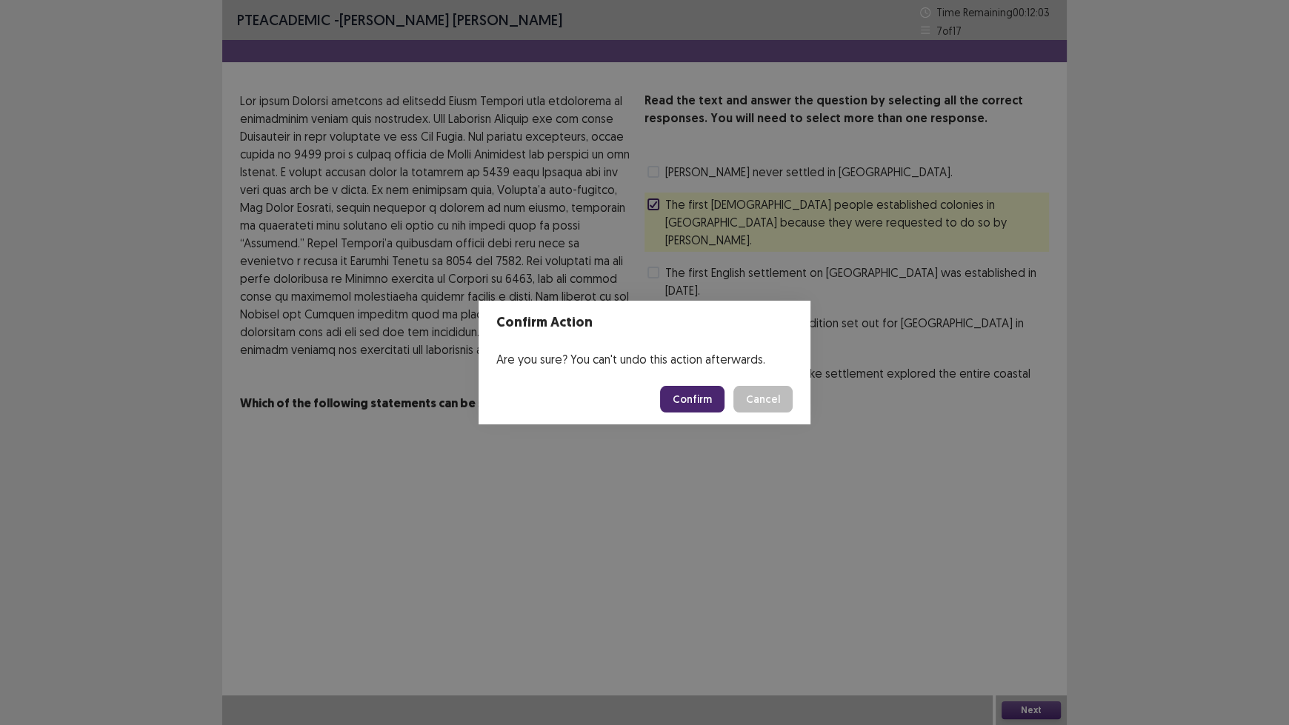
click at [693, 393] on button "Confirm" at bounding box center [692, 399] width 64 height 27
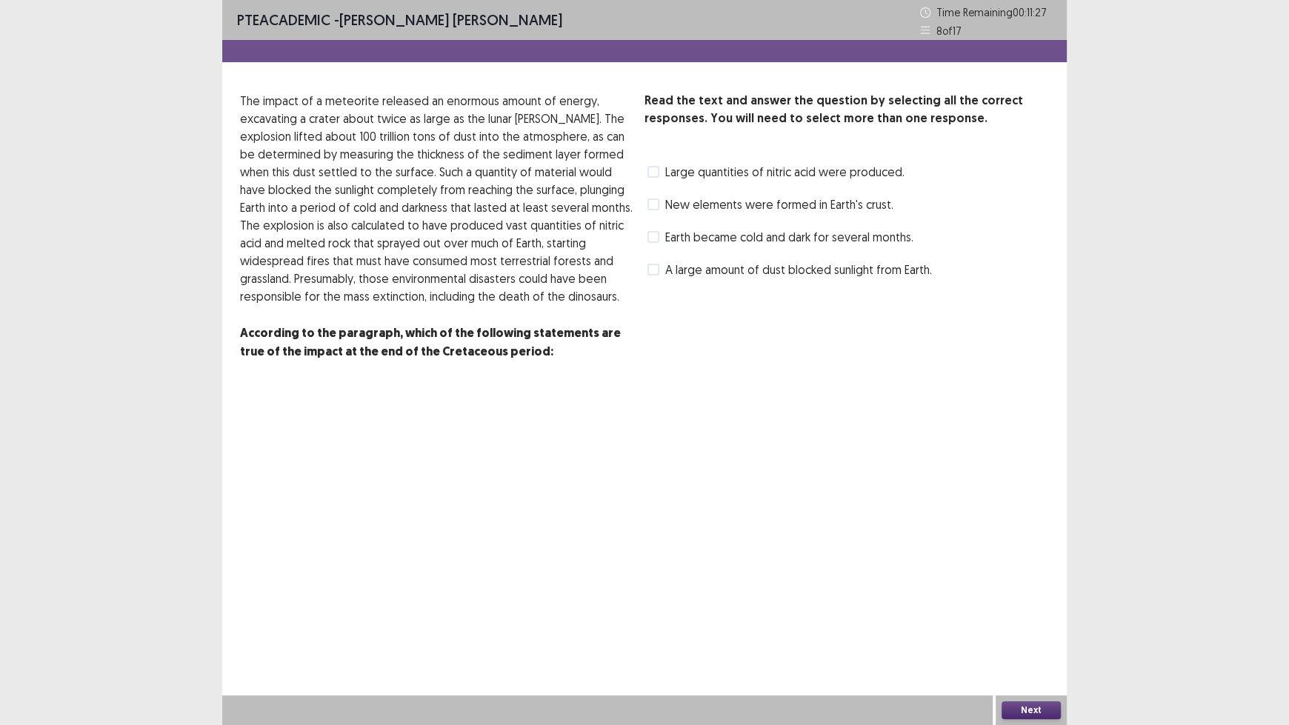
click at [781, 270] on span "A large amount of dust blocked sunlight from Earth." at bounding box center [798, 270] width 267 height 18
click at [1016, 600] on button "Next" at bounding box center [1030, 710] width 59 height 18
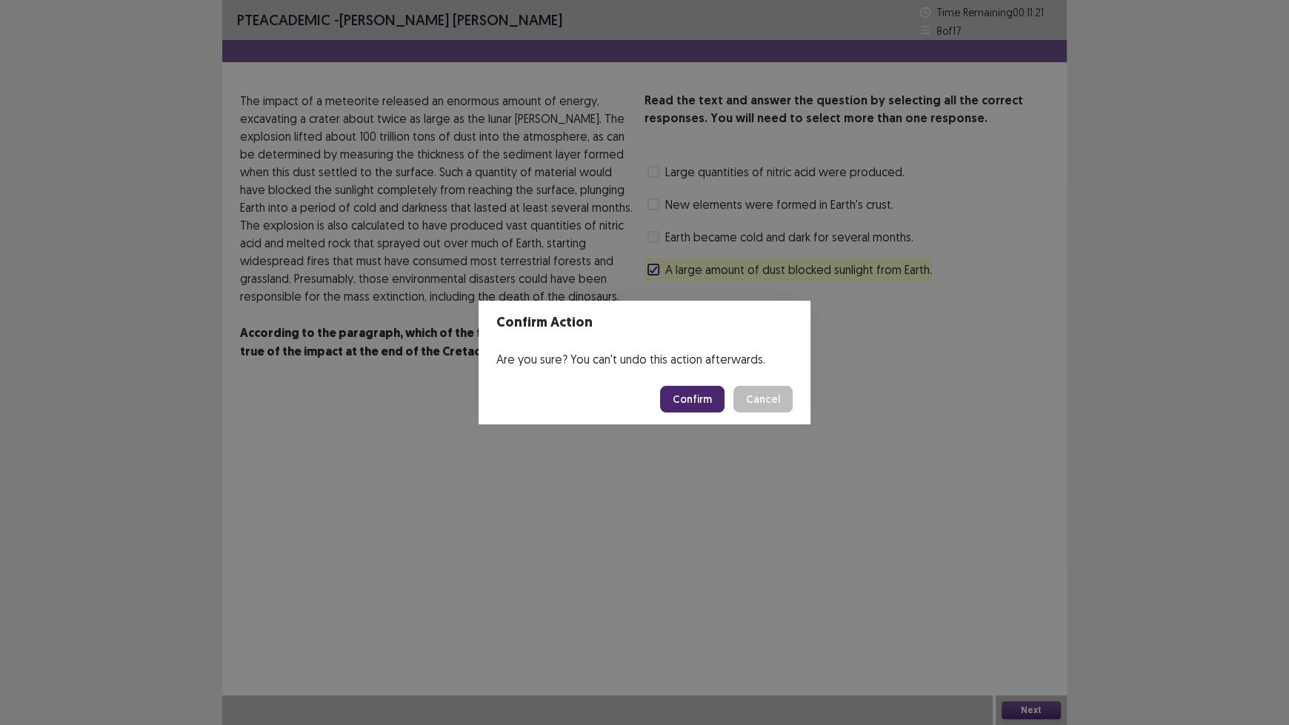
click at [713, 402] on button "Confirm" at bounding box center [692, 399] width 64 height 27
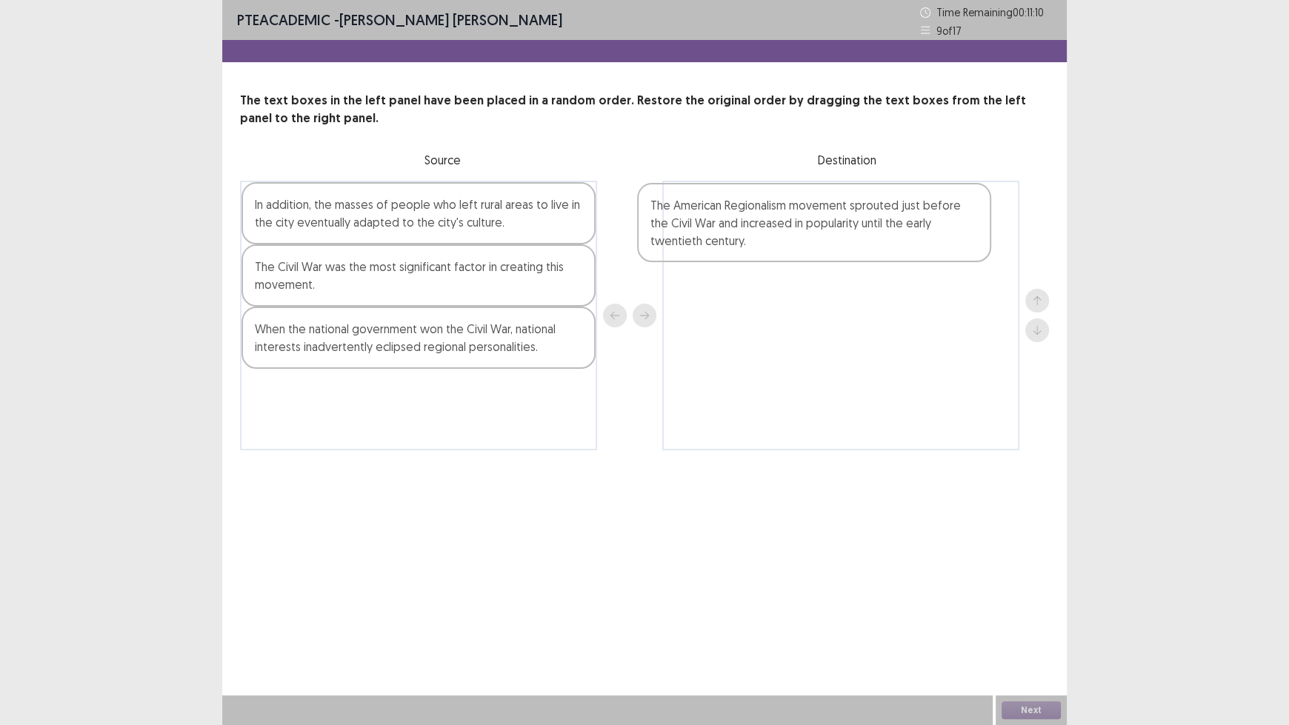
drag, startPoint x: 373, startPoint y: 241, endPoint x: 772, endPoint y: 241, distance: 399.2
click at [772, 241] on div "The American Regionalism movement sprouted just before the Civil War and increa…" at bounding box center [644, 316] width 809 height 270
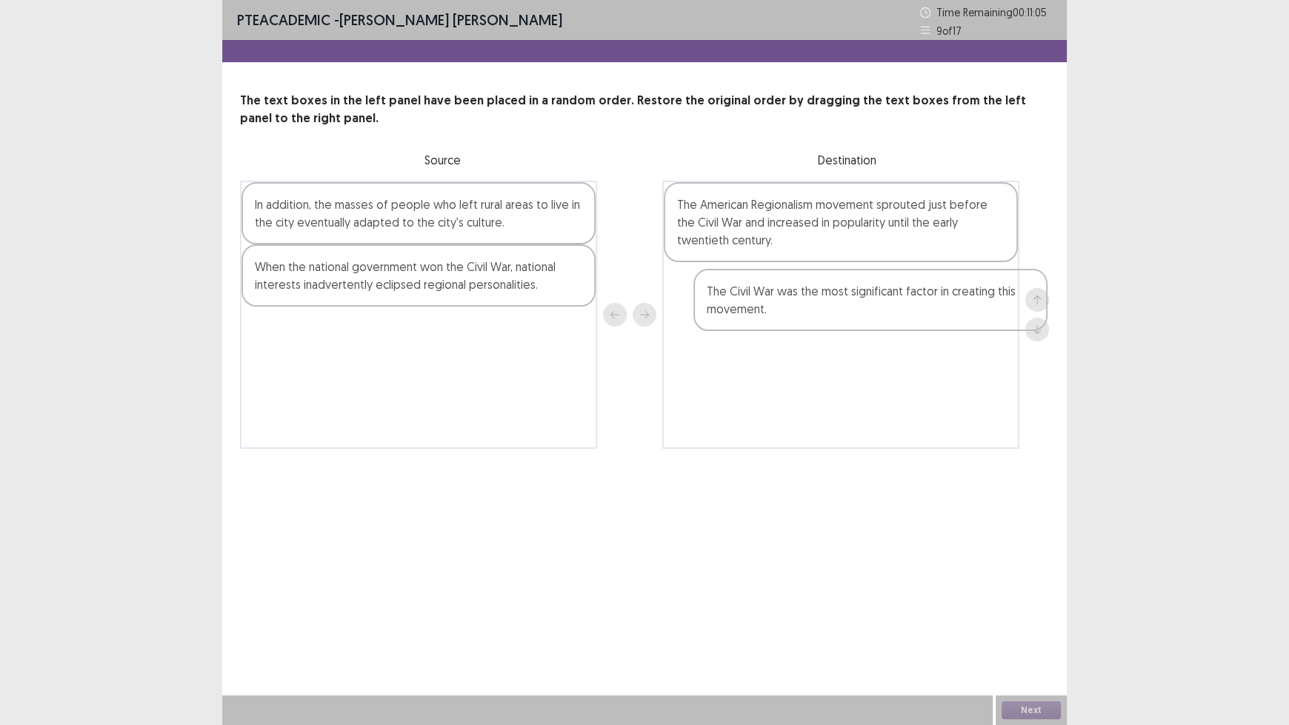
drag, startPoint x: 466, startPoint y: 281, endPoint x: 925, endPoint y: 306, distance: 459.9
click at [925, 306] on div "In addition, the masses of people who left rural areas to live in the city even…" at bounding box center [644, 315] width 809 height 268
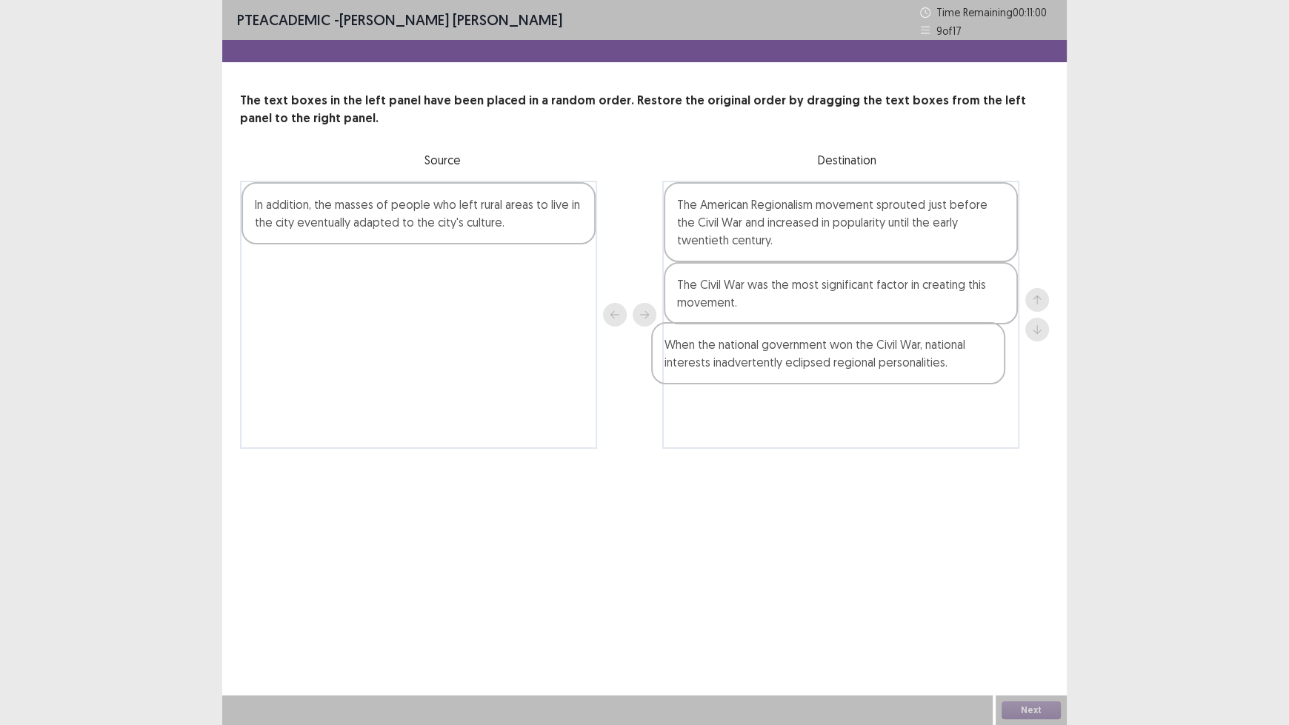
drag, startPoint x: 462, startPoint y: 284, endPoint x: 875, endPoint y: 363, distance: 420.7
click at [875, 363] on div "In addition, the masses of people who left rural areas to live in the city even…" at bounding box center [644, 315] width 809 height 268
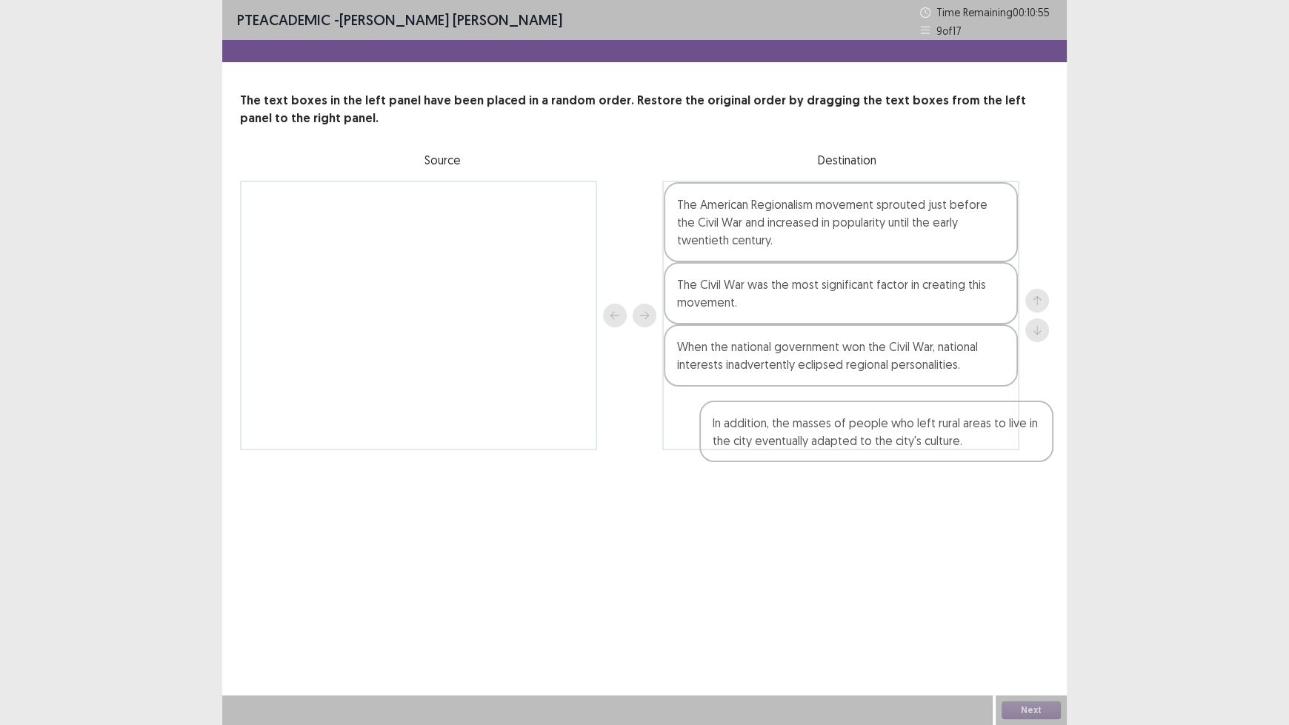
drag, startPoint x: 431, startPoint y: 216, endPoint x: 878, endPoint y: 433, distance: 497.6
click at [878, 433] on div "In addition, the masses of people who left rural areas to live in the city even…" at bounding box center [644, 316] width 809 height 270
click at [1027, 600] on button "Next" at bounding box center [1030, 710] width 59 height 18
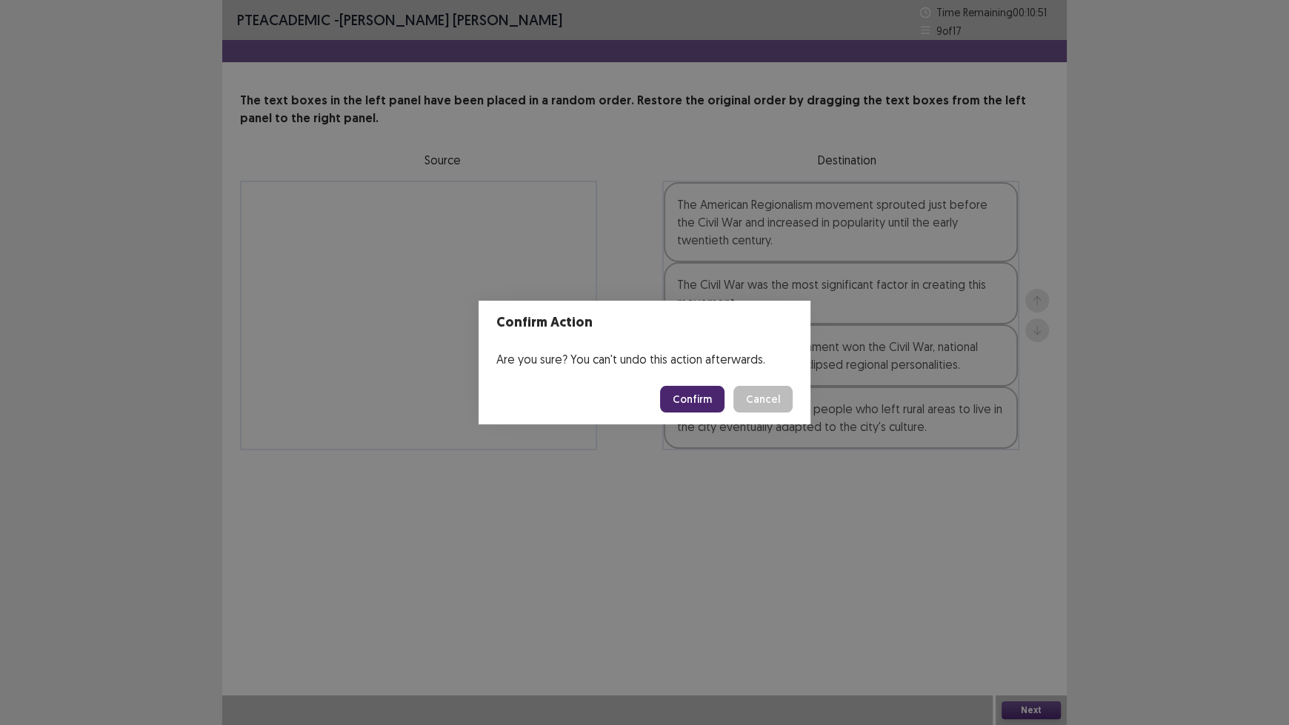
click at [694, 399] on button "Confirm" at bounding box center [692, 399] width 64 height 27
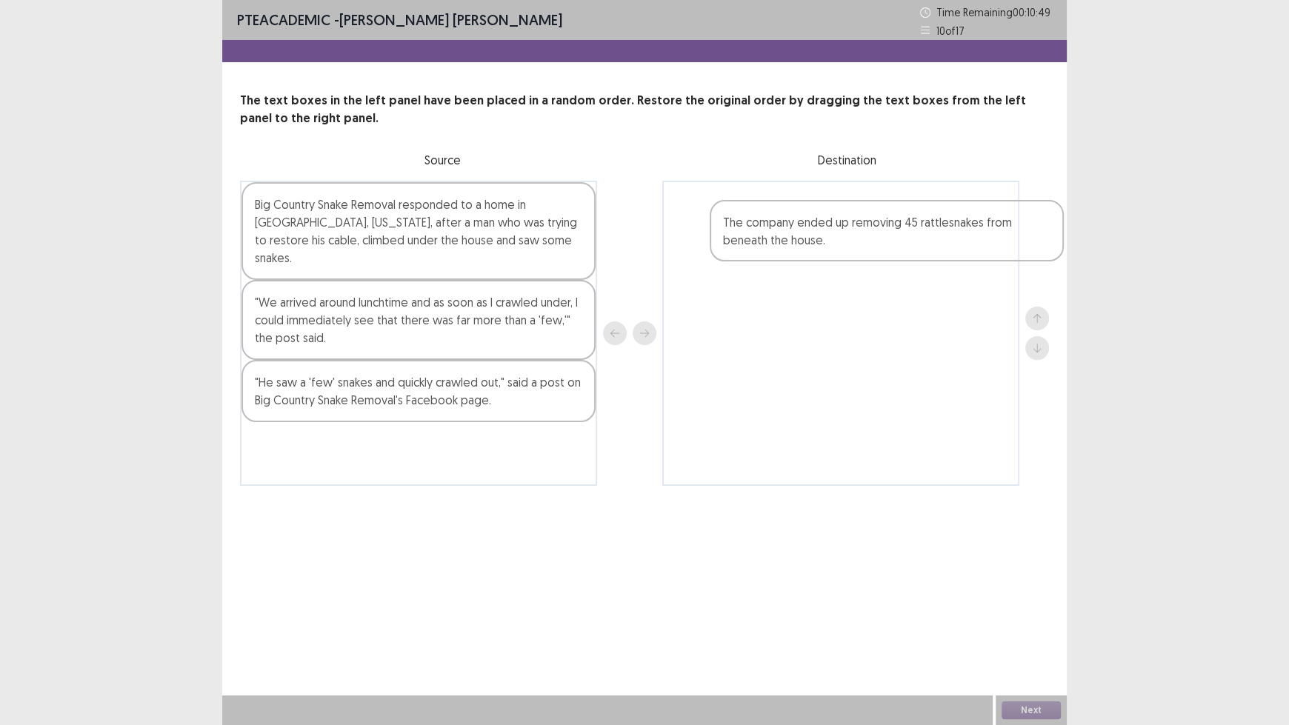
drag, startPoint x: 466, startPoint y: 227, endPoint x: 941, endPoint y: 247, distance: 475.9
click at [941, 247] on div "The company ended up removing 45 rattlesnakes from beneath the house. Big Count…" at bounding box center [644, 333] width 809 height 305
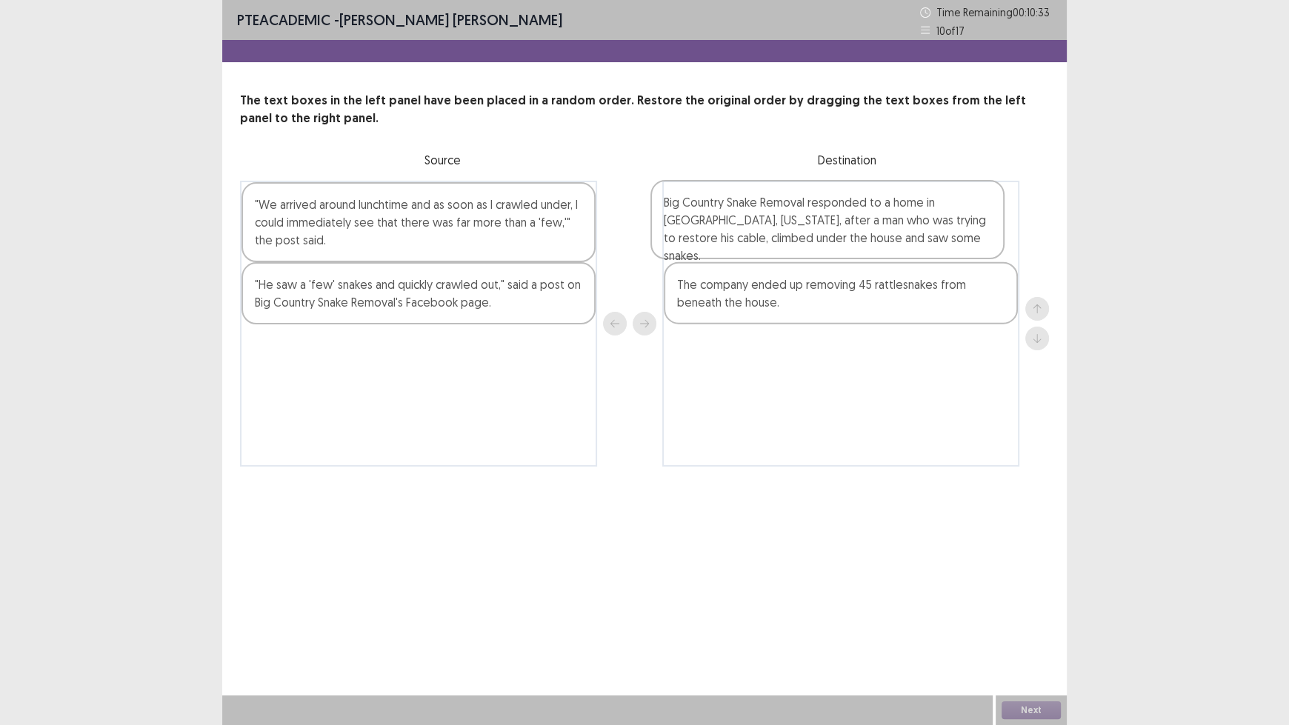
drag, startPoint x: 524, startPoint y: 227, endPoint x: 940, endPoint y: 224, distance: 416.3
click at [940, 224] on div "Big Country Snake Removal responded to a home in [GEOGRAPHIC_DATA], [US_STATE],…" at bounding box center [644, 324] width 809 height 286
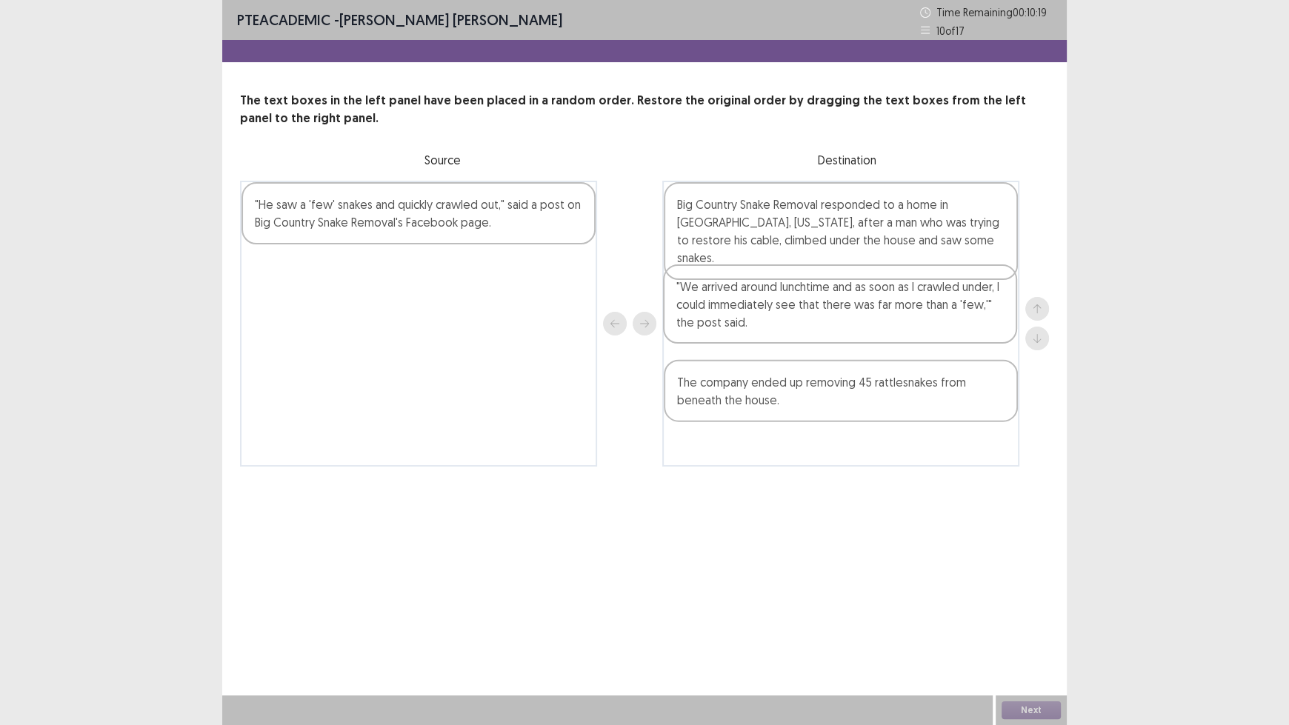
drag, startPoint x: 398, startPoint y: 250, endPoint x: 825, endPoint y: 330, distance: 434.7
click at [825, 330] on div ""We arrived around lunchtime and as soon as I crawled under, I could immediatel…" at bounding box center [644, 324] width 809 height 286
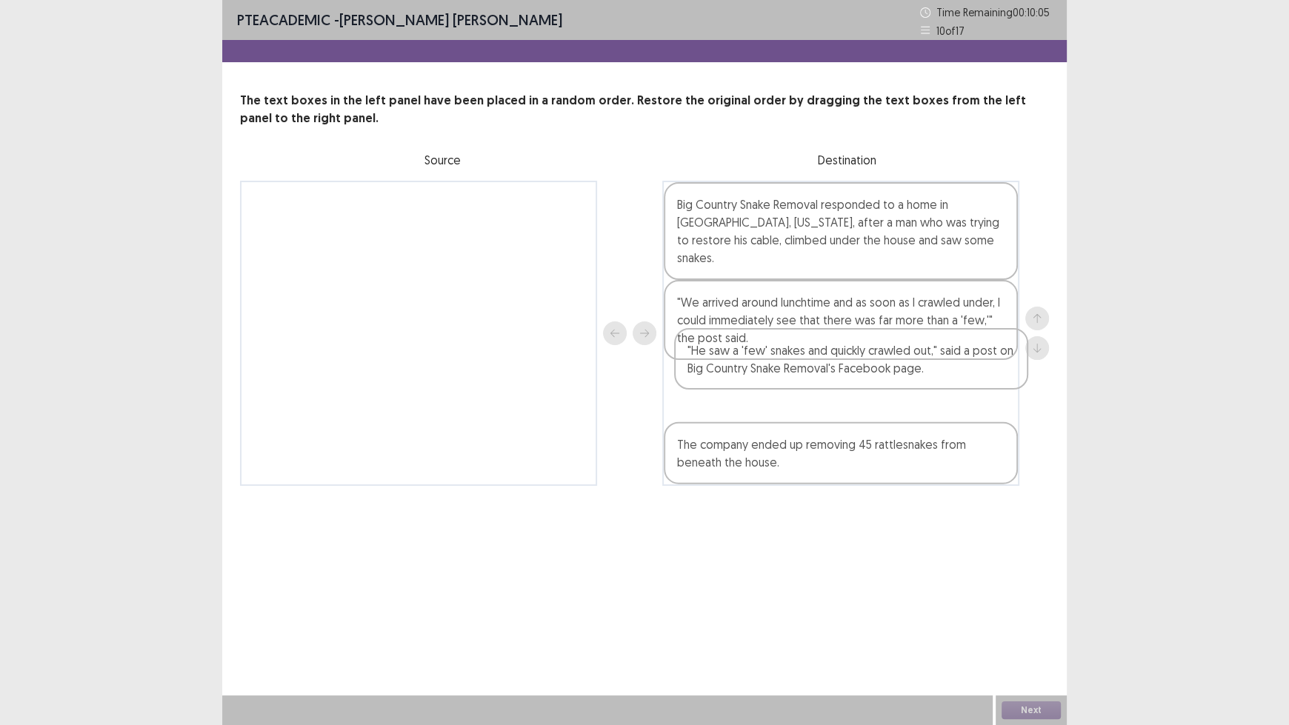
drag, startPoint x: 376, startPoint y: 222, endPoint x: 822, endPoint y: 377, distance: 472.0
click at [822, 377] on div ""He saw a 'few' snakes and quickly crawled out," said a post on Big Country Sna…" at bounding box center [644, 333] width 809 height 305
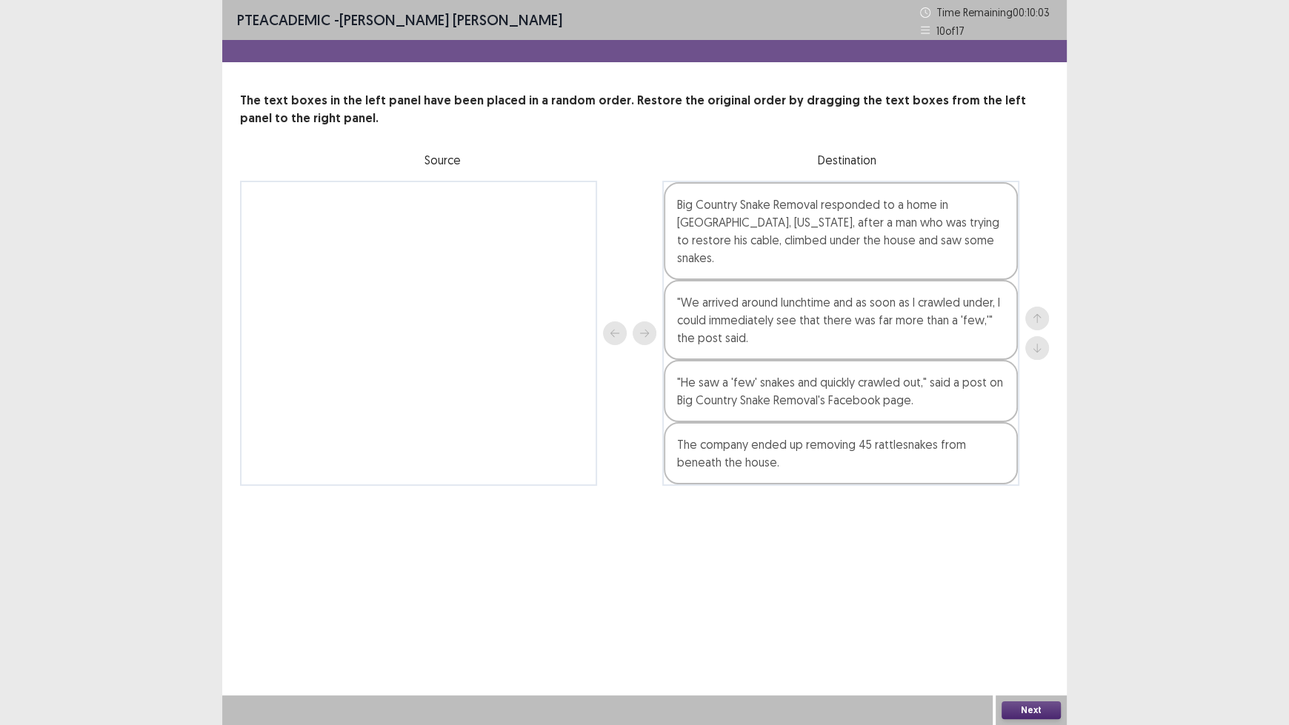
click at [1035, 600] on button "Next" at bounding box center [1030, 710] width 59 height 18
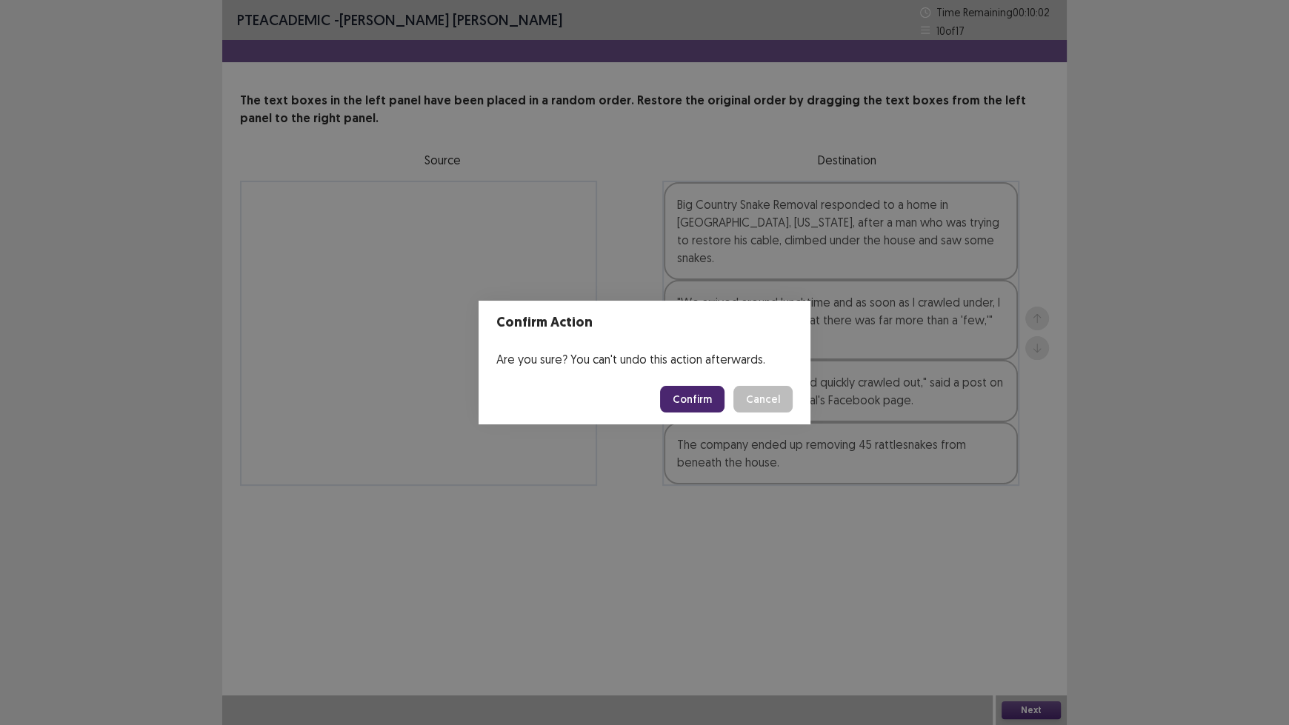
click at [682, 401] on button "Confirm" at bounding box center [692, 399] width 64 height 27
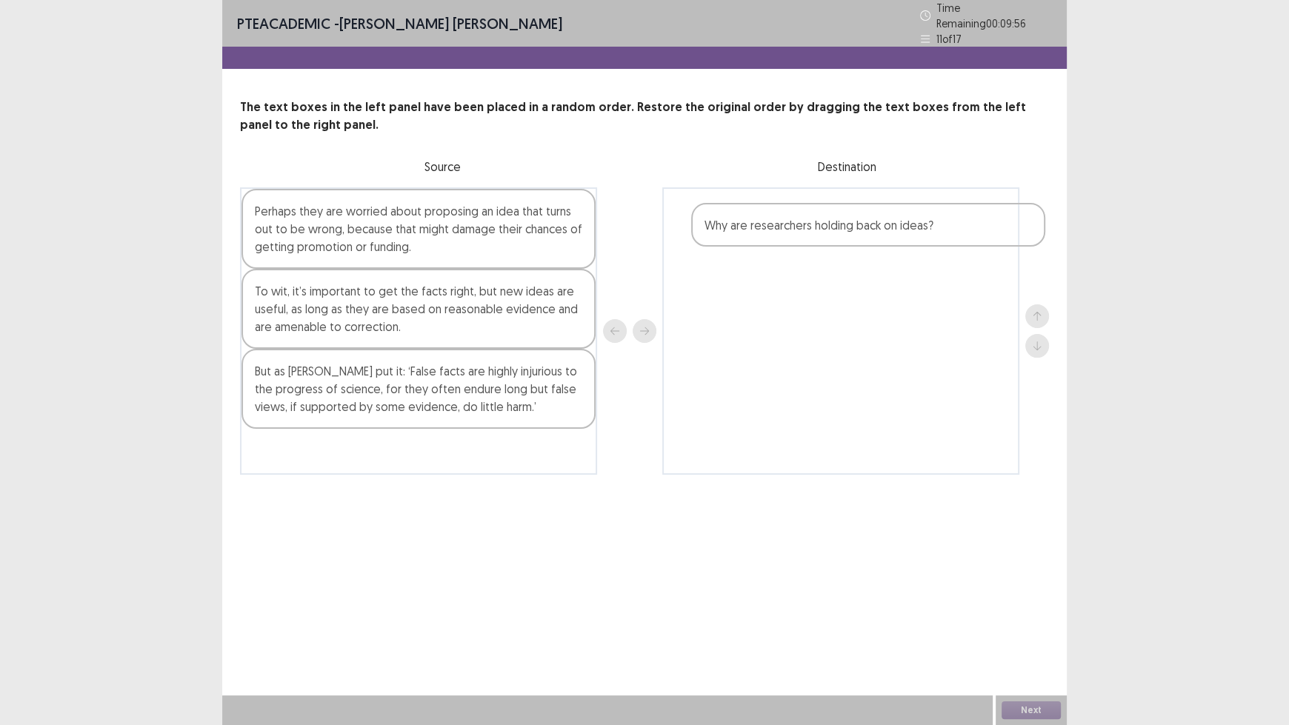
drag, startPoint x: 416, startPoint y: 213, endPoint x: 869, endPoint y: 234, distance: 453.0
click at [869, 234] on div "Why are researchers holding back on ideas? Perhaps they are worried about propo…" at bounding box center [644, 330] width 809 height 287
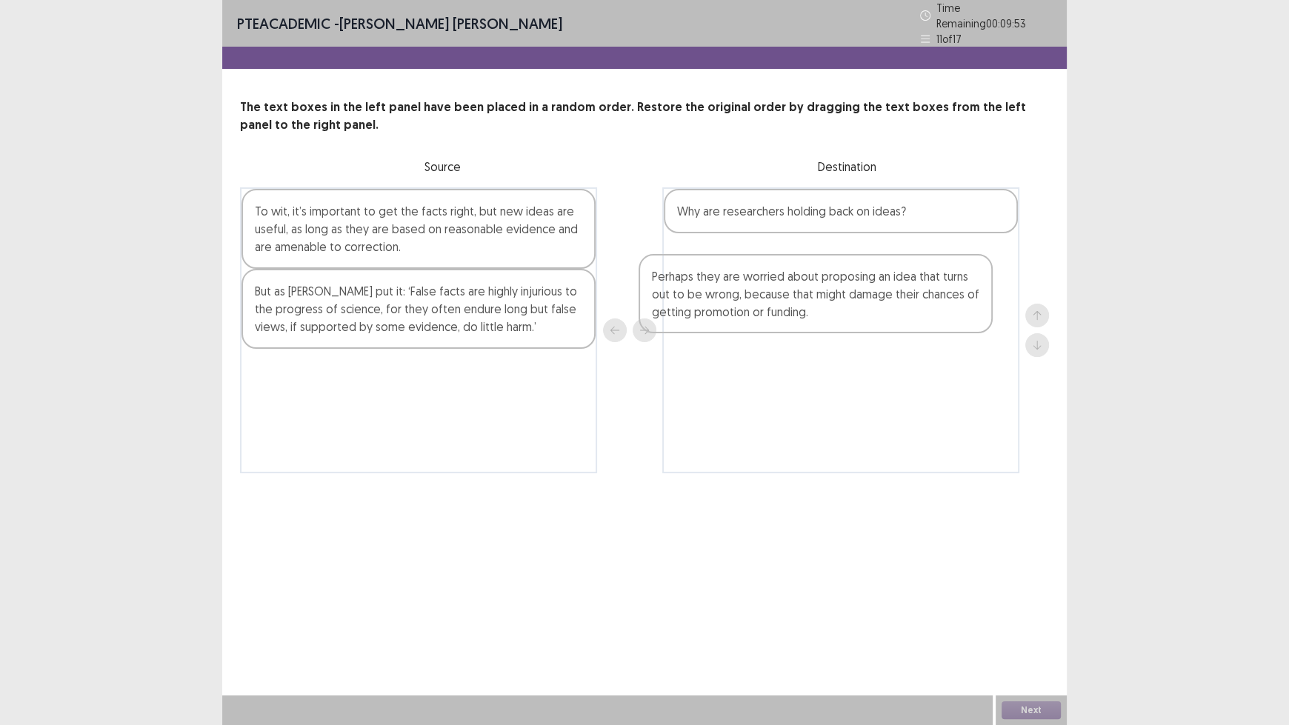
drag, startPoint x: 457, startPoint y: 224, endPoint x: 884, endPoint y: 281, distance: 431.1
click at [884, 281] on div "Perhaps they are worried about proposing an idea that turns out to be wrong, be…" at bounding box center [644, 330] width 809 height 286
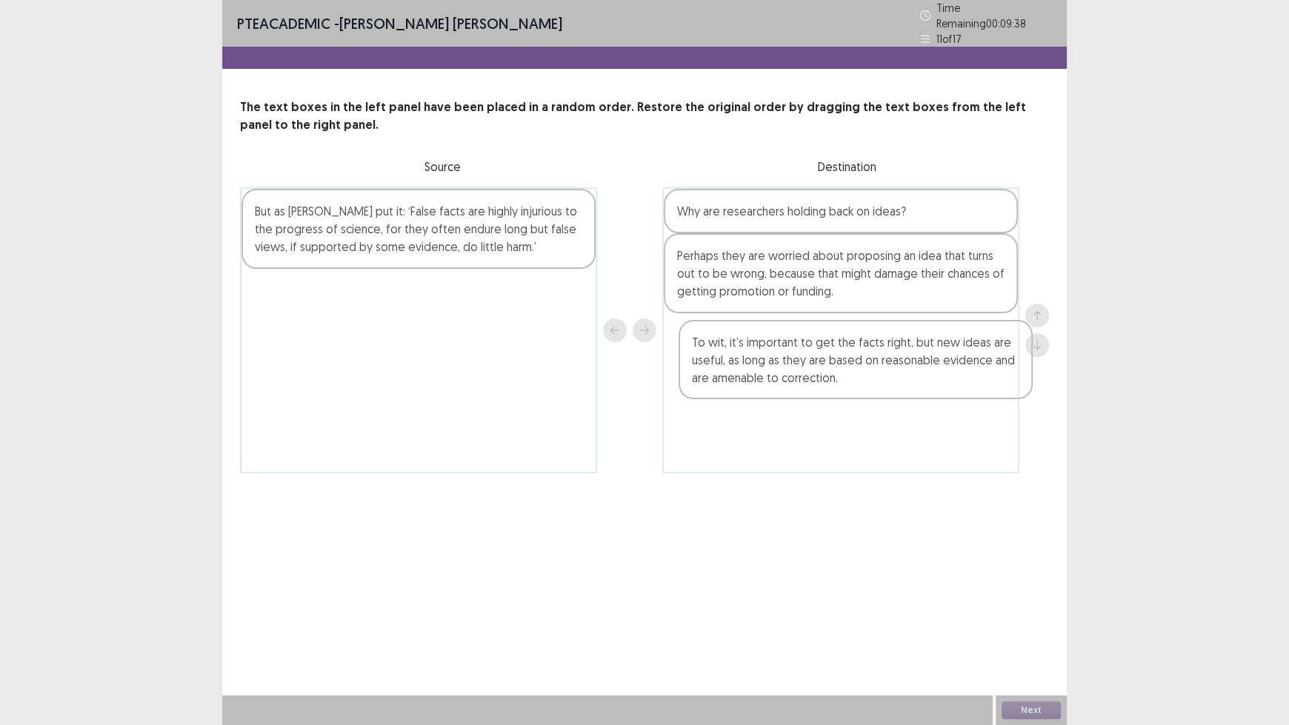
drag, startPoint x: 441, startPoint y: 242, endPoint x: 890, endPoint y: 370, distance: 467.3
click at [894, 370] on div "To wit, it’s important to get the facts right, but new ideas are useful, as lon…" at bounding box center [644, 330] width 809 height 286
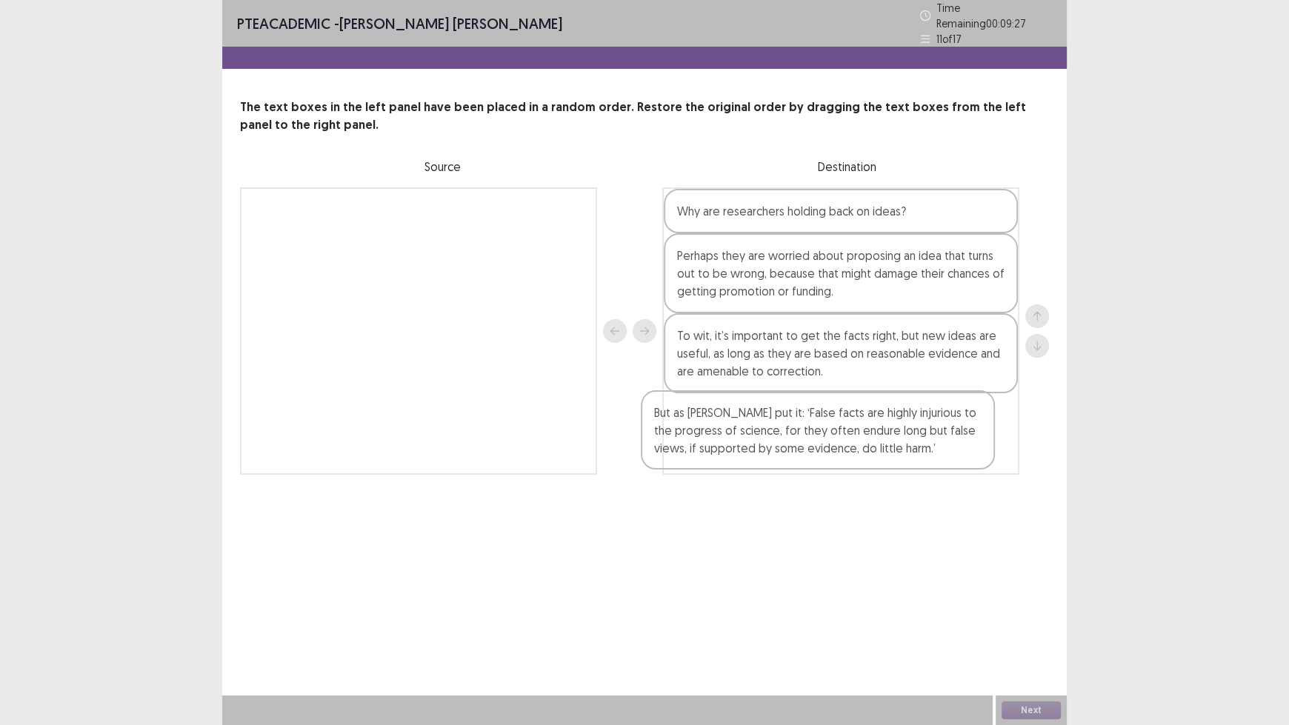
drag, startPoint x: 322, startPoint y: 219, endPoint x: 741, endPoint y: 438, distance: 472.4
click at [729, 436] on div "But as [PERSON_NAME] put it: ‘False facts are highly injurious to the progress …" at bounding box center [644, 330] width 809 height 287
click at [1032, 600] on button "Next" at bounding box center [1030, 710] width 59 height 18
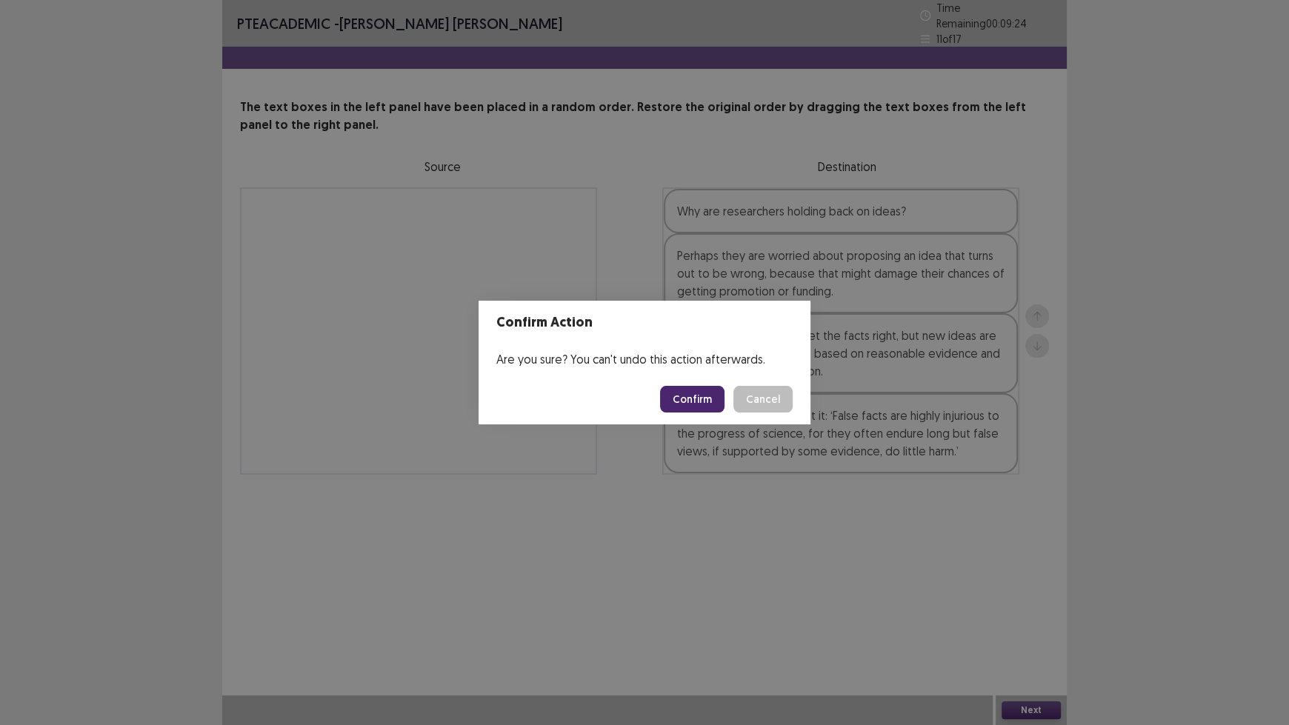
click at [705, 393] on button "Confirm" at bounding box center [692, 399] width 64 height 27
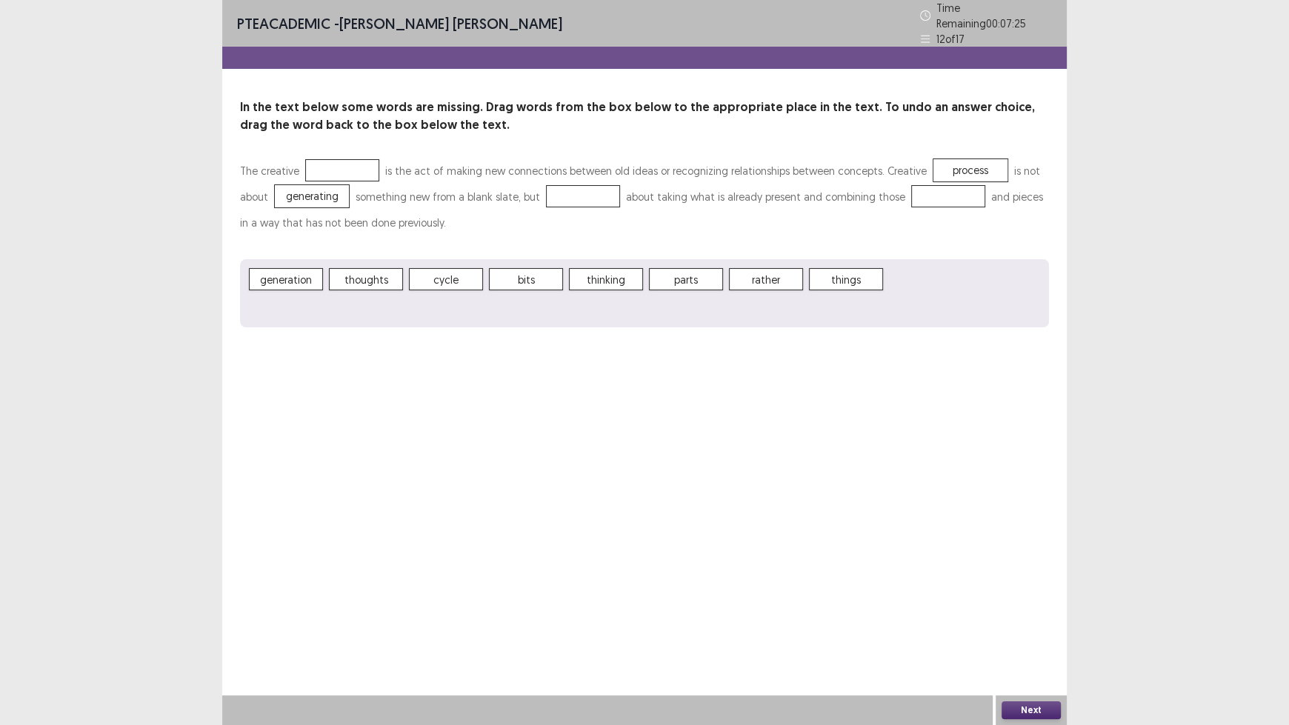
click at [306, 273] on span "generation" at bounding box center [286, 279] width 74 height 22
click at [461, 275] on span "bits" at bounding box center [446, 279] width 74 height 22
click at [1030, 600] on button "Next" at bounding box center [1030, 710] width 59 height 18
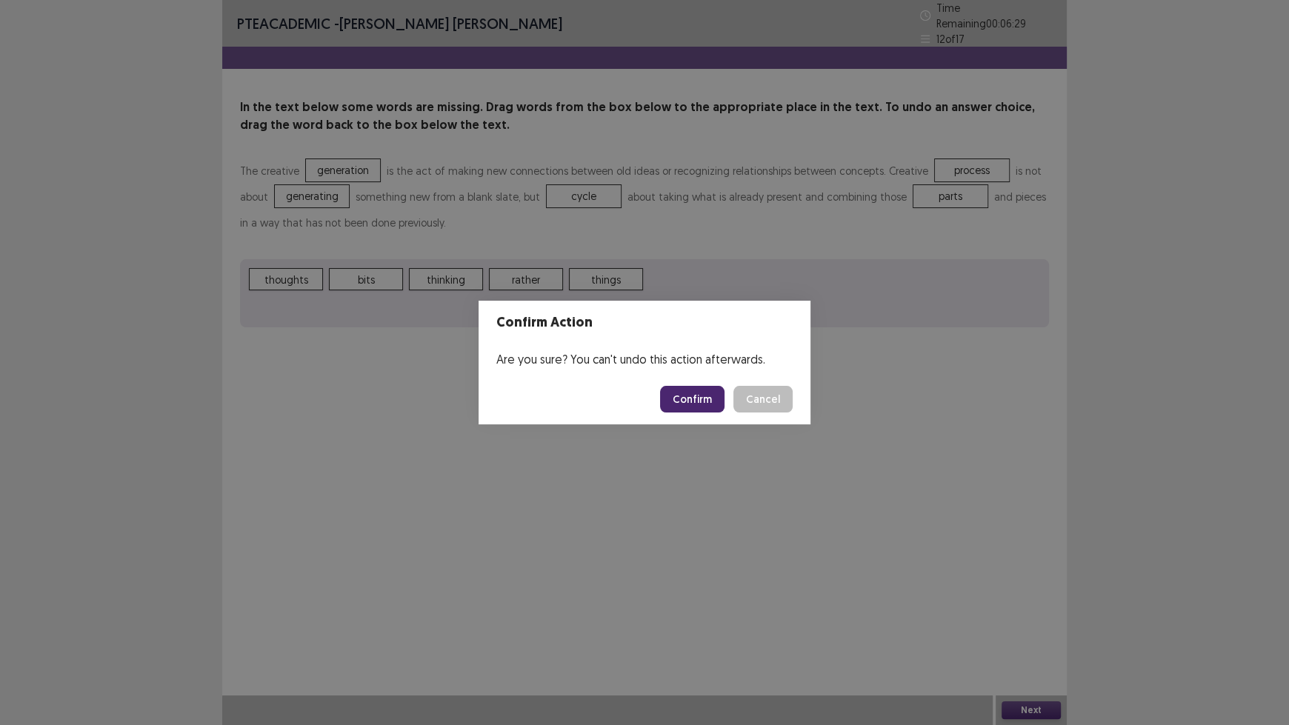
click at [702, 409] on button "Confirm" at bounding box center [692, 399] width 64 height 27
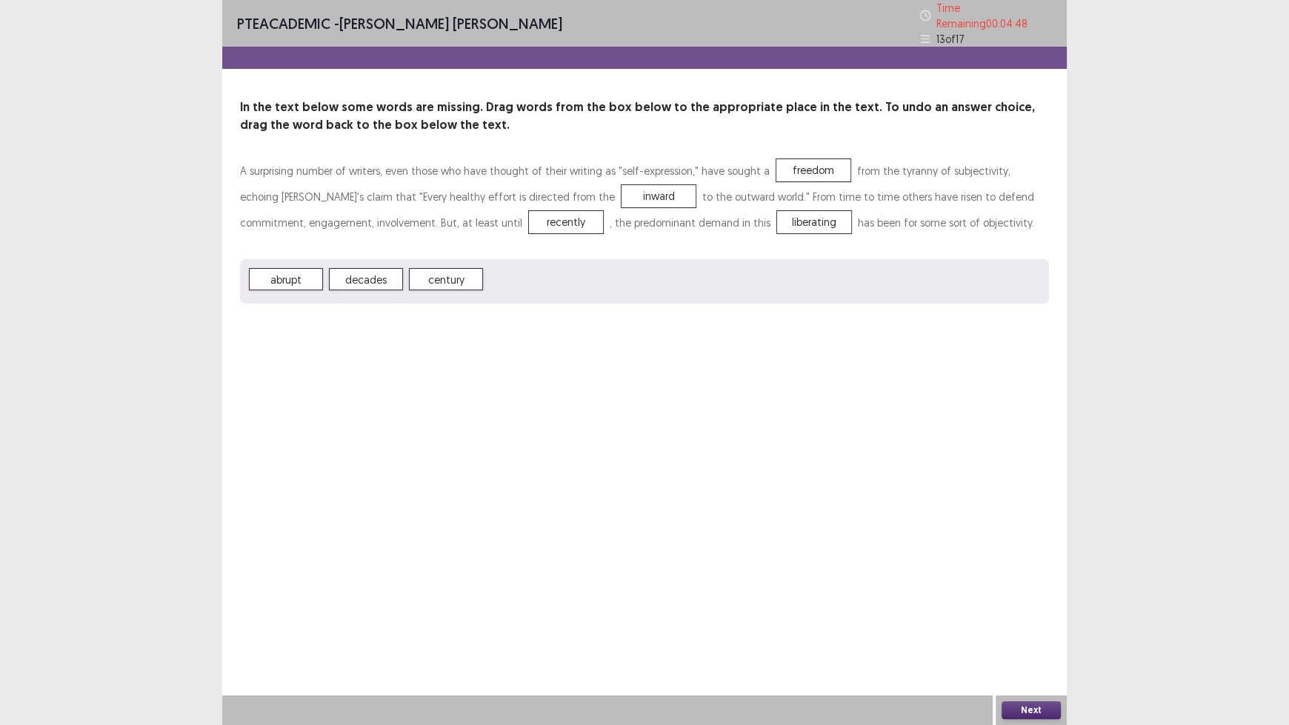
click at [1020, 600] on button "Next" at bounding box center [1030, 710] width 59 height 18
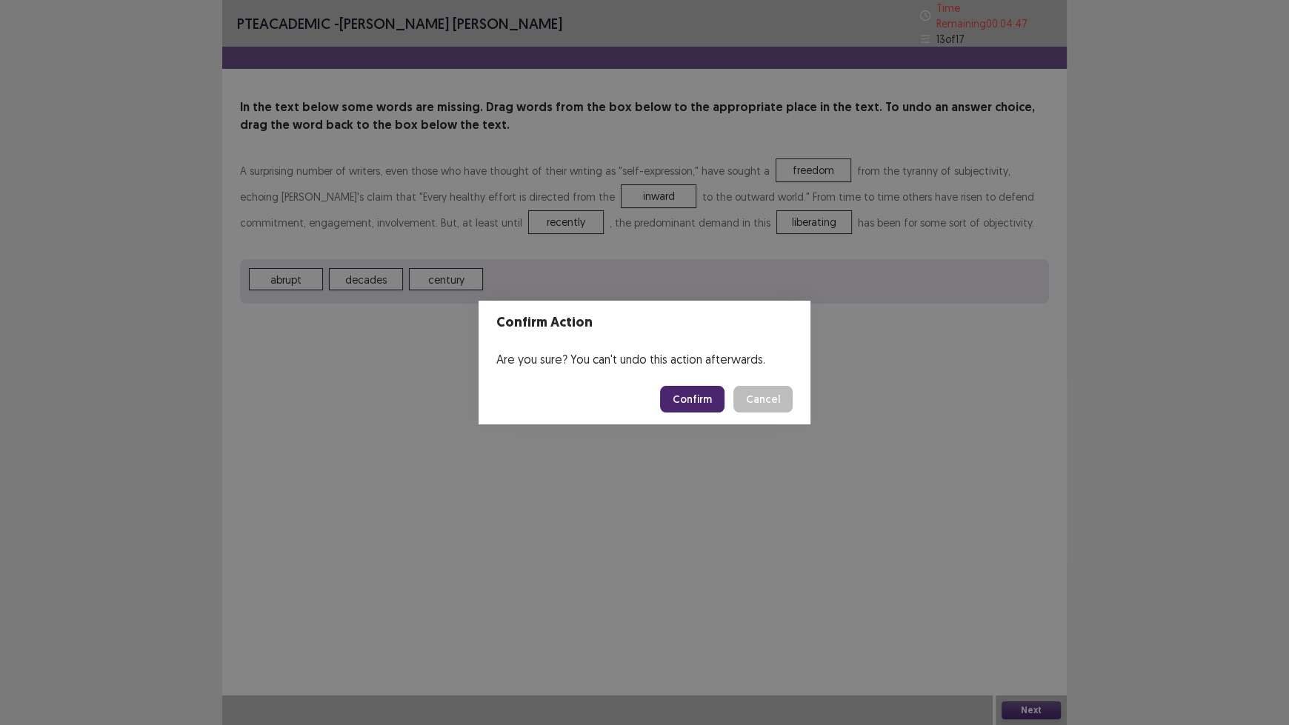
click at [686, 400] on button "Confirm" at bounding box center [692, 399] width 64 height 27
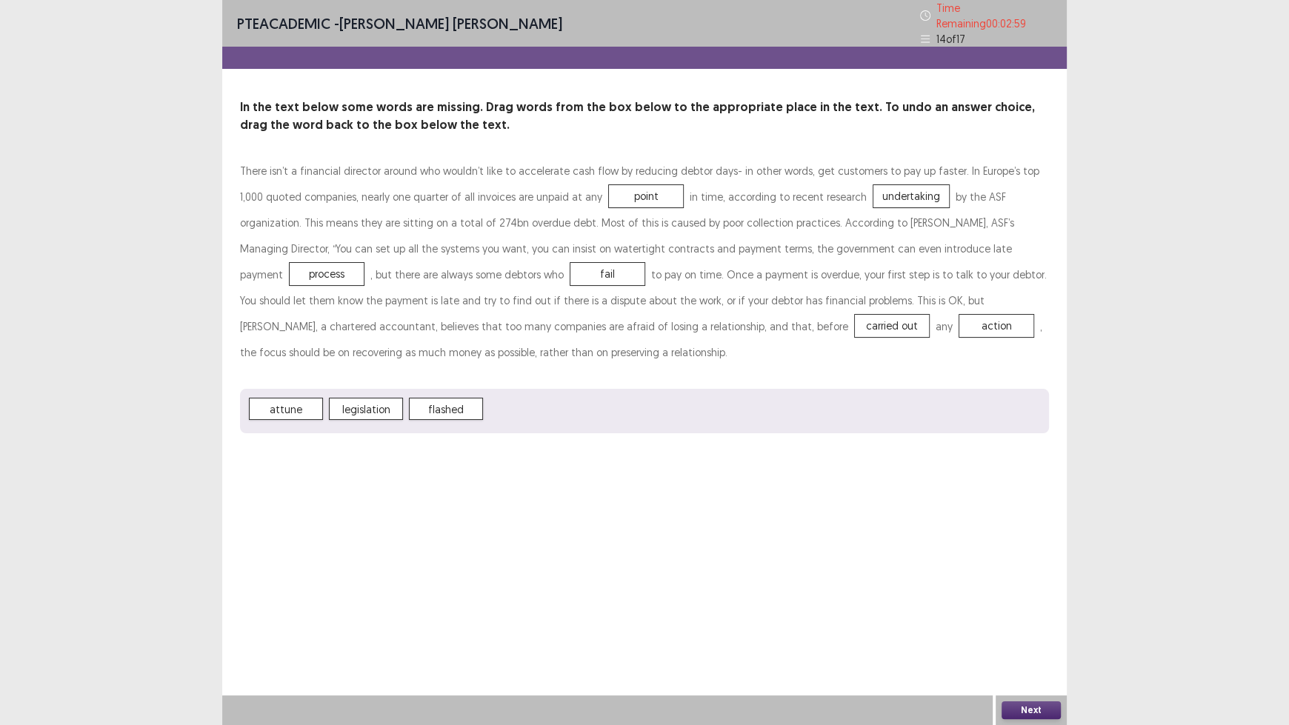
click at [1039, 600] on button "Next" at bounding box center [1030, 710] width 59 height 18
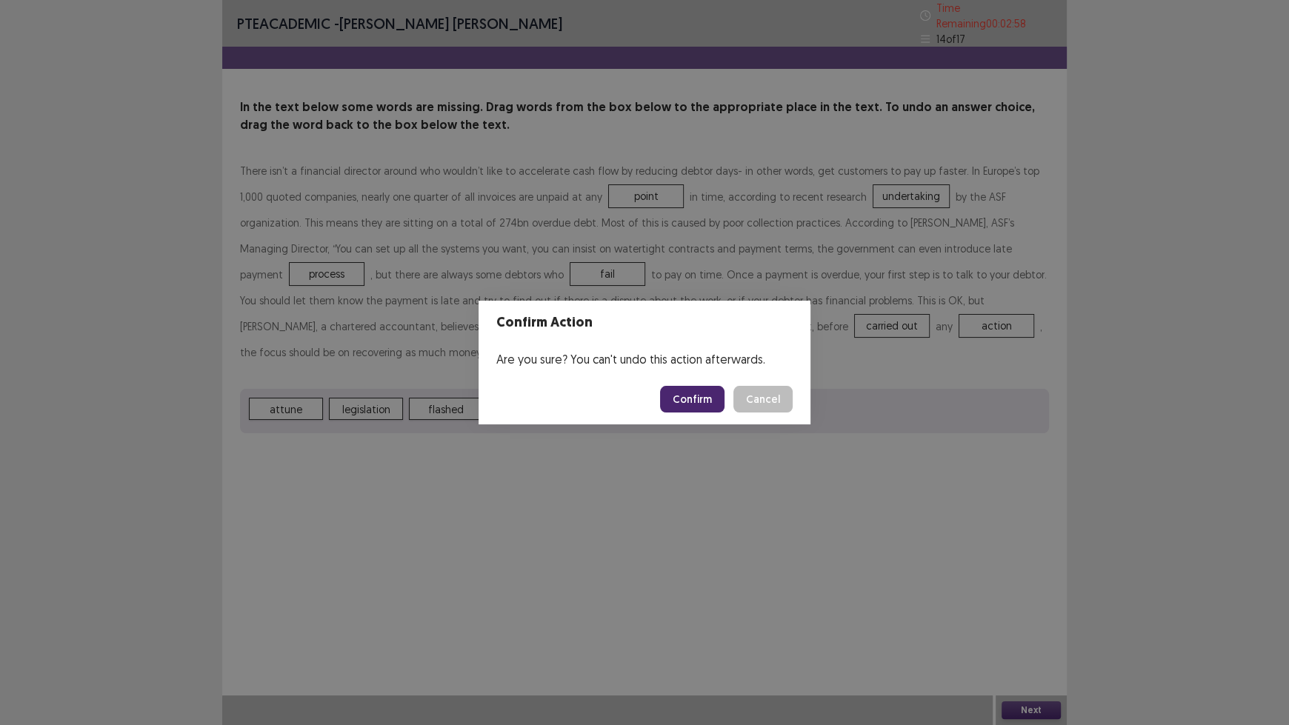
click at [712, 401] on button "Confirm" at bounding box center [692, 399] width 64 height 27
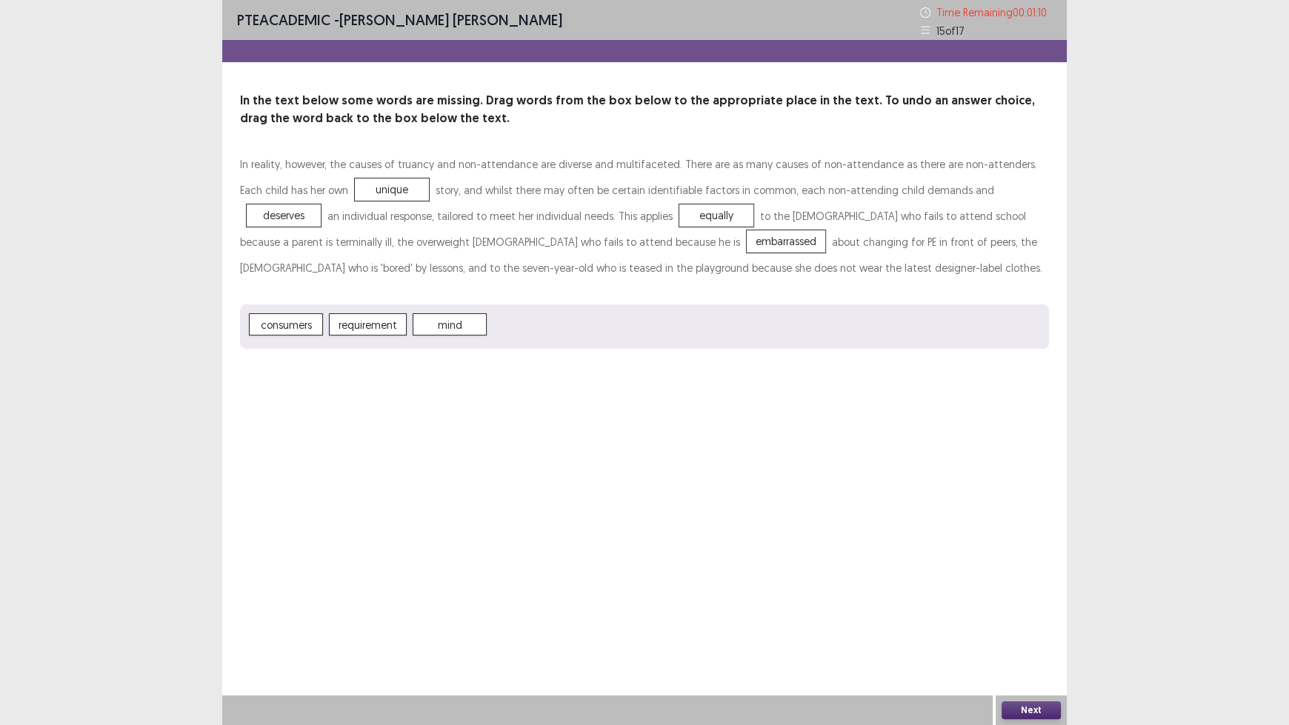
click at [1014, 600] on button "Next" at bounding box center [1030, 710] width 59 height 18
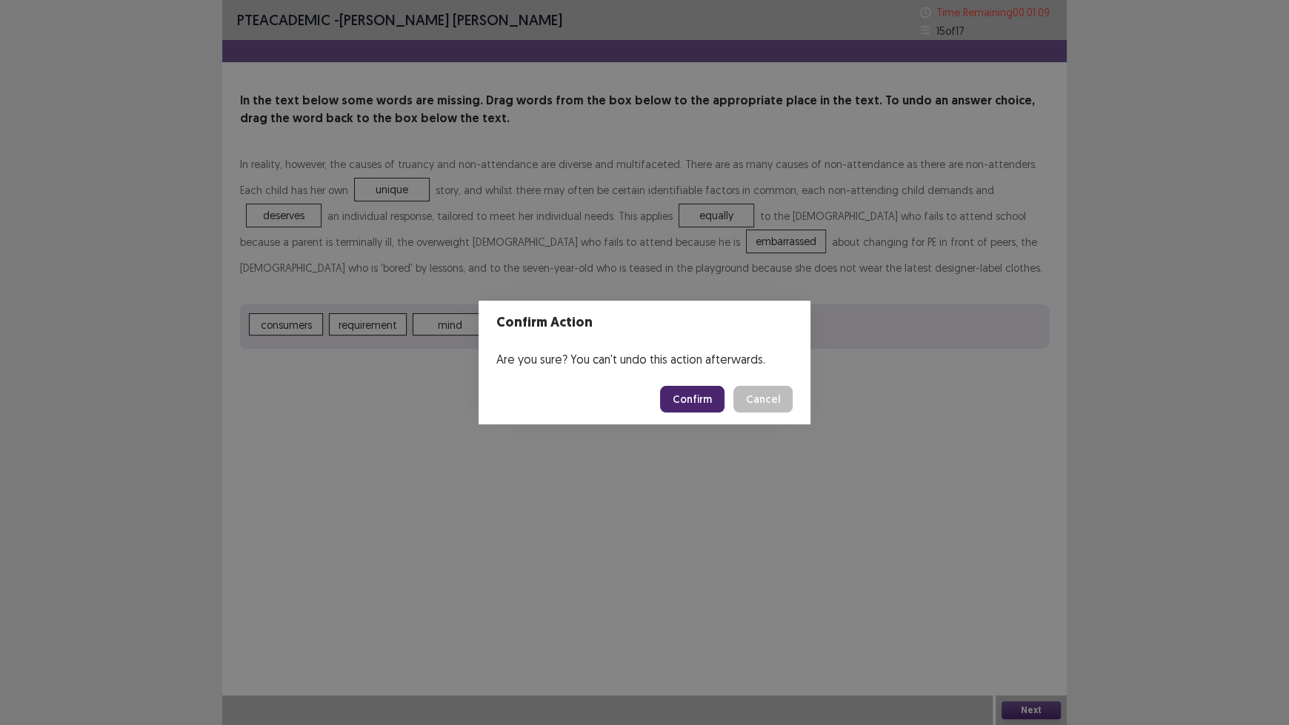
click at [711, 402] on button "Confirm" at bounding box center [692, 399] width 64 height 27
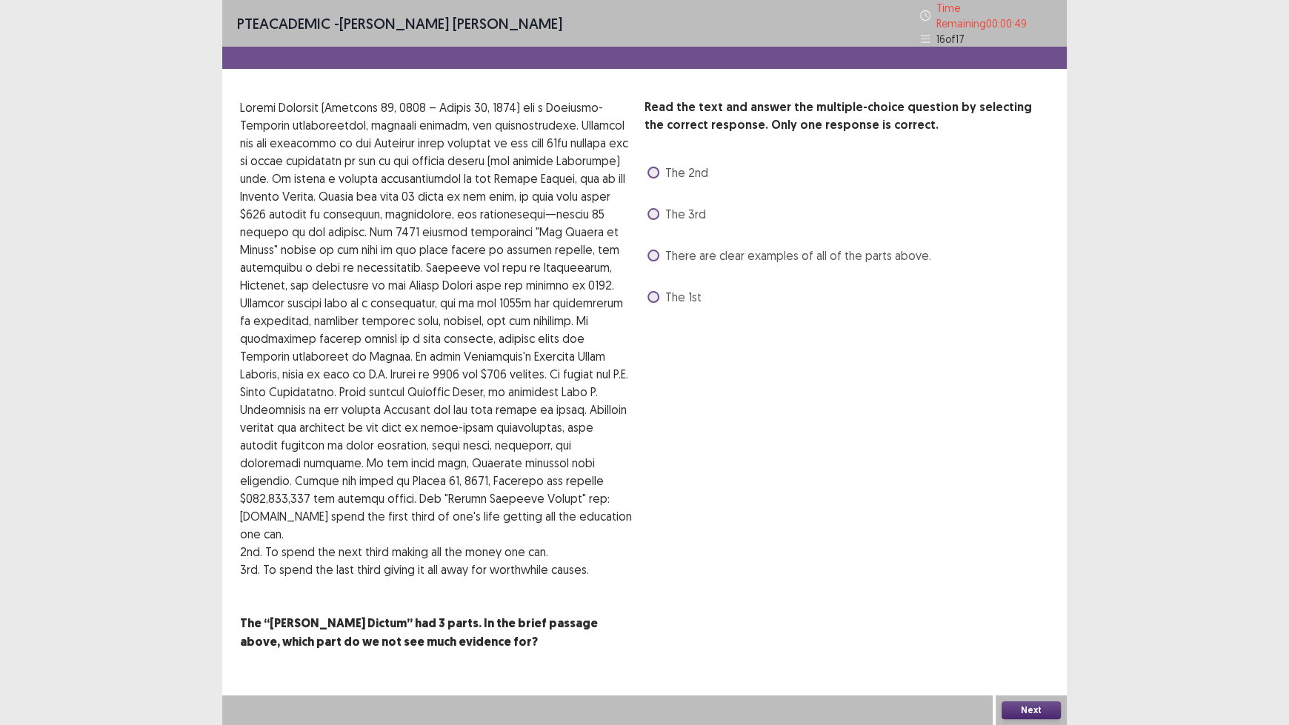
drag, startPoint x: 716, startPoint y: 247, endPoint x: 735, endPoint y: 253, distance: 19.9
click at [716, 247] on span "There are clear examples of all of the parts above." at bounding box center [798, 256] width 266 height 18
click at [1031, 600] on button "Next" at bounding box center [1030, 710] width 59 height 18
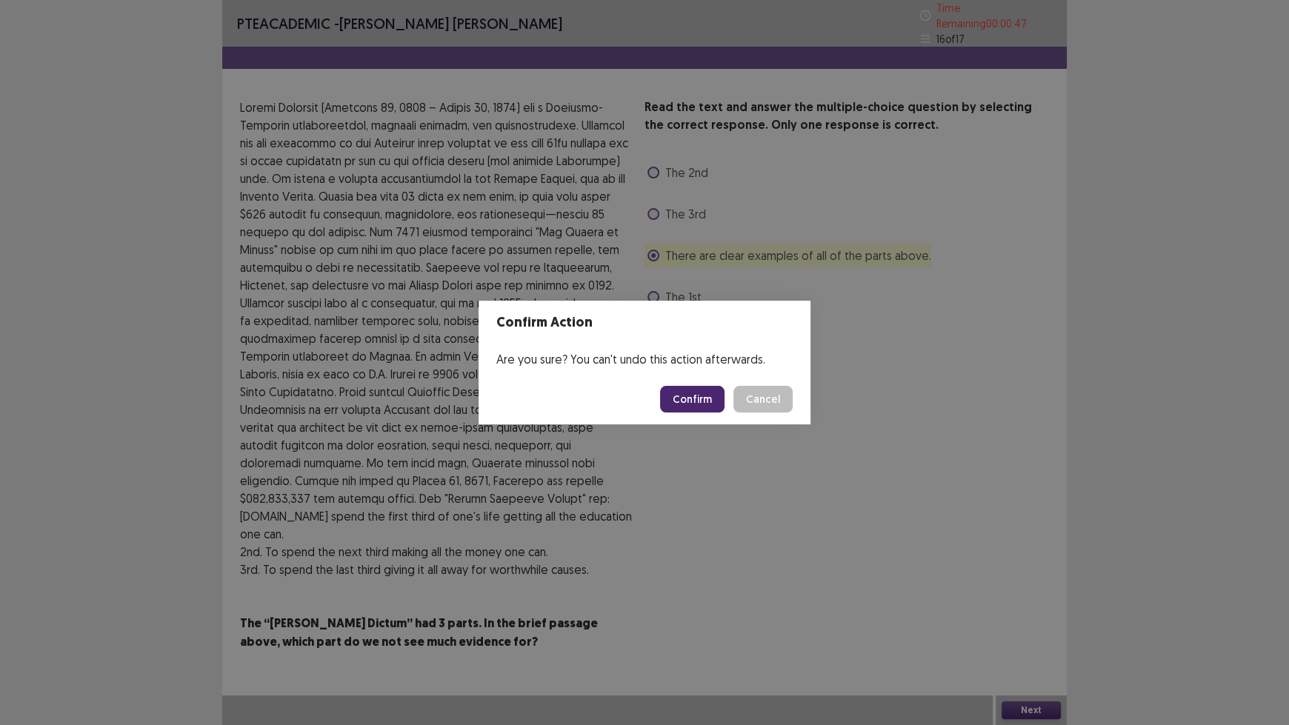
click at [705, 398] on button "Confirm" at bounding box center [692, 399] width 64 height 27
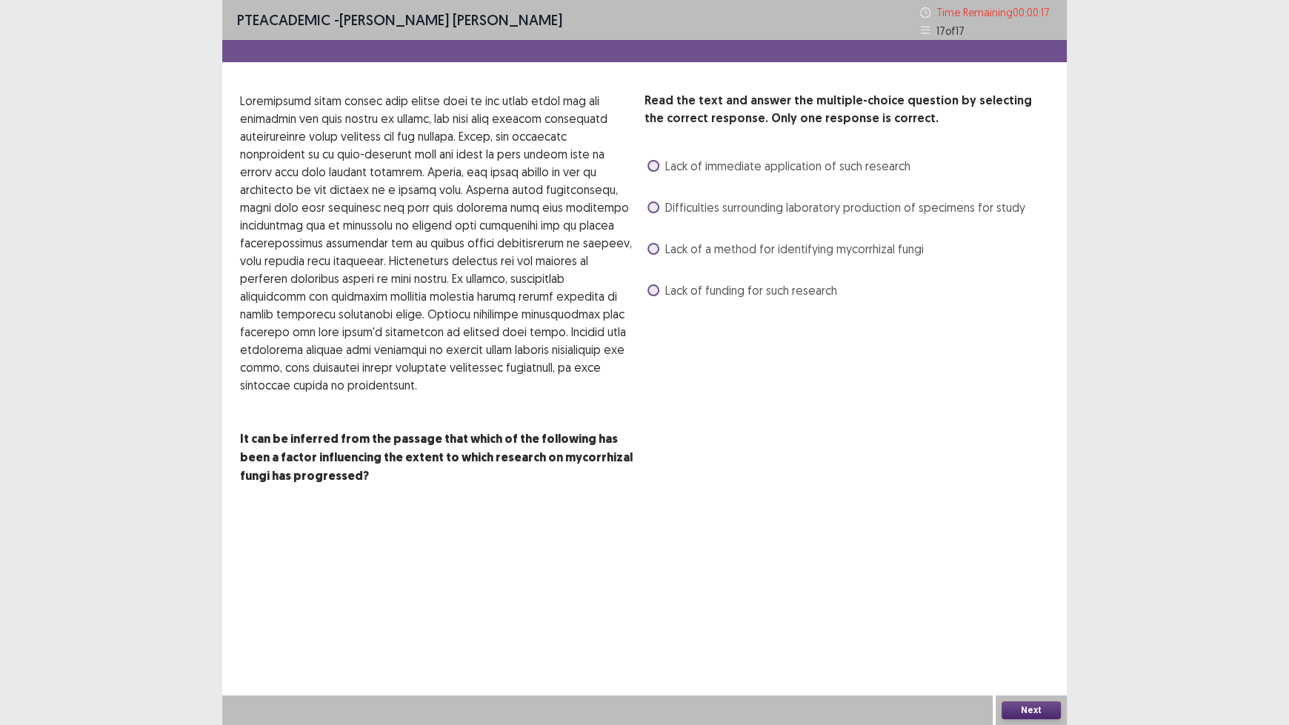
click at [851, 256] on span "Lack of a method for identifying mycorrhizal fungi" at bounding box center [794, 249] width 258 height 18
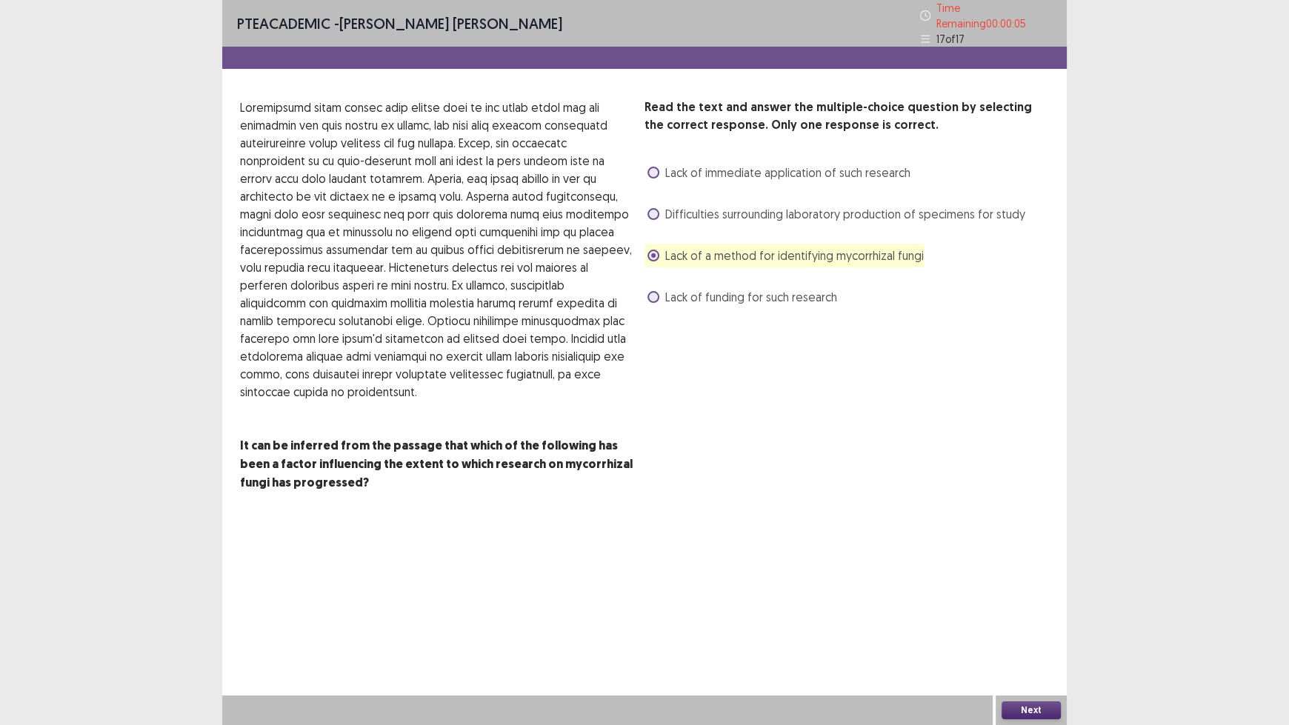
click at [1031, 600] on button "Next" at bounding box center [1030, 710] width 59 height 18
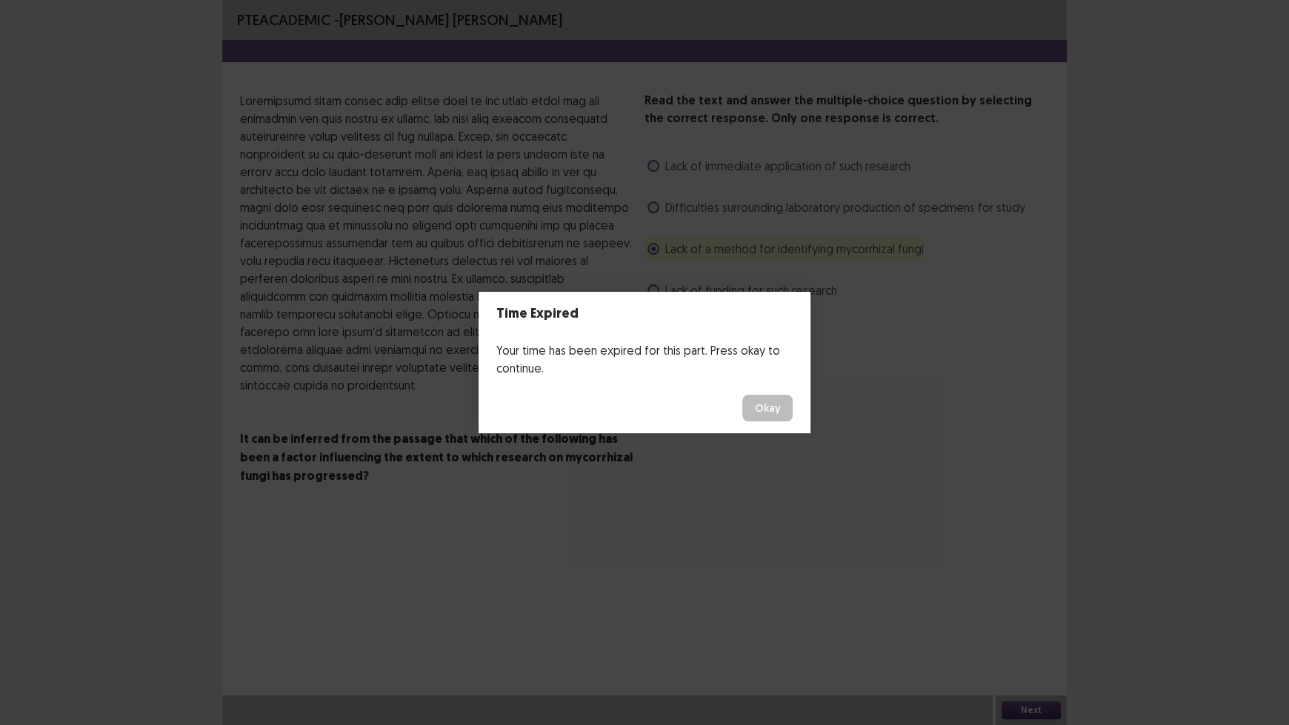
click at [764, 407] on button "Okay" at bounding box center [767, 408] width 50 height 27
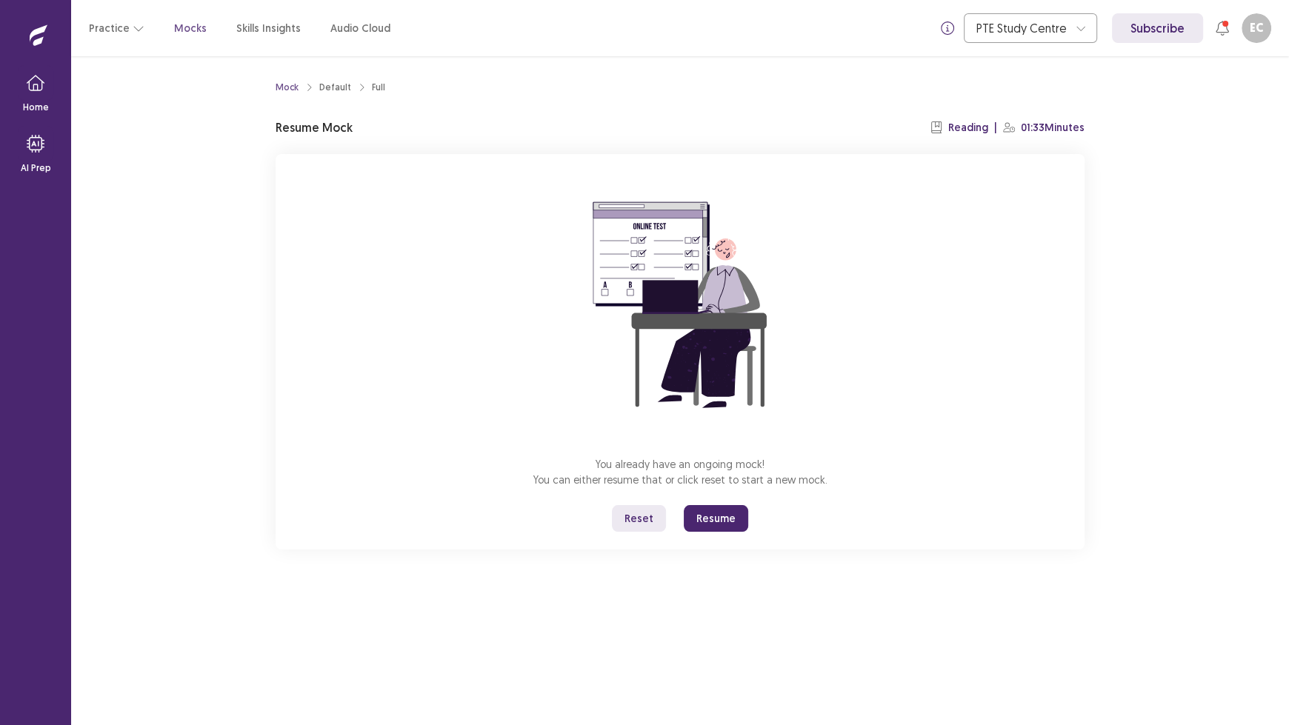
click at [712, 518] on button "Resume" at bounding box center [716, 518] width 64 height 27
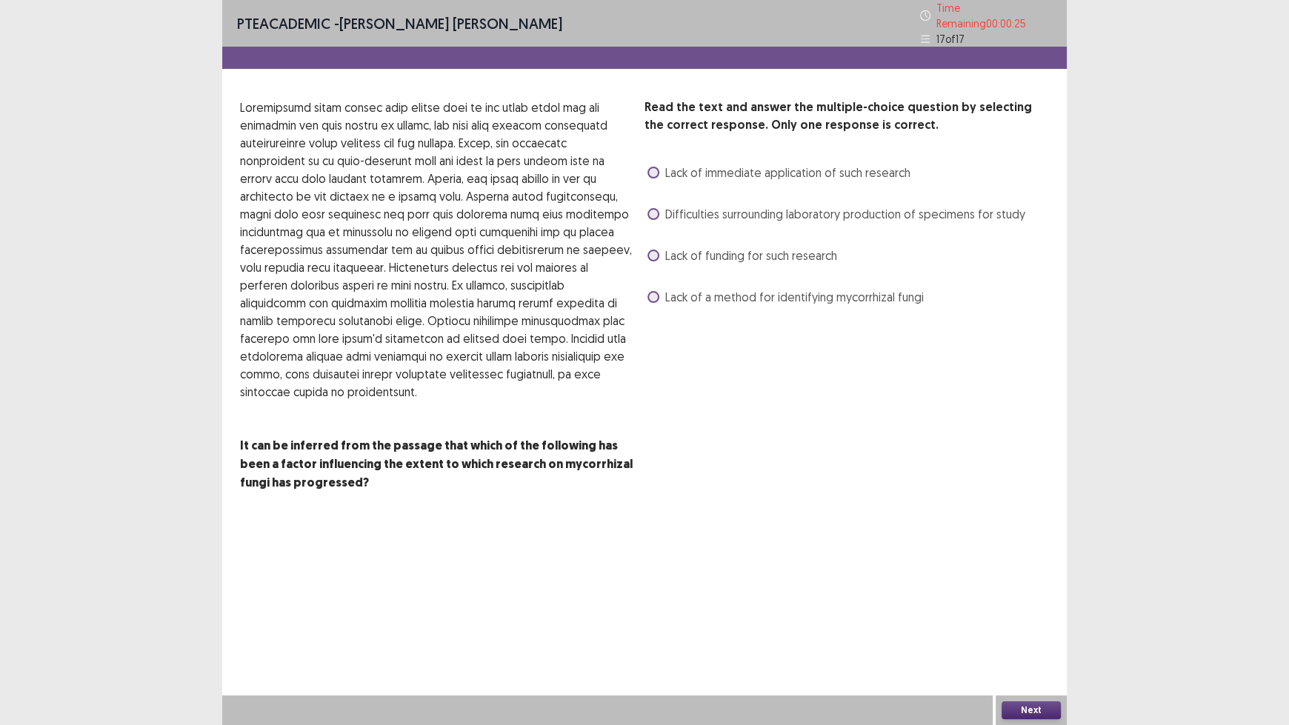
click at [654, 250] on span at bounding box center [653, 256] width 12 height 12
click at [1024, 600] on button "Next" at bounding box center [1030, 710] width 59 height 18
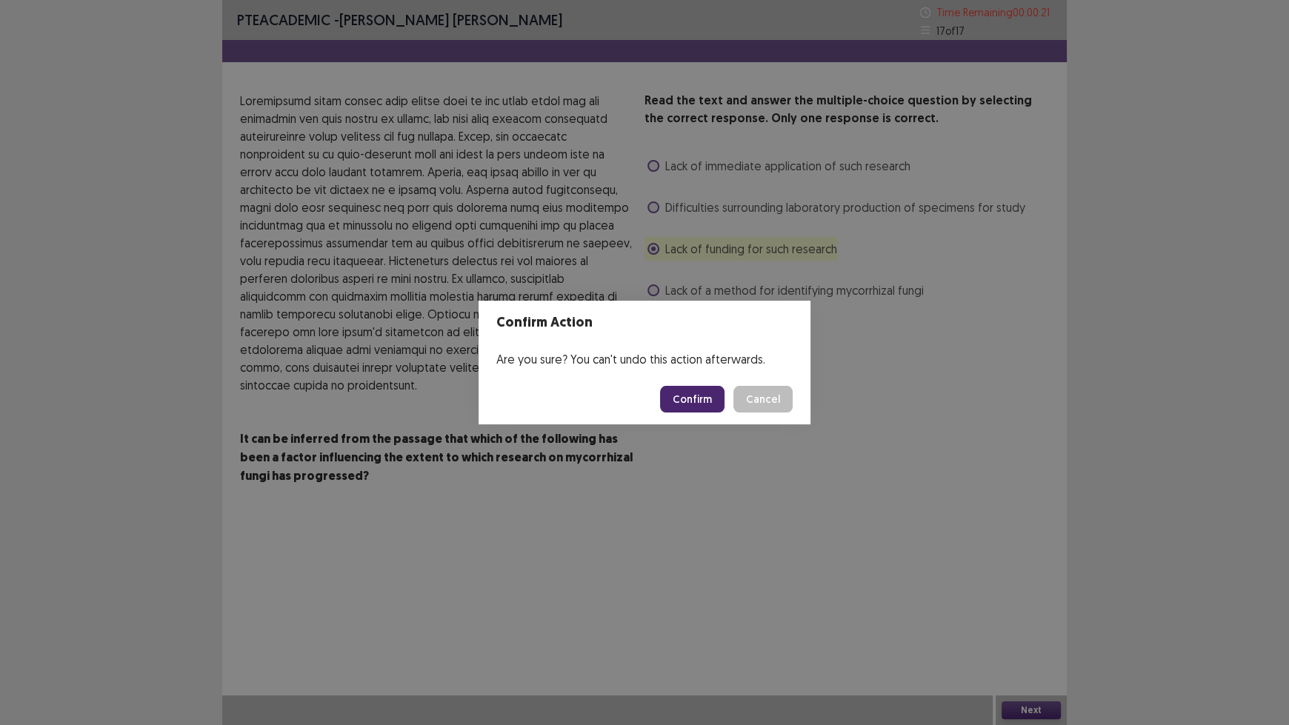
click at [709, 400] on button "Confirm" at bounding box center [692, 399] width 64 height 27
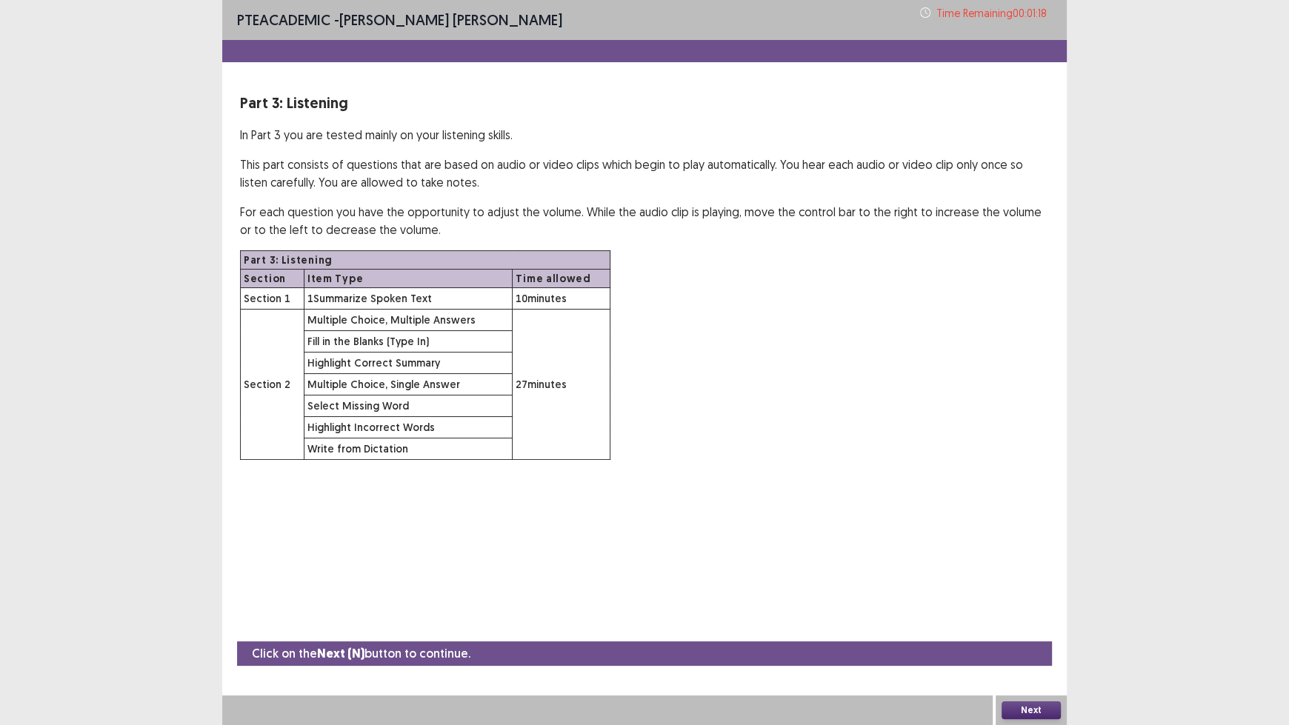
click at [1016, 600] on button "Next" at bounding box center [1030, 710] width 59 height 18
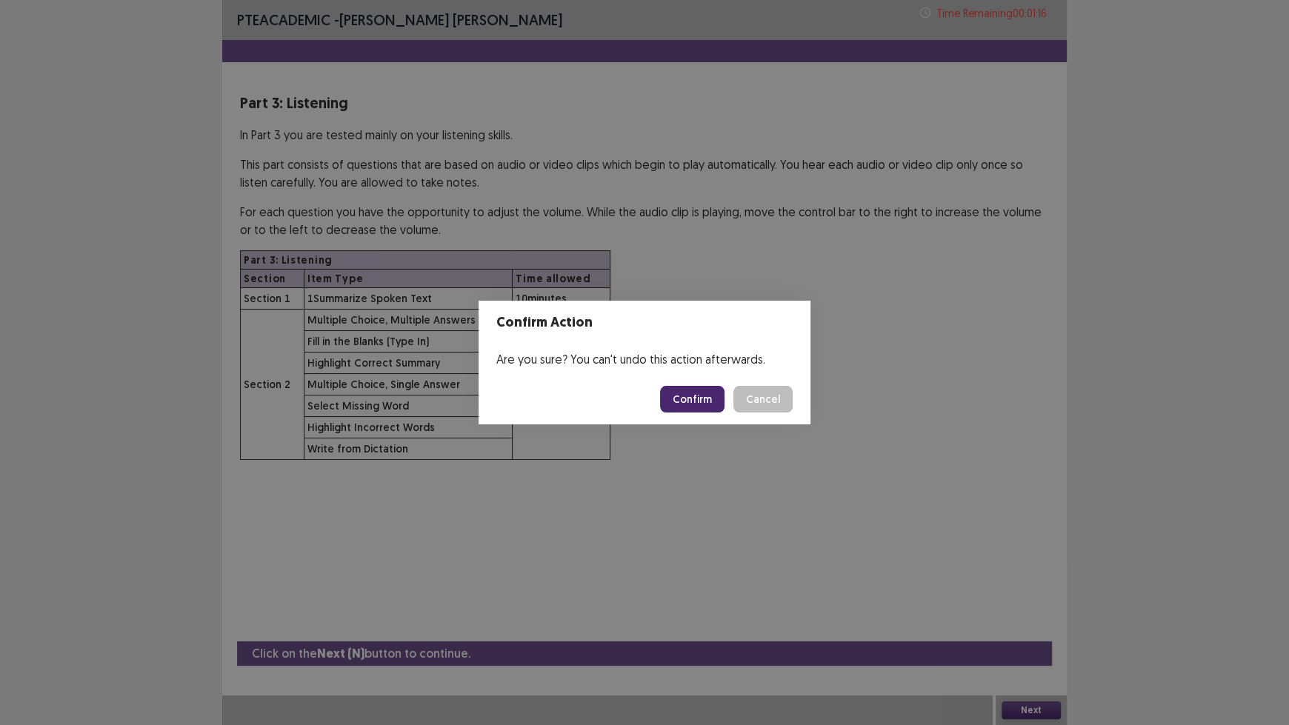
click at [685, 394] on button "Confirm" at bounding box center [692, 399] width 64 height 27
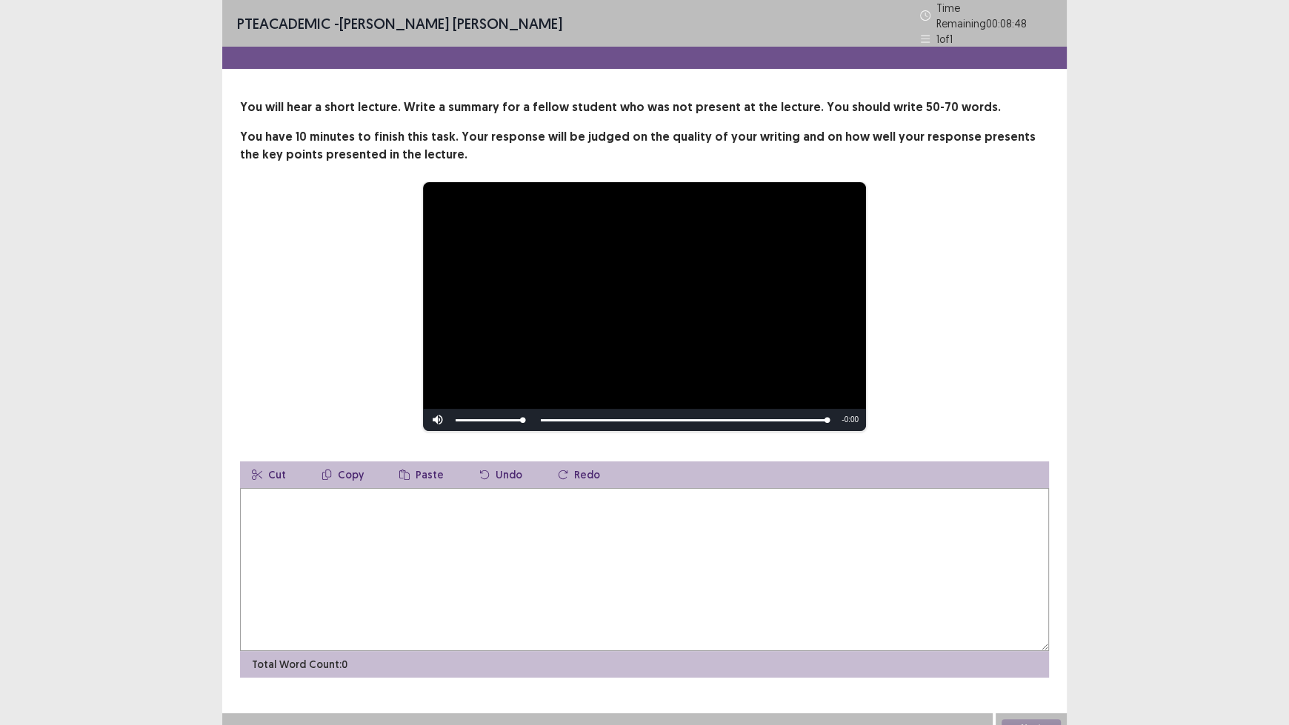
click at [675, 547] on textarea at bounding box center [644, 569] width 809 height 163
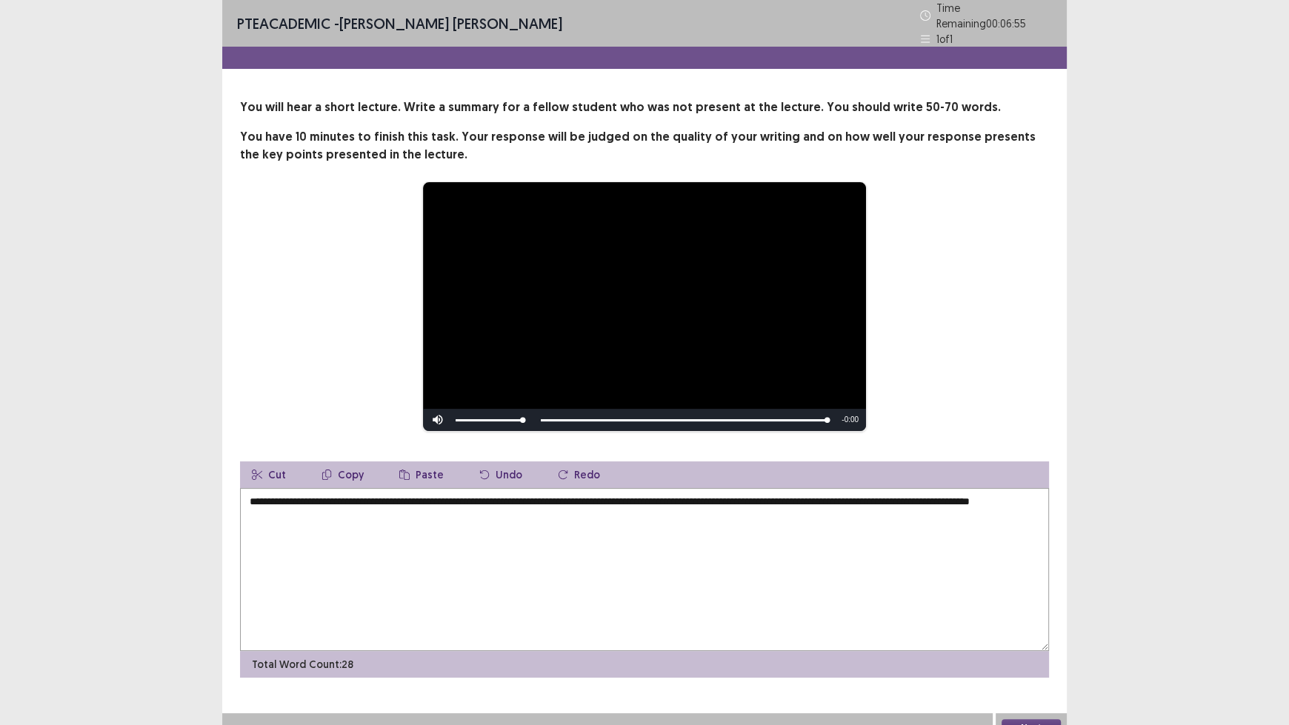
click at [874, 489] on textarea "**********" at bounding box center [644, 569] width 809 height 163
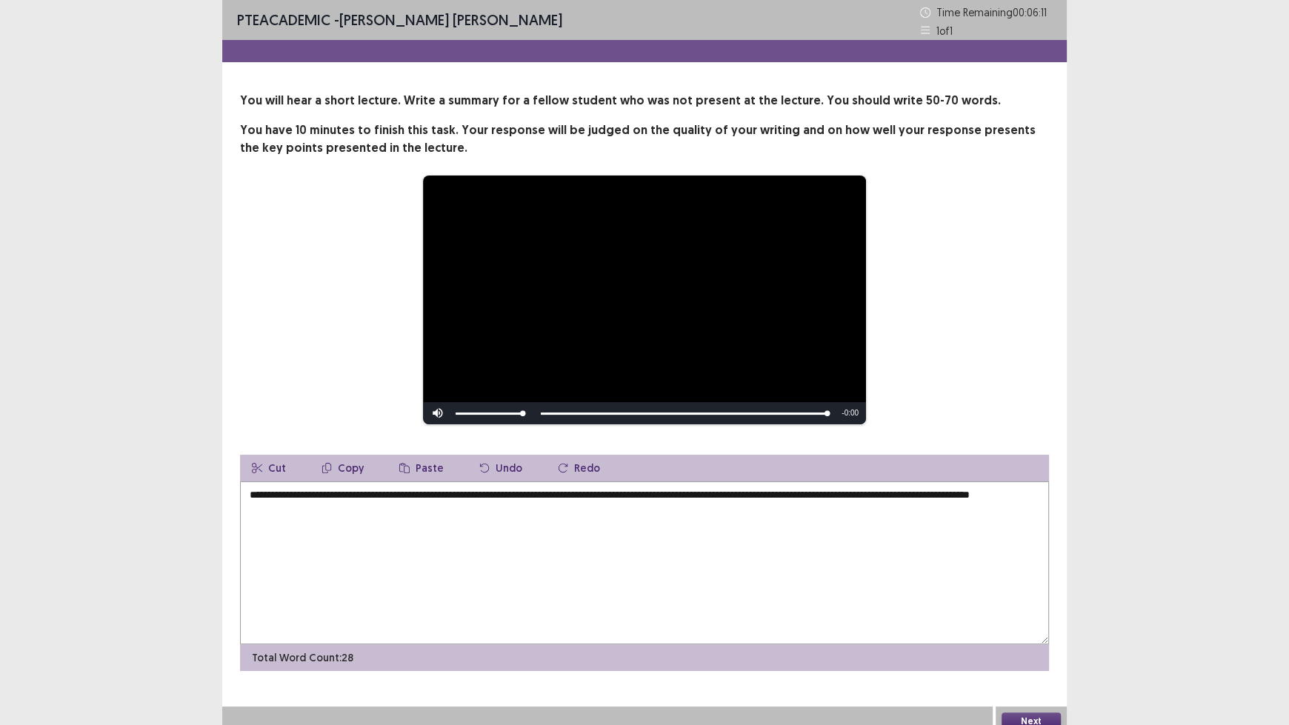
click at [397, 514] on textarea "**********" at bounding box center [644, 562] width 809 height 163
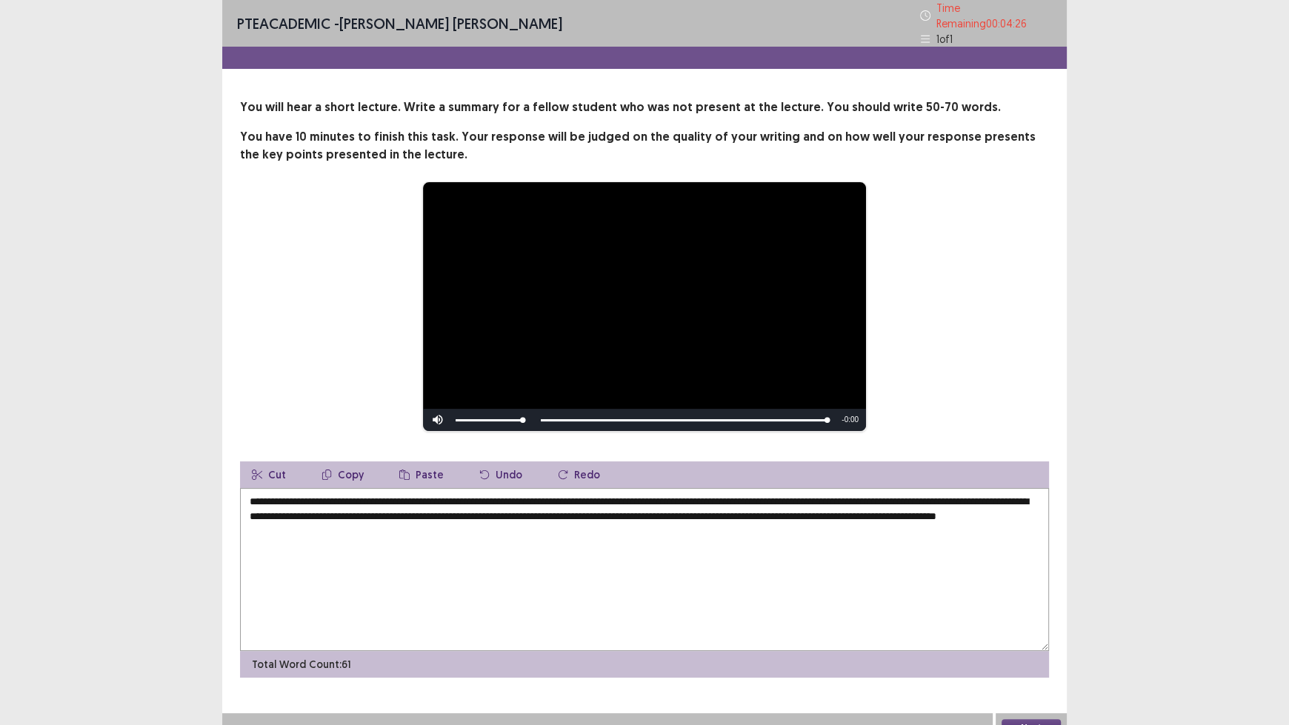
type textarea "**********"
click at [1027, 600] on button "Next" at bounding box center [1030, 728] width 59 height 18
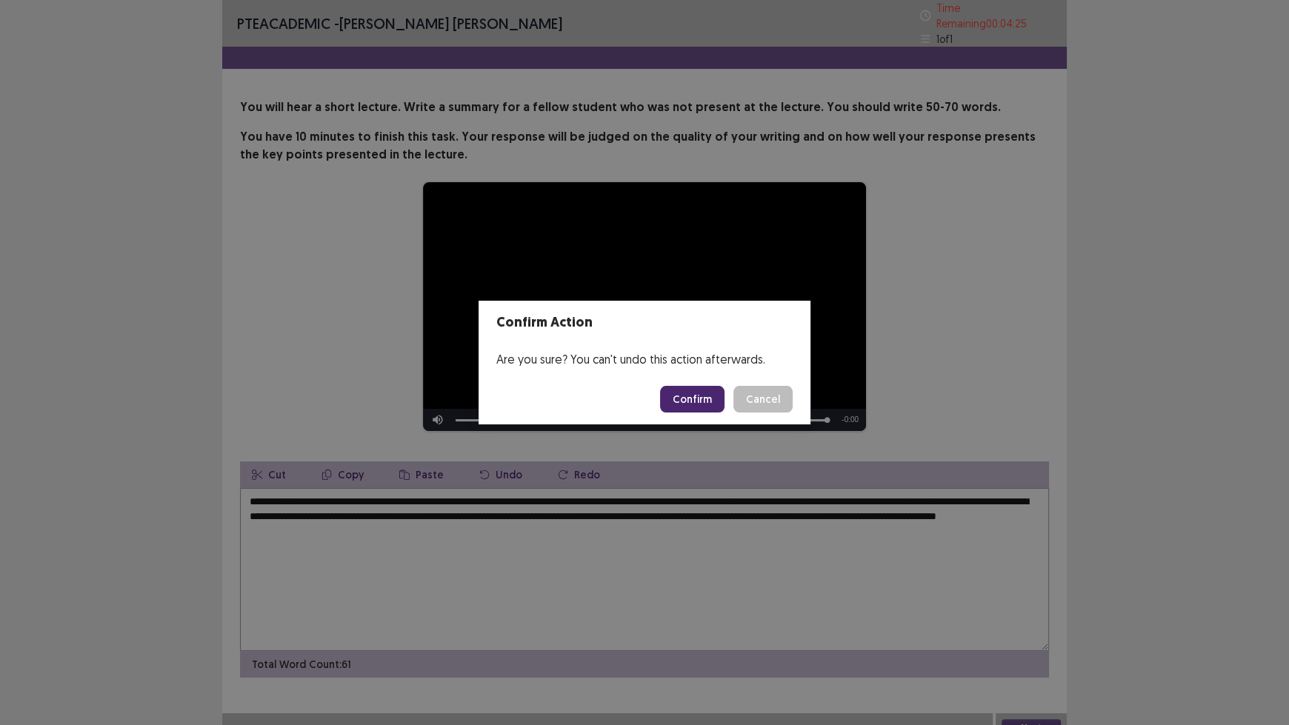
click at [696, 398] on button "Confirm" at bounding box center [692, 399] width 64 height 27
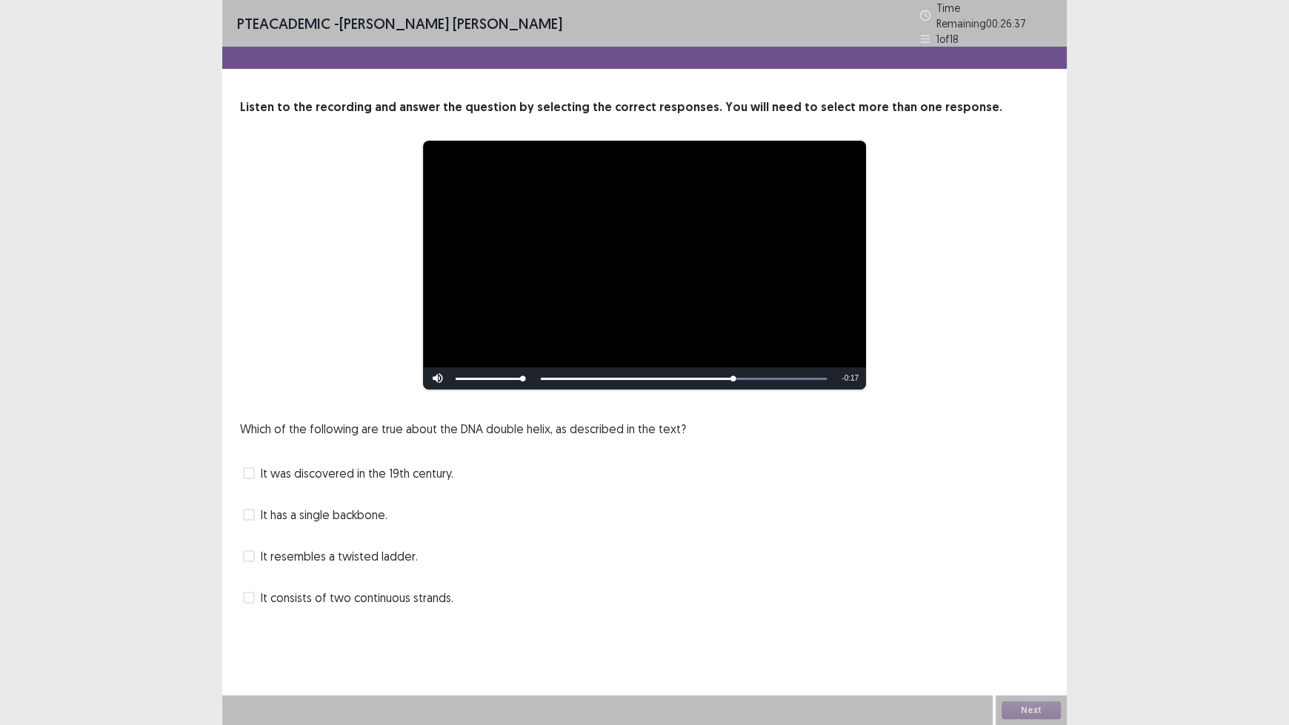
click at [353, 550] on span "It resembles a twisted ladder." at bounding box center [339, 556] width 157 height 18
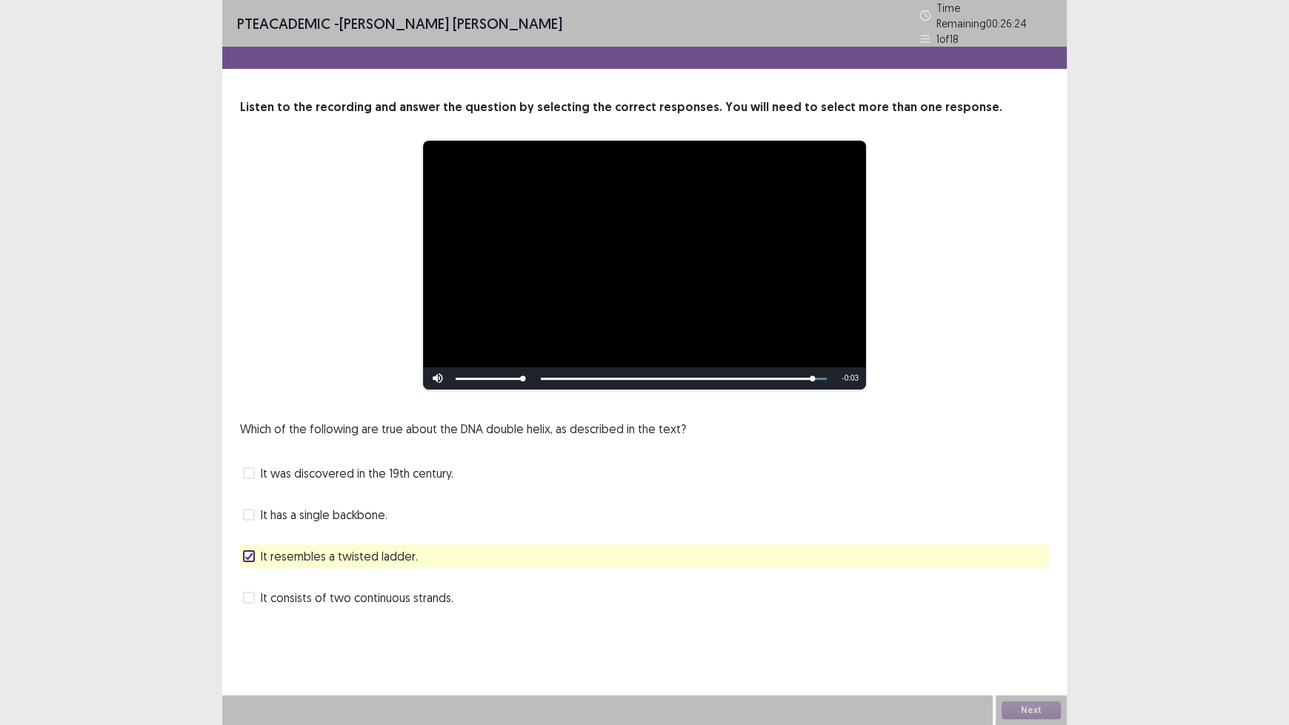
click at [407, 593] on span "It consists of two continuous strands." at bounding box center [357, 598] width 193 height 18
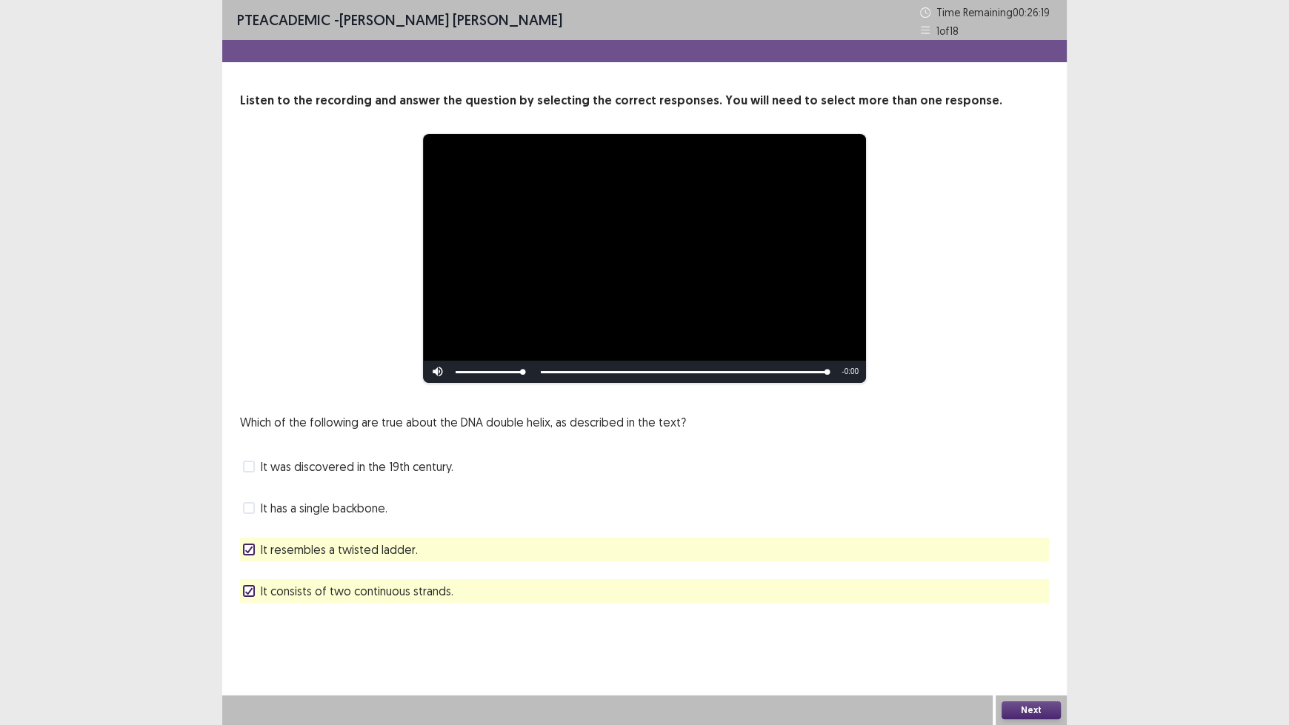
click at [1018, 600] on button "Next" at bounding box center [1030, 710] width 59 height 18
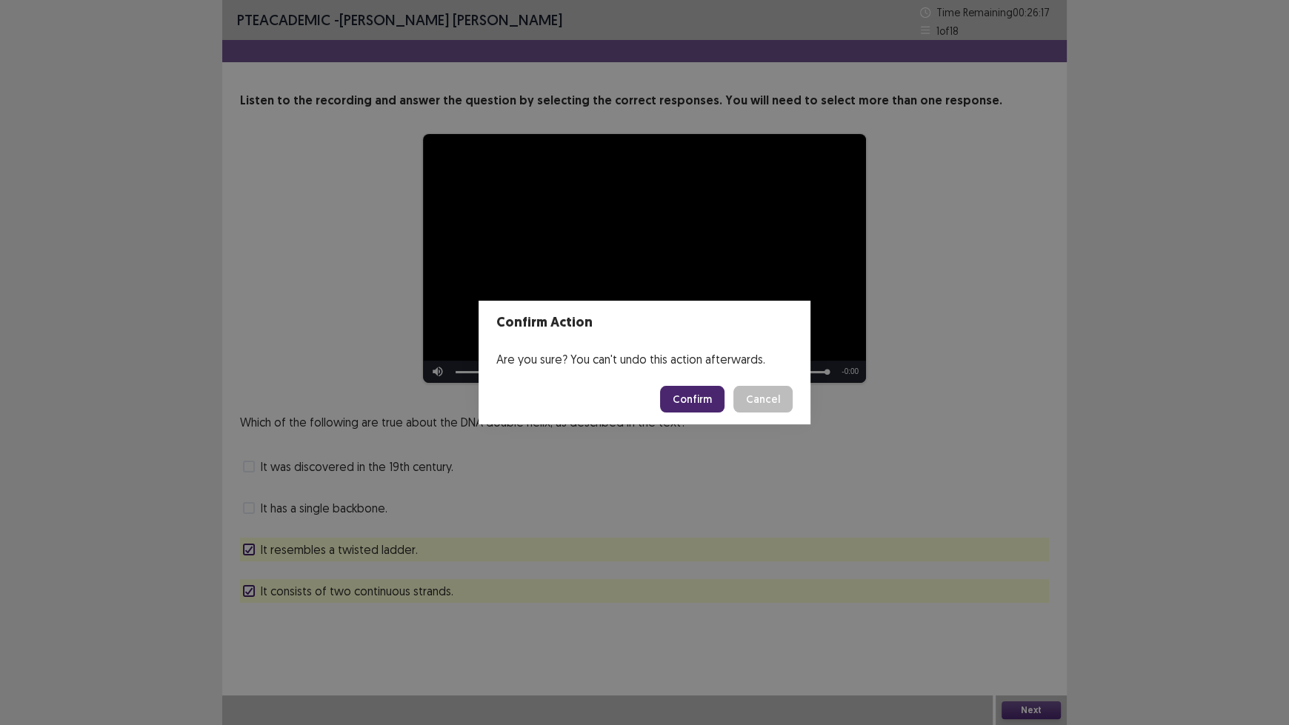
click at [703, 406] on button "Confirm" at bounding box center [692, 399] width 64 height 27
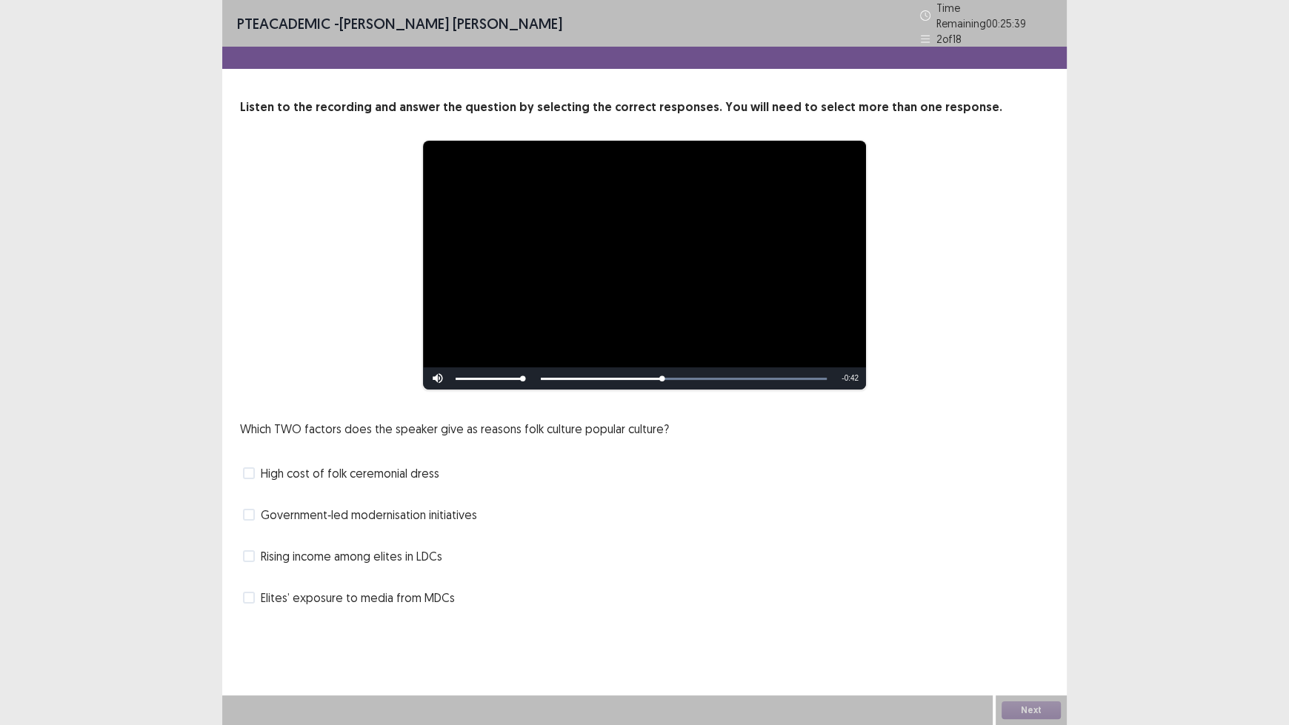
click at [380, 547] on span "Rising income among elites in LDCs" at bounding box center [351, 556] width 181 height 18
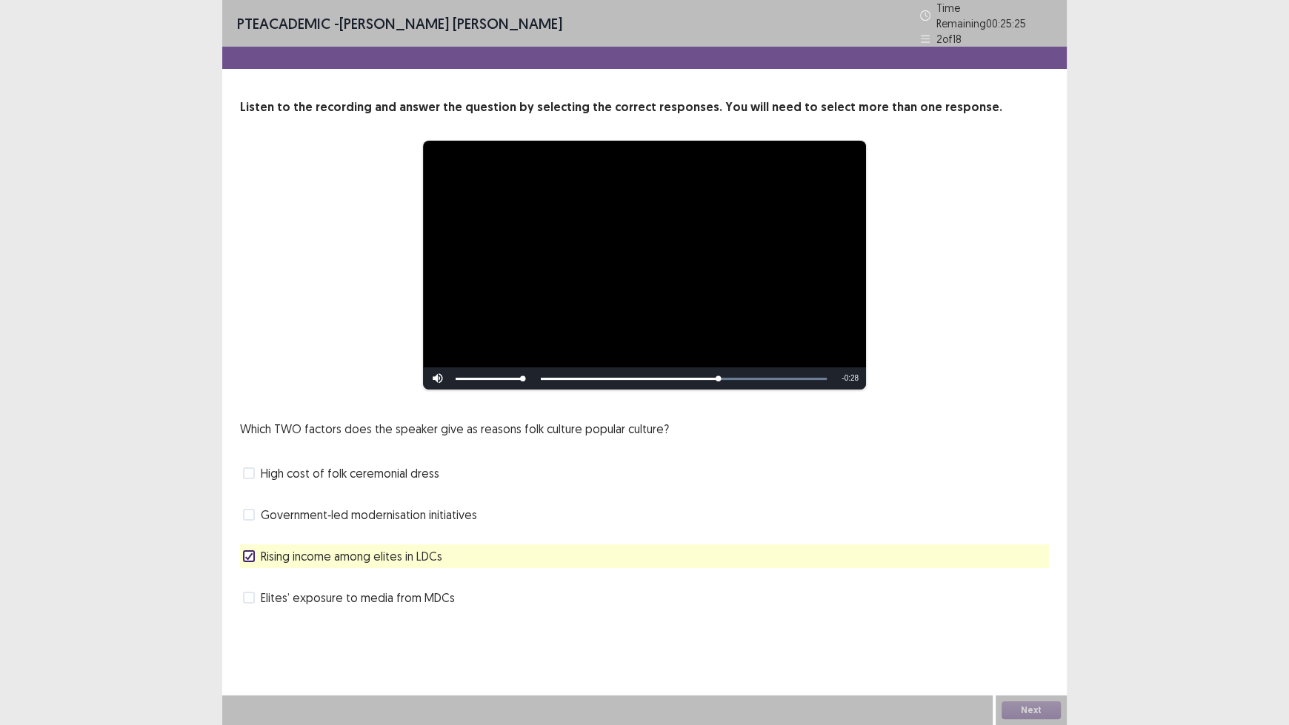
click at [390, 596] on span "Elites’ exposure to media from MDCs" at bounding box center [358, 598] width 194 height 18
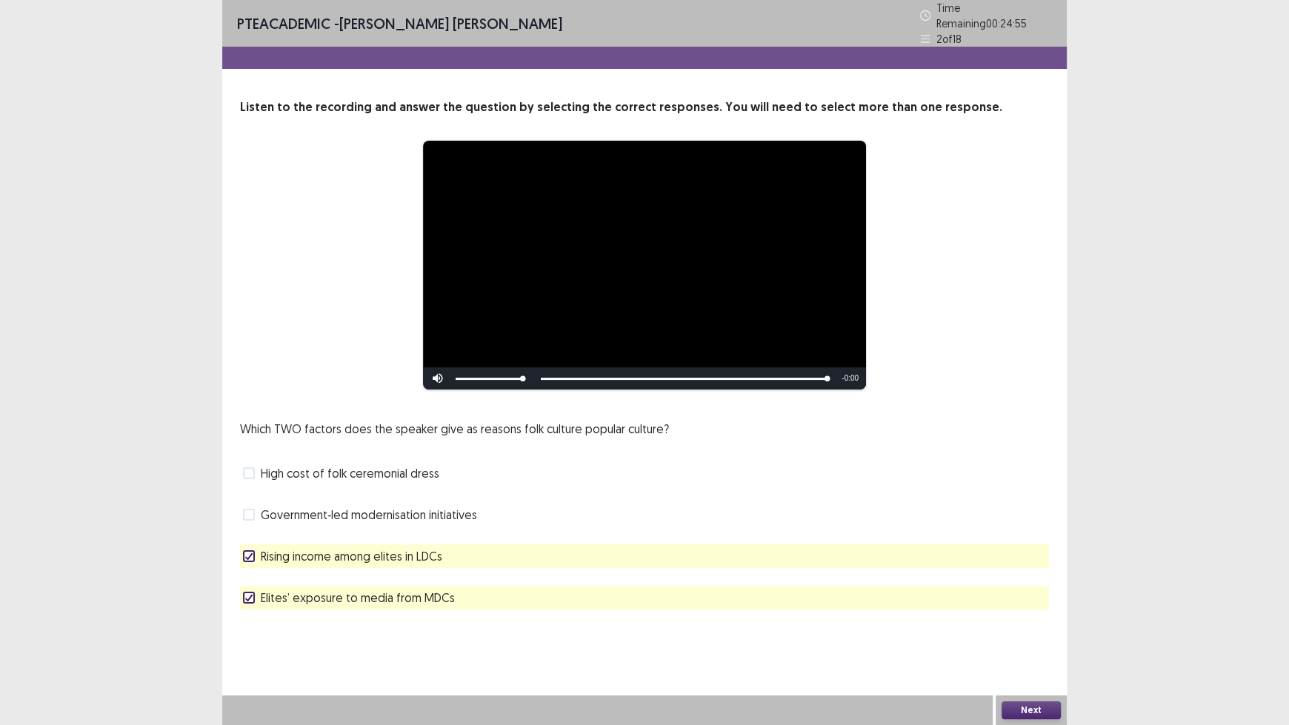
click at [1024, 600] on button "Next" at bounding box center [1030, 710] width 59 height 18
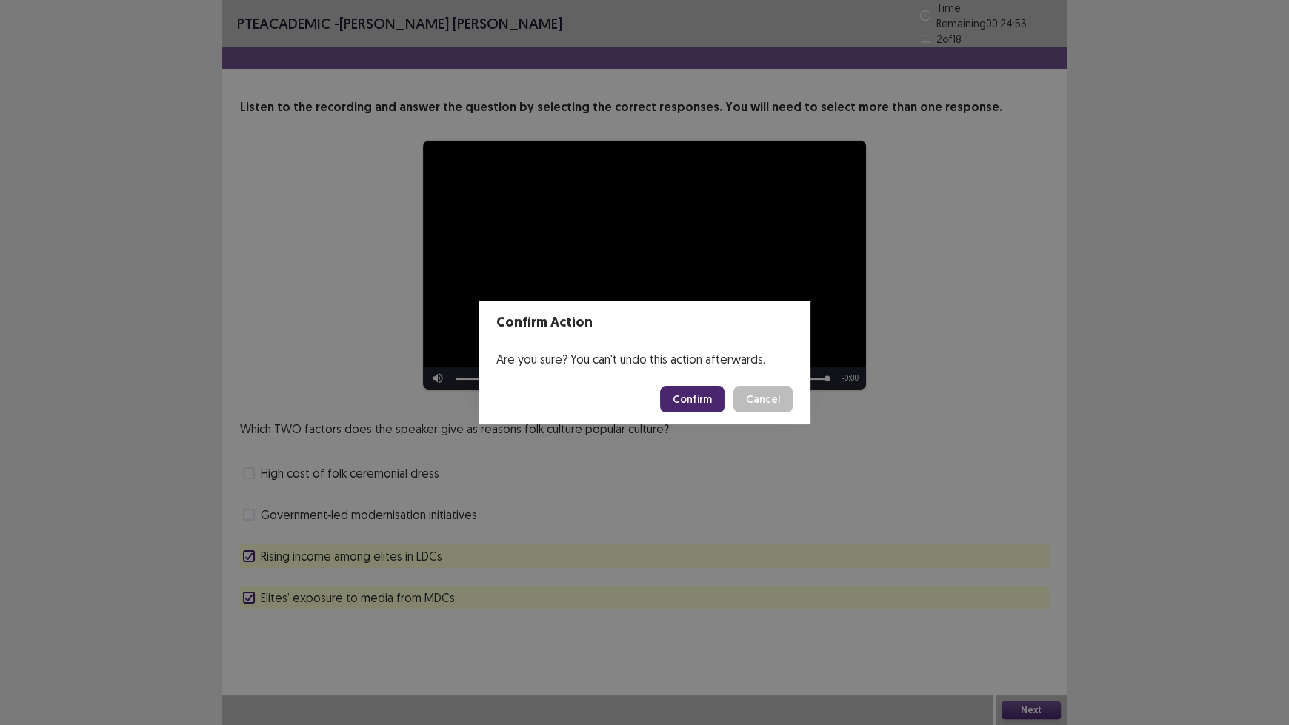
click at [701, 407] on button "Confirm" at bounding box center [692, 399] width 64 height 27
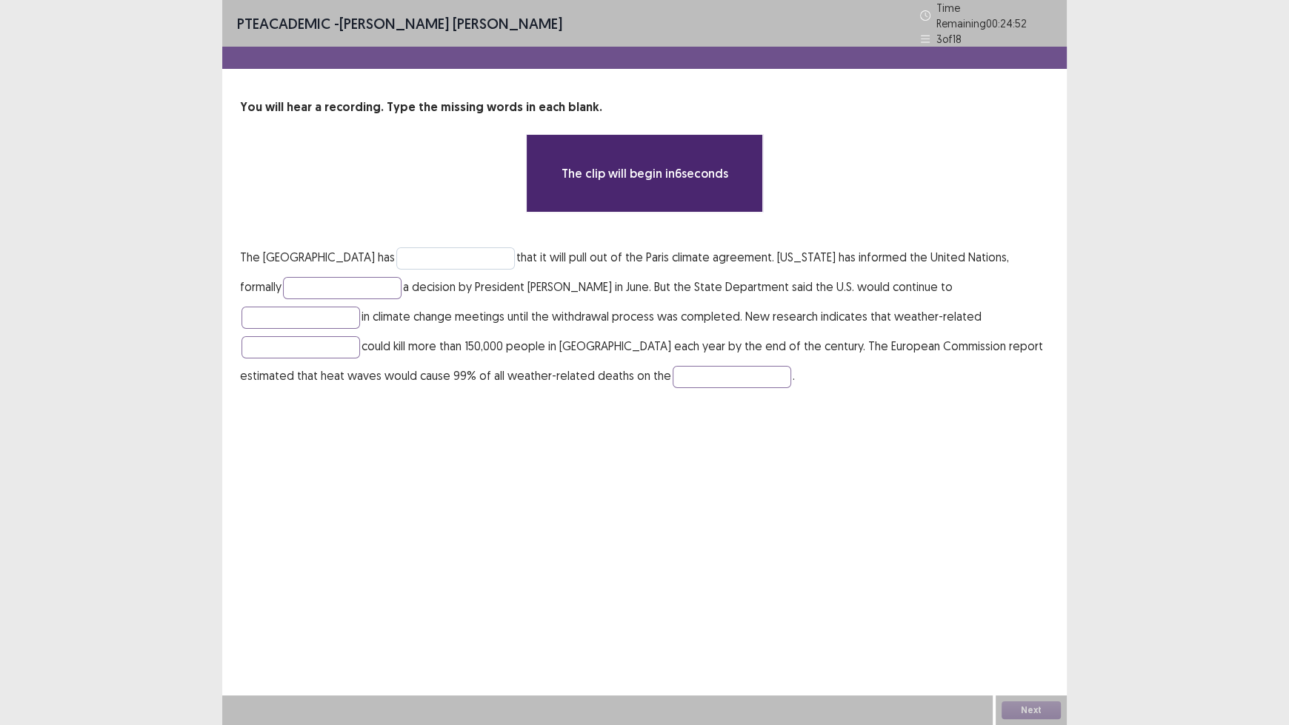
click at [427, 263] on p "The United States has that it will pull out of the Paris climate agreement. [US…" at bounding box center [644, 316] width 809 height 148
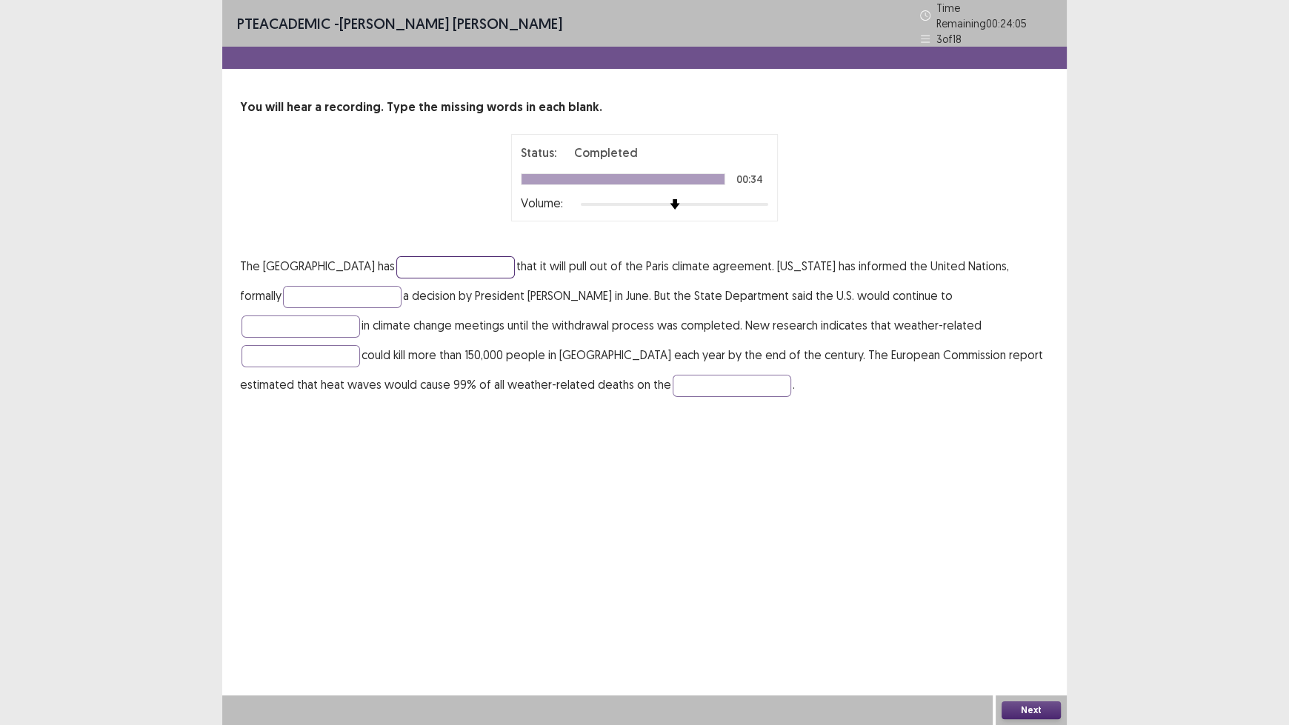
click at [402, 257] on input "text" at bounding box center [455, 267] width 119 height 22
type input "*********"
click at [307, 286] on input "text" at bounding box center [342, 297] width 119 height 22
click at [360, 316] on input "text" at bounding box center [300, 327] width 119 height 22
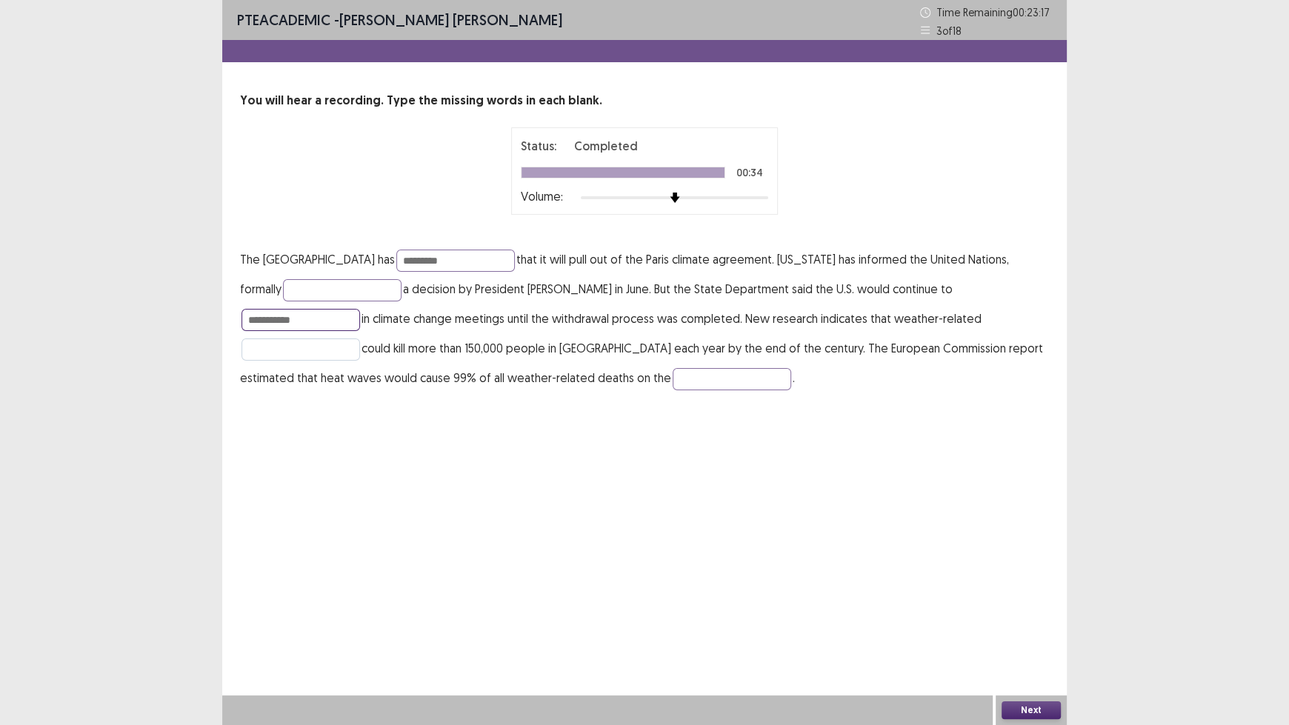
type input "**********"
click at [360, 338] on input "text" at bounding box center [300, 349] width 119 height 22
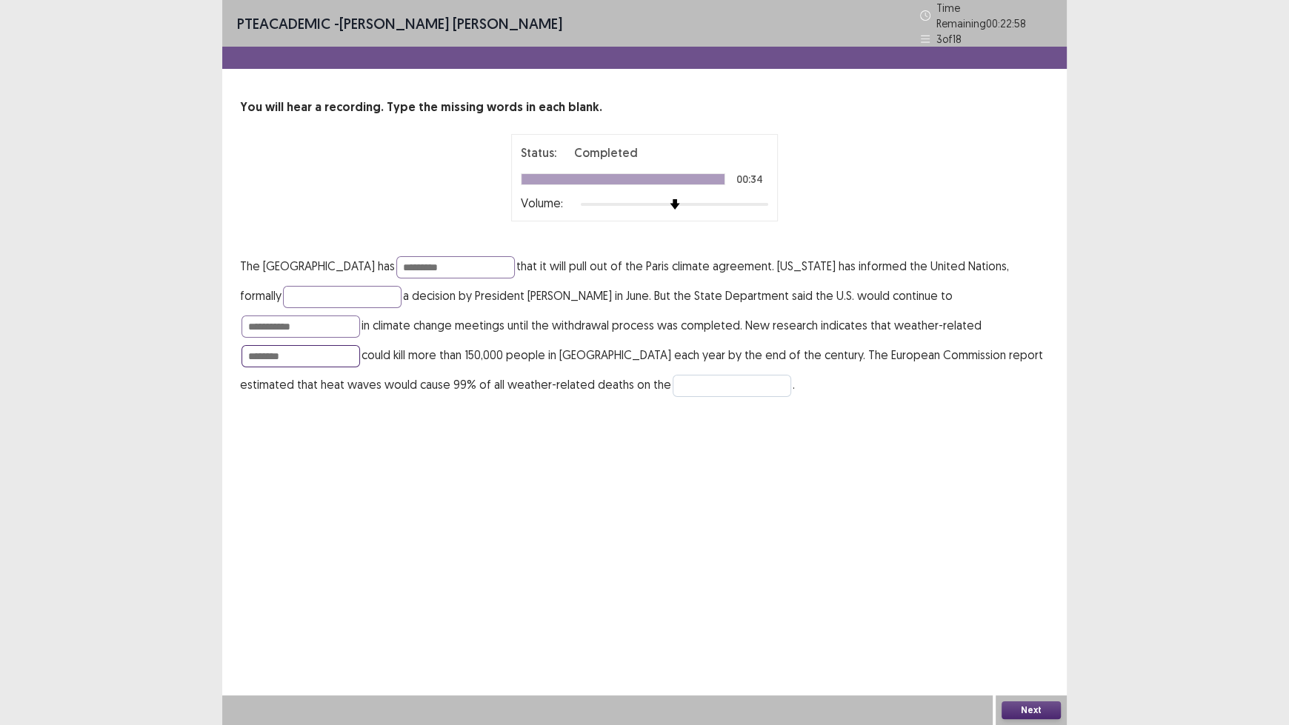
type input "********"
click at [673, 376] on input "text" at bounding box center [732, 386] width 119 height 22
type input "*********"
click at [1024, 600] on button "Next" at bounding box center [1030, 710] width 59 height 18
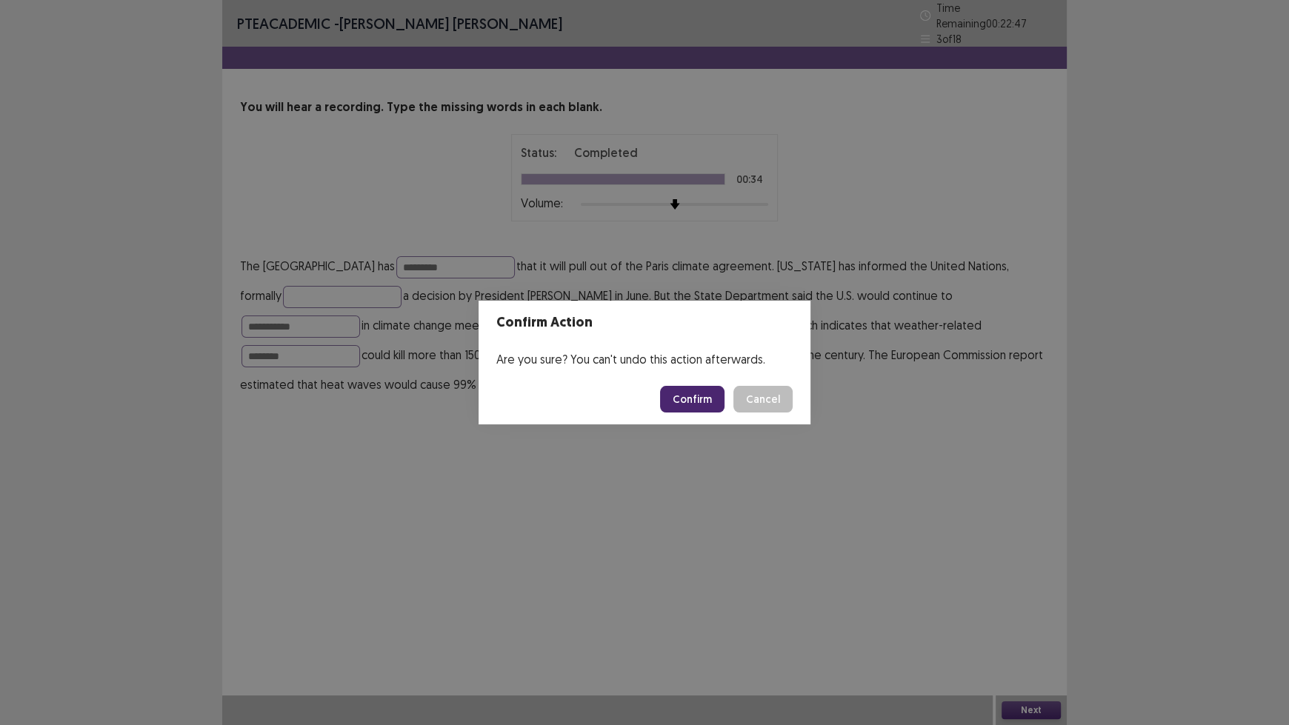
click at [696, 395] on button "Confirm" at bounding box center [692, 399] width 64 height 27
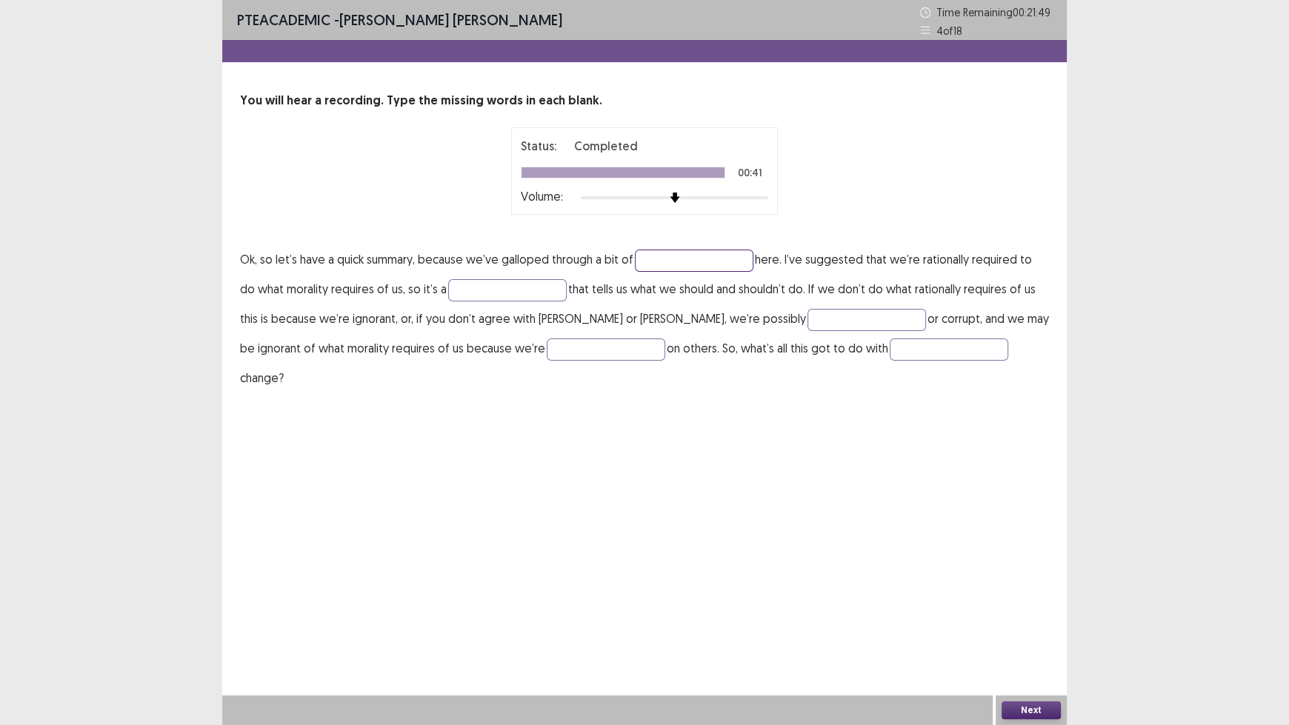
click at [667, 265] on input "text" at bounding box center [694, 261] width 119 height 22
type input "********"
click at [807, 321] on input "text" at bounding box center [866, 320] width 119 height 22
type input "****"
click at [547, 343] on input "text" at bounding box center [606, 349] width 119 height 22
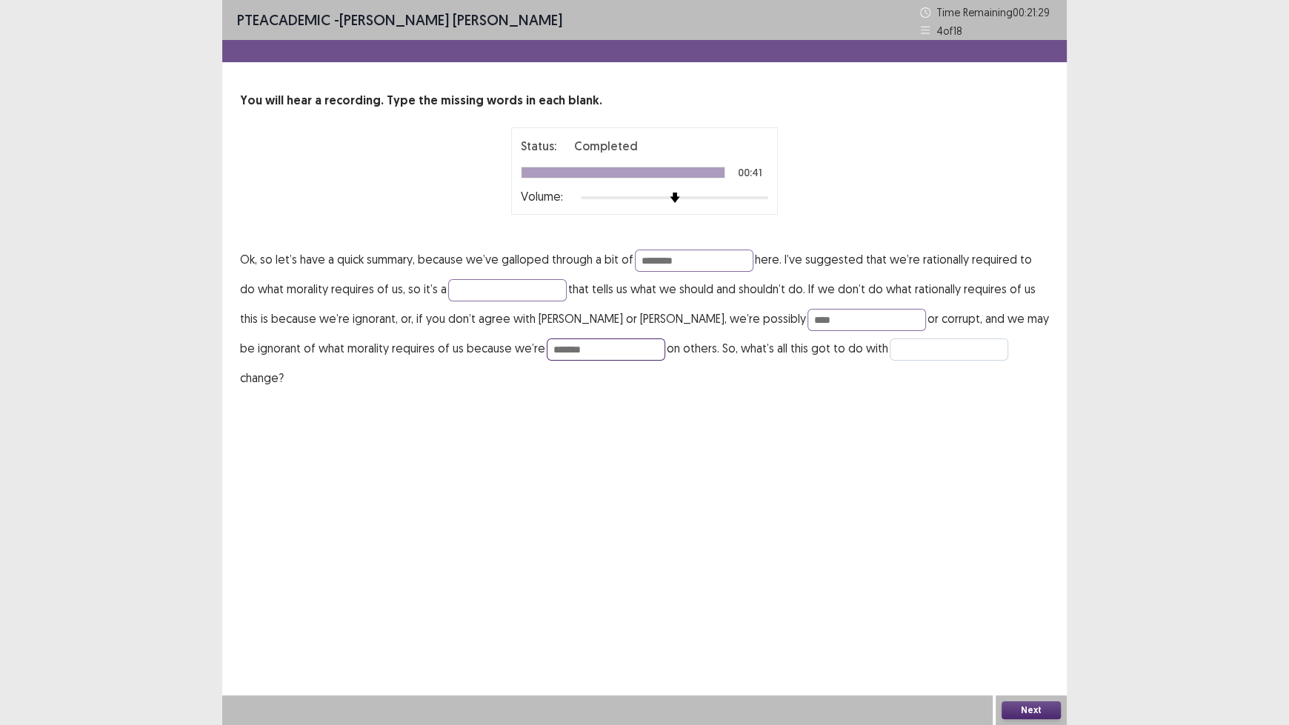
type input "*******"
click at [890, 348] on input "text" at bounding box center [949, 349] width 119 height 22
type input "*****"
click at [807, 321] on input "****" at bounding box center [866, 320] width 119 height 22
type input "****"
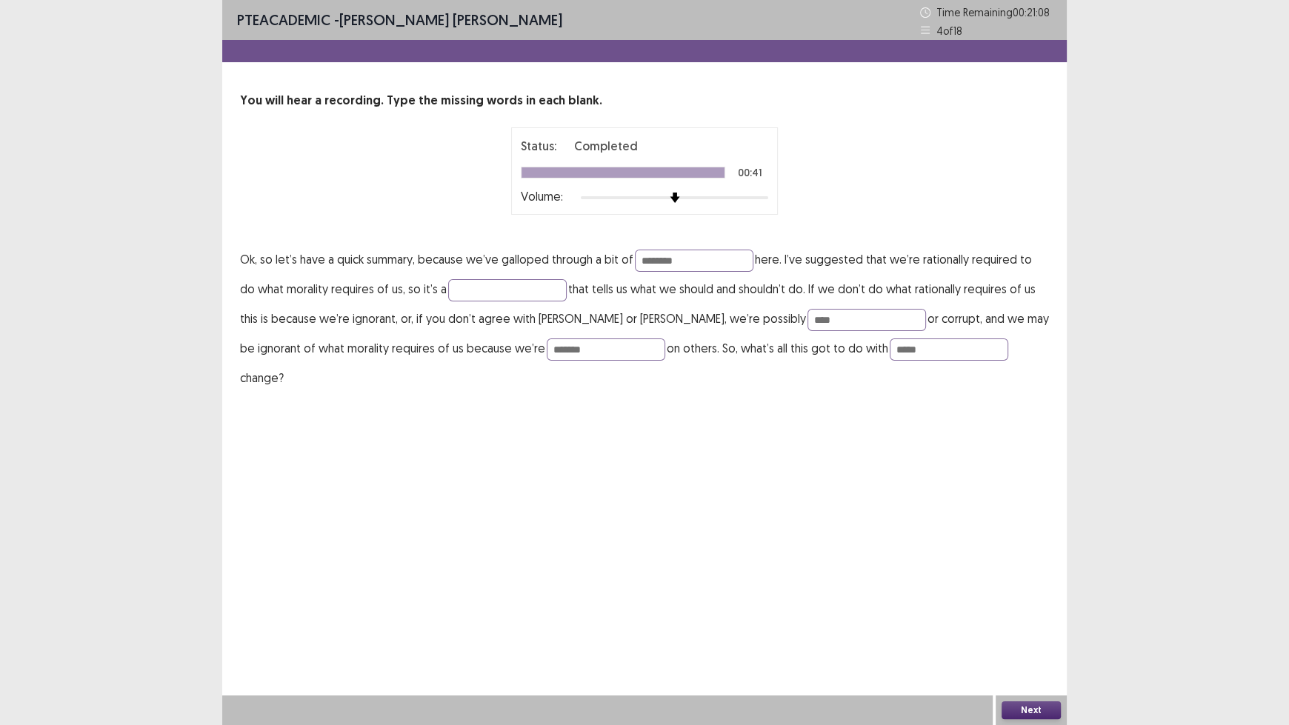
click at [1041, 600] on button "Next" at bounding box center [1030, 710] width 59 height 18
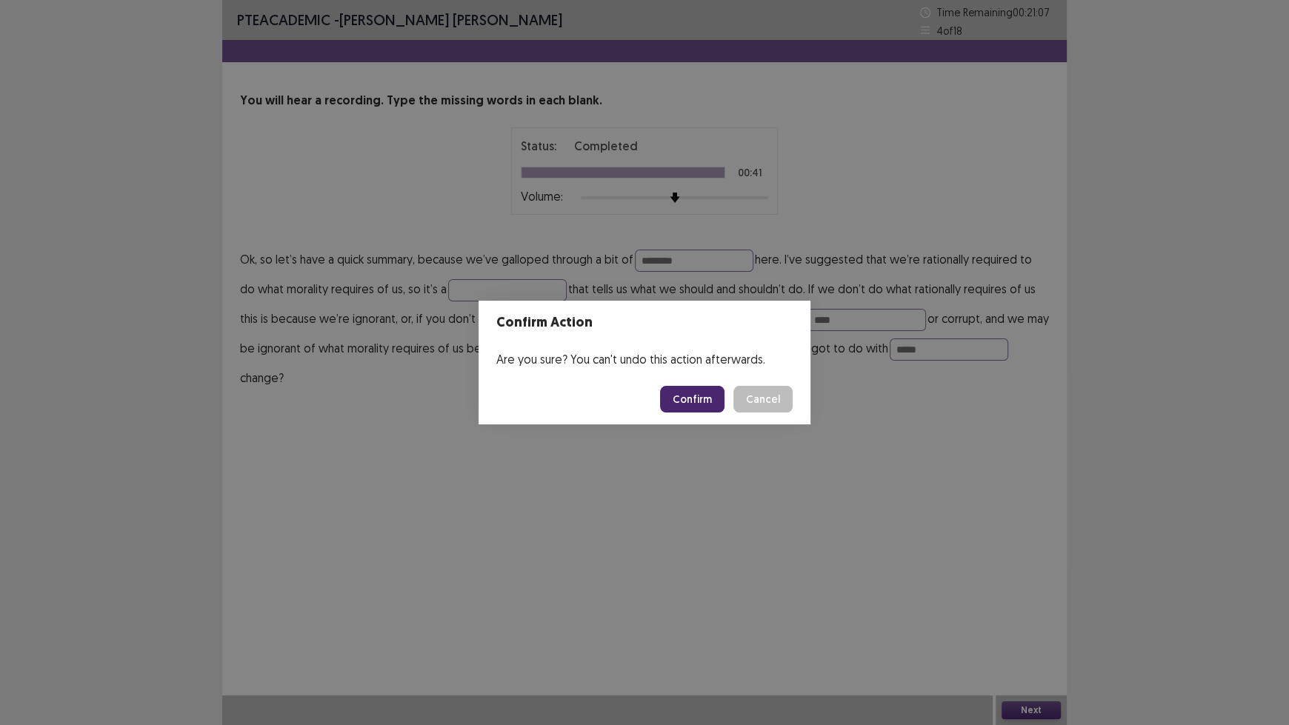
click at [708, 403] on button "Confirm" at bounding box center [692, 399] width 64 height 27
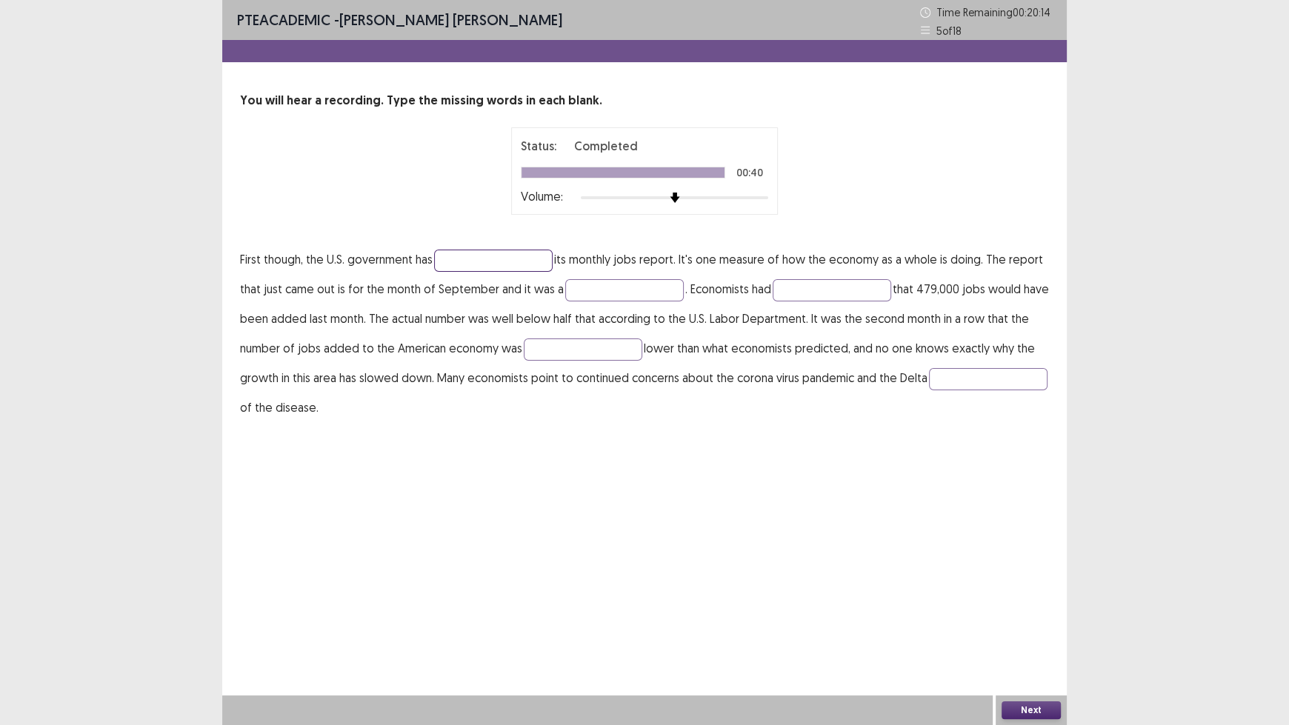
drag, startPoint x: 496, startPoint y: 258, endPoint x: 507, endPoint y: 253, distance: 12.6
click at [498, 256] on input "text" at bounding box center [493, 261] width 119 height 22
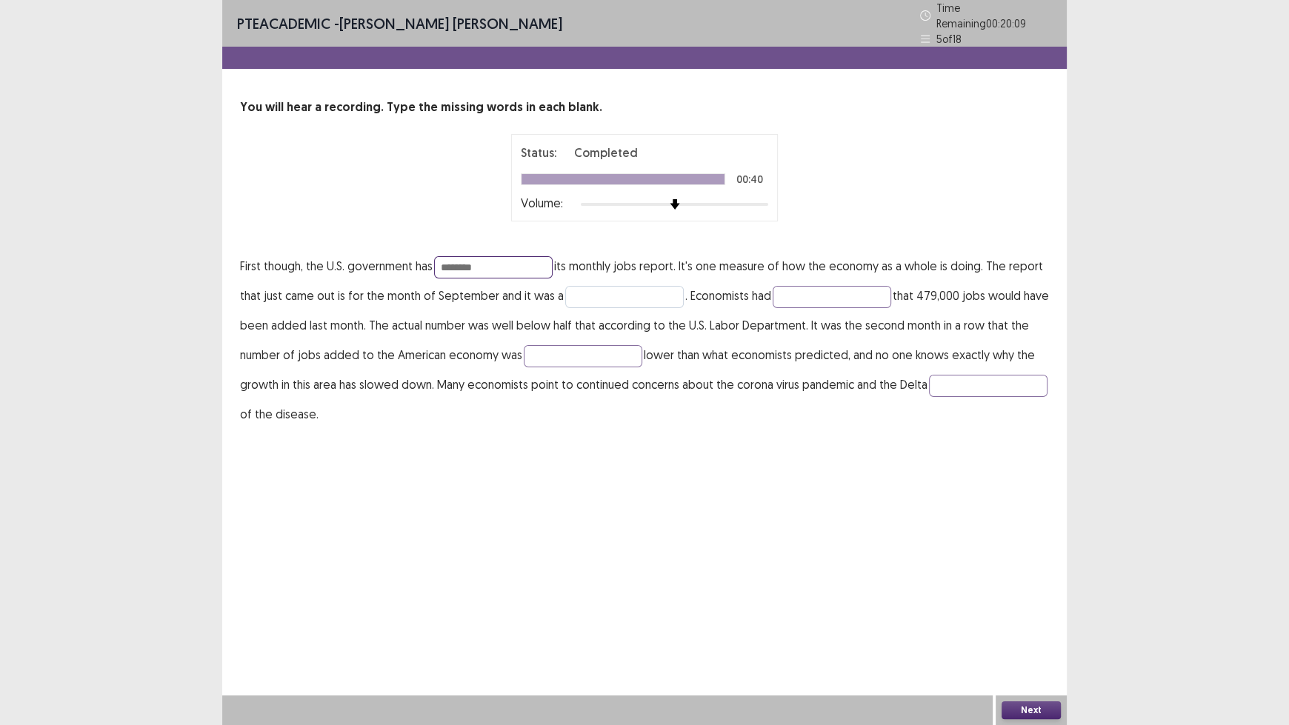
type input "********"
click at [587, 291] on input "text" at bounding box center [624, 297] width 119 height 22
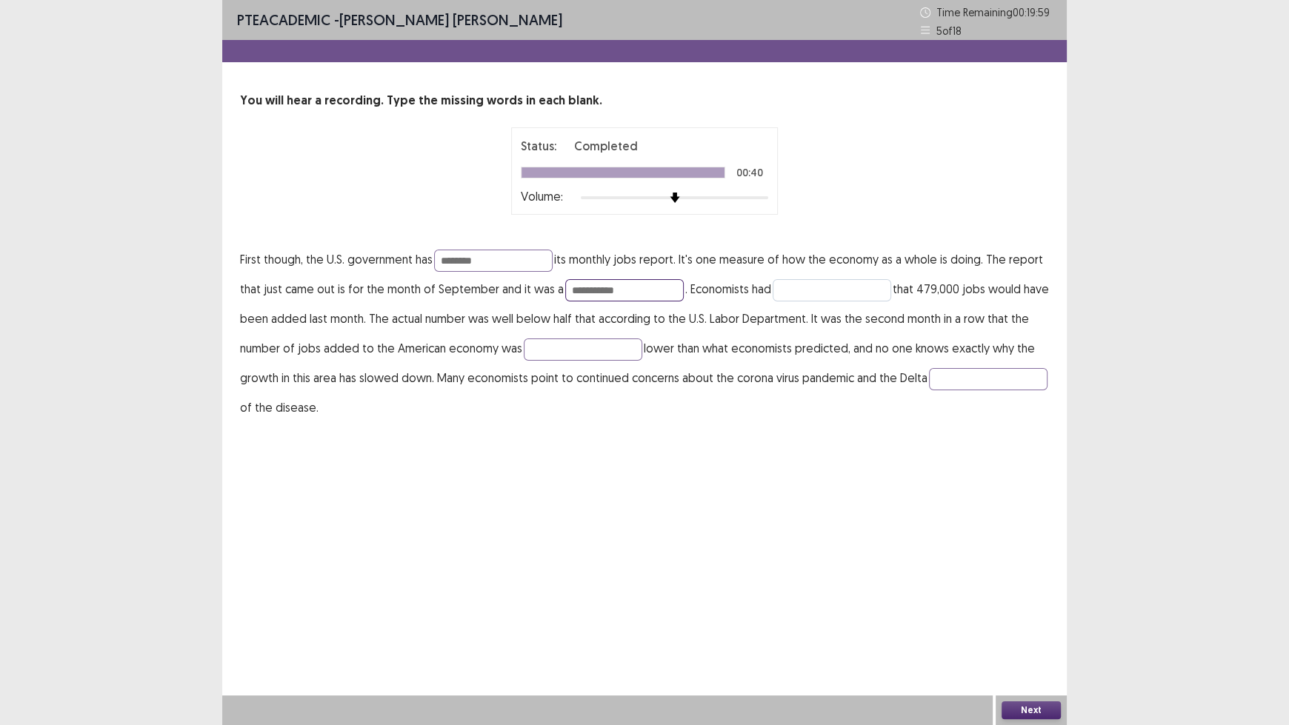
type input "**********"
click at [869, 295] on input "text" at bounding box center [832, 290] width 119 height 22
type input "********"
click at [586, 350] on input "text" at bounding box center [583, 349] width 119 height 22
type input "**********"
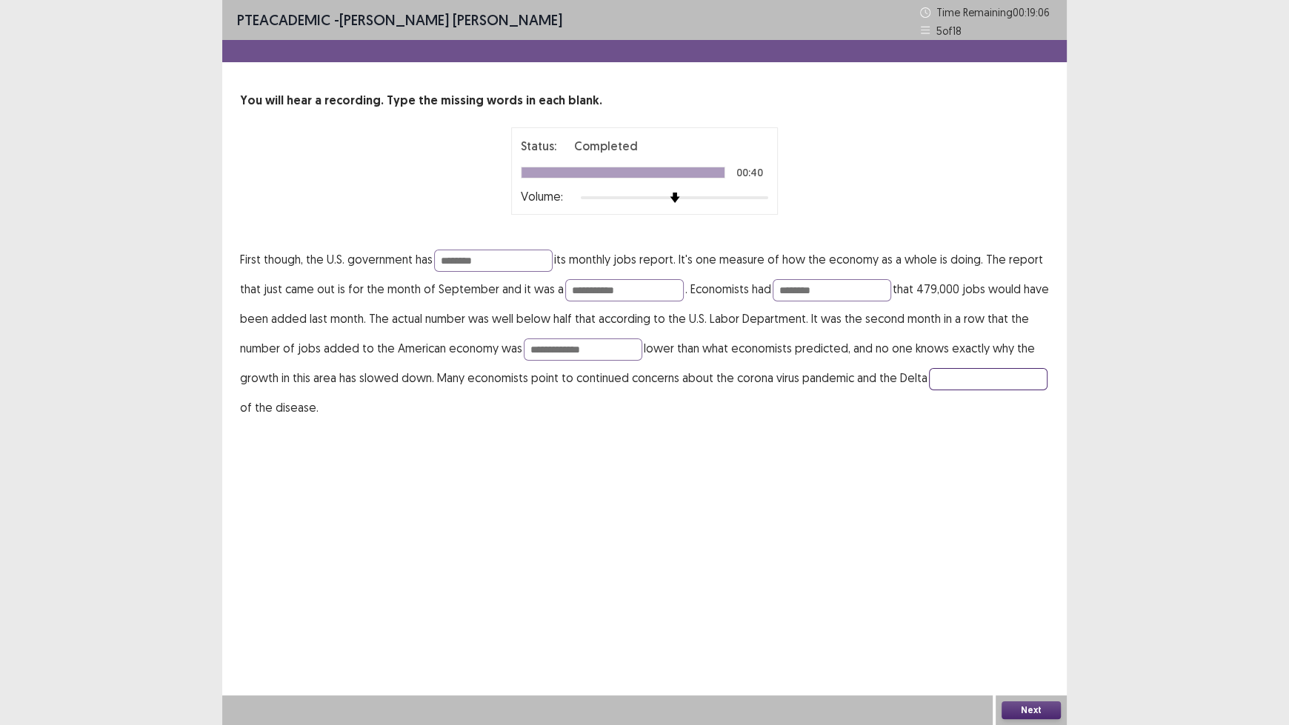
click at [929, 390] on input "text" at bounding box center [988, 379] width 119 height 22
type input "*******"
click at [1035, 600] on button "Next" at bounding box center [1030, 710] width 59 height 18
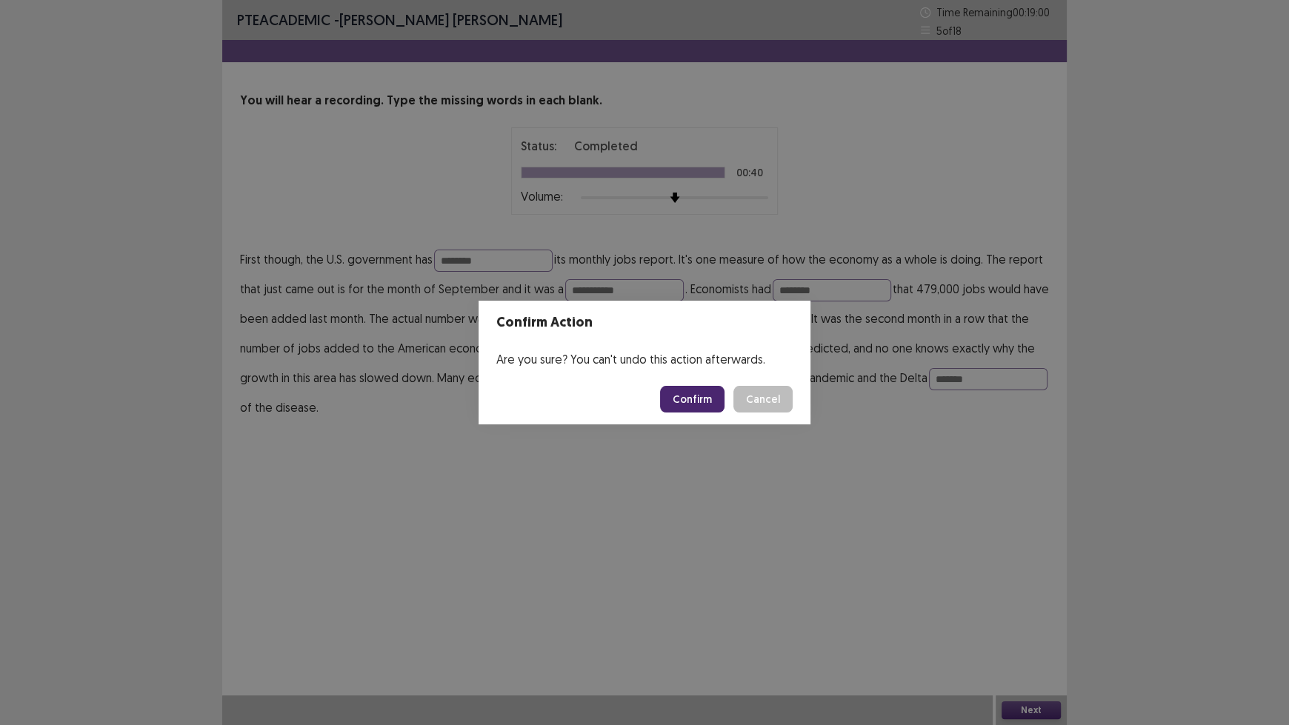
click at [691, 398] on button "Confirm" at bounding box center [692, 399] width 64 height 27
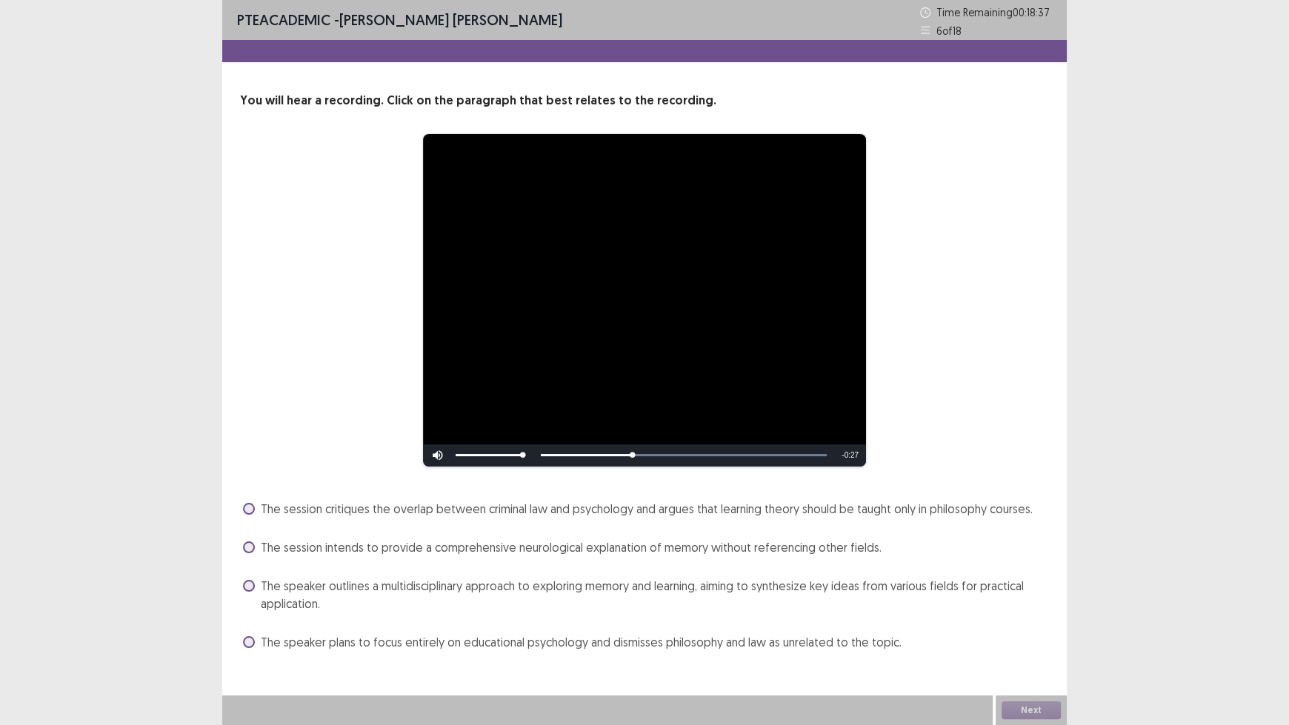
click at [453, 513] on span "The session critiques the overlap between criminal law and psychology and argue…" at bounding box center [647, 509] width 772 height 18
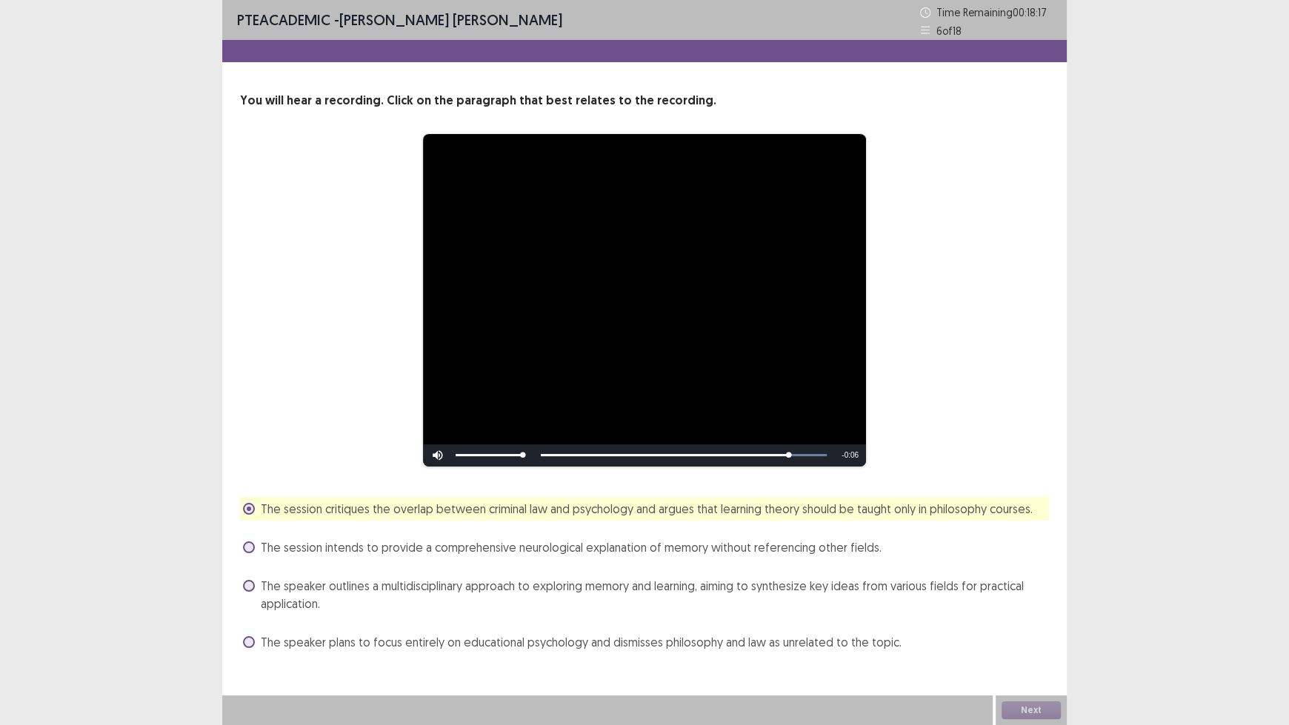
click at [533, 590] on span "The speaker outlines a multidisciplinary approach to exploring memory and learn…" at bounding box center [655, 595] width 788 height 36
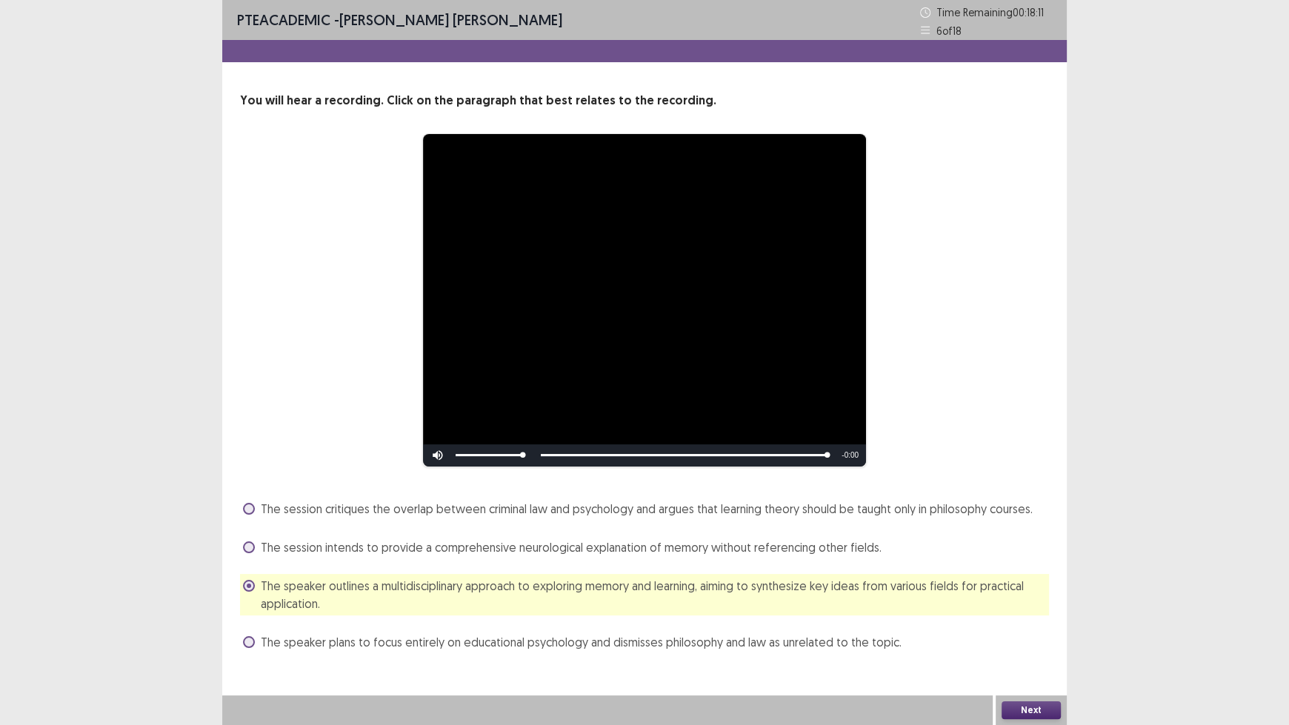
click at [1033, 600] on button "Next" at bounding box center [1030, 710] width 59 height 18
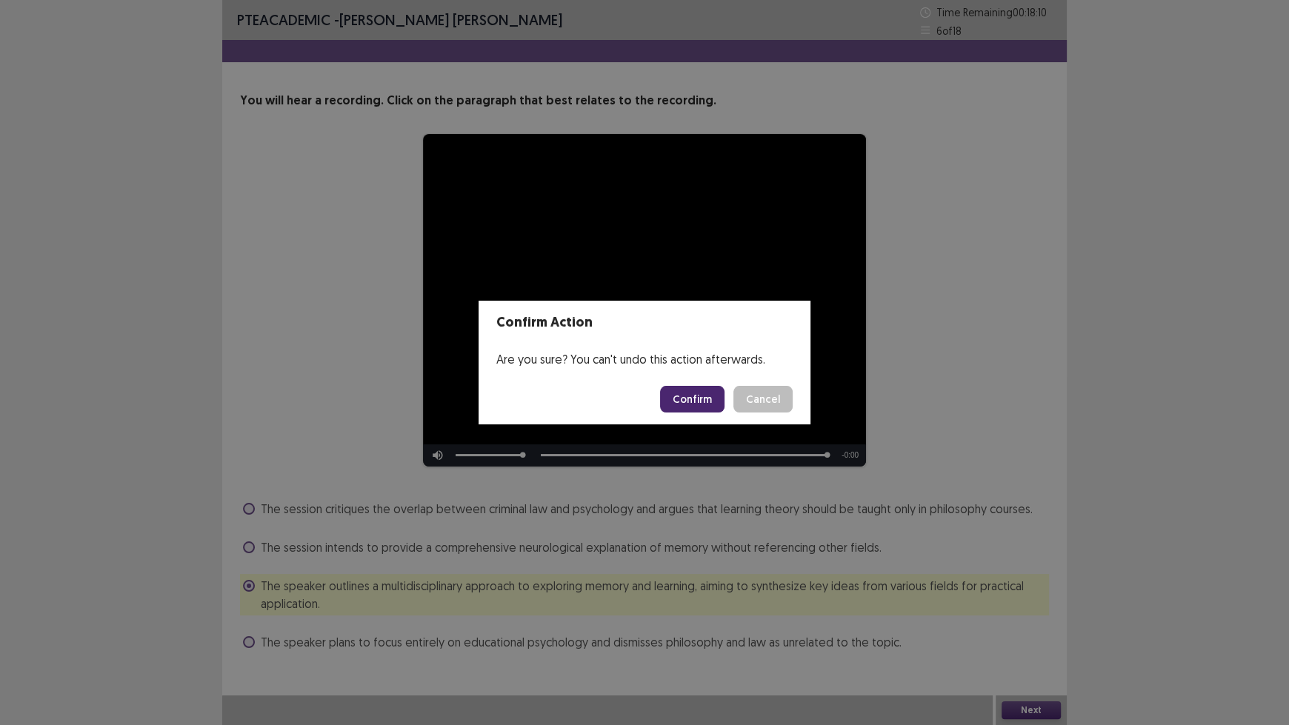
click at [695, 391] on button "Confirm" at bounding box center [692, 399] width 64 height 27
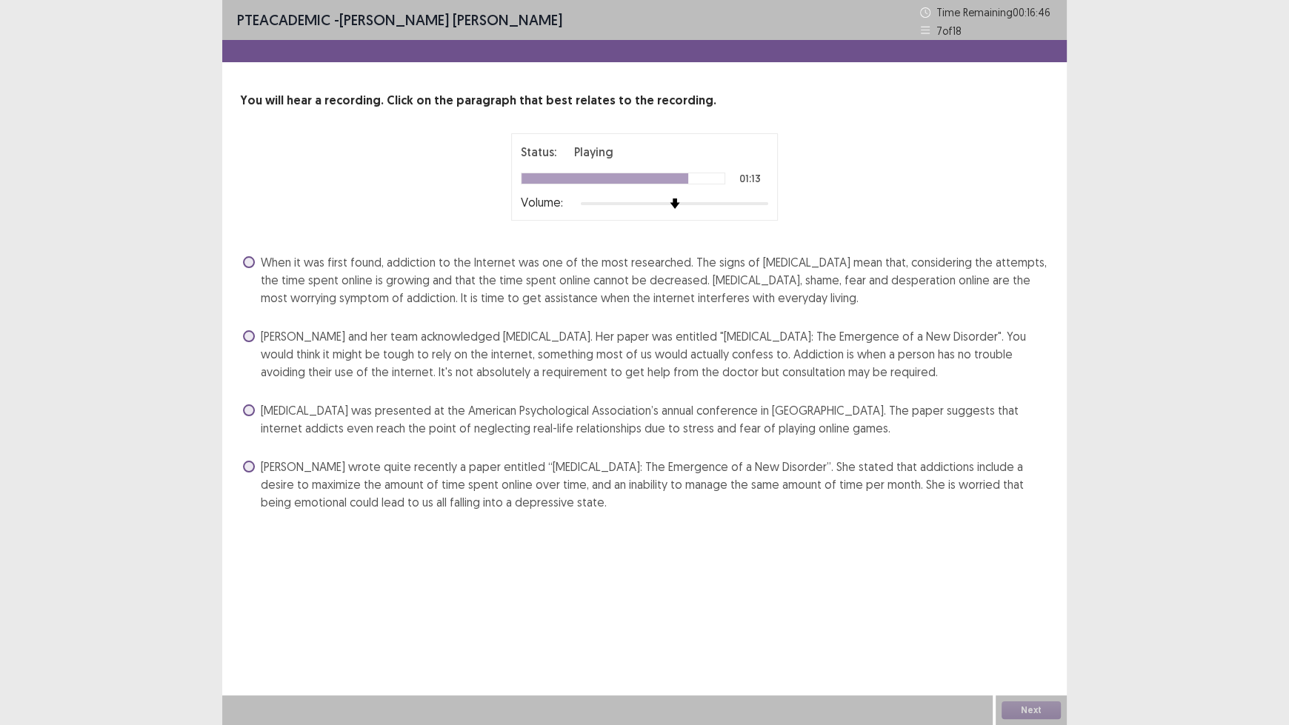
click at [686, 485] on span "[PERSON_NAME] wrote quite recently a paper entitled “[MEDICAL_DATA]: The Emerge…" at bounding box center [655, 484] width 788 height 53
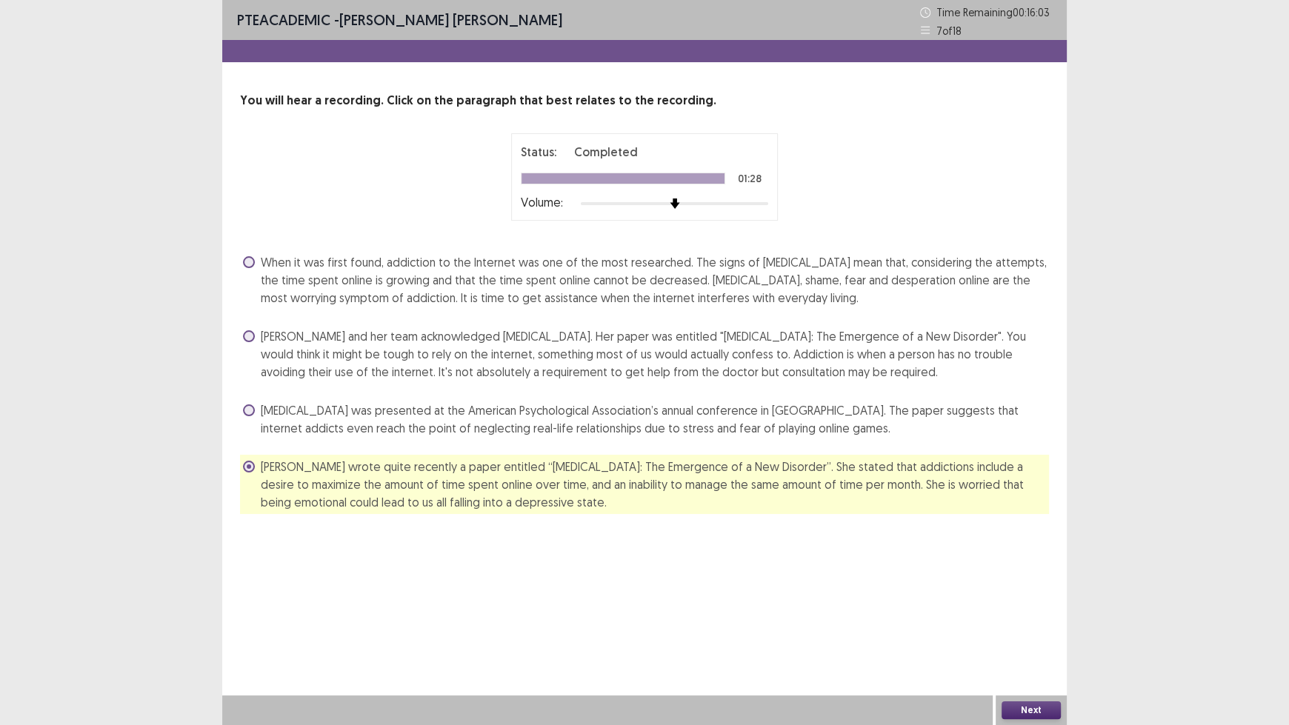
click at [678, 293] on span "When it was first found, addiction to the Internet was one of the most research…" at bounding box center [655, 279] width 788 height 53
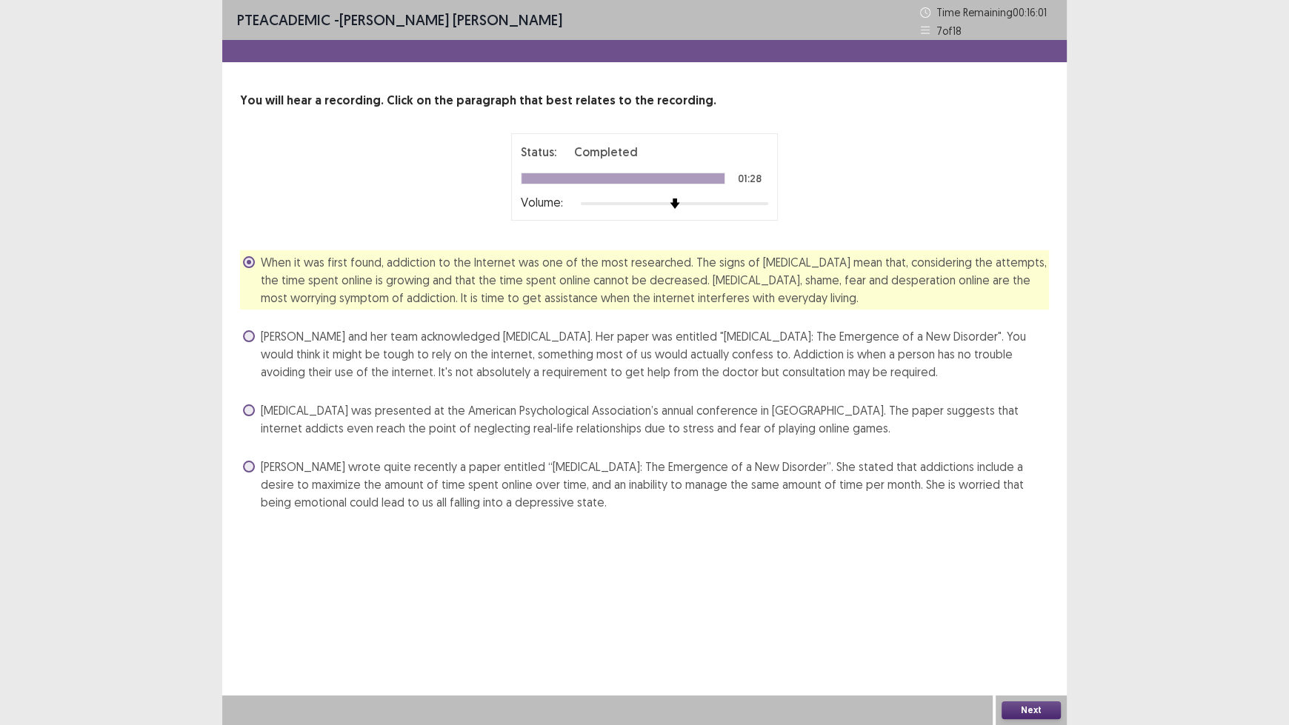
click at [1037, 600] on button "Next" at bounding box center [1030, 710] width 59 height 18
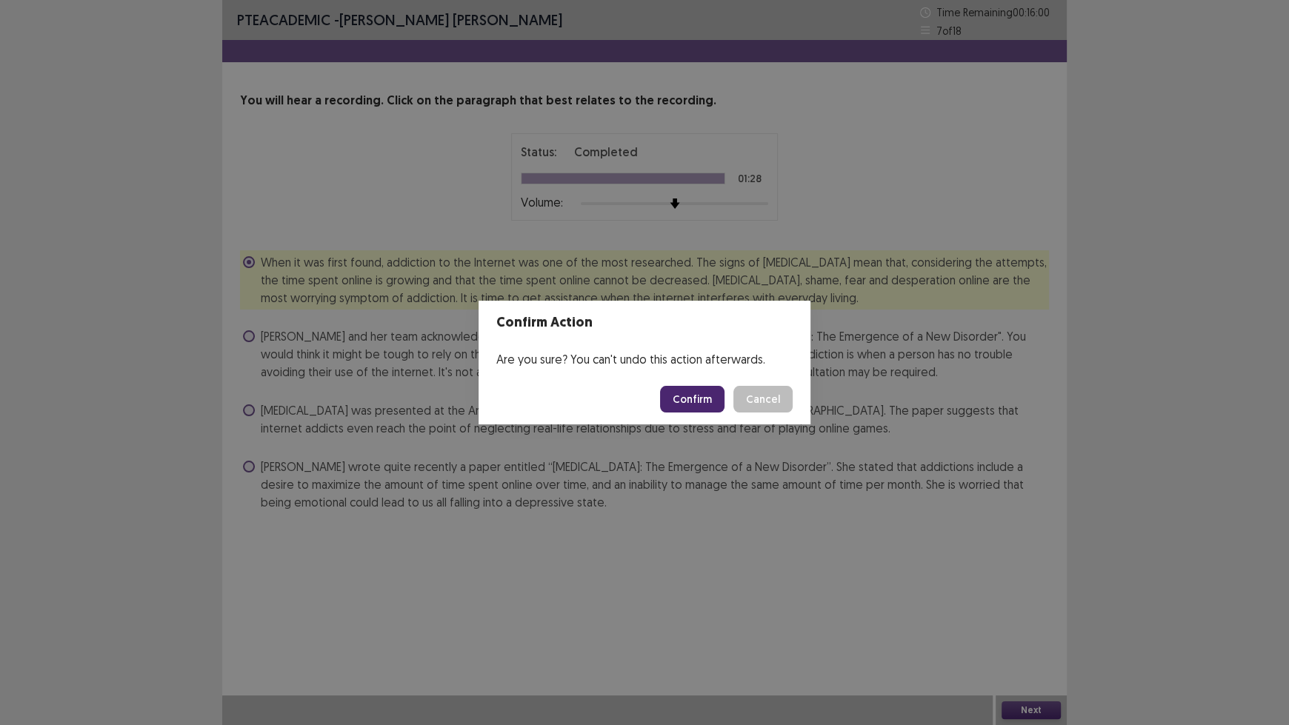
click at [687, 405] on button "Confirm" at bounding box center [692, 399] width 64 height 27
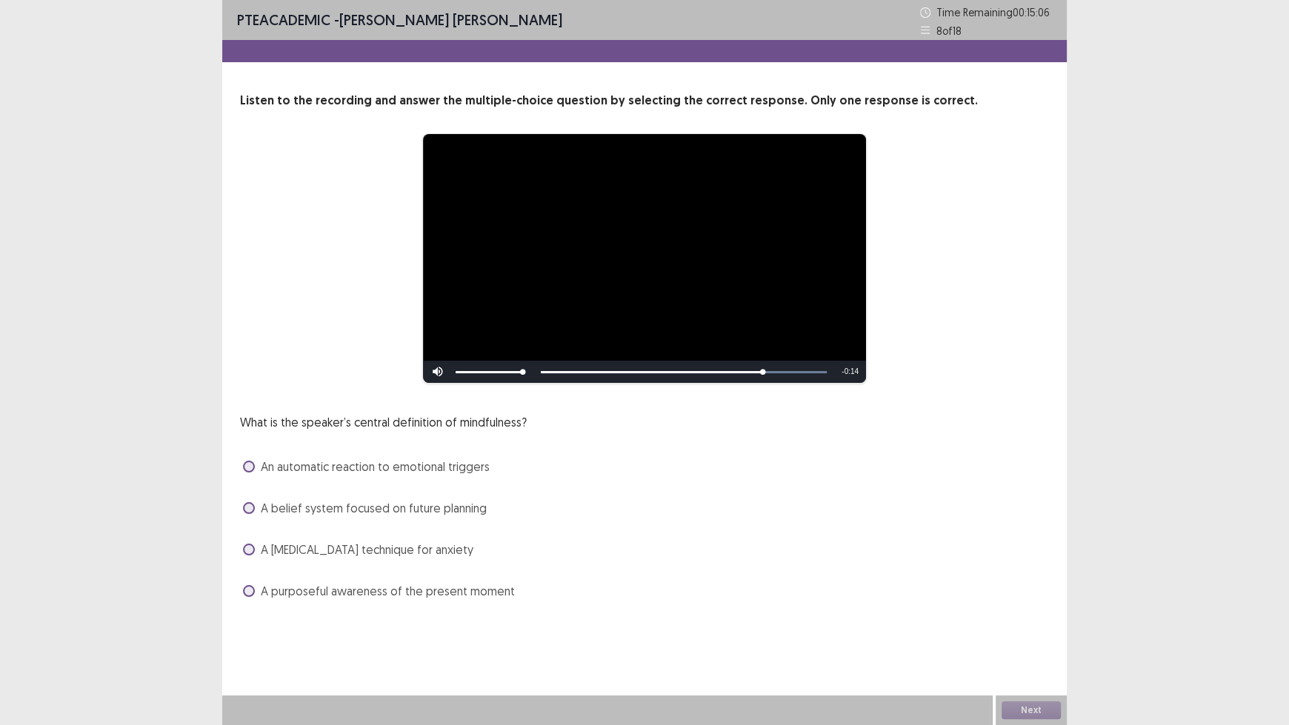
click at [498, 591] on span "A purposeful awareness of the present moment" at bounding box center [388, 591] width 254 height 18
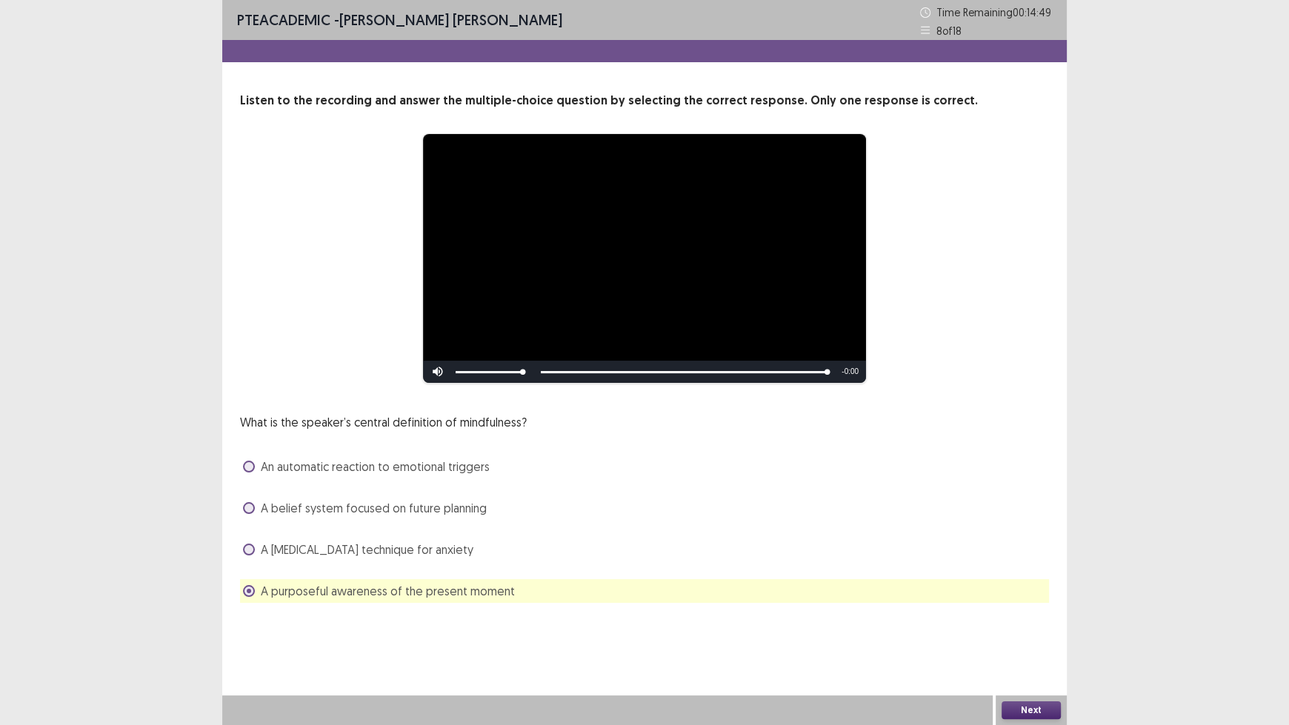
click at [1031, 600] on button "Next" at bounding box center [1030, 710] width 59 height 18
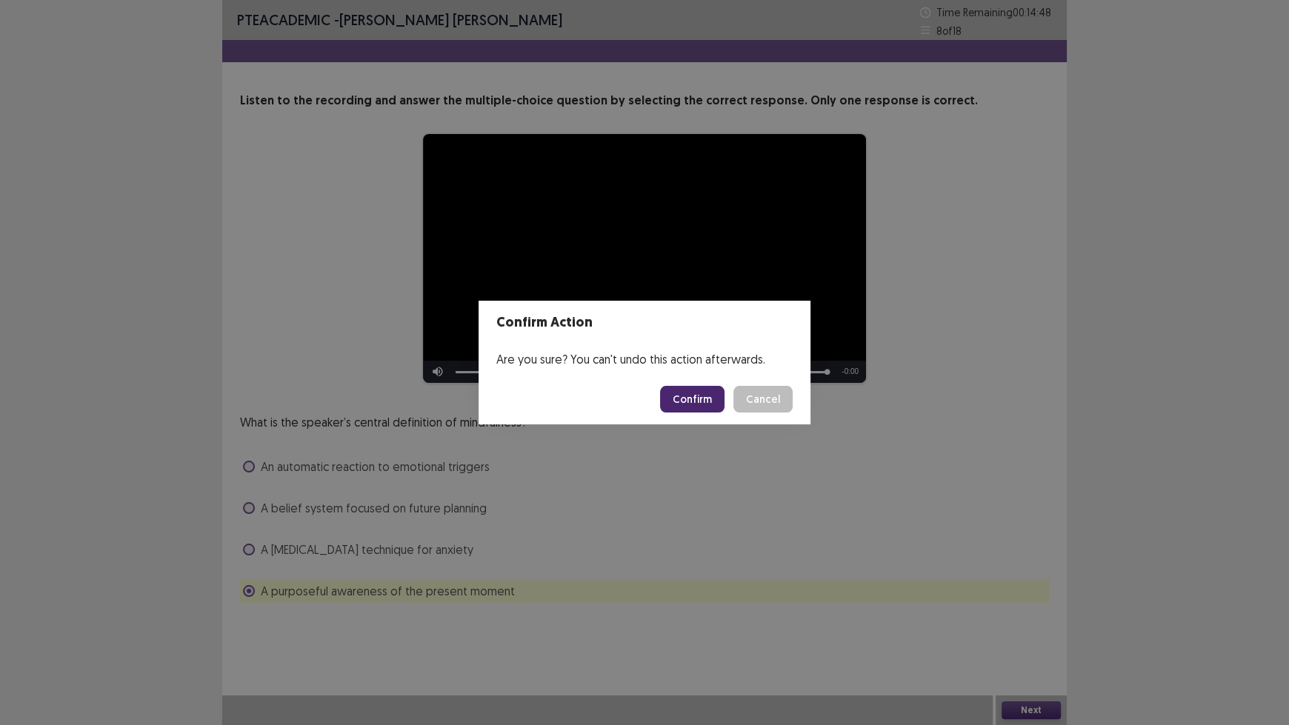
click at [676, 397] on button "Confirm" at bounding box center [692, 399] width 64 height 27
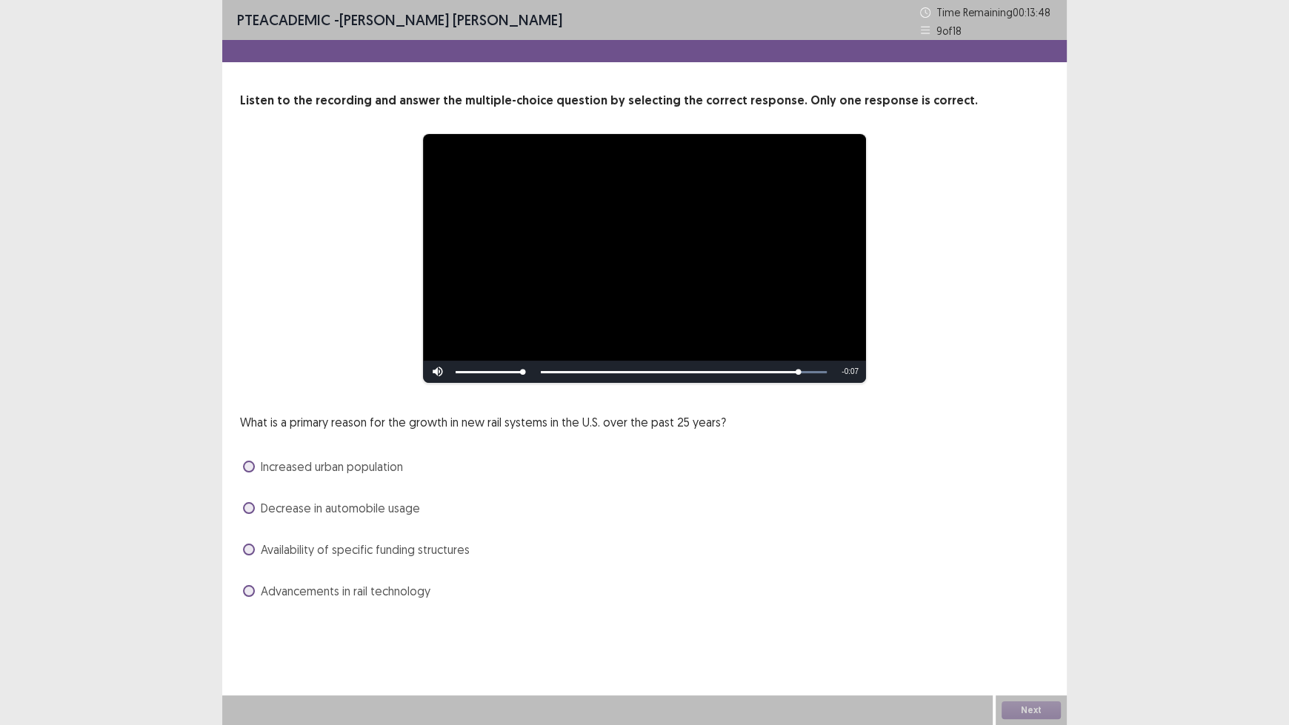
click at [390, 590] on span "Advancements in rail technology" at bounding box center [346, 591] width 170 height 18
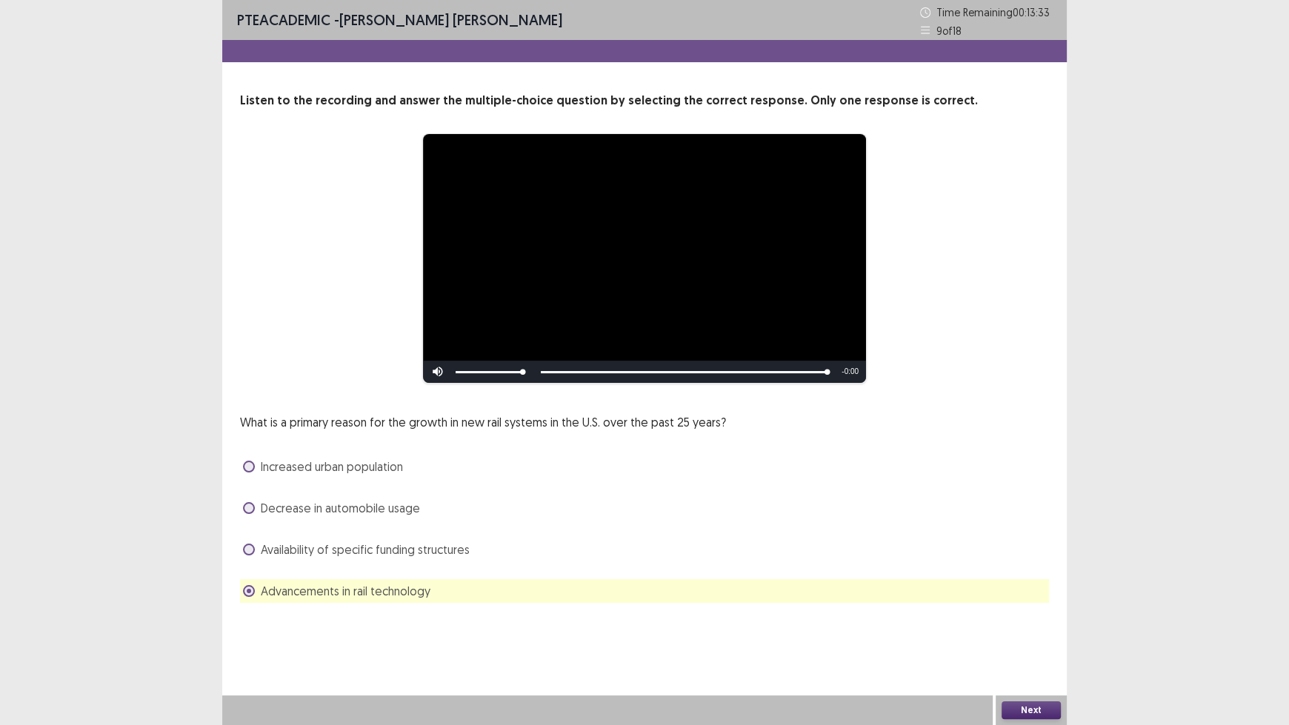
click at [363, 504] on span "Decrease in automobile usage" at bounding box center [340, 508] width 159 height 18
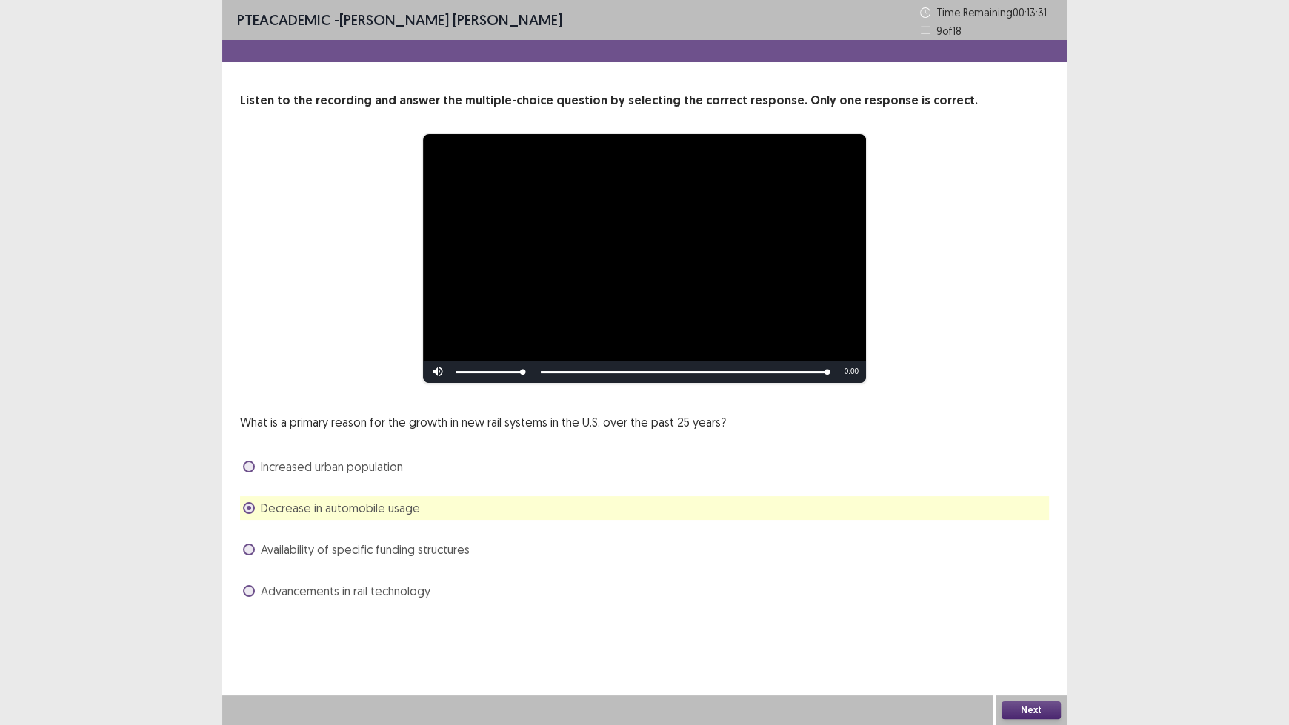
click at [1032, 600] on button "Next" at bounding box center [1030, 710] width 59 height 18
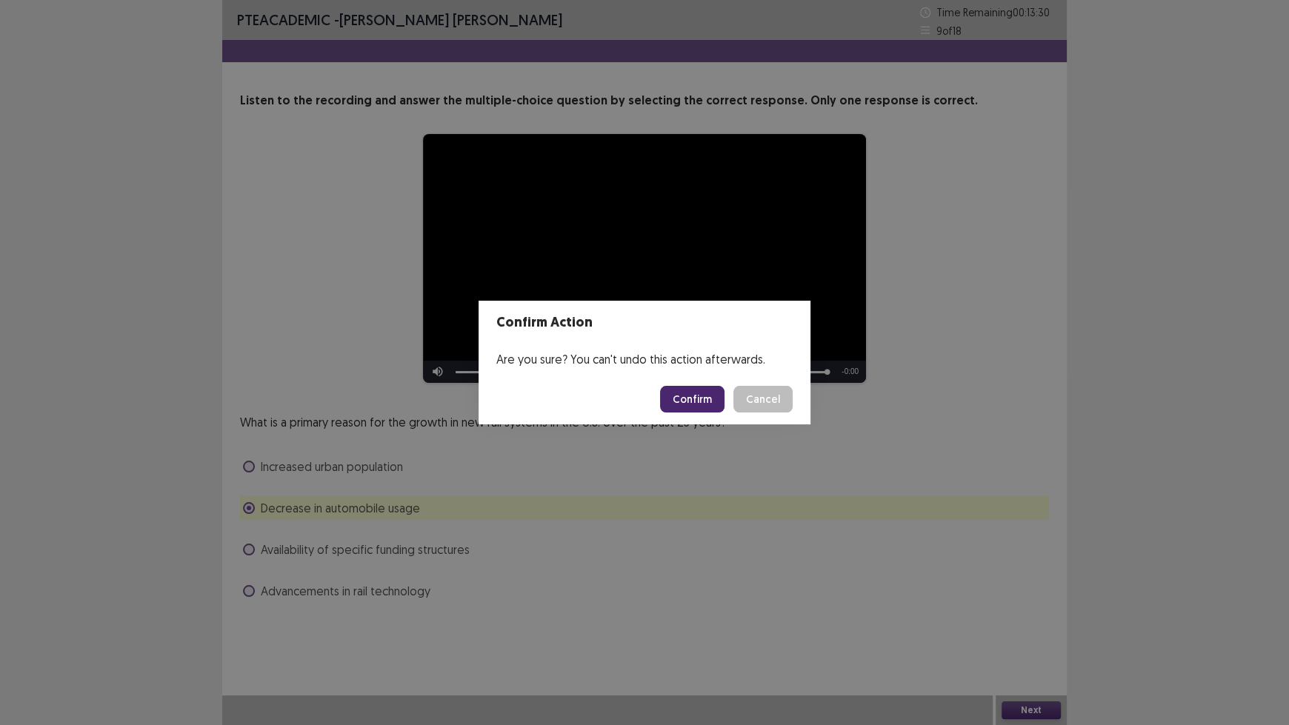
click at [690, 388] on button "Confirm" at bounding box center [692, 399] width 64 height 27
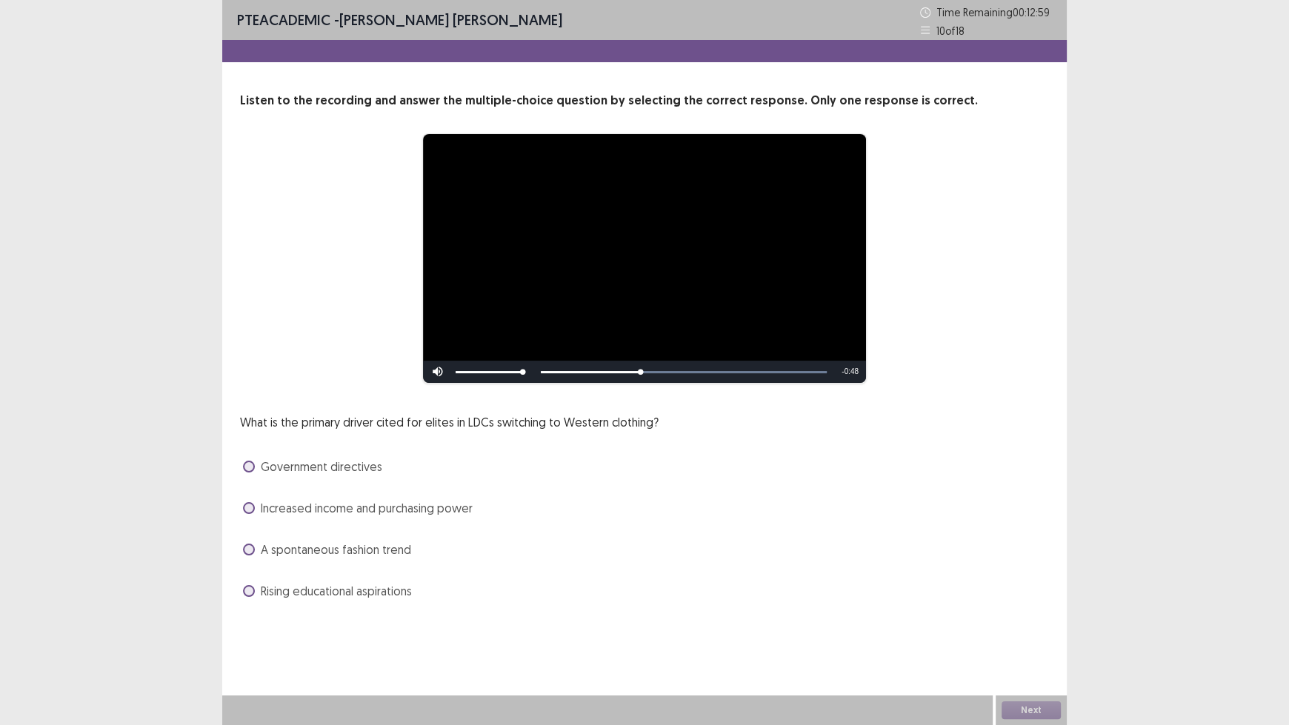
click at [463, 507] on span "Increased income and purchasing power" at bounding box center [367, 508] width 212 height 18
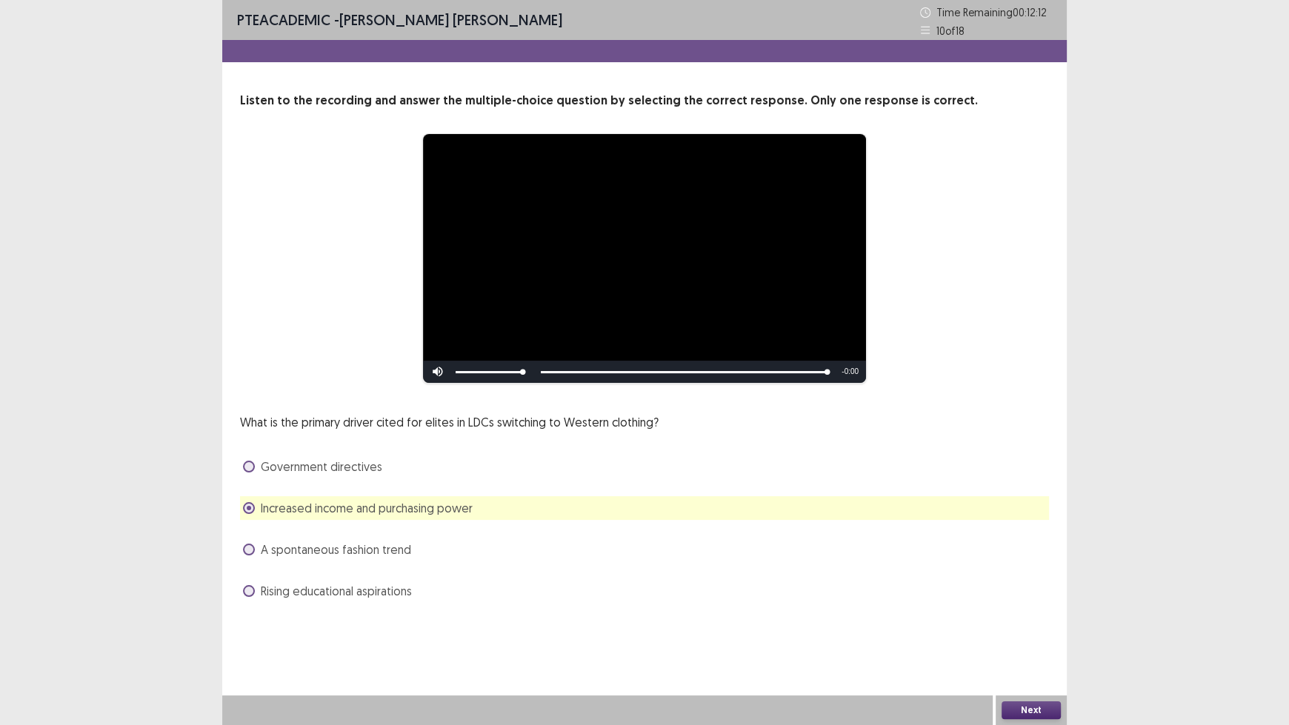
click at [1039, 600] on button "Next" at bounding box center [1030, 710] width 59 height 18
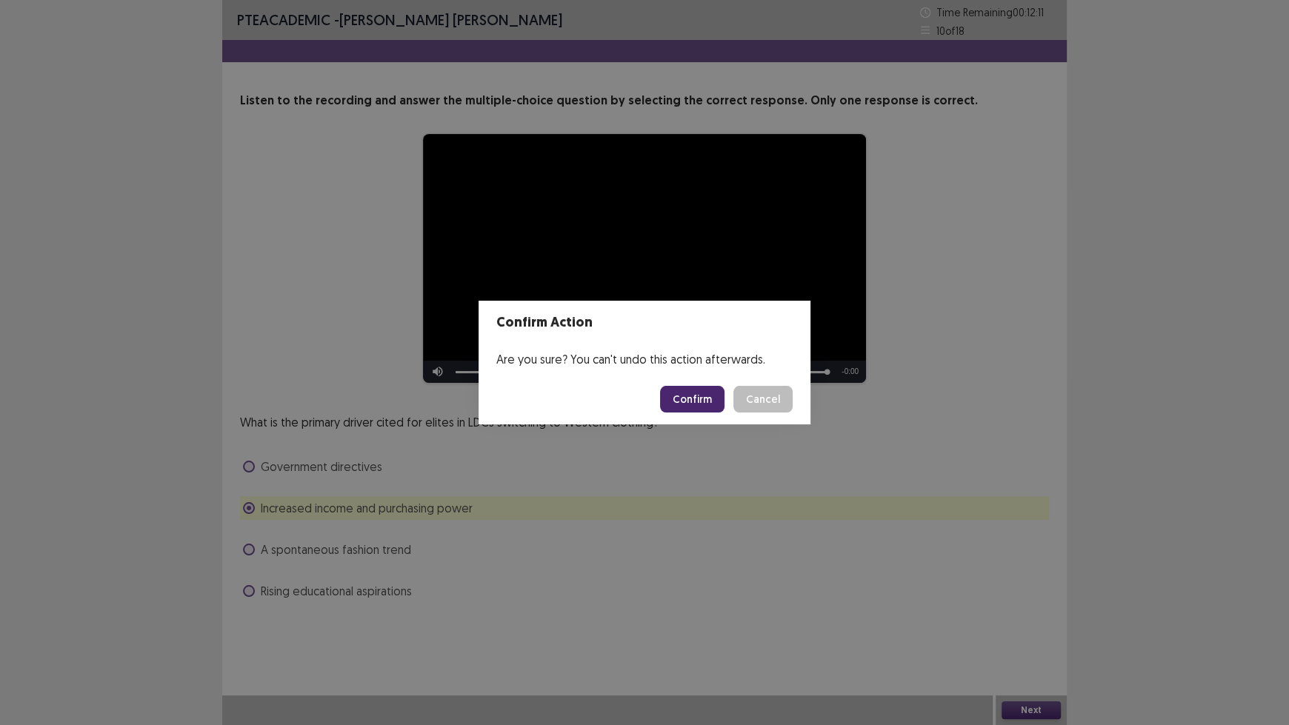
click at [699, 399] on button "Confirm" at bounding box center [692, 399] width 64 height 27
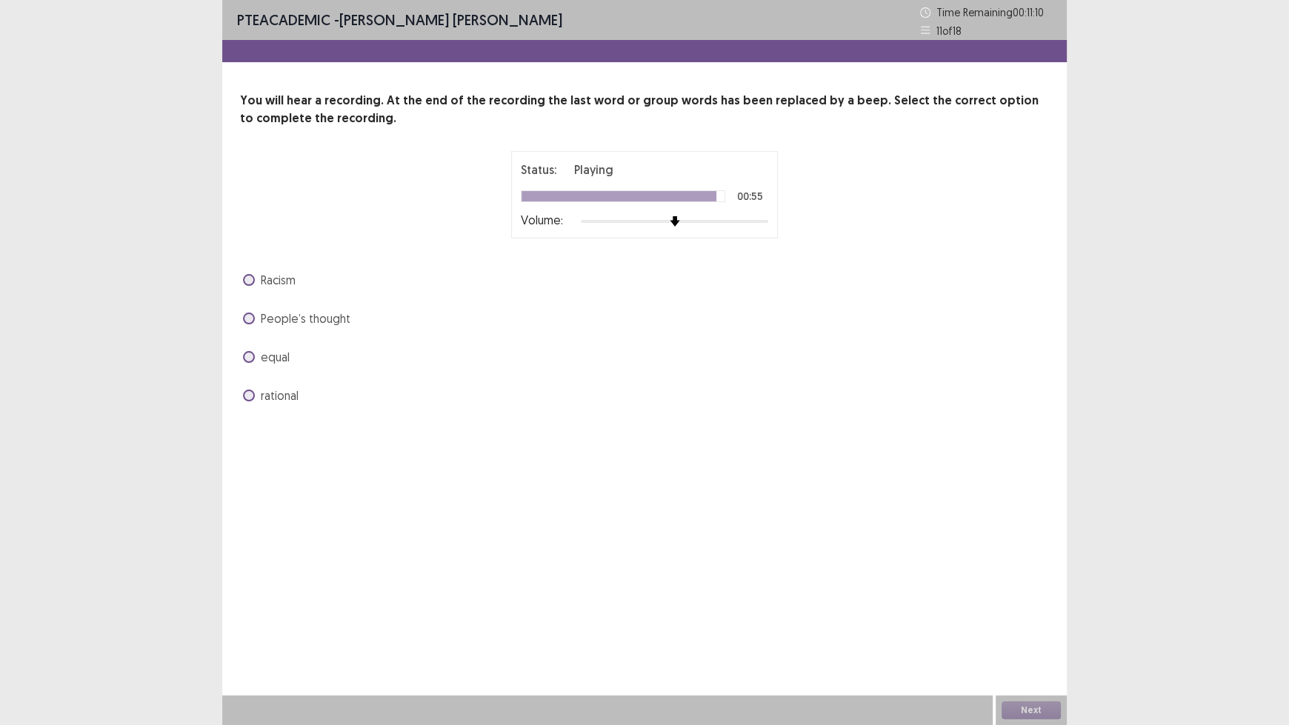
click at [268, 349] on span "equal" at bounding box center [275, 357] width 29 height 18
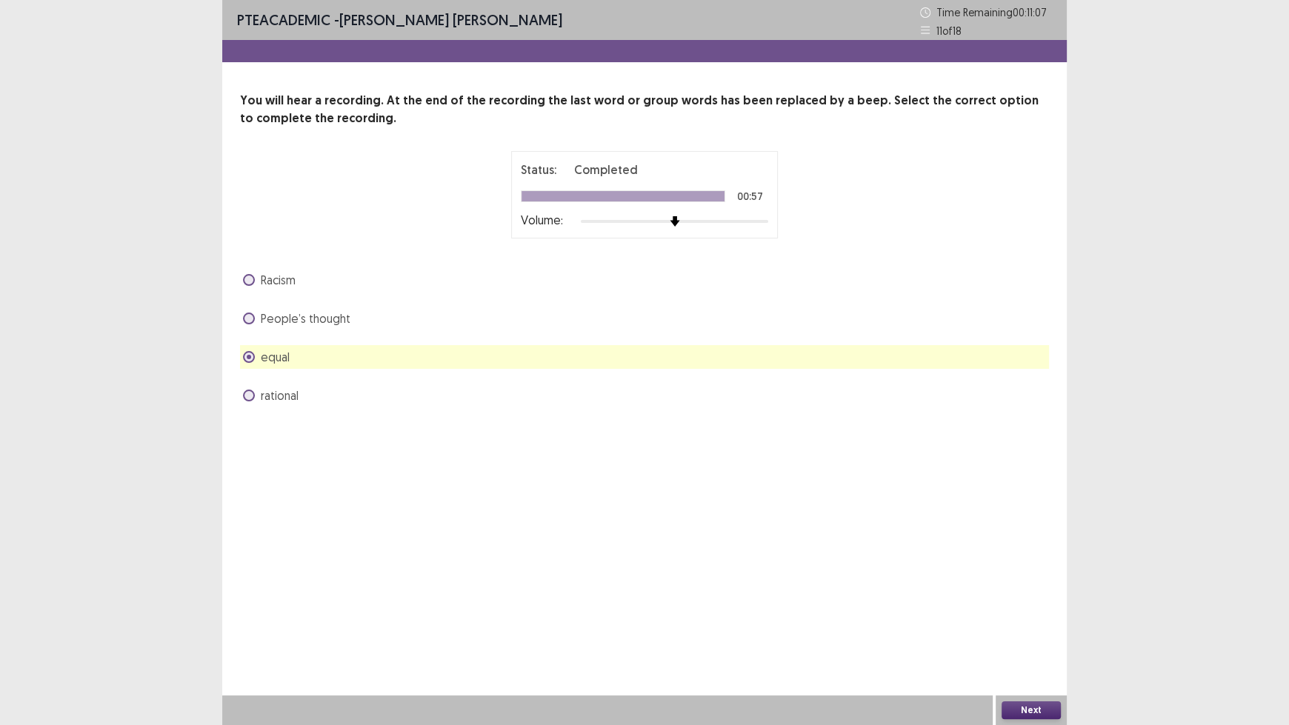
click at [1031, 600] on button "Next" at bounding box center [1030, 710] width 59 height 18
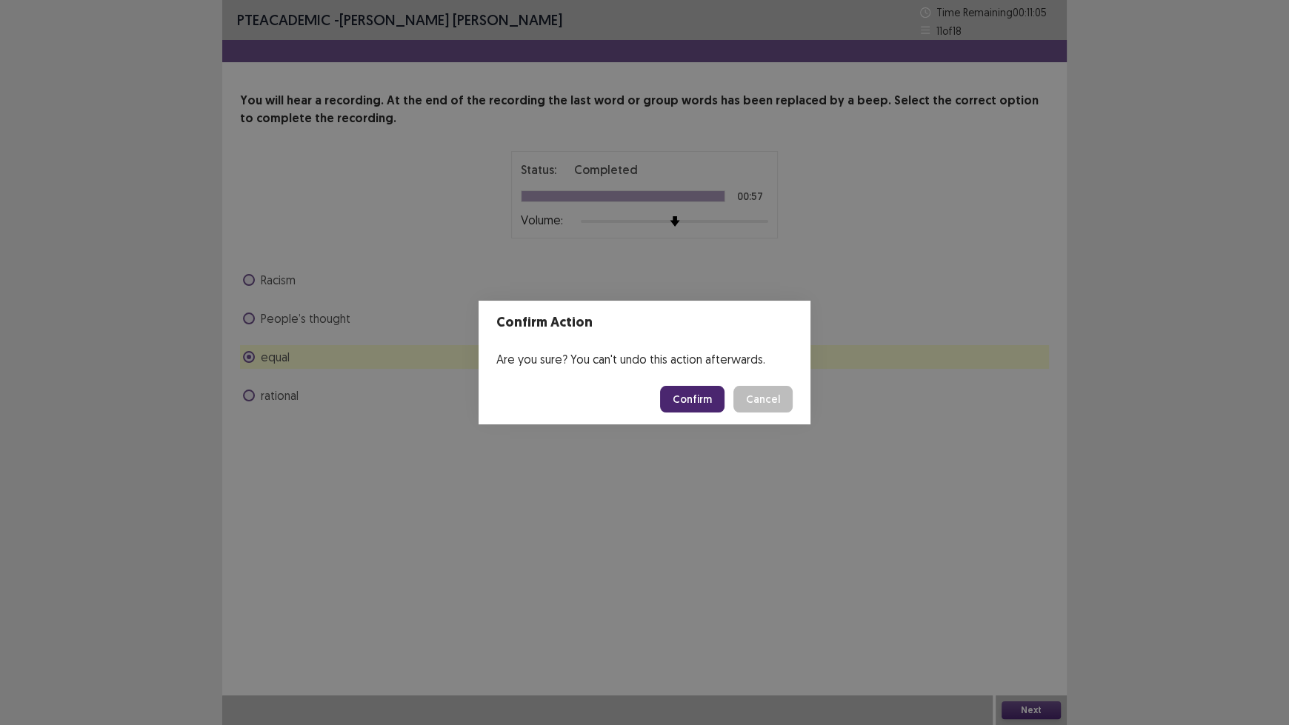
click at [687, 397] on button "Confirm" at bounding box center [692, 399] width 64 height 27
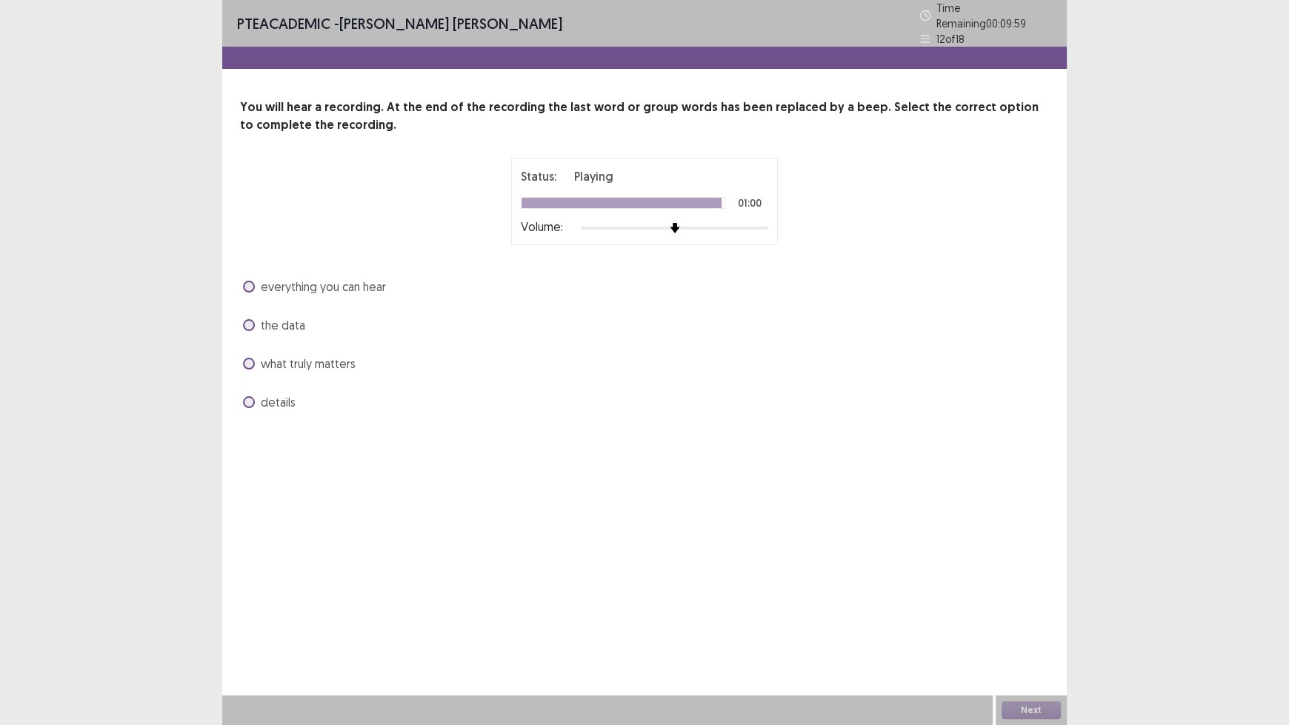
click at [330, 359] on span "what truly matters" at bounding box center [308, 364] width 95 height 18
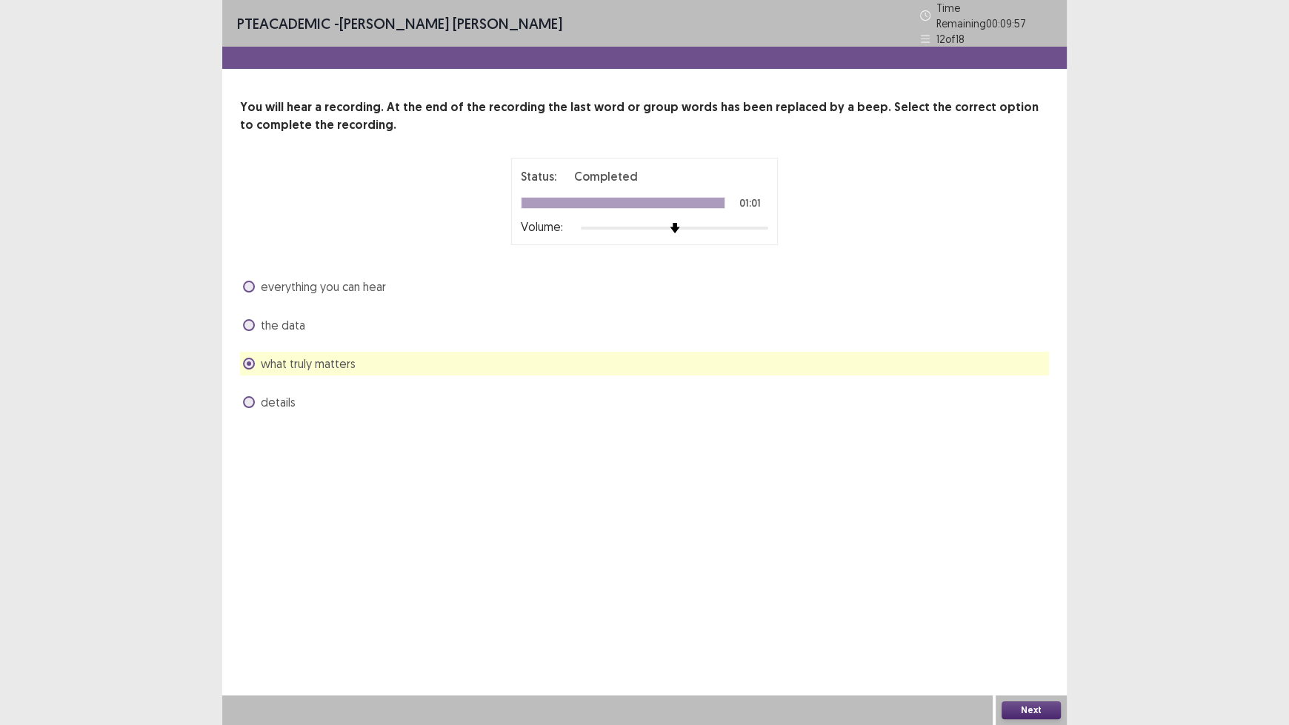
click at [1033, 600] on button "Next" at bounding box center [1030, 710] width 59 height 18
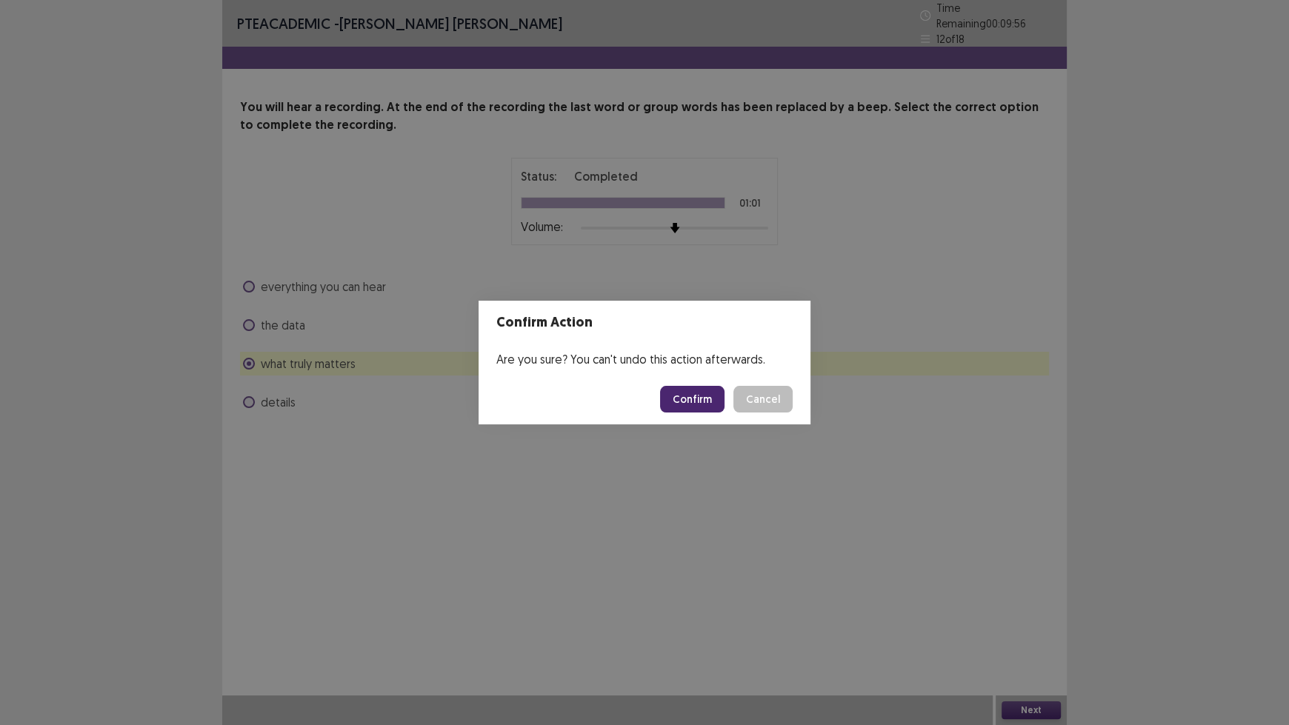
click at [686, 413] on footer "Confirm Cancel" at bounding box center [644, 399] width 332 height 50
click at [686, 401] on button "Confirm" at bounding box center [692, 399] width 64 height 27
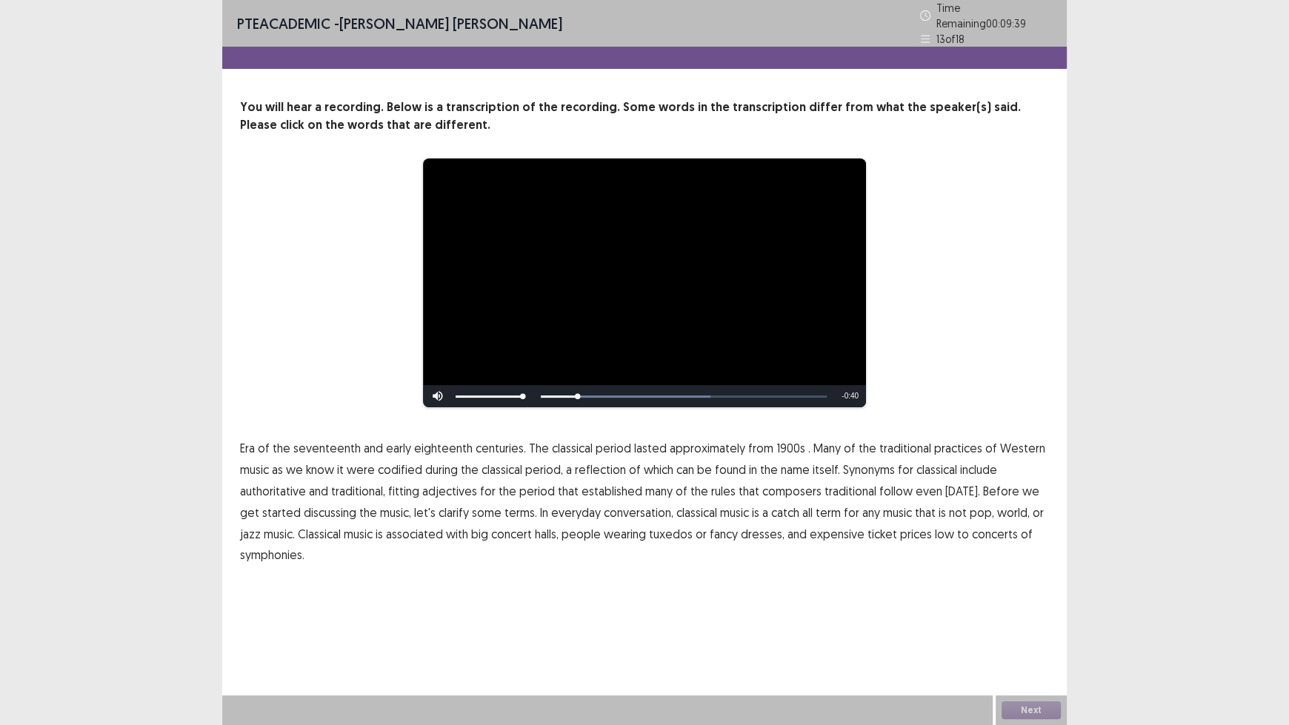
click at [787, 445] on span "1900s" at bounding box center [790, 448] width 29 height 18
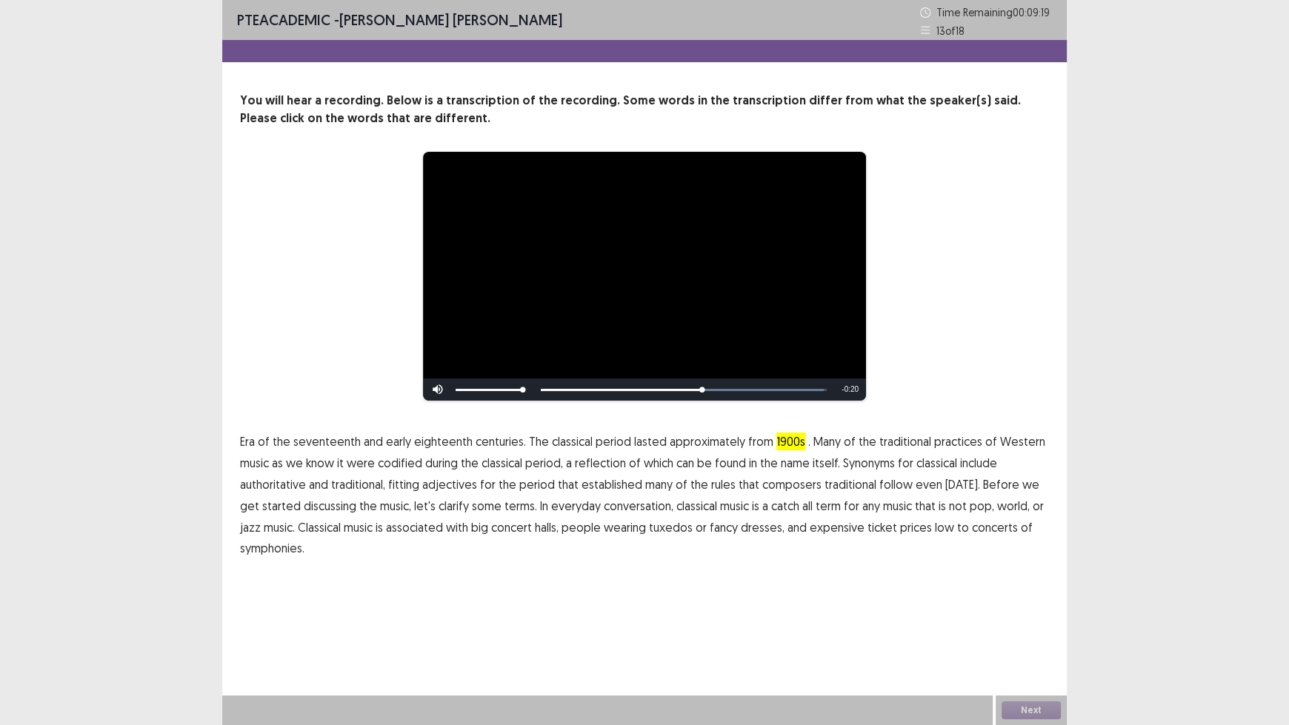
click at [857, 485] on span "traditional" at bounding box center [850, 485] width 52 height 18
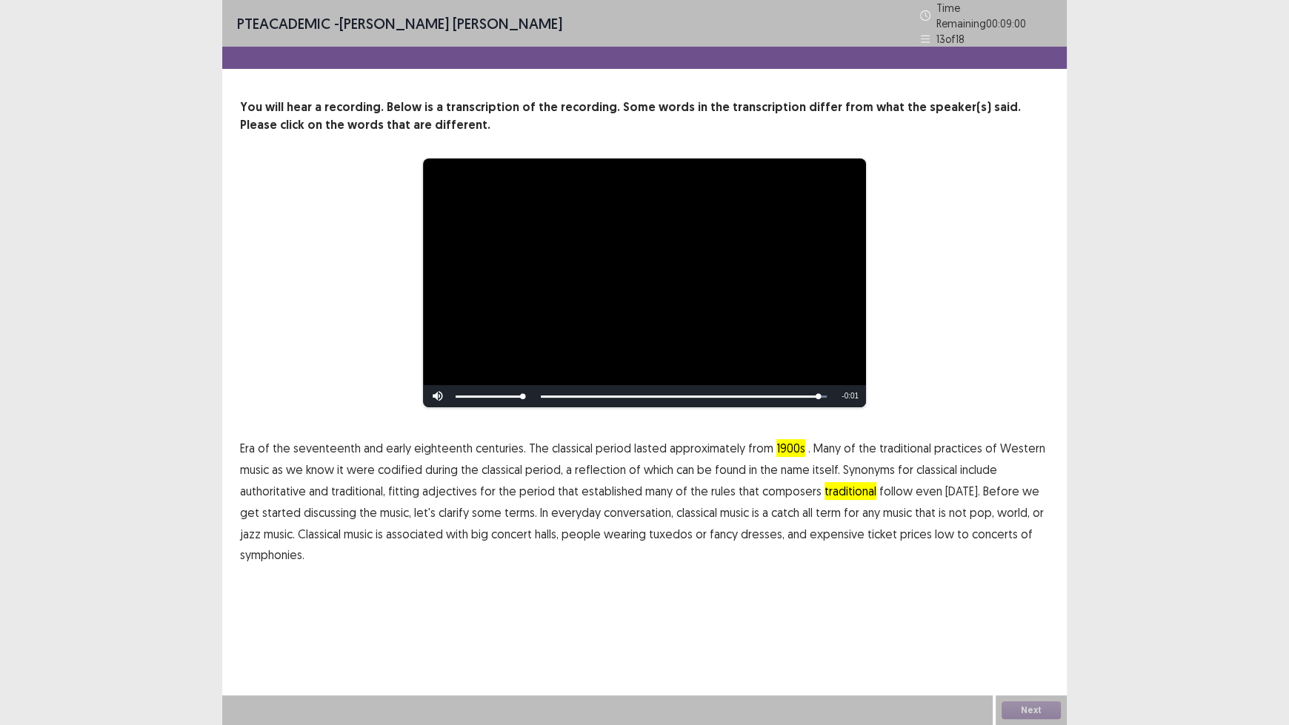
click at [935, 529] on span "low" at bounding box center [944, 534] width 19 height 18
click at [1043, 600] on button "Next" at bounding box center [1030, 710] width 59 height 18
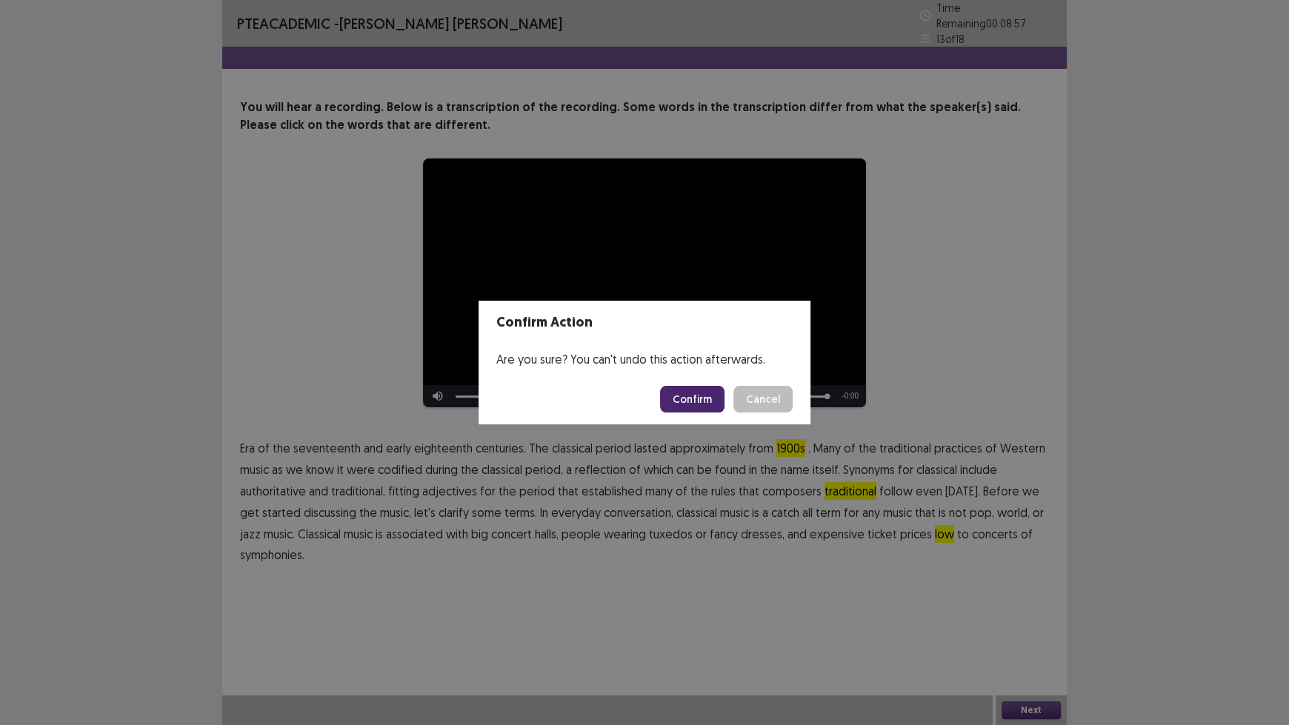
click at [694, 408] on button "Confirm" at bounding box center [692, 399] width 64 height 27
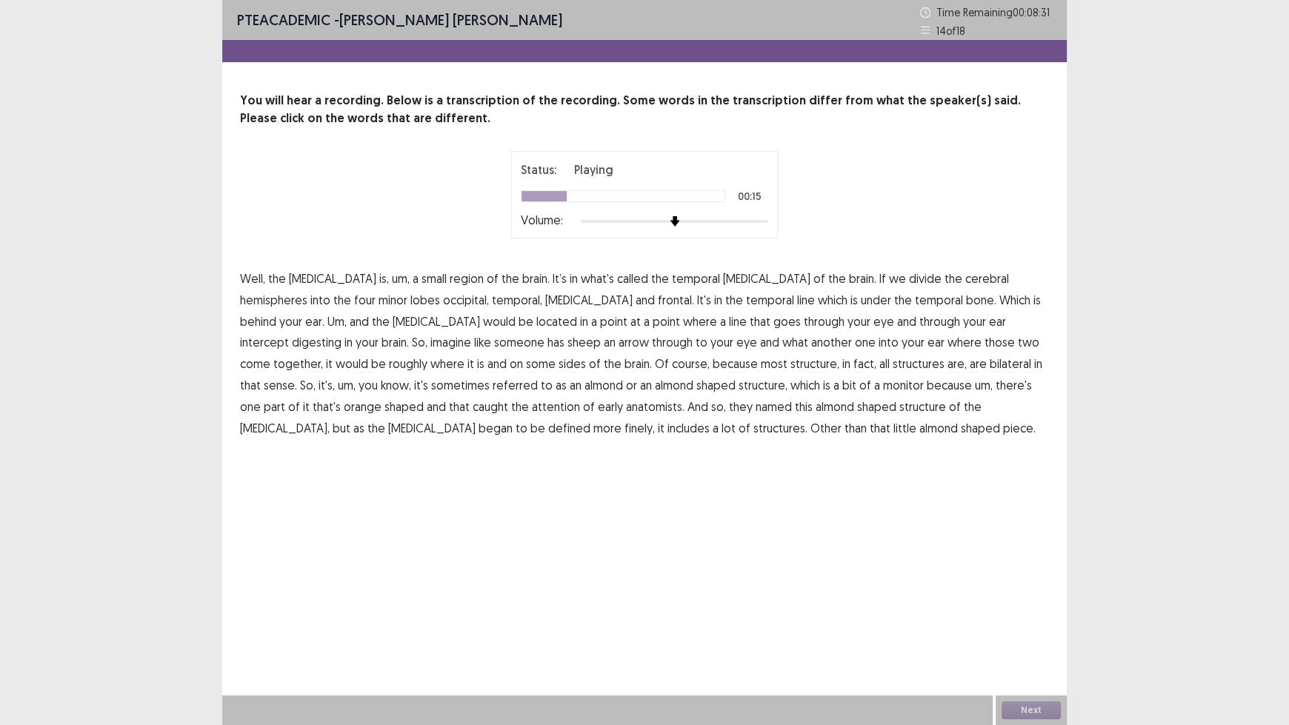
click at [797, 300] on span "line" at bounding box center [806, 300] width 18 height 18
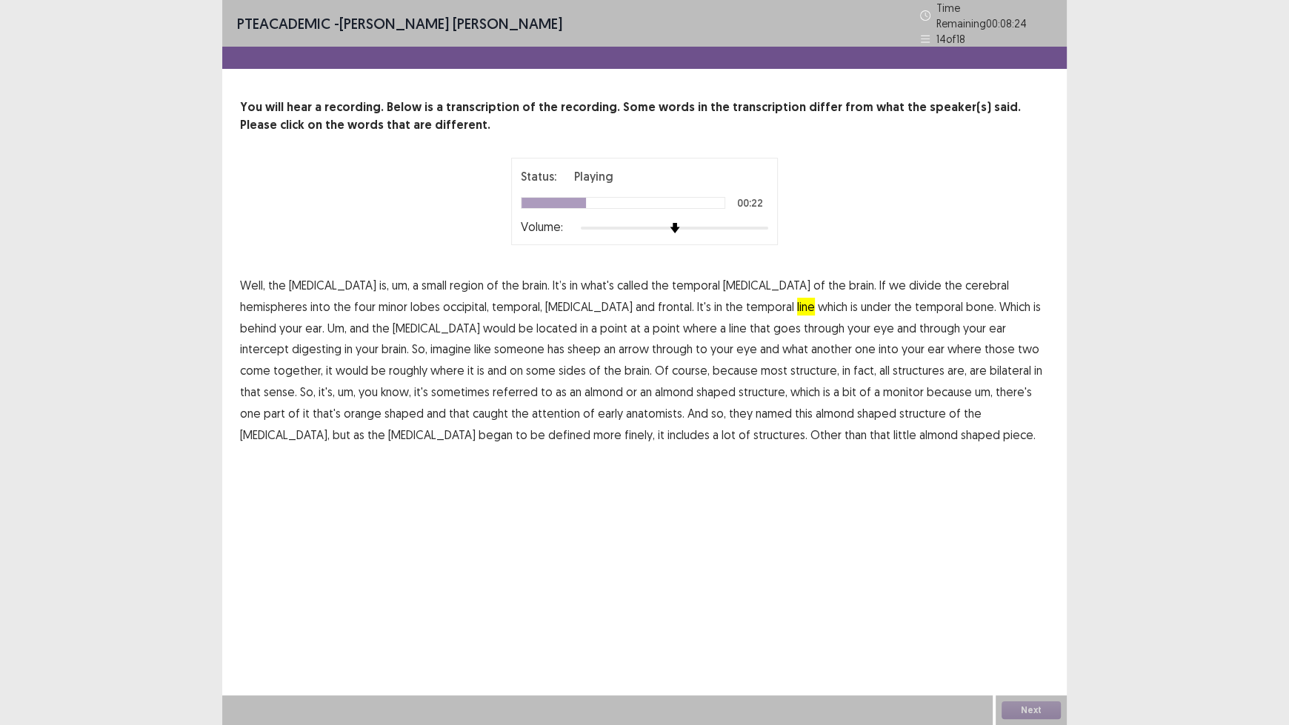
click at [393, 321] on span "[MEDICAL_DATA]" at bounding box center [436, 328] width 87 height 18
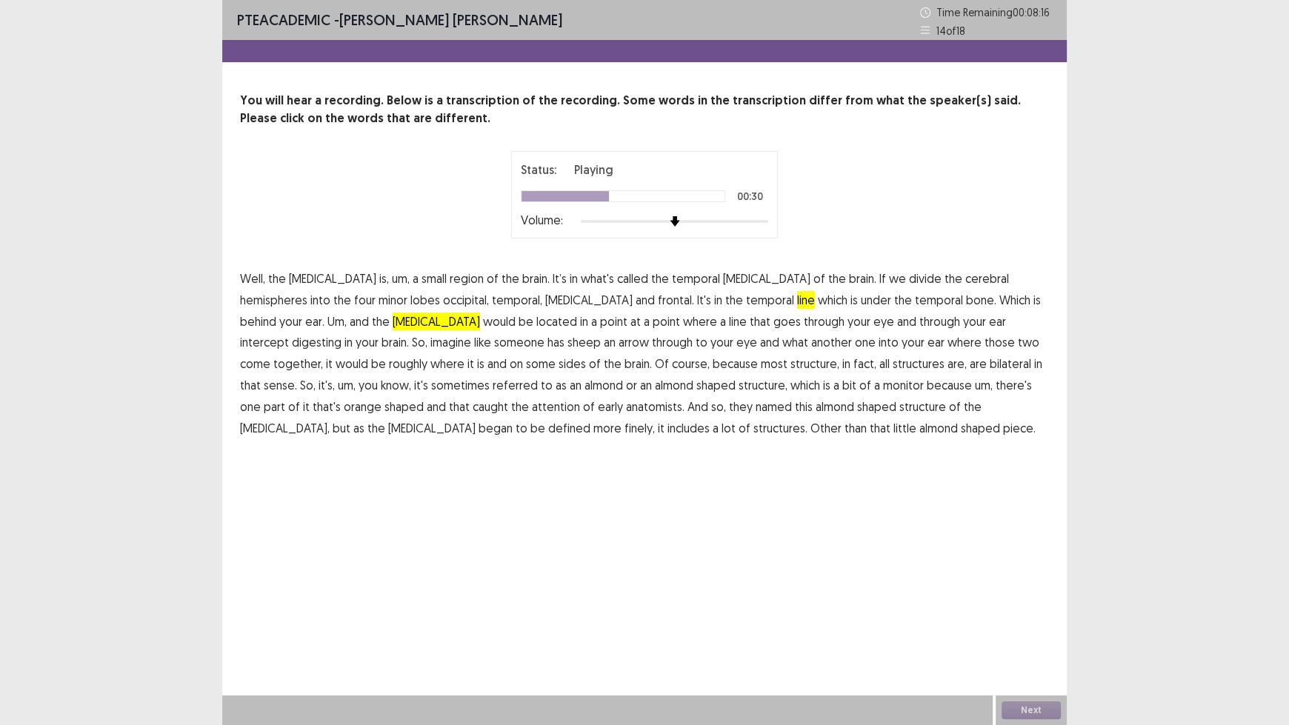
click at [341, 333] on span "digesting" at bounding box center [317, 342] width 50 height 18
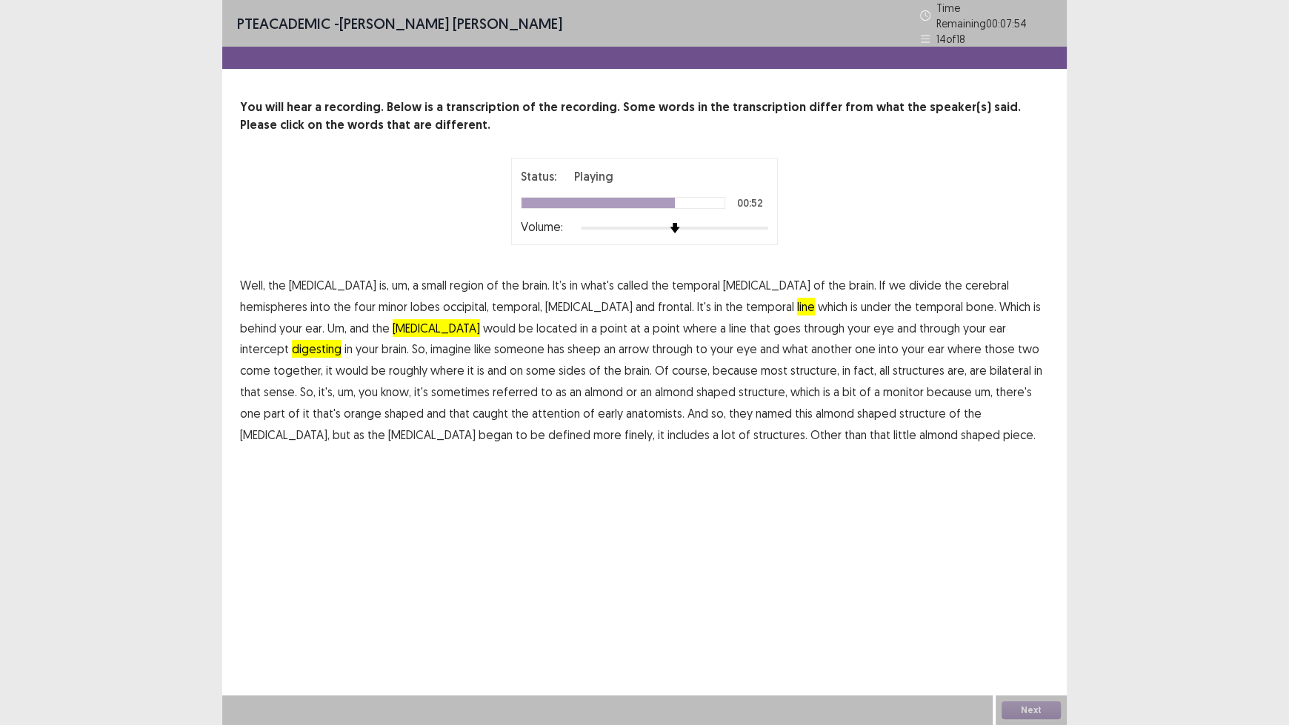
click at [883, 387] on span "monitor" at bounding box center [903, 392] width 41 height 18
click at [381, 404] on span "orange" at bounding box center [363, 413] width 38 height 18
click at [1019, 600] on button "Next" at bounding box center [1030, 710] width 59 height 18
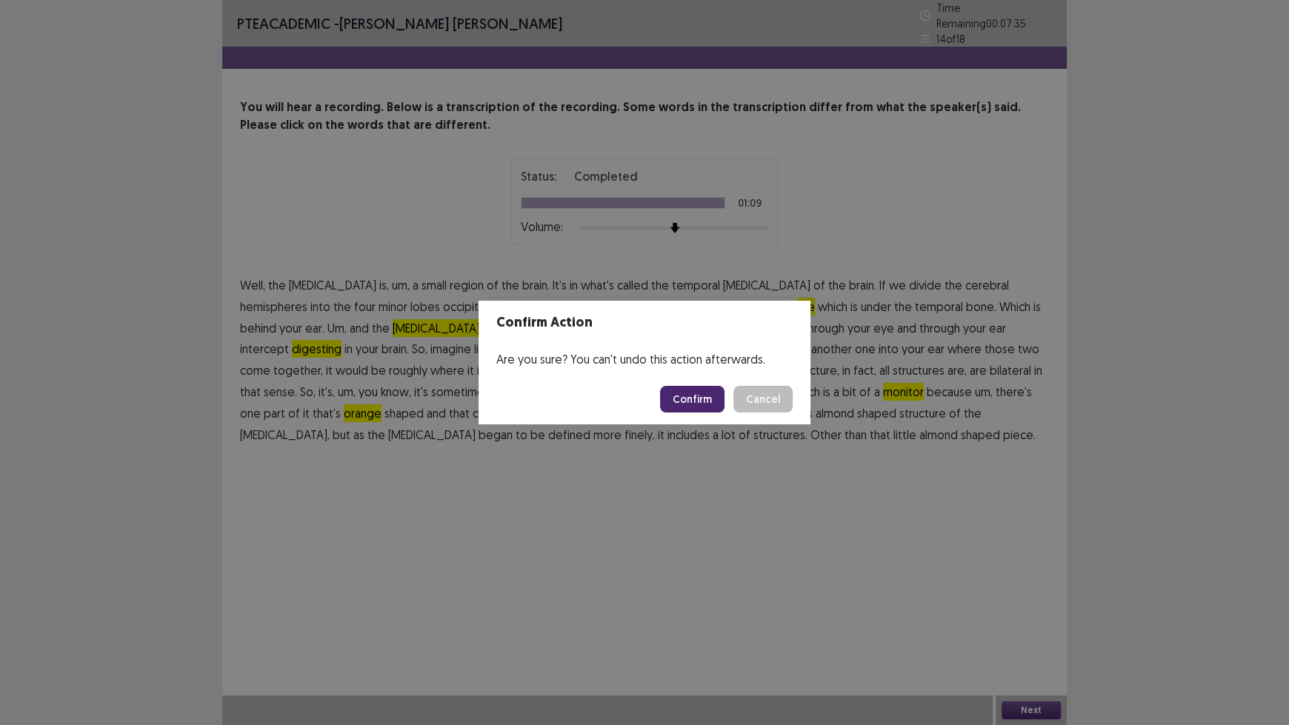
click at [696, 401] on button "Confirm" at bounding box center [692, 399] width 64 height 27
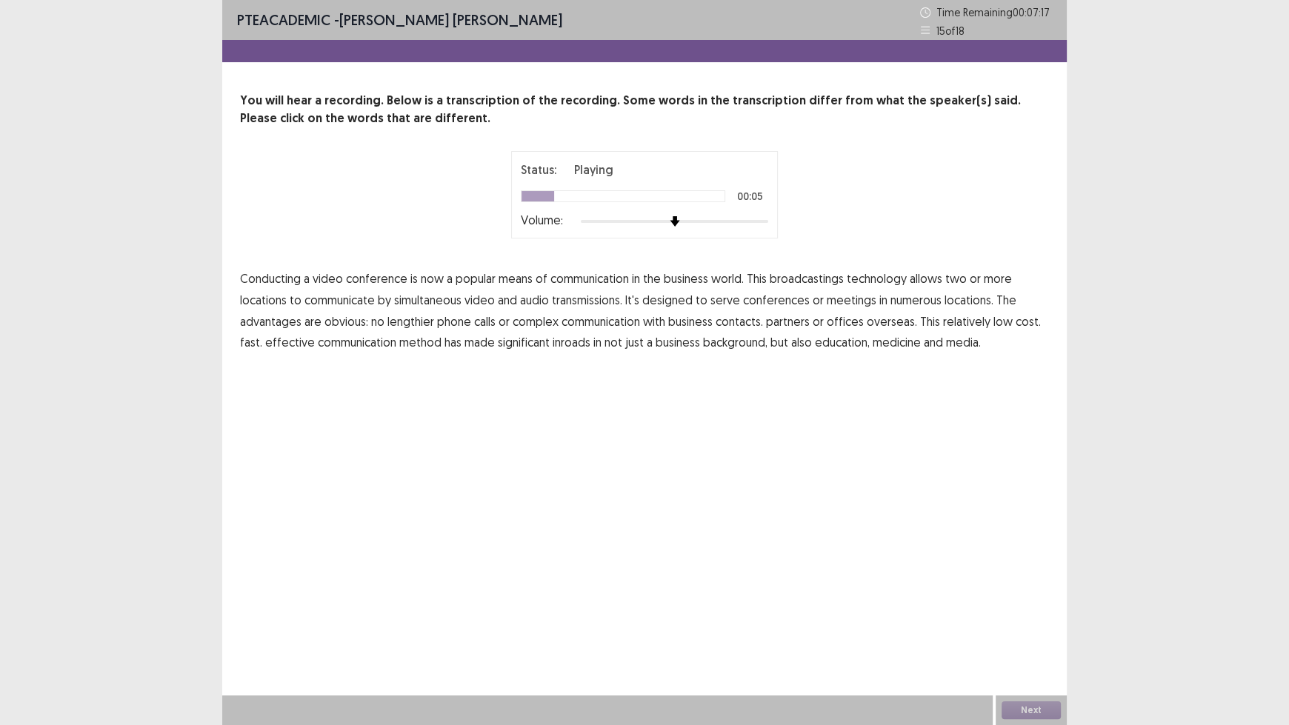
click at [815, 282] on span "broadcastings" at bounding box center [807, 279] width 74 height 18
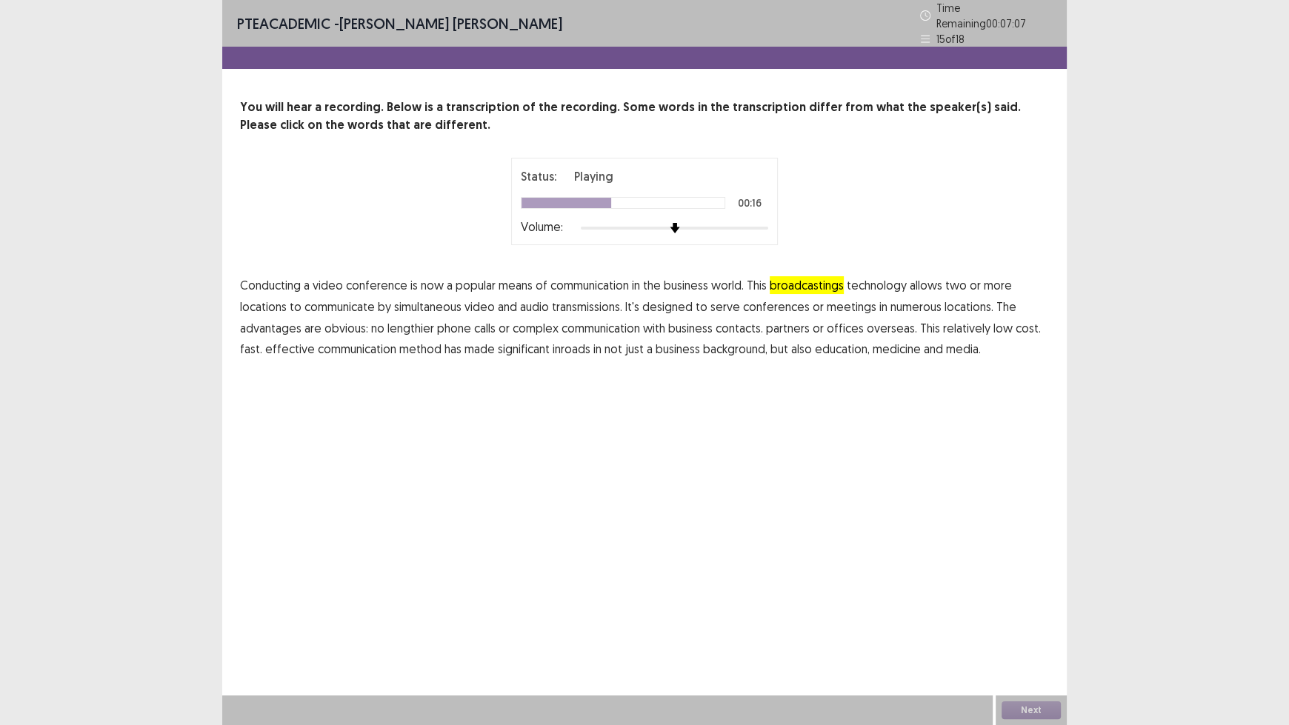
drag, startPoint x: 930, startPoint y: 303, endPoint x: 950, endPoint y: 305, distance: 20.9
click at [931, 303] on span "numerous" at bounding box center [915, 307] width 51 height 18
click at [618, 327] on span "communication" at bounding box center [600, 328] width 79 height 18
click at [729, 341] on span "background," at bounding box center [735, 349] width 64 height 18
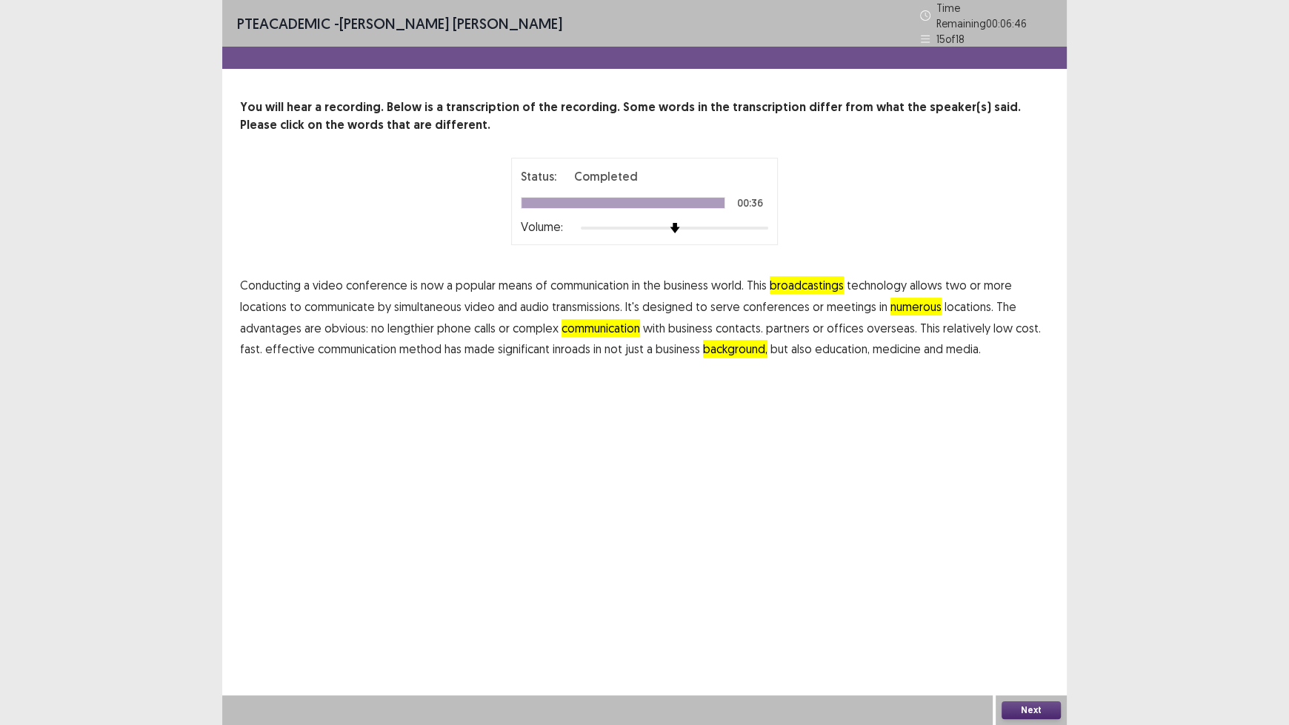
click at [1040, 600] on button "Next" at bounding box center [1030, 710] width 59 height 18
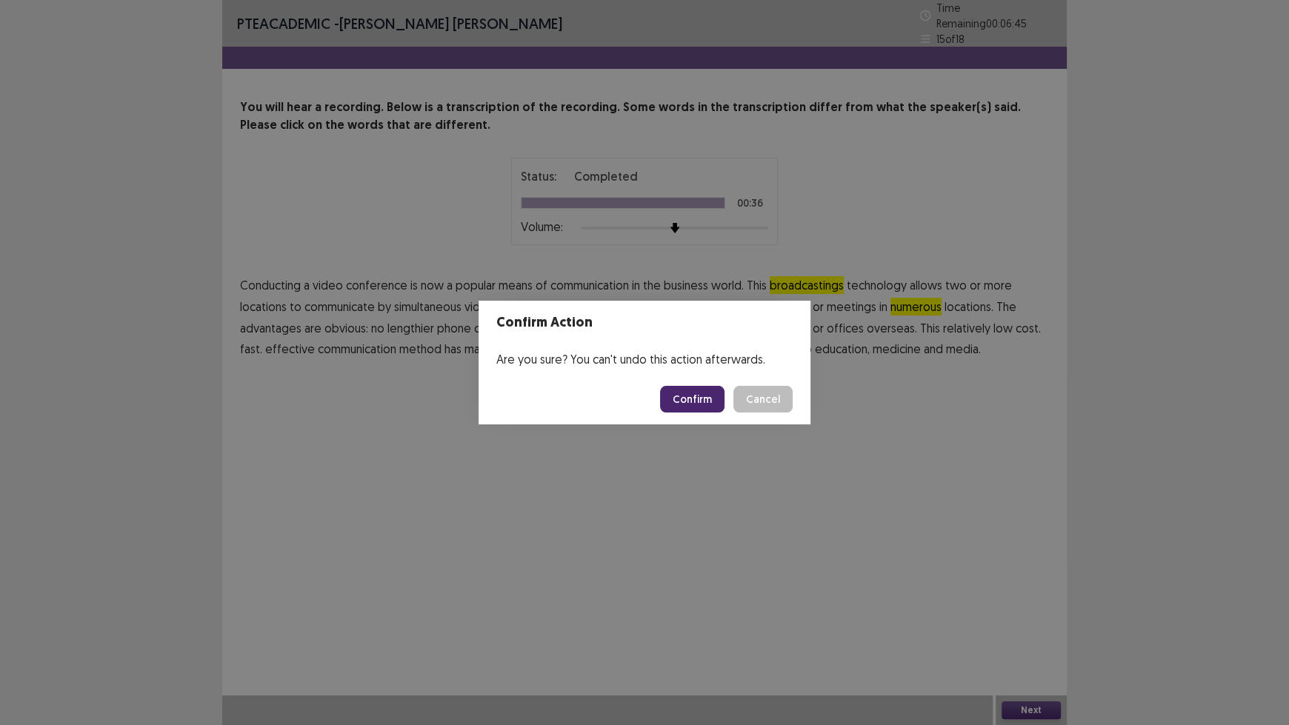
click at [707, 404] on button "Confirm" at bounding box center [692, 399] width 64 height 27
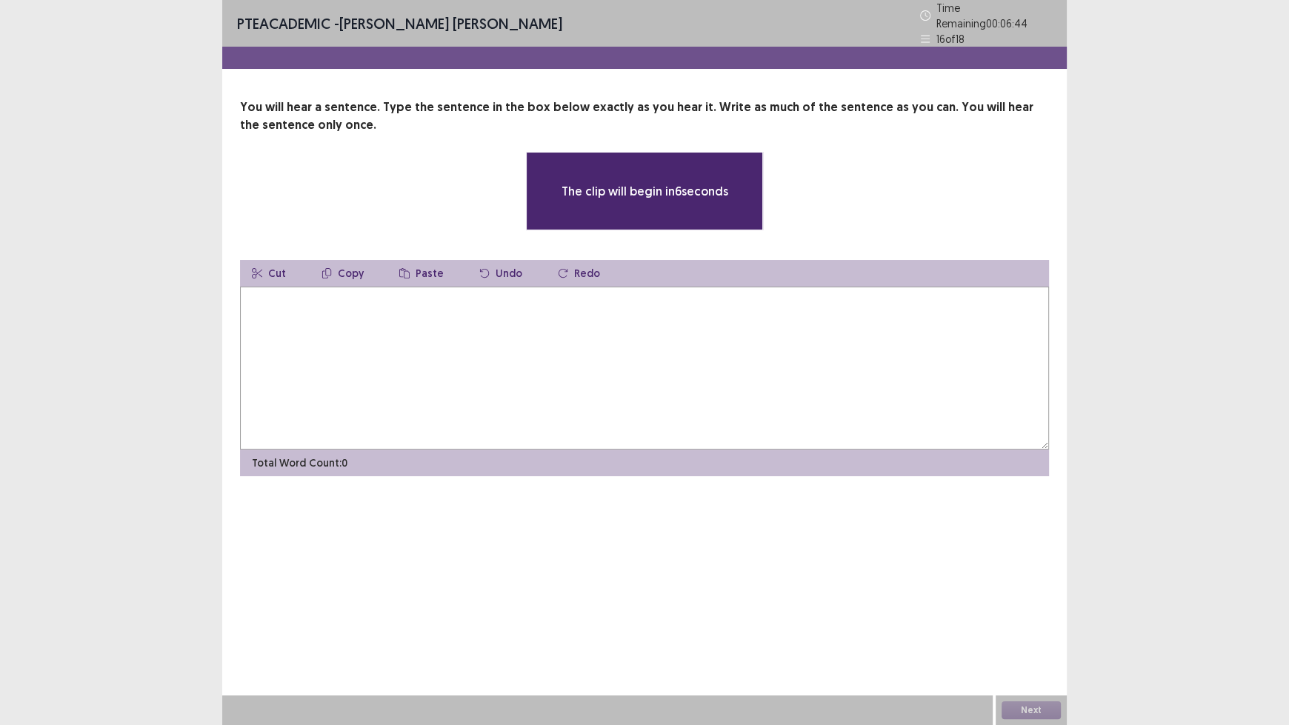
click at [538, 320] on textarea at bounding box center [644, 368] width 809 height 163
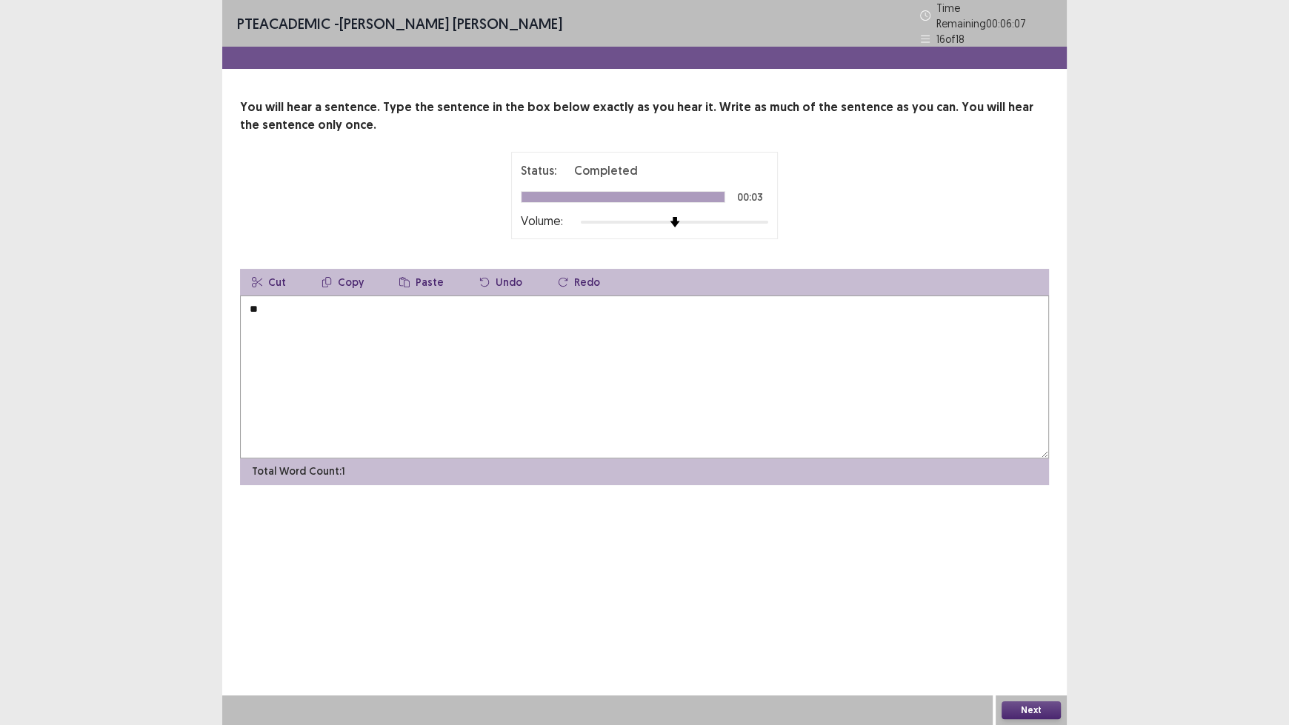
type textarea "*"
type textarea "**********"
click at [1031, 600] on button "Next" at bounding box center [1030, 710] width 59 height 18
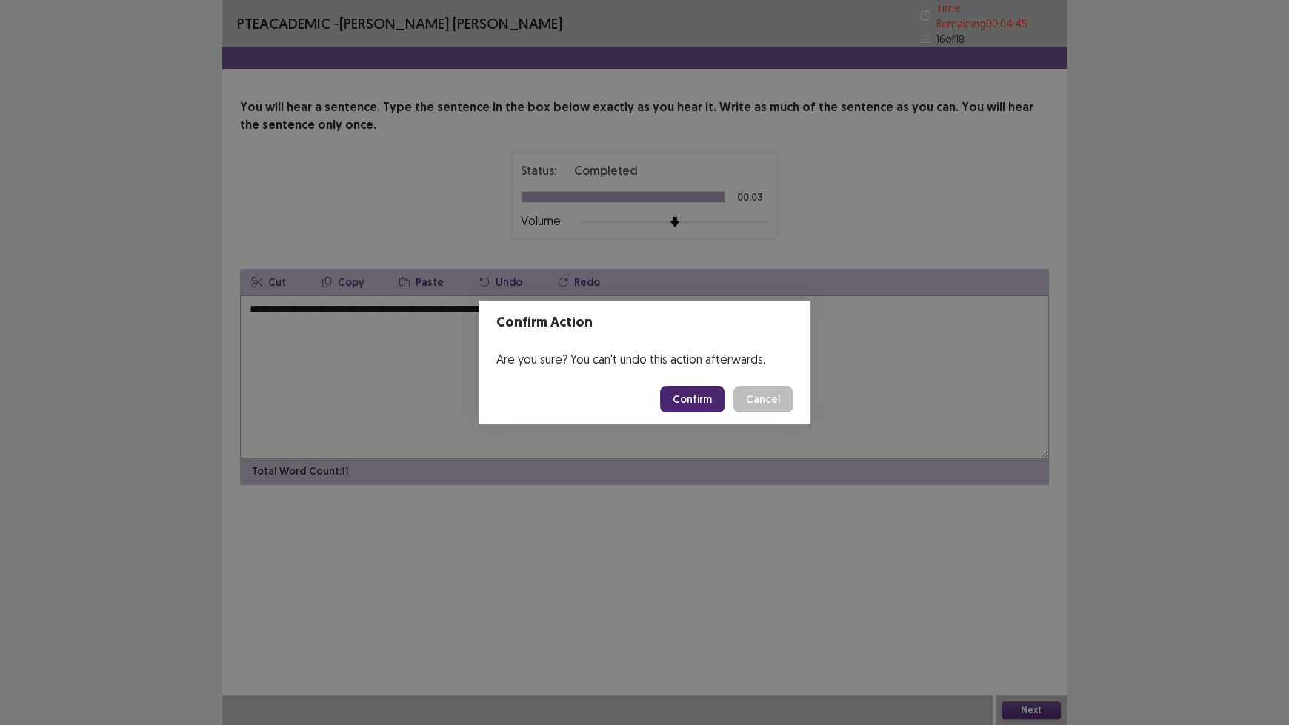
click at [681, 393] on button "Confirm" at bounding box center [692, 399] width 64 height 27
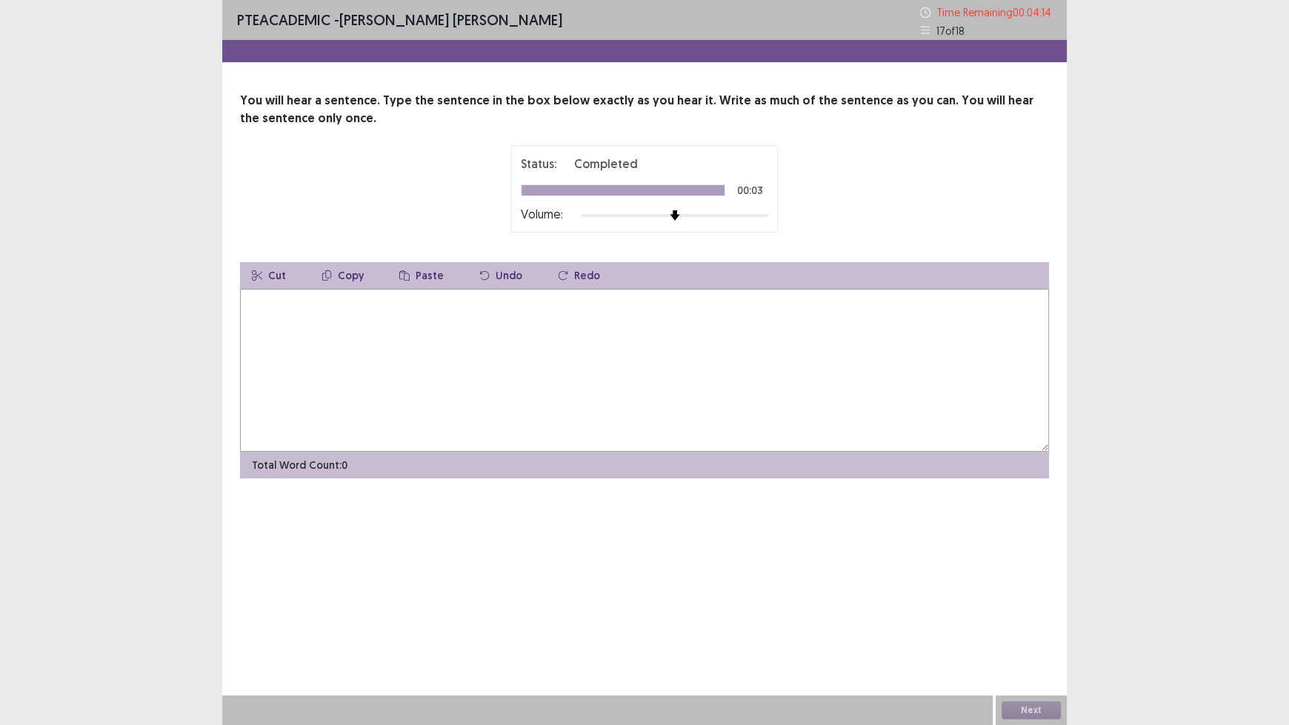
click at [599, 453] on div "Total Word Count: 0" at bounding box center [644, 465] width 809 height 27
drag, startPoint x: 576, startPoint y: 316, endPoint x: 577, endPoint y: 307, distance: 8.2
click at [577, 313] on textarea at bounding box center [644, 370] width 809 height 163
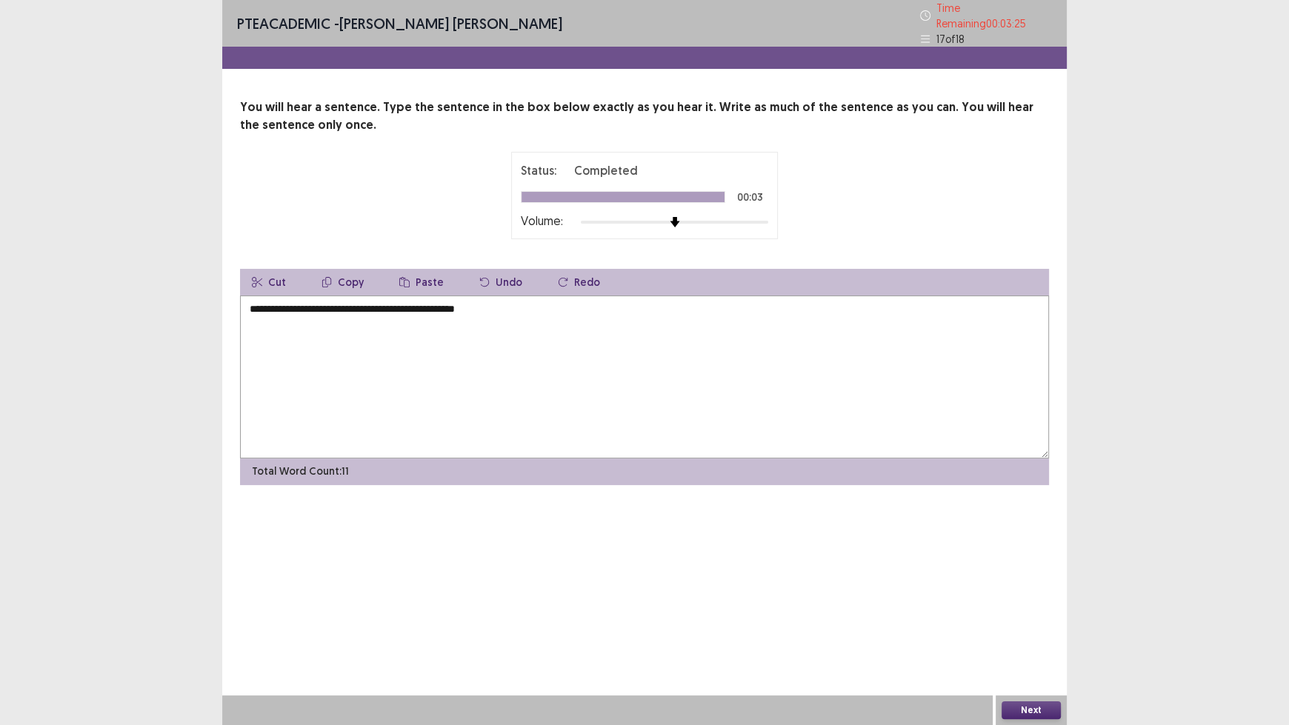
type textarea "**********"
click at [1019, 600] on button "Next" at bounding box center [1030, 710] width 59 height 18
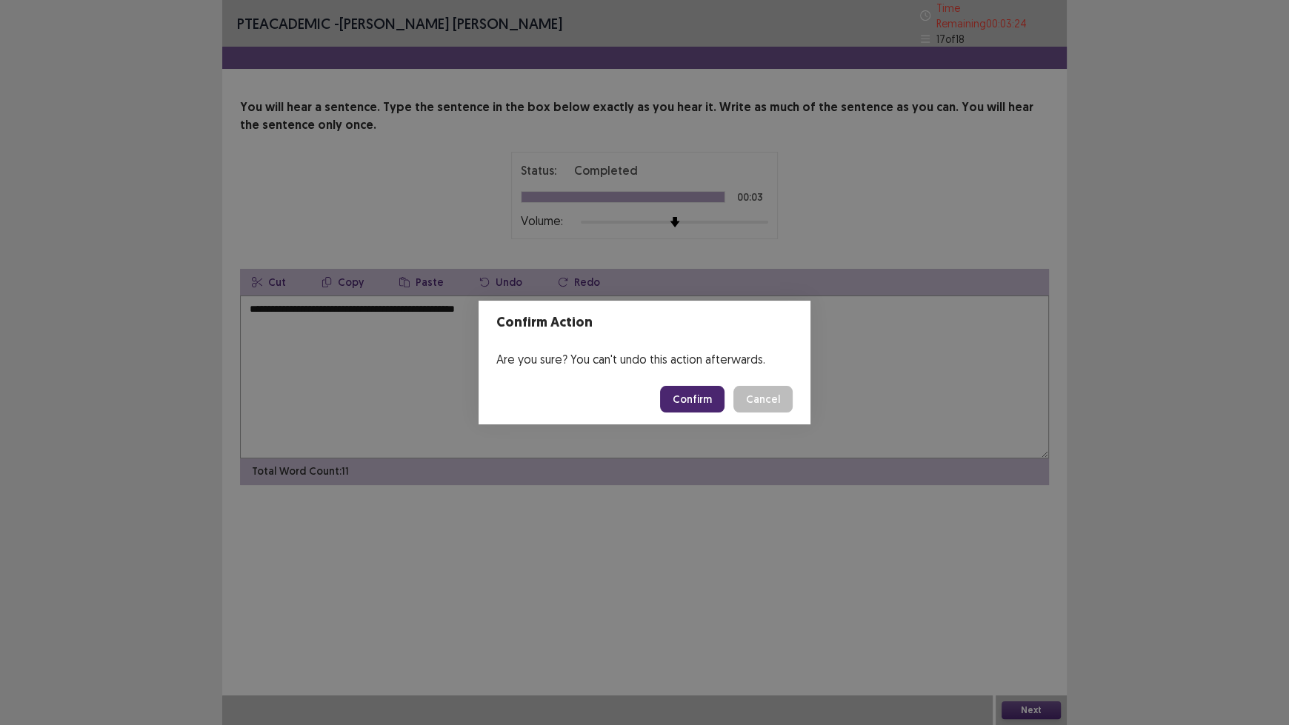
click at [686, 396] on button "Confirm" at bounding box center [692, 399] width 64 height 27
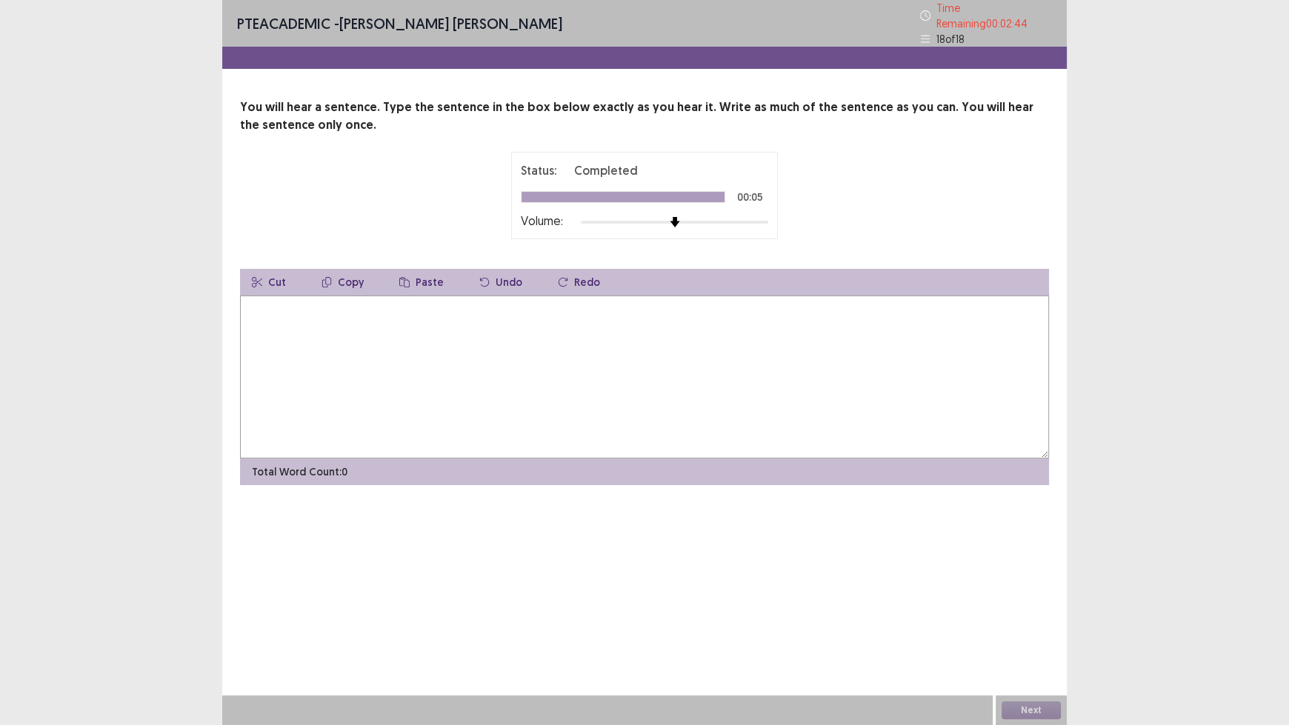
click at [687, 383] on textarea at bounding box center [644, 377] width 809 height 163
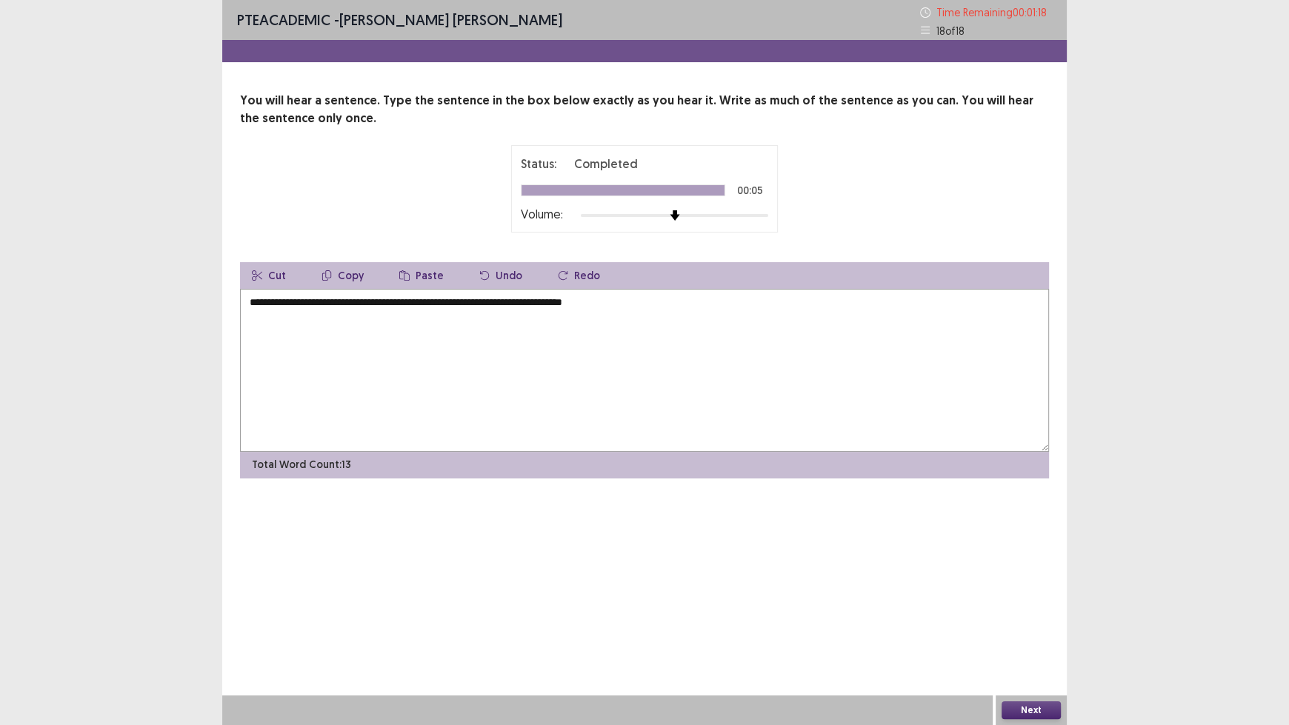
type textarea "**********"
click at [1047, 600] on button "Next" at bounding box center [1030, 710] width 59 height 18
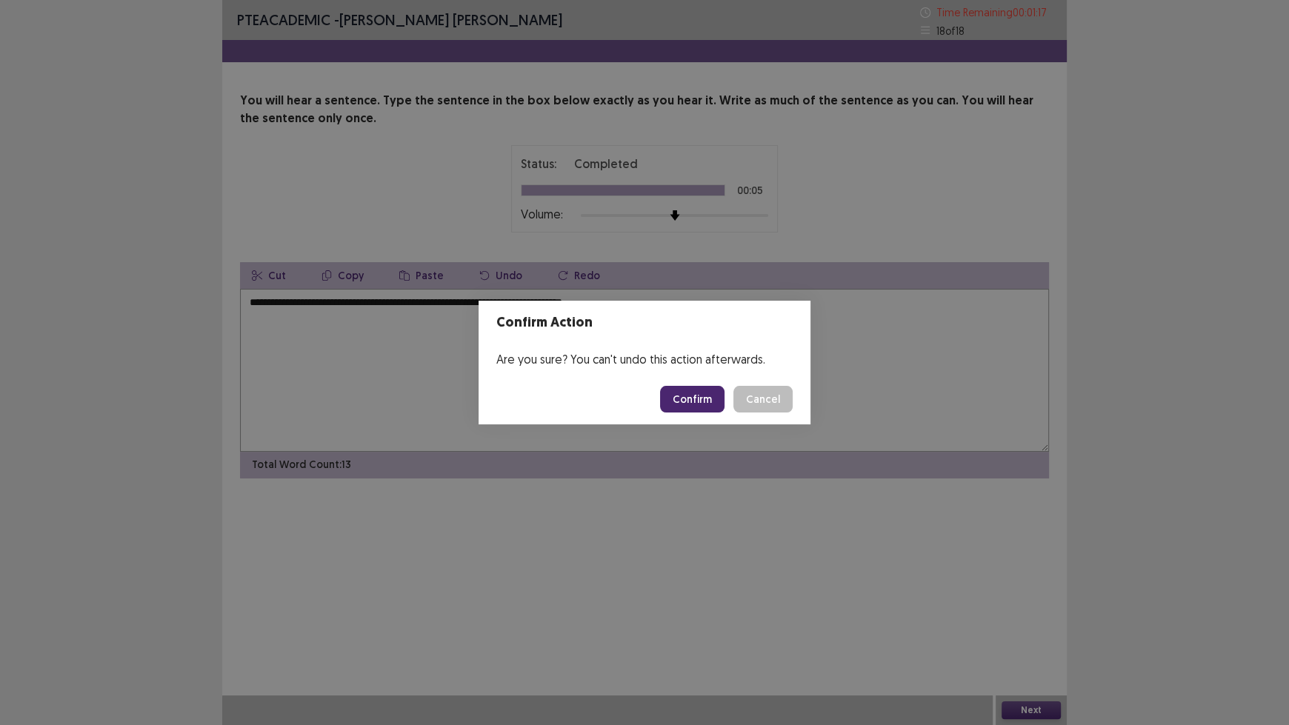
click at [692, 384] on footer "Confirm Cancel" at bounding box center [644, 399] width 332 height 50
click at [692, 386] on button "Confirm" at bounding box center [692, 399] width 64 height 27
